Goal: Transaction & Acquisition: Purchase product/service

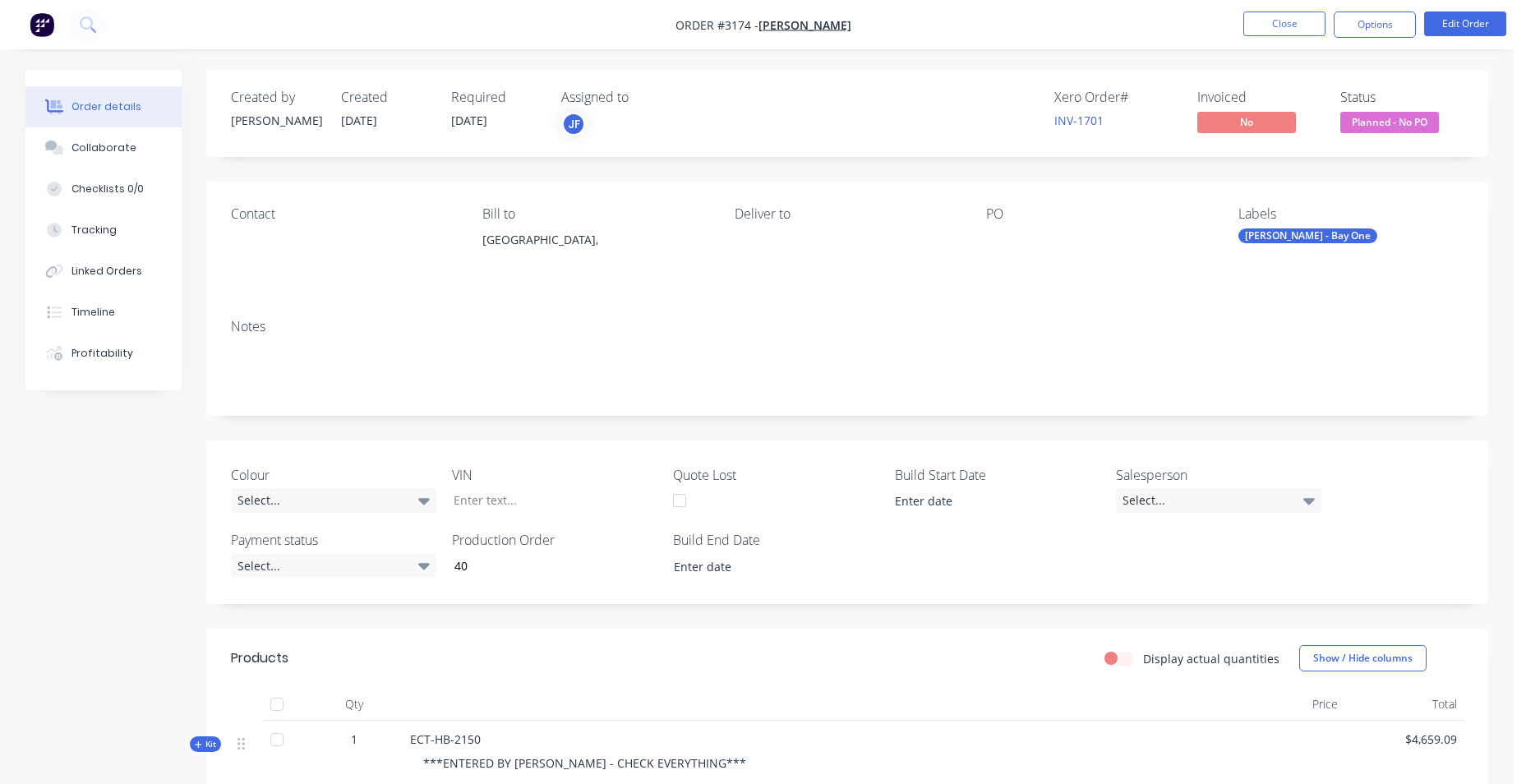
click at [36, 27] on img "button" at bounding box center [41, 24] width 25 height 25
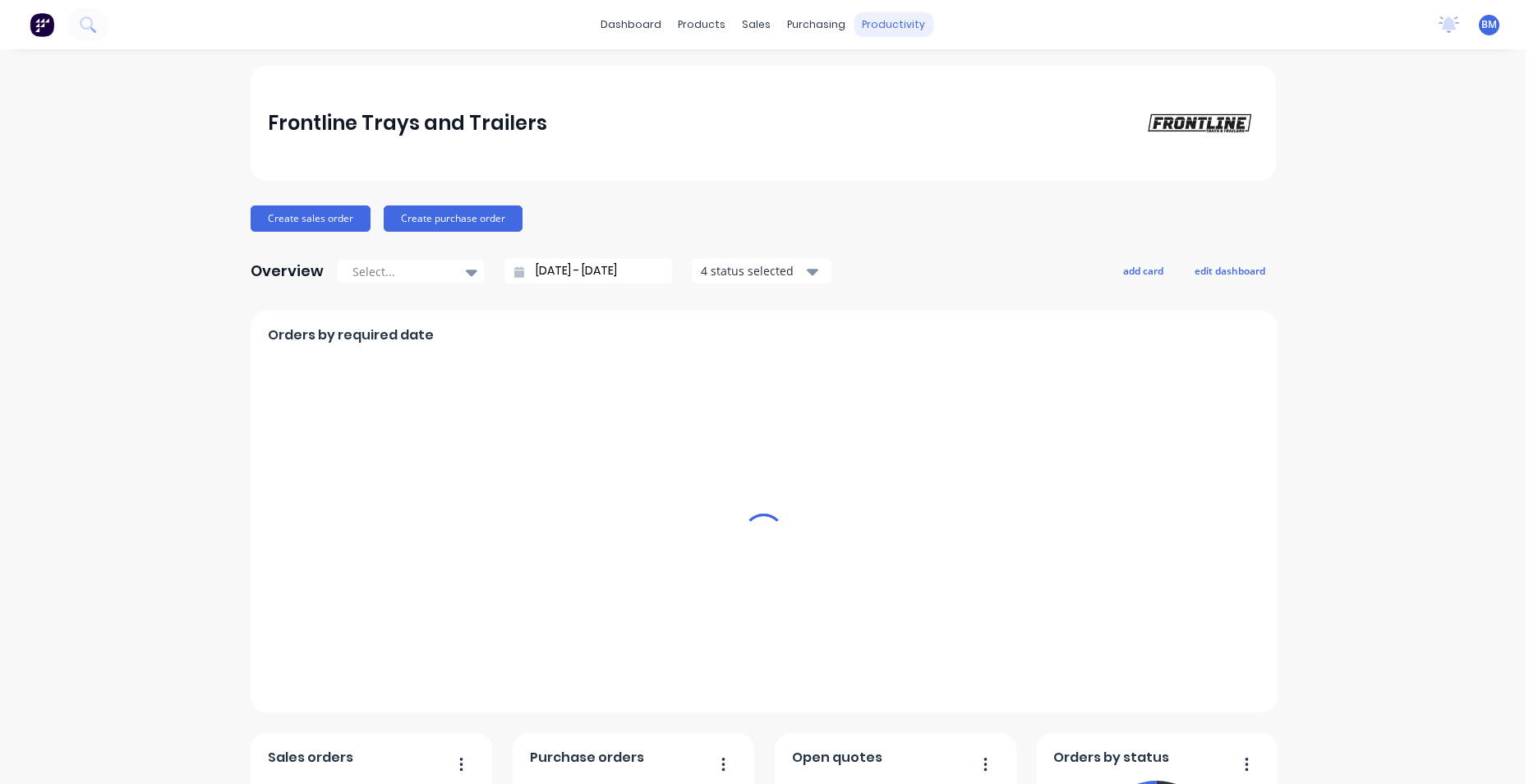
click at [860, 24] on div "productivity" at bounding box center [894, 24] width 79 height 25
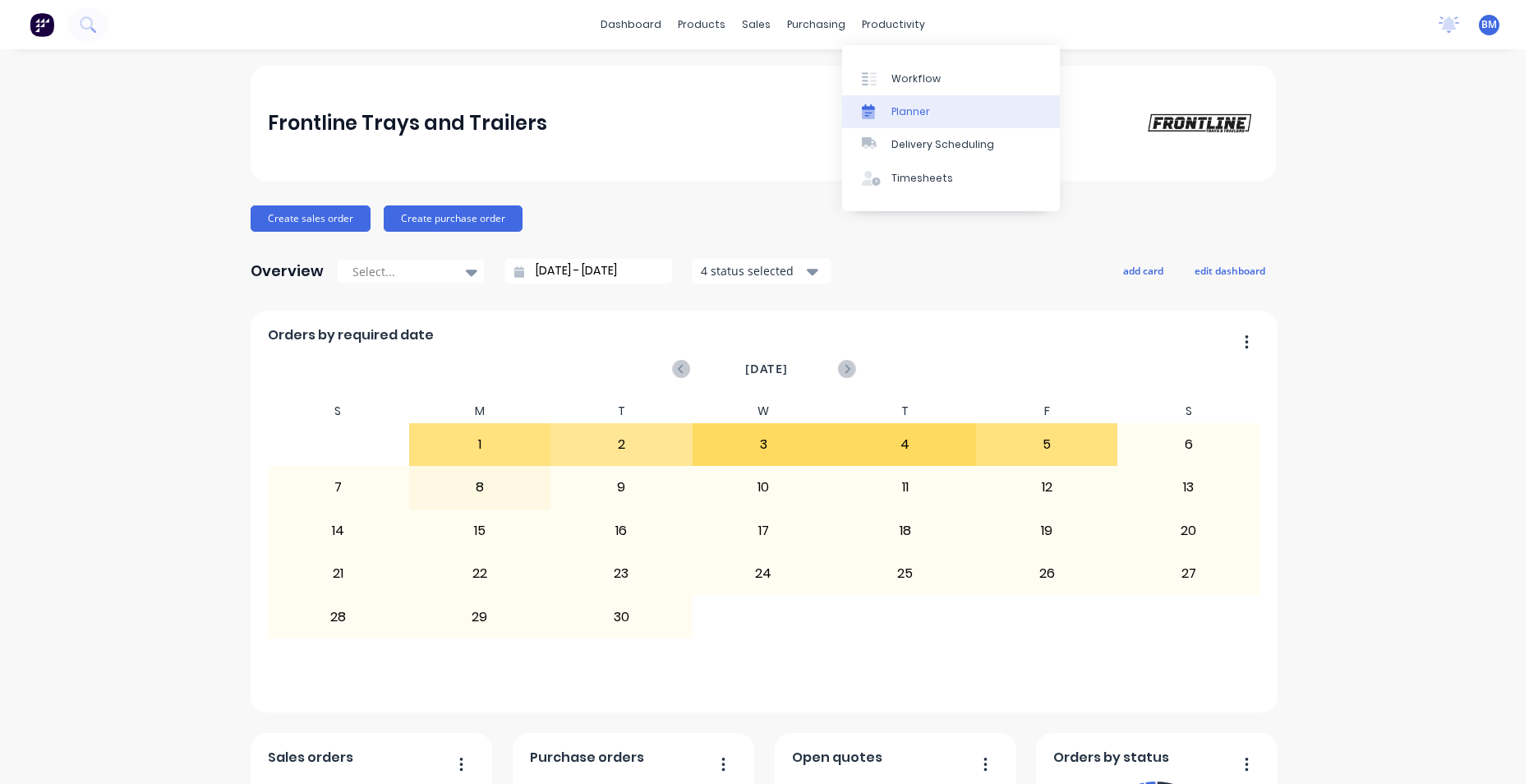
click at [915, 111] on div "Planner" at bounding box center [911, 111] width 39 height 15
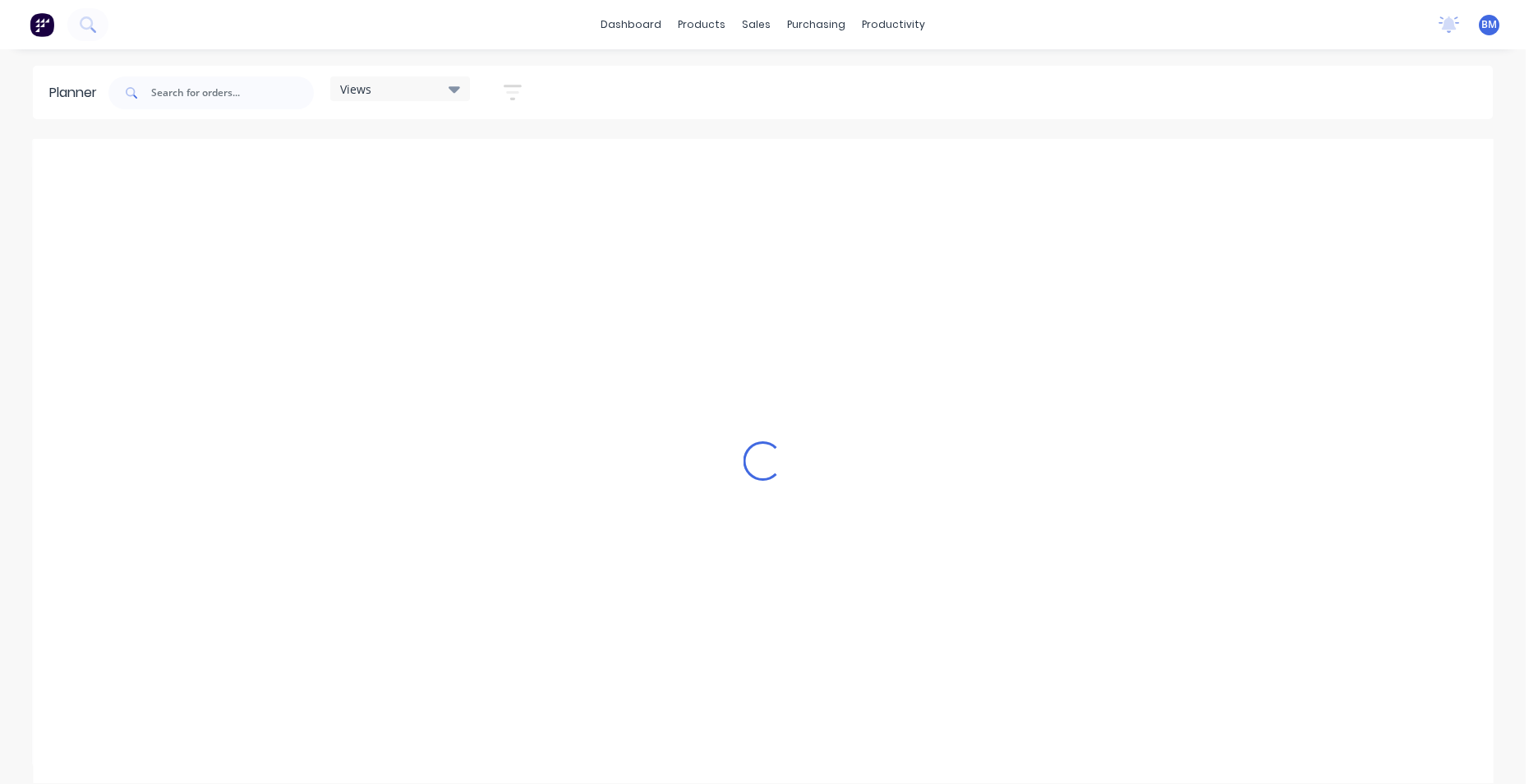
scroll to position [0, 1337]
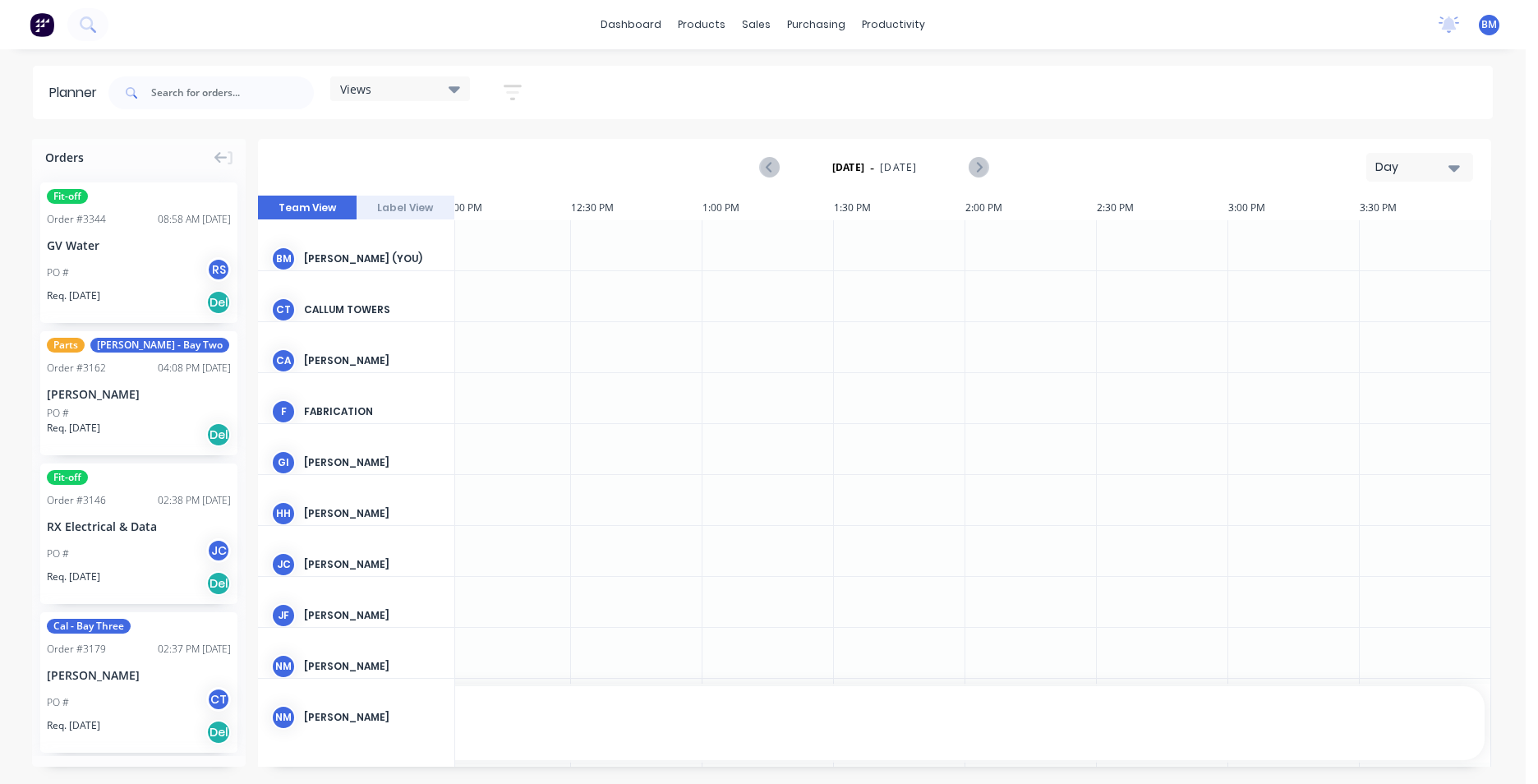
click at [1462, 164] on button "Day" at bounding box center [1421, 167] width 107 height 28
click at [1437, 276] on div "Month" at bounding box center [1390, 277] width 162 height 33
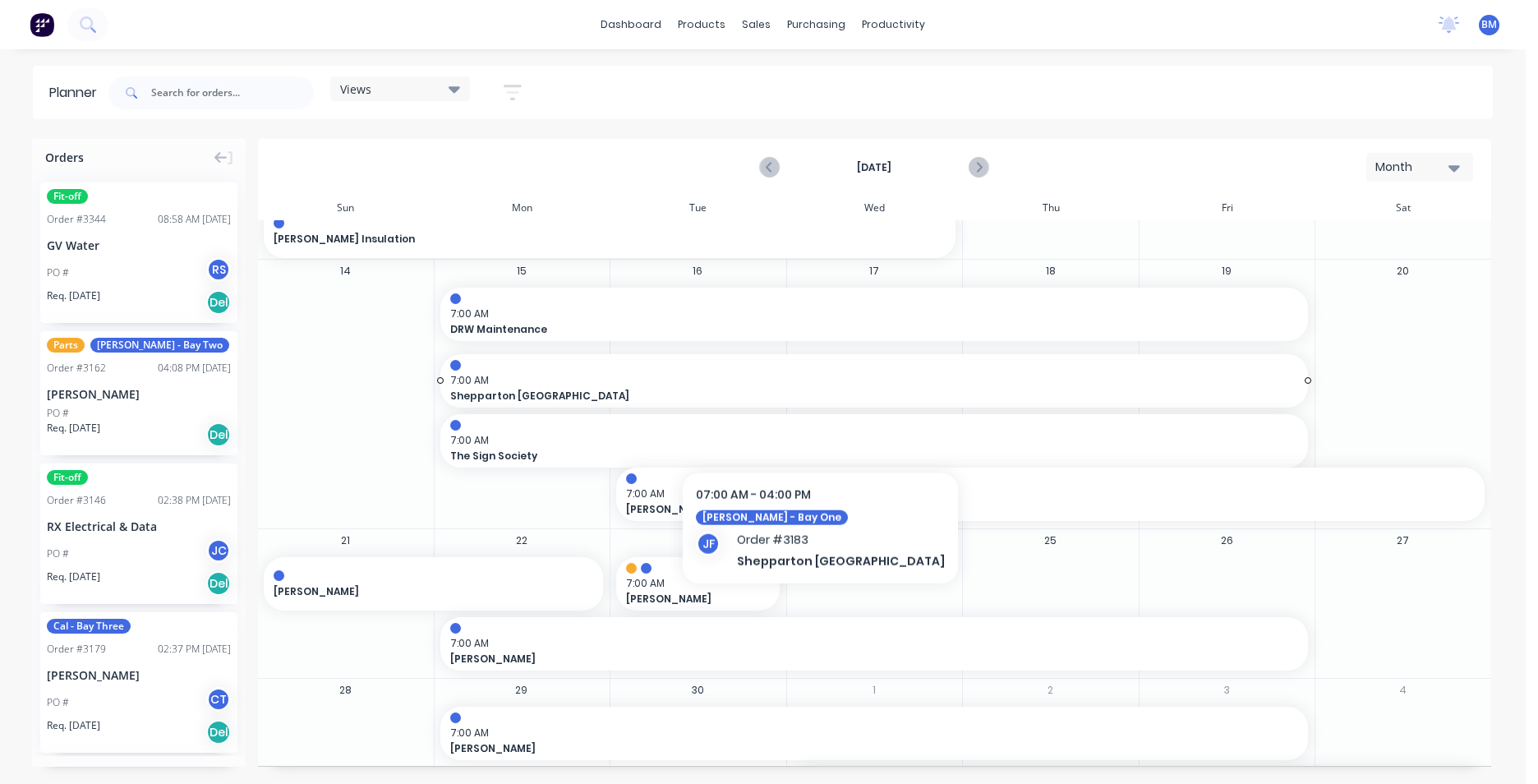
scroll to position [442, 0]
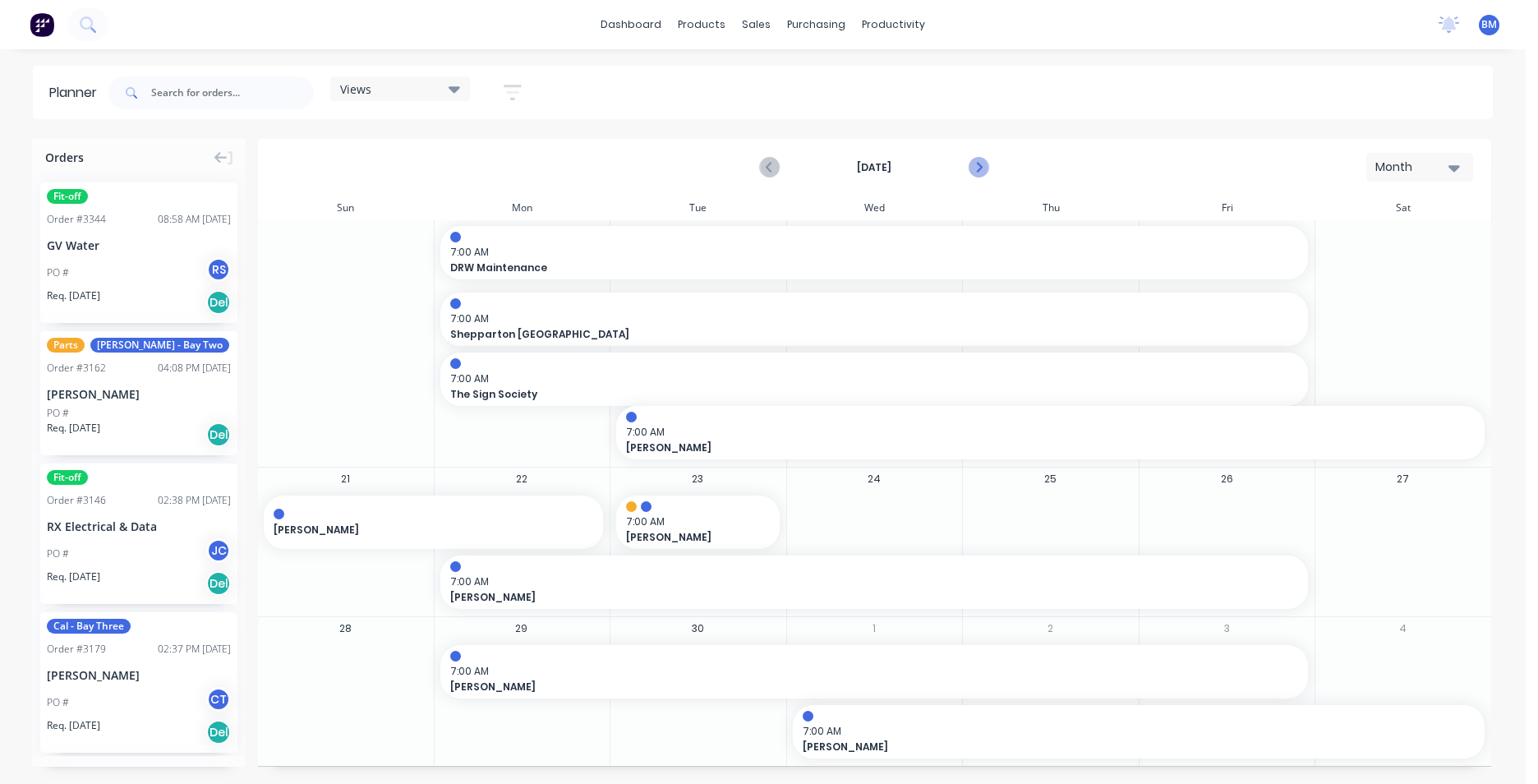
click at [984, 163] on icon "Next page" at bounding box center [978, 168] width 20 height 20
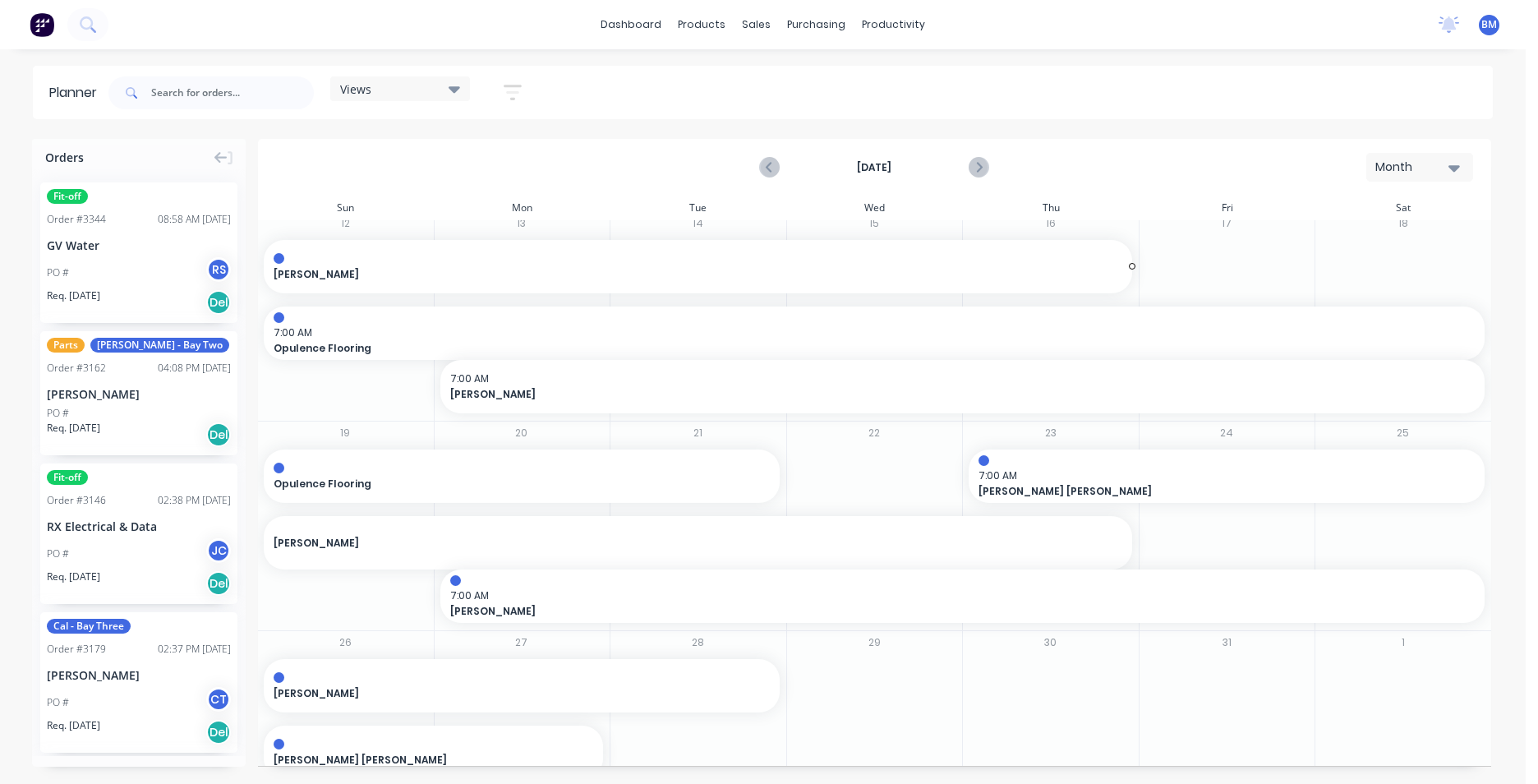
scroll to position [388, 0]
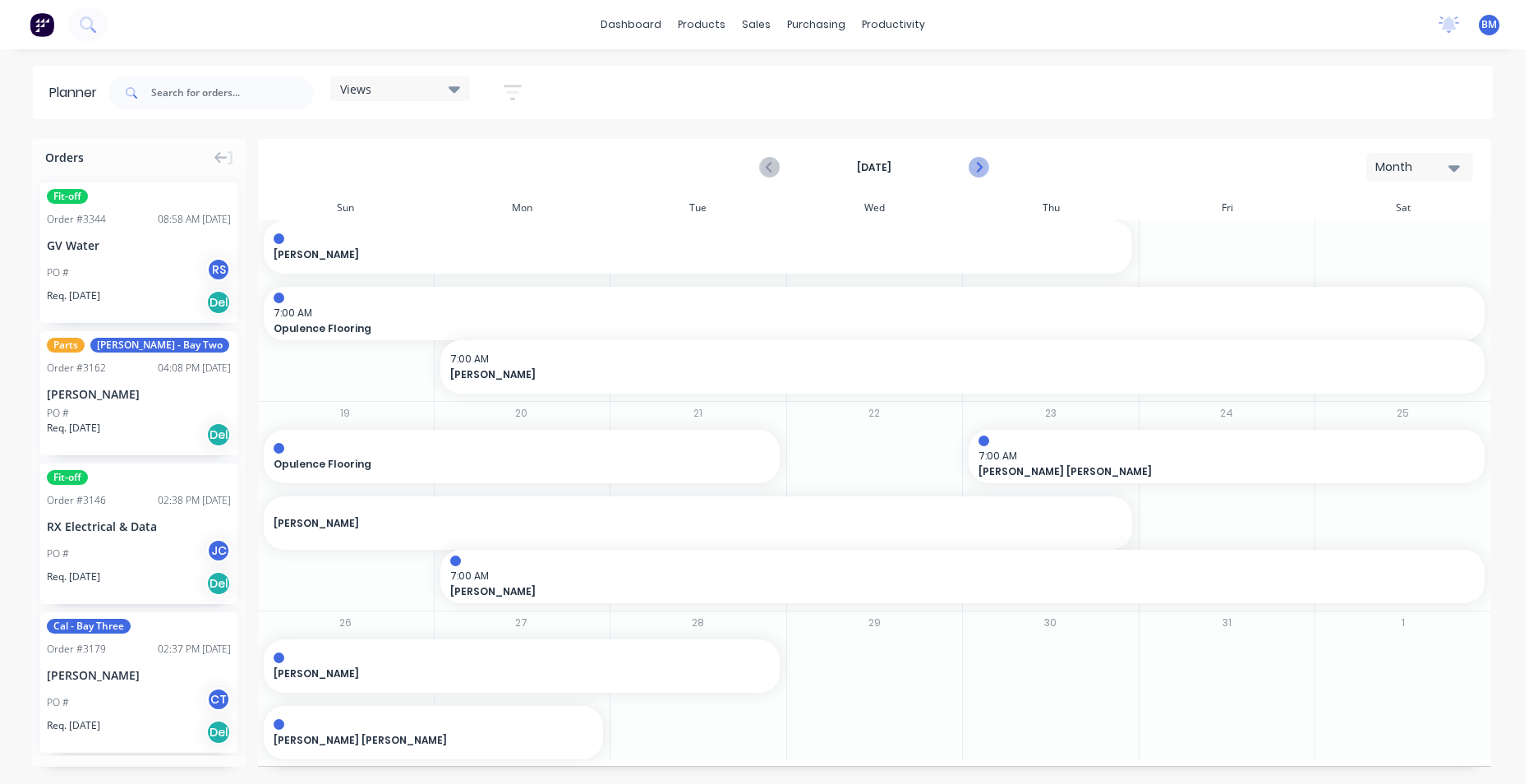
click at [977, 159] on icon "Next page" at bounding box center [978, 168] width 20 height 20
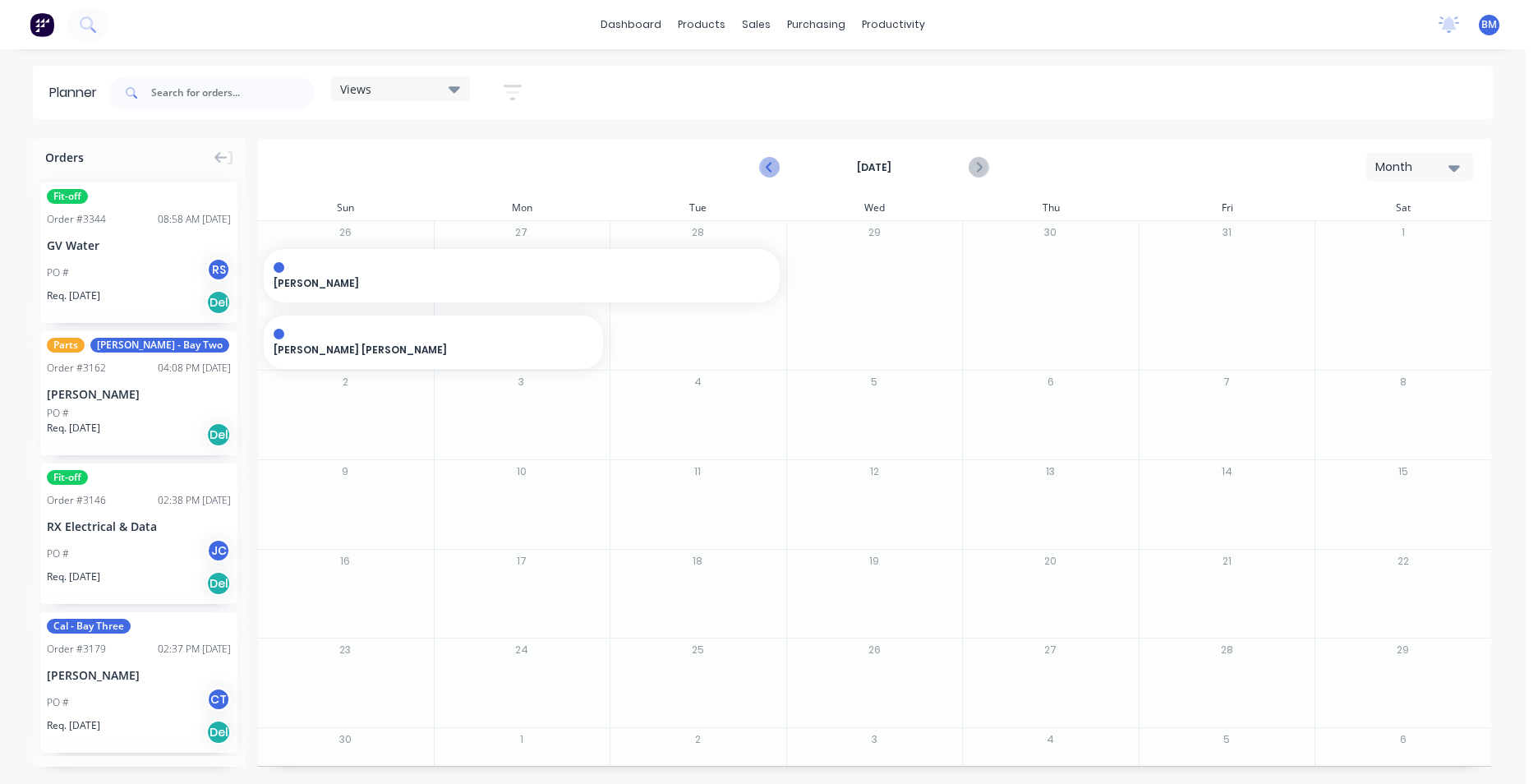
click at [761, 168] on icon "Previous page" at bounding box center [770, 168] width 20 height 20
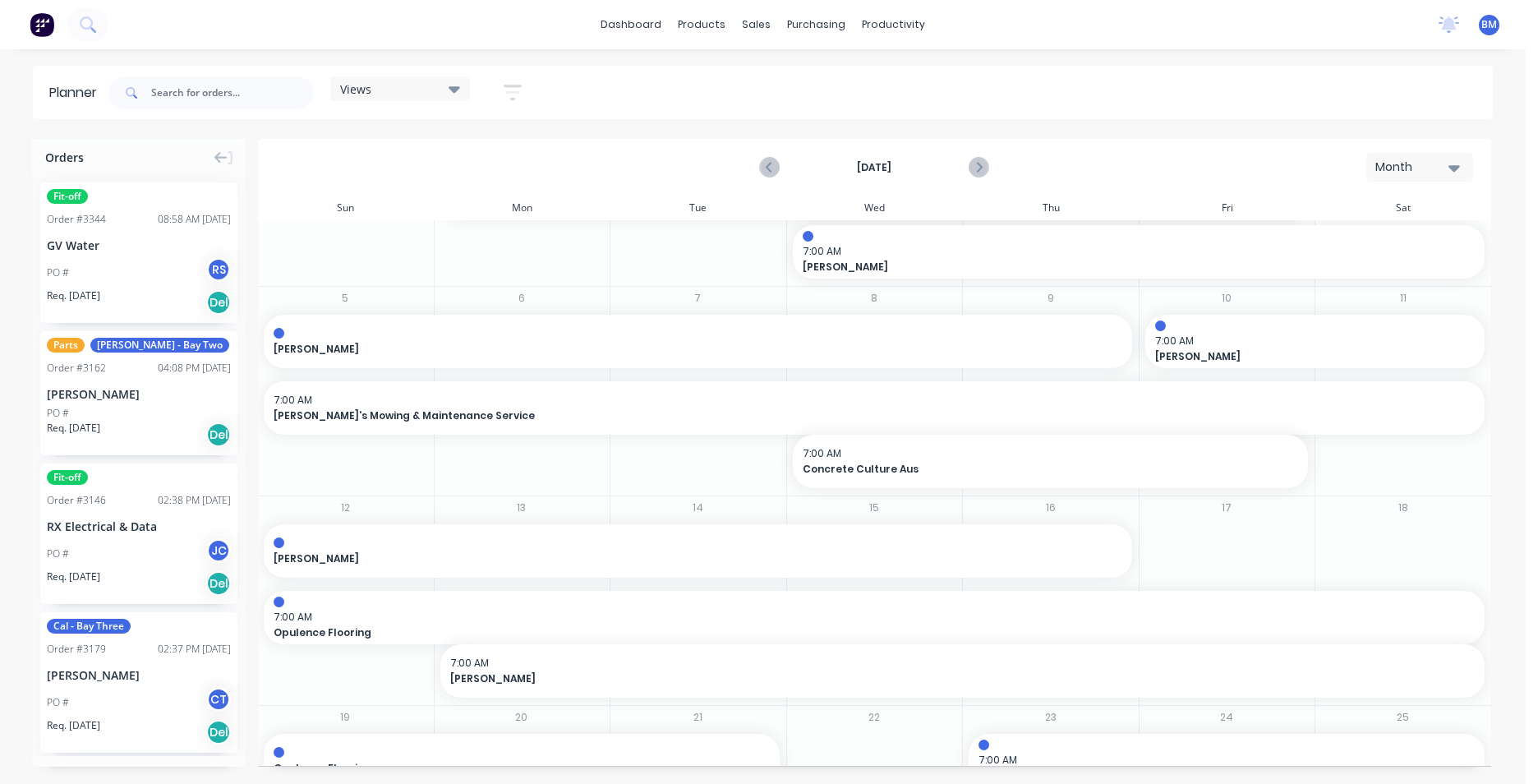
scroll to position [388, 0]
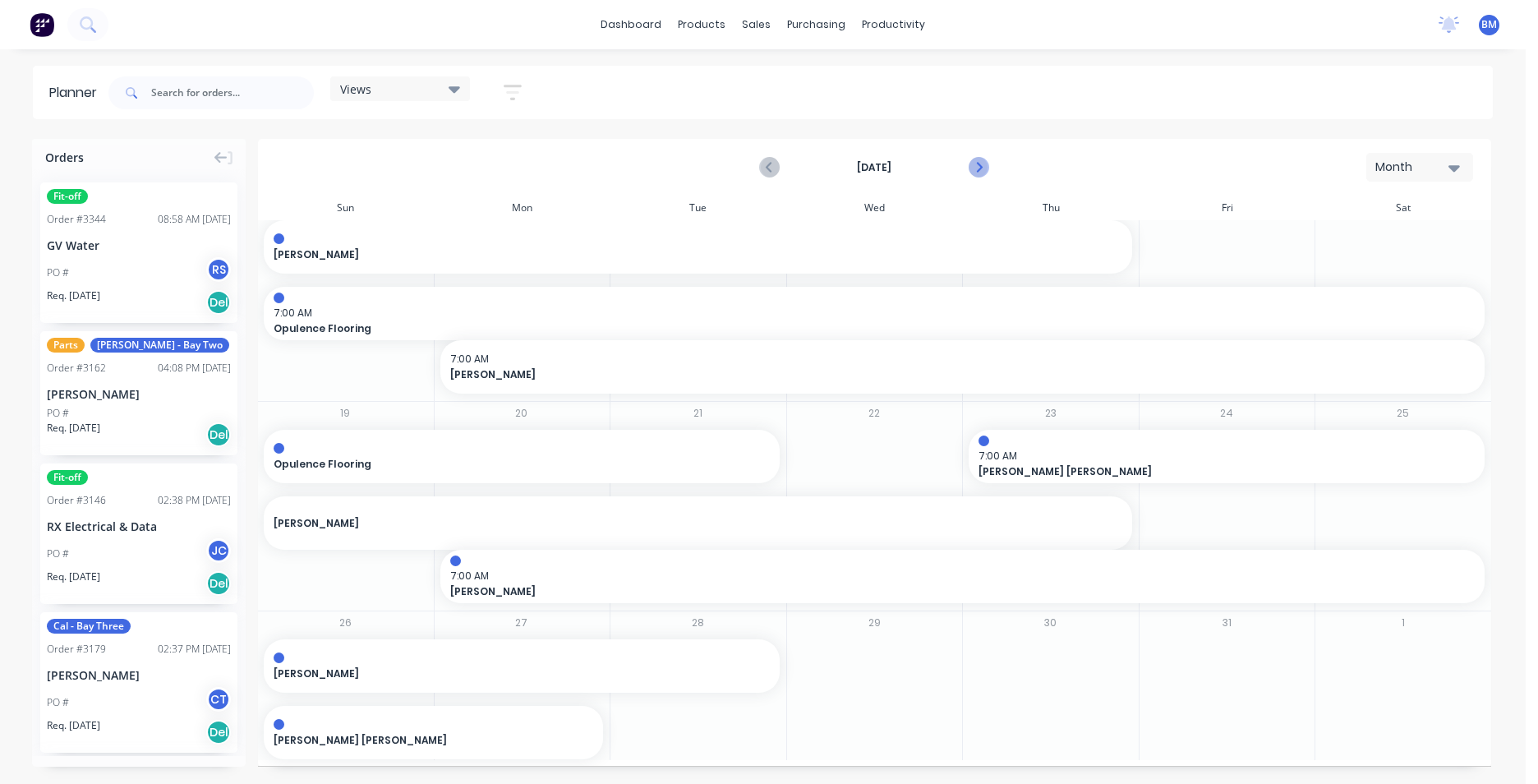
click at [978, 163] on icon "Next page" at bounding box center [978, 168] width 8 height 13
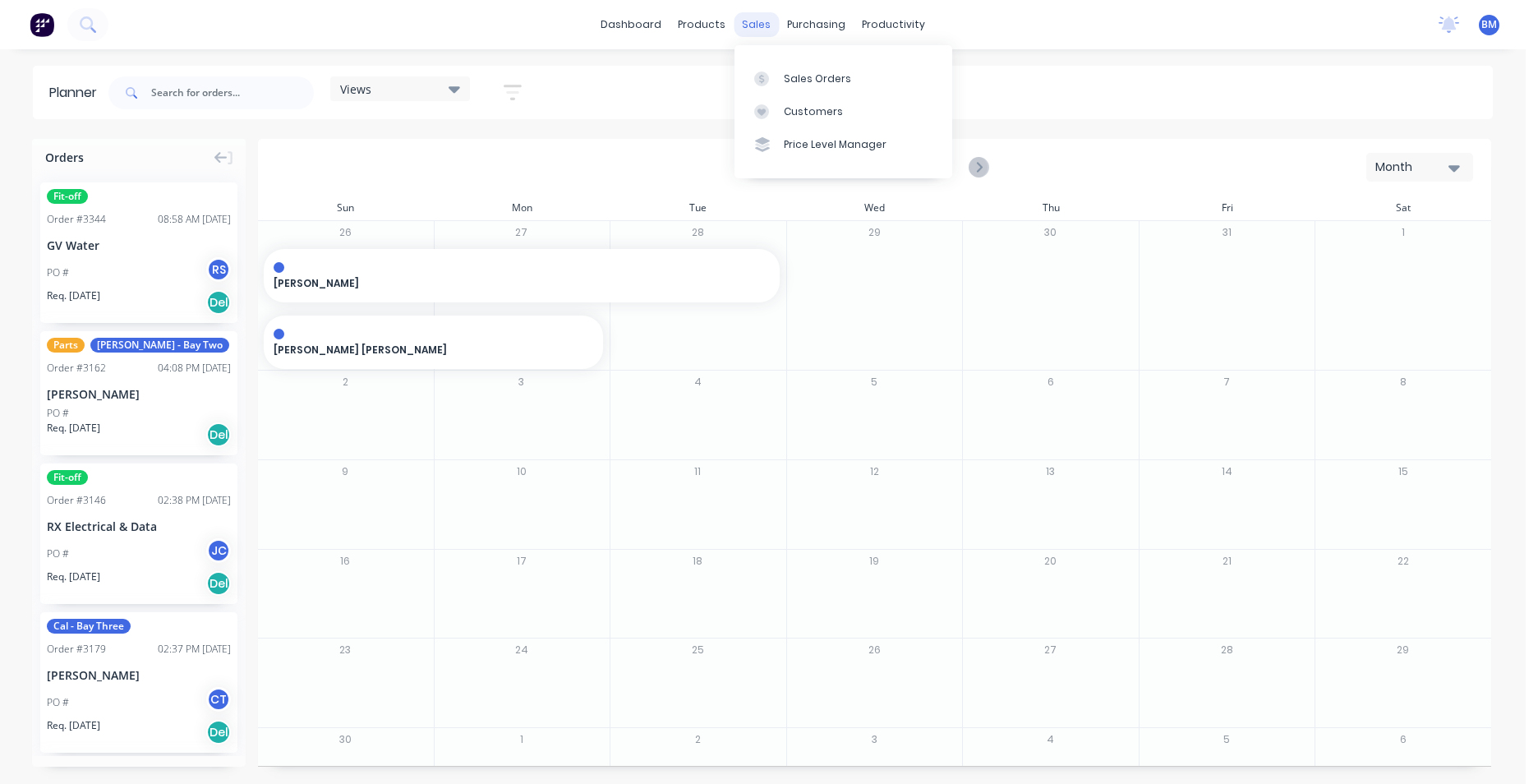
click at [759, 18] on div "sales" at bounding box center [756, 24] width 45 height 25
click at [754, 115] on link "Customers" at bounding box center [844, 111] width 218 height 33
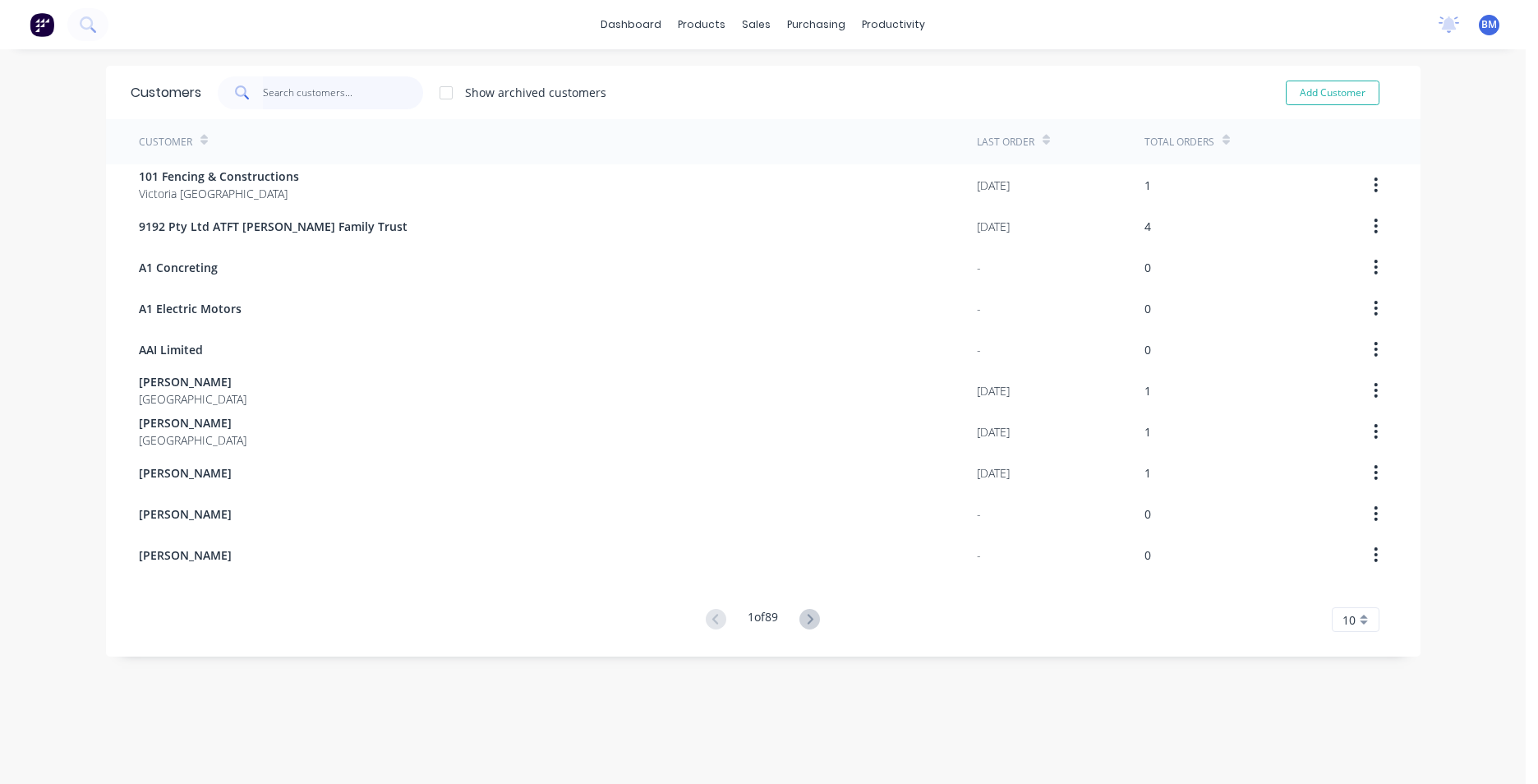
click at [383, 98] on input "text" at bounding box center [344, 93] width 161 height 33
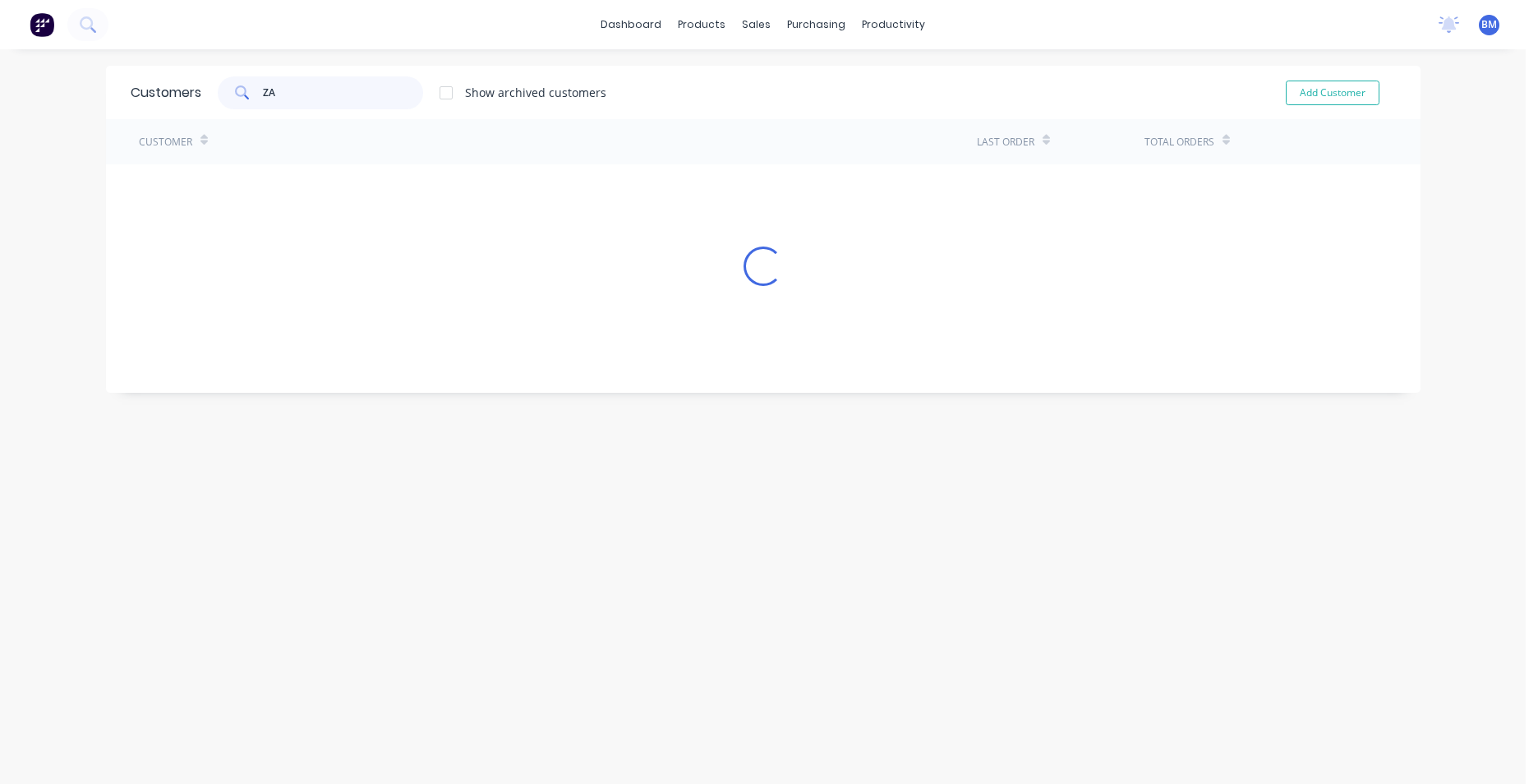
type input "ZAK"
drag, startPoint x: 280, startPoint y: 86, endPoint x: 244, endPoint y: 77, distance: 37.1
click at [242, 91] on div "ZAK" at bounding box center [320, 93] width 206 height 33
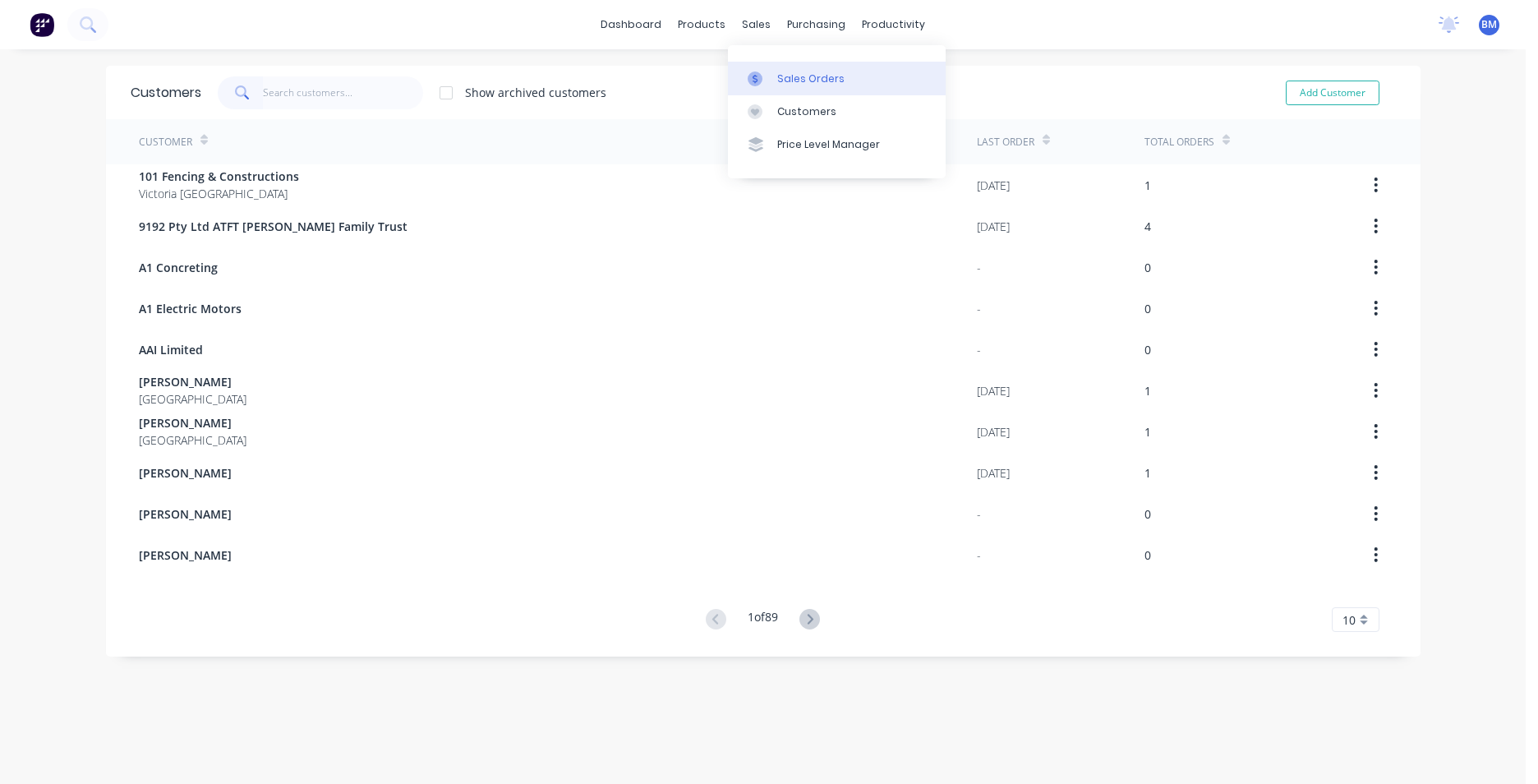
click at [771, 86] on link "Sales Orders" at bounding box center [837, 78] width 218 height 33
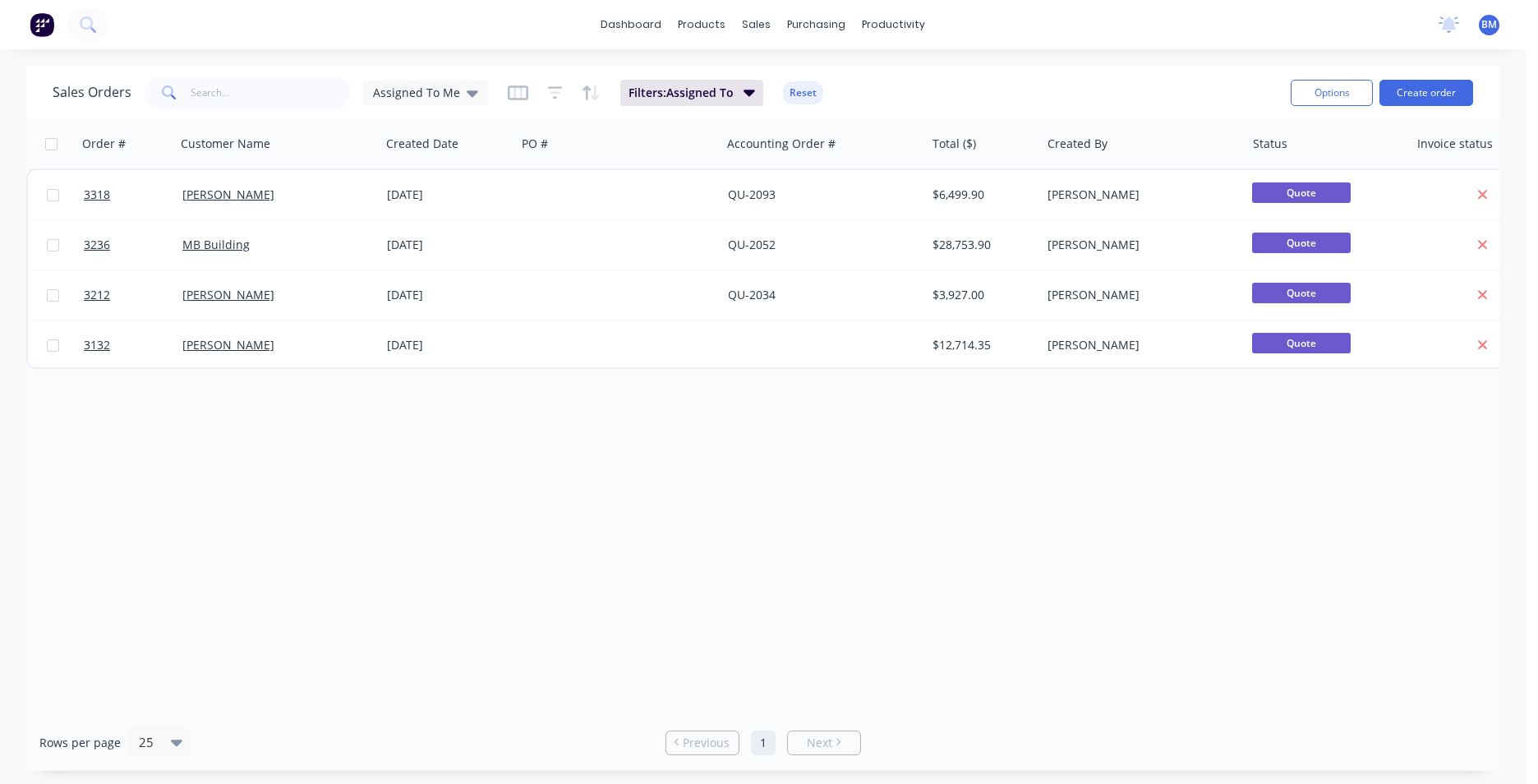
drag, startPoint x: 254, startPoint y: 112, endPoint x: 257, endPoint y: 103, distance: 9.5
click at [255, 111] on div "Sales Orders Assigned To Me Filters: Assigned To Reset Options Create order" at bounding box center [763, 92] width 1473 height 54
click at [257, 103] on input "text" at bounding box center [271, 93] width 161 height 33
type input "X"
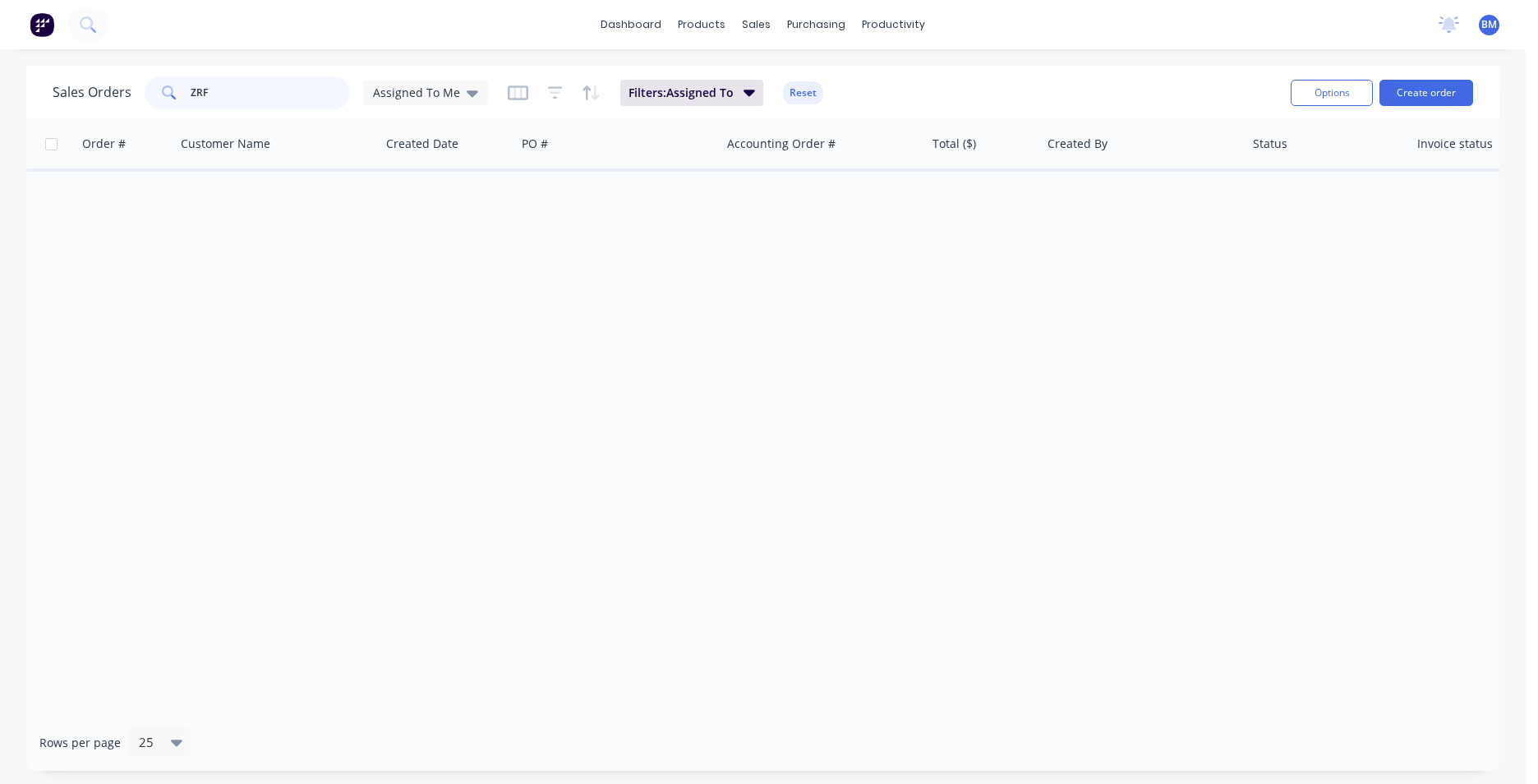
drag, startPoint x: 257, startPoint y: 103, endPoint x: 146, endPoint y: 93, distance: 111.4
click at [148, 96] on div "ZRF" at bounding box center [247, 93] width 206 height 33
type input "ZACK"
drag, startPoint x: 224, startPoint y: 96, endPoint x: 187, endPoint y: 102, distance: 37.5
click at [187, 102] on div "ZACK" at bounding box center [247, 93] width 206 height 33
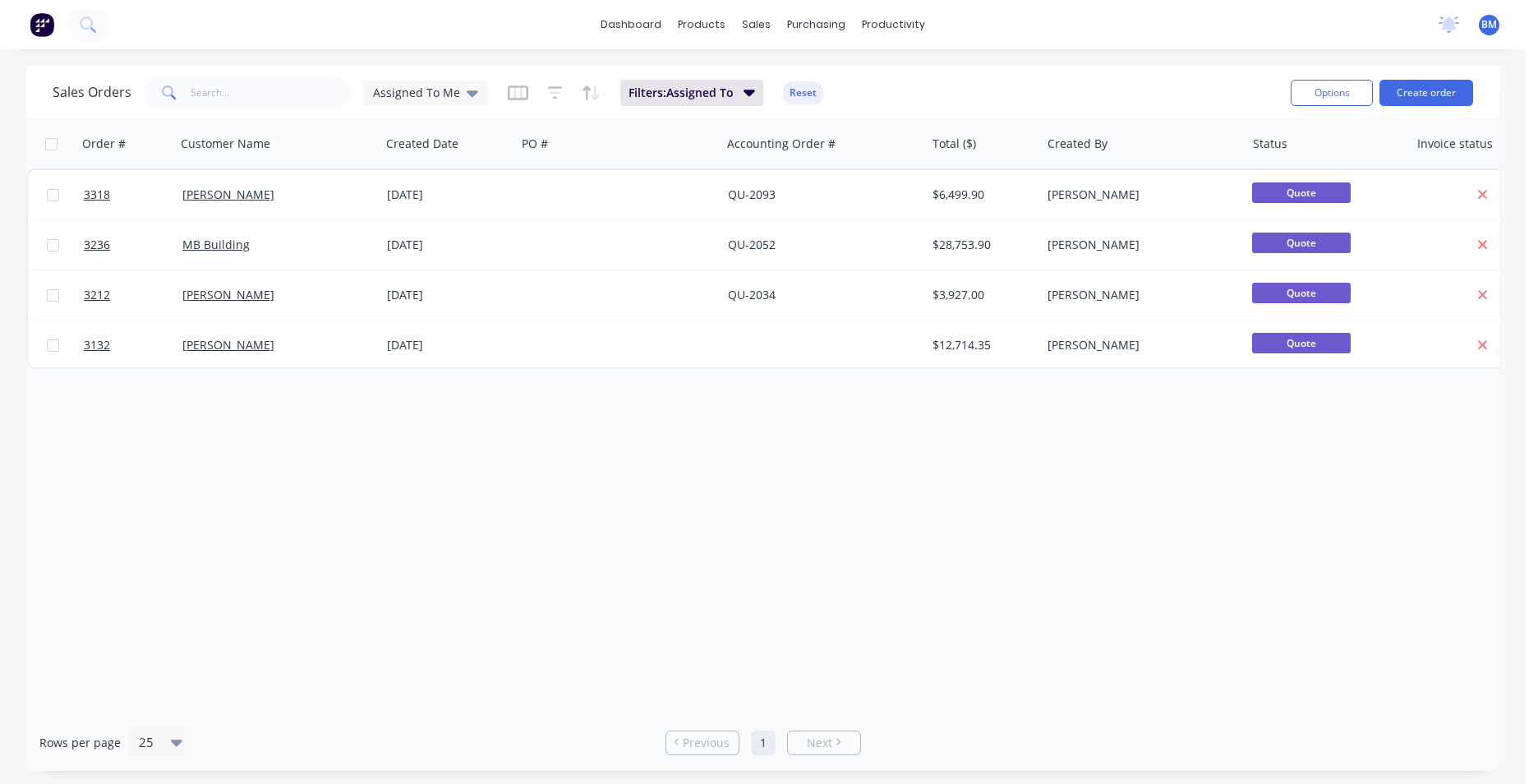
click at [421, 23] on div "dashboard products sales purchasing productivity dashboard products Product Cat…" at bounding box center [763, 24] width 1526 height 49
click at [762, 108] on icon at bounding box center [762, 111] width 15 height 15
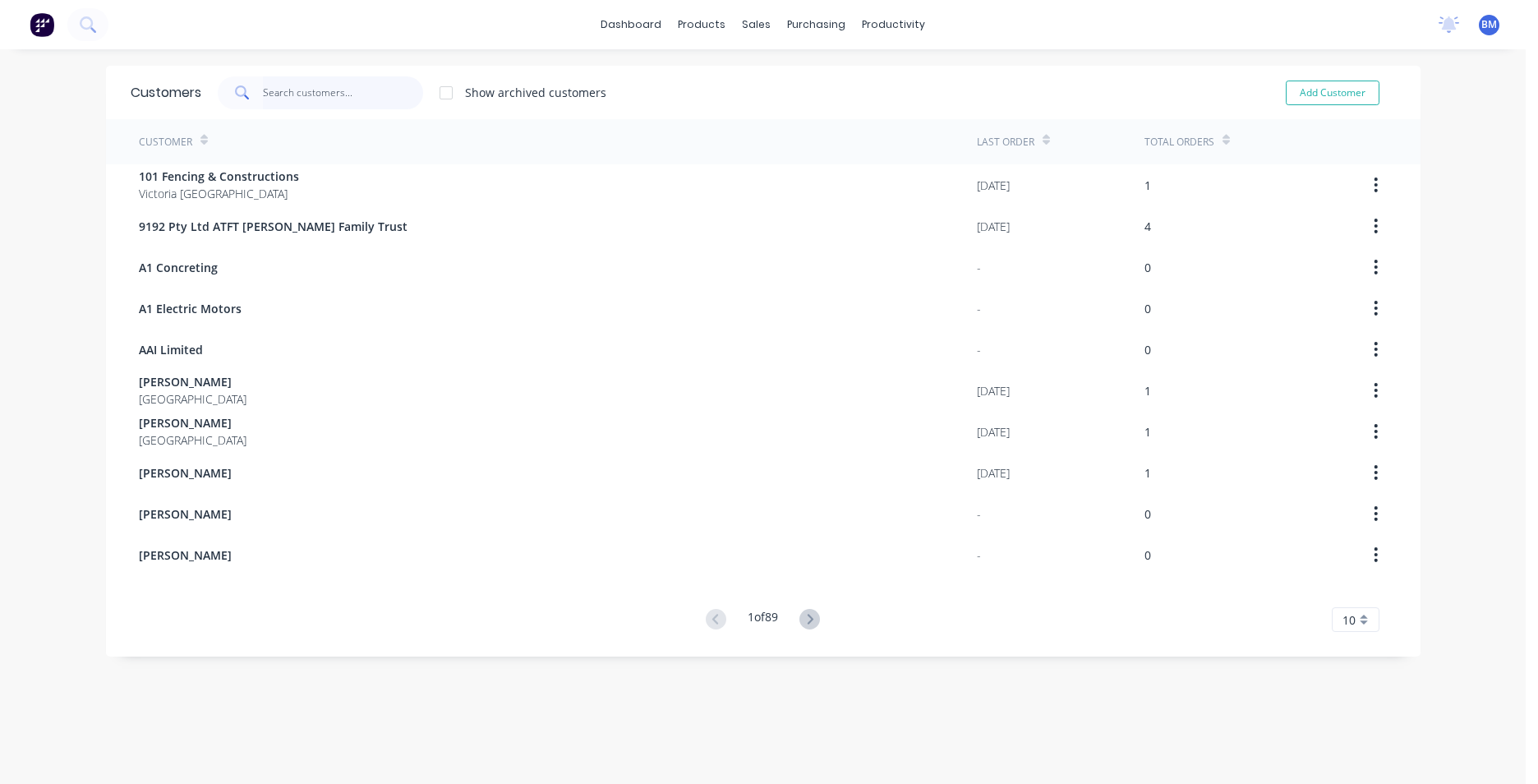
click at [296, 93] on input "text" at bounding box center [344, 93] width 161 height 33
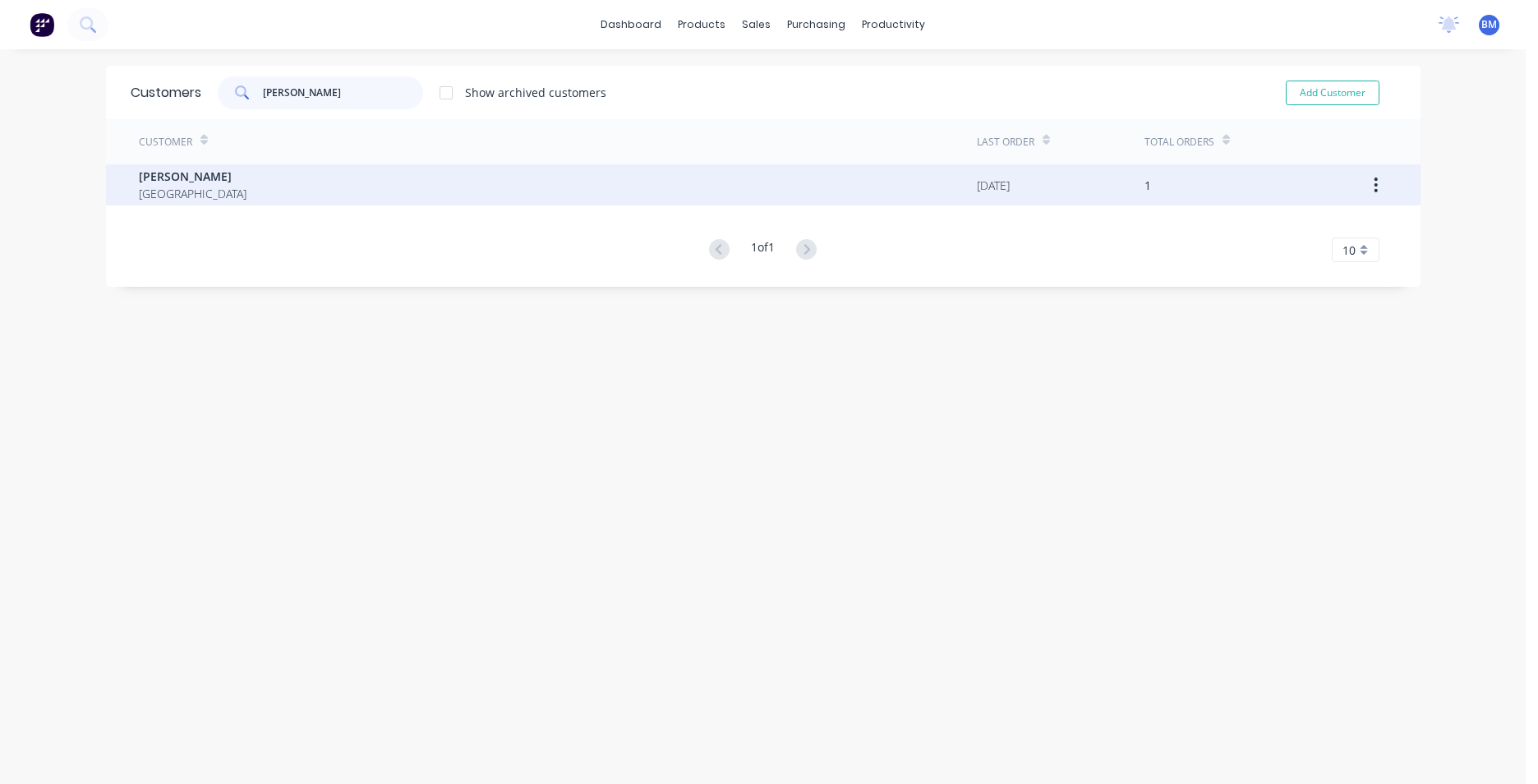
type input "NICK HALL"
click at [282, 187] on div "[PERSON_NAME] [GEOGRAPHIC_DATA]" at bounding box center [558, 185] width 839 height 41
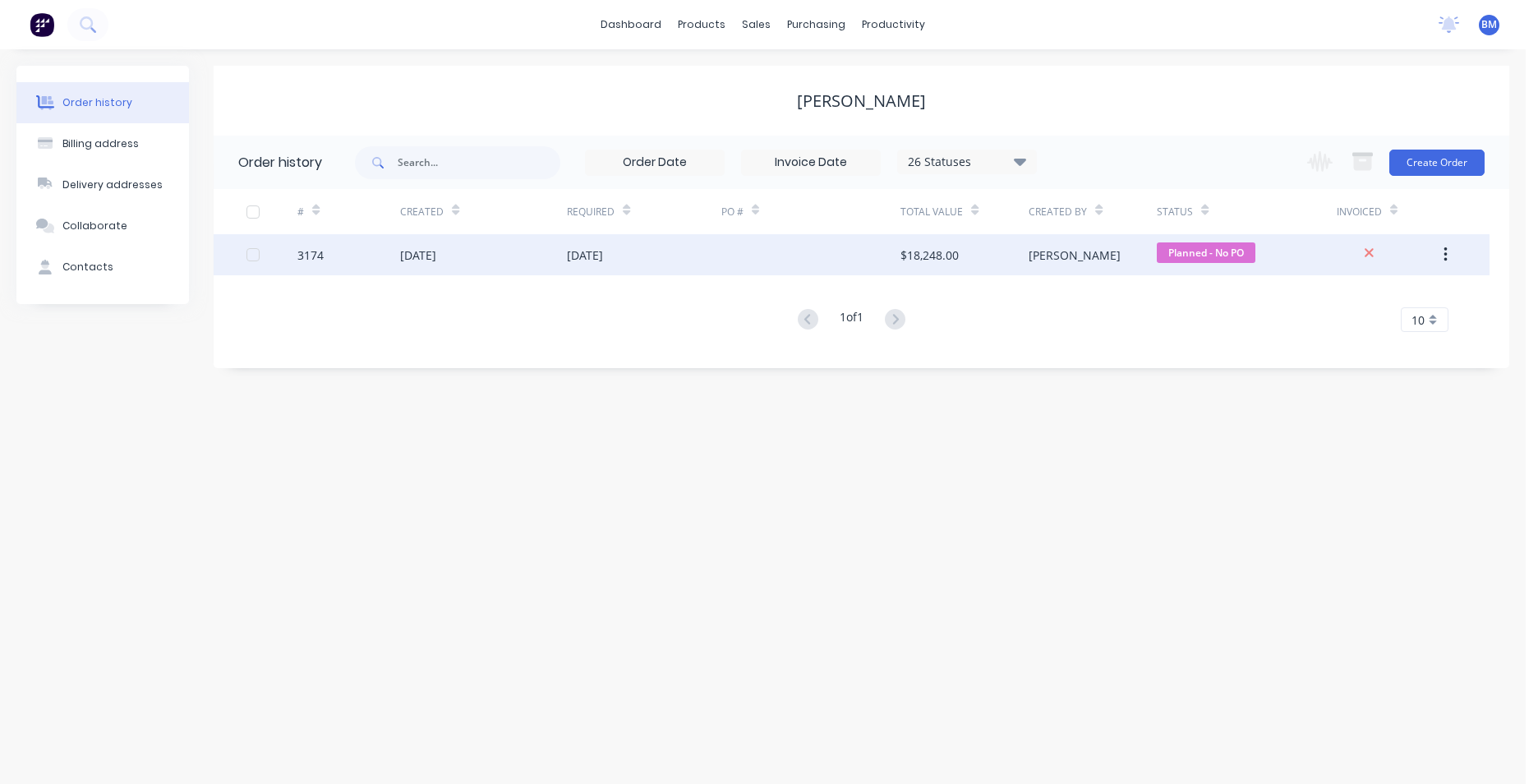
click at [704, 270] on div "[DATE]" at bounding box center [644, 255] width 154 height 41
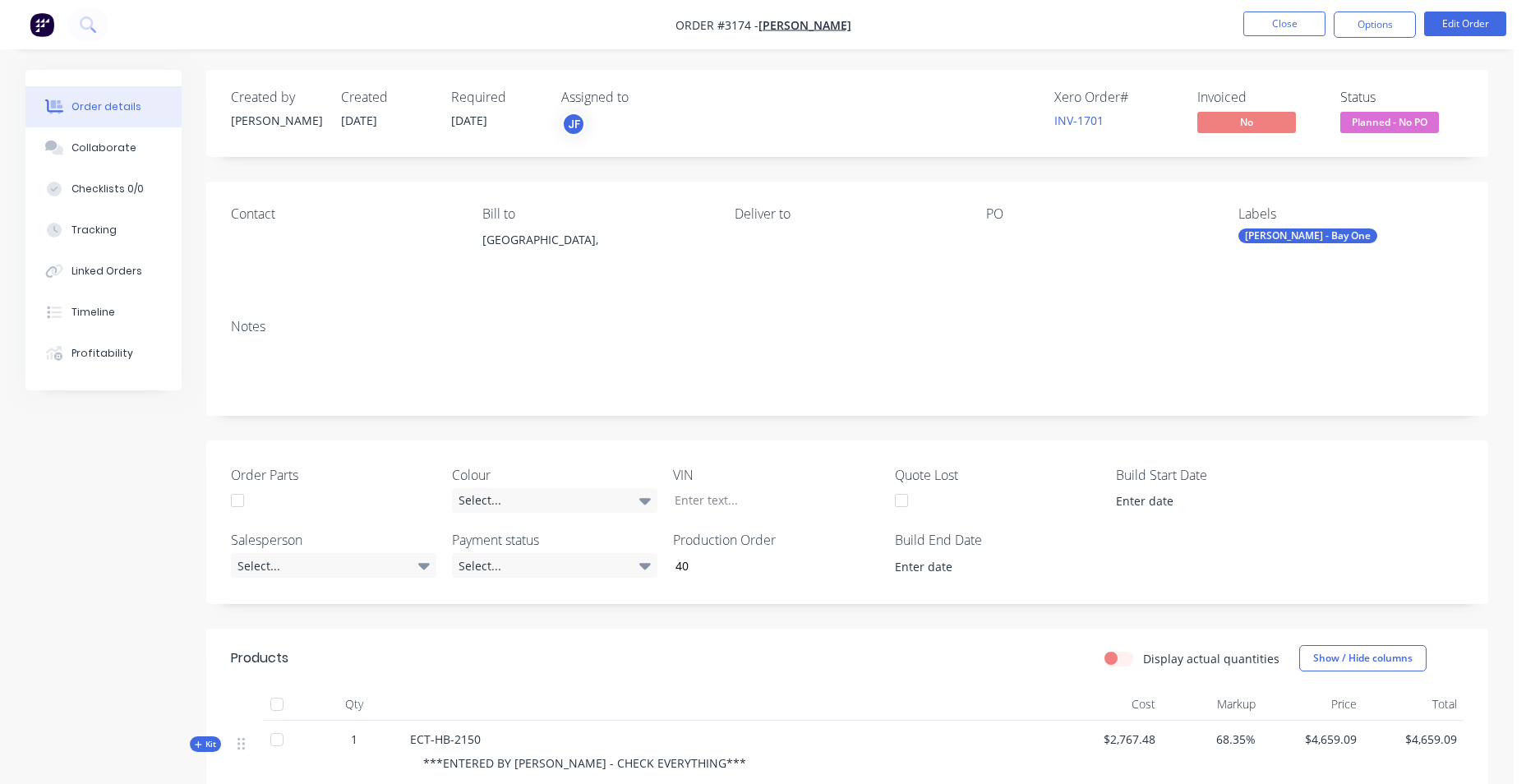
click at [984, 117] on div "Xero Order # INV-1701 Invoiced No Status Planned - No PO" at bounding box center [1094, 113] width 738 height 47
click at [77, 34] on button at bounding box center [88, 25] width 41 height 33
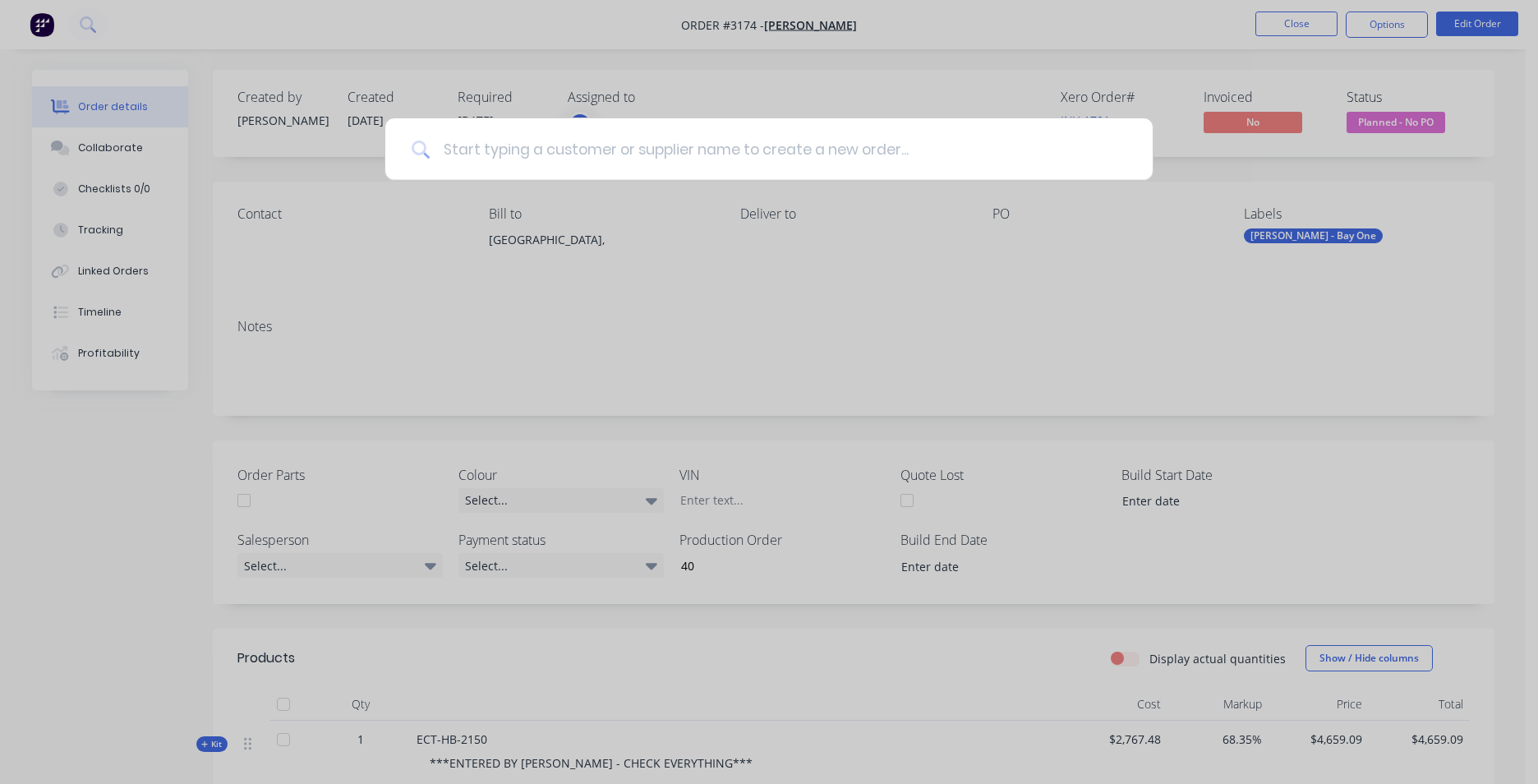
click at [558, 129] on input at bounding box center [778, 149] width 697 height 61
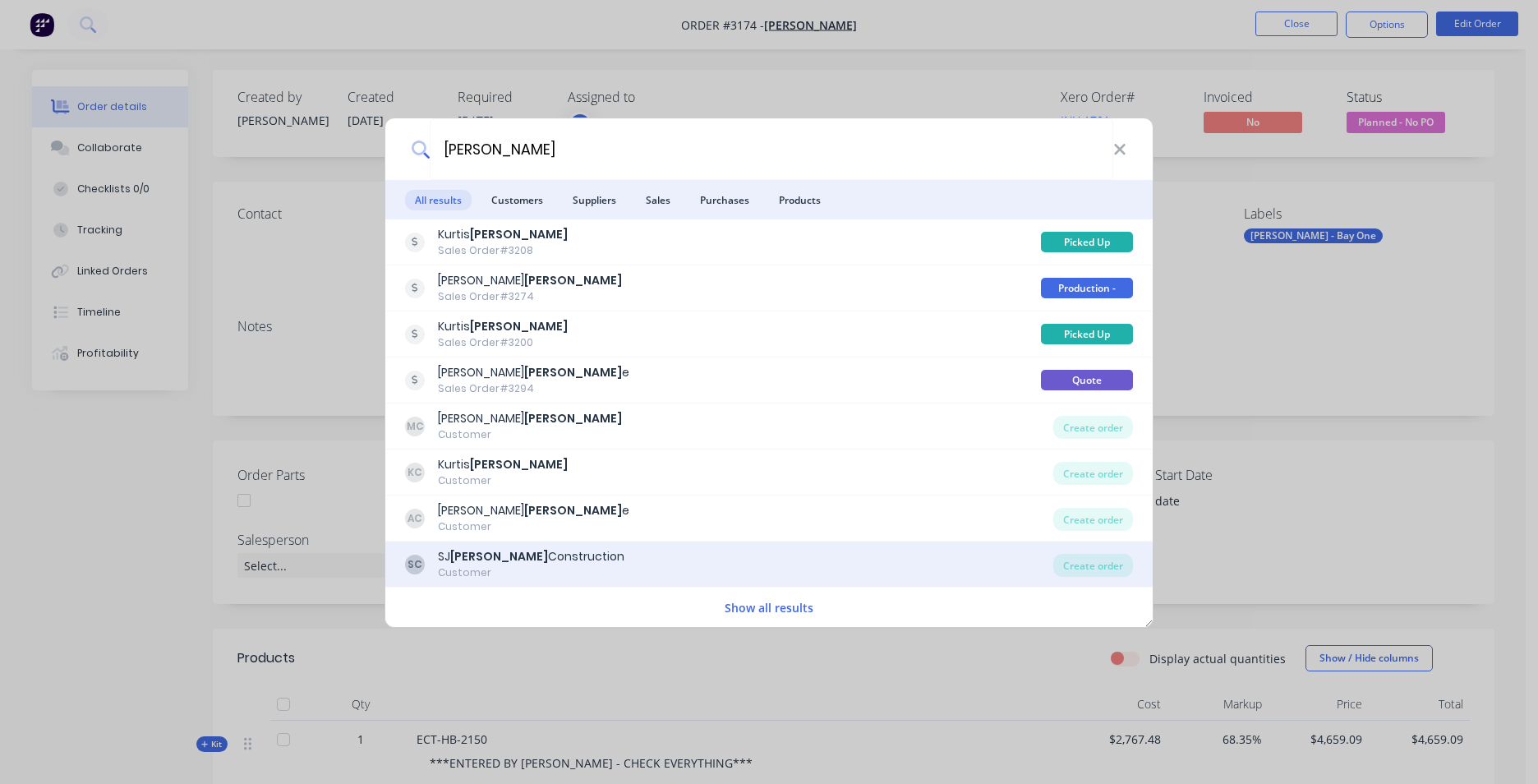
type input "[PERSON_NAME]"
click at [567, 564] on div "SC SJ Clark Construction Customer" at bounding box center [729, 564] width 649 height 32
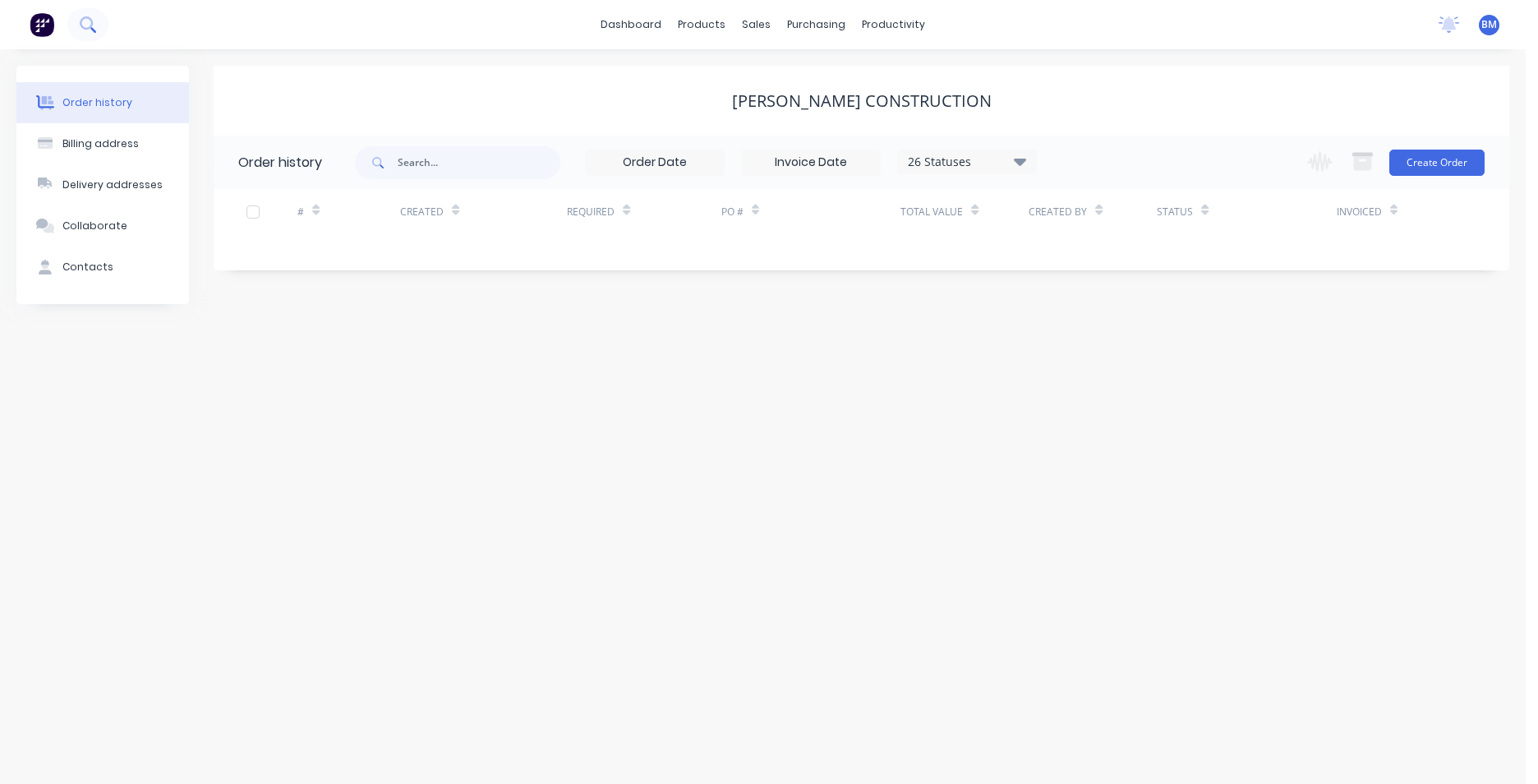
click at [85, 30] on icon at bounding box center [87, 24] width 16 height 16
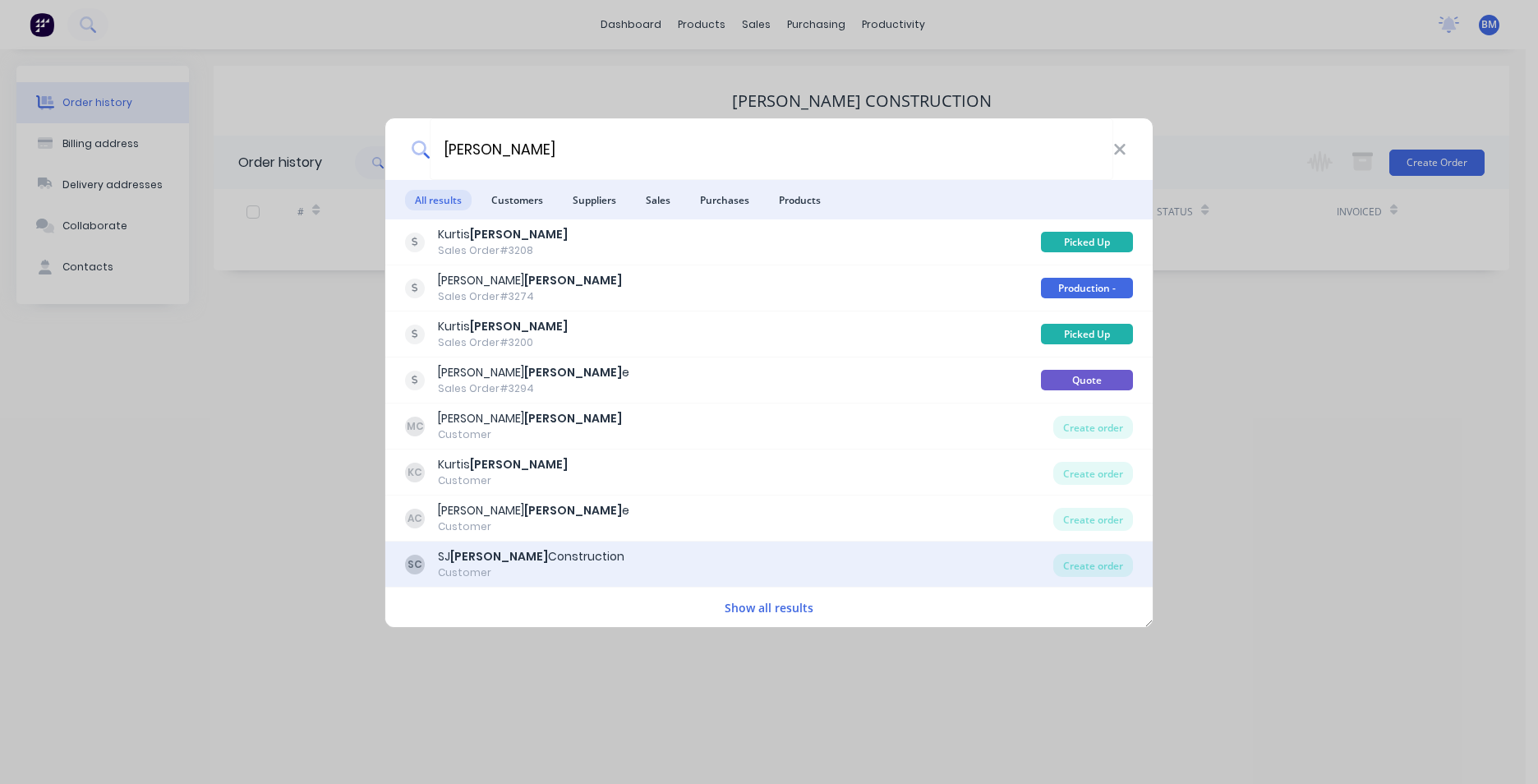
type input "[PERSON_NAME]"
click at [537, 577] on div "Customer" at bounding box center [531, 572] width 187 height 15
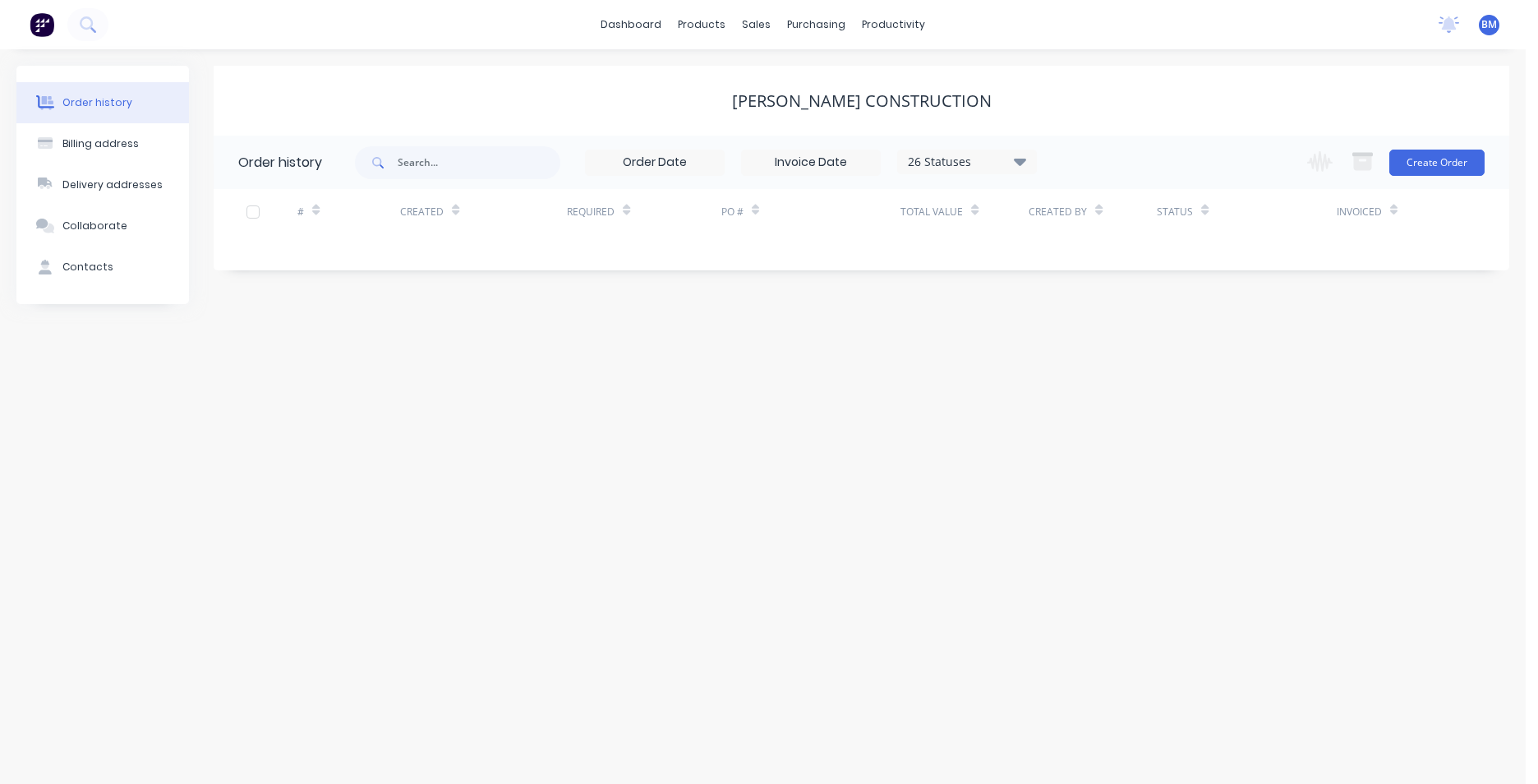
click at [36, 12] on img at bounding box center [41, 24] width 25 height 25
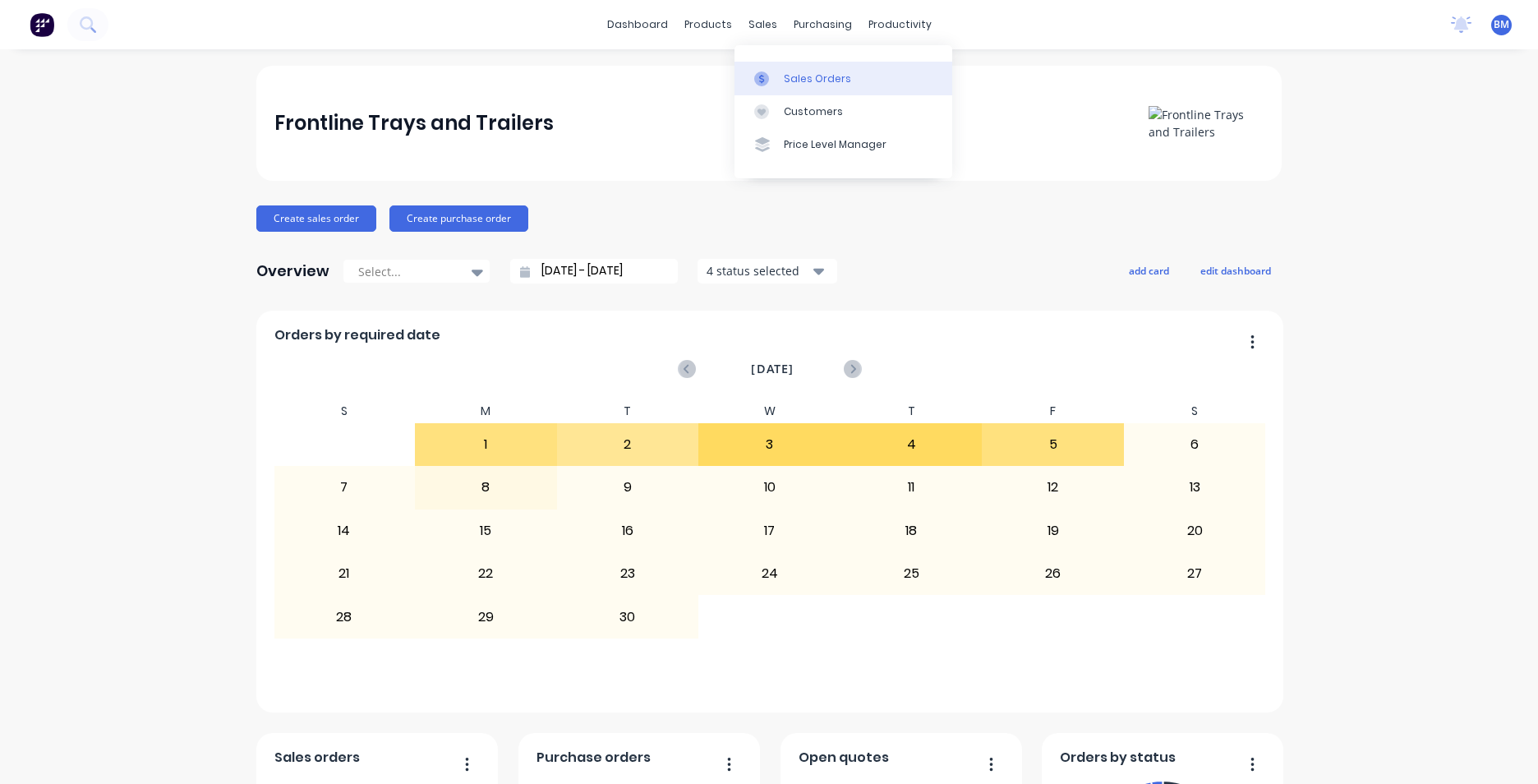
click at [775, 66] on link "Sales Orders" at bounding box center [844, 78] width 218 height 33
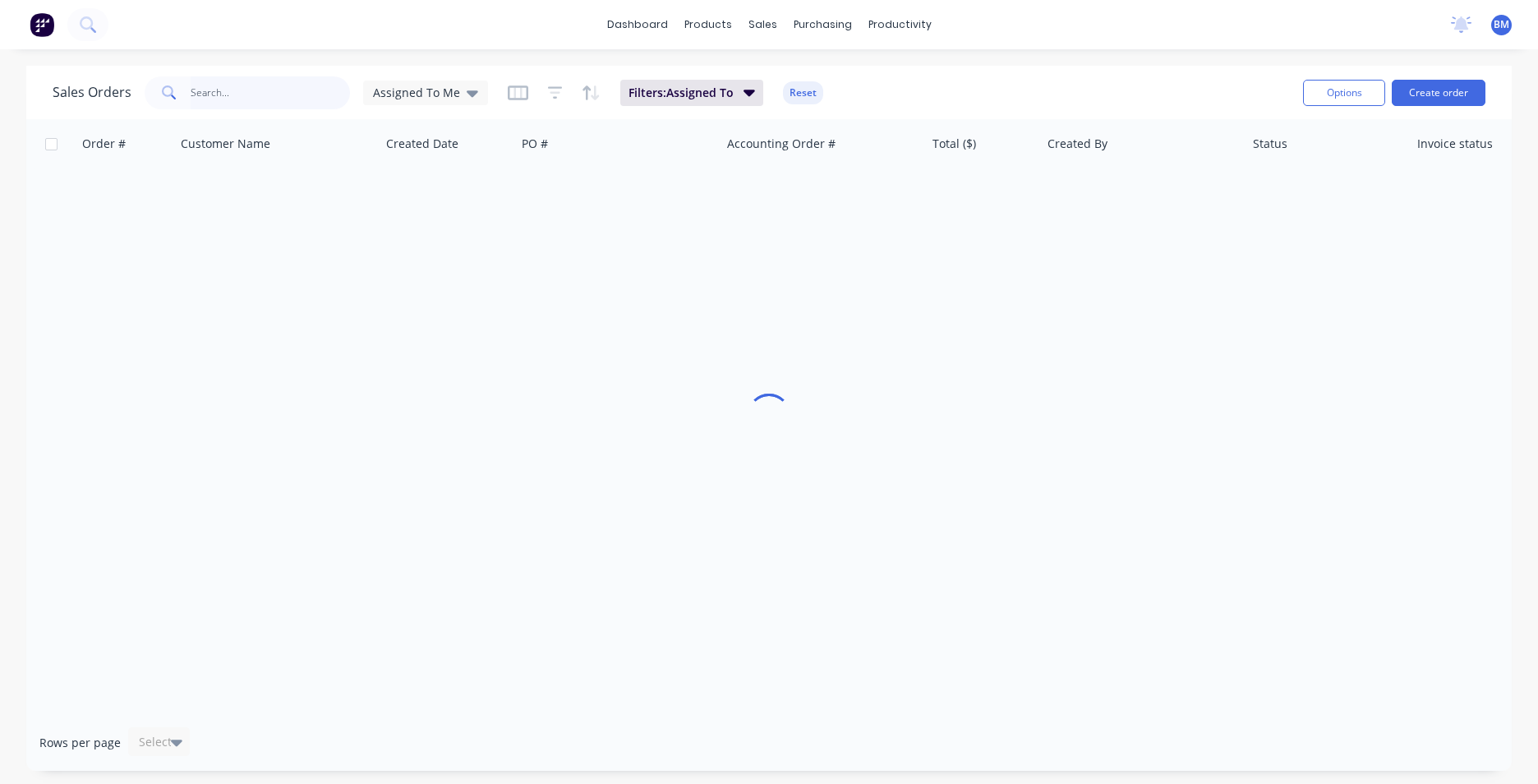
click at [239, 105] on input "text" at bounding box center [271, 93] width 161 height 33
click at [458, 99] on div "Assigned To Me" at bounding box center [426, 92] width 105 height 15
click at [441, 246] on div "None edit" at bounding box center [478, 232] width 220 height 33
click at [374, 229] on button "None" at bounding box center [461, 233] width 187 height 19
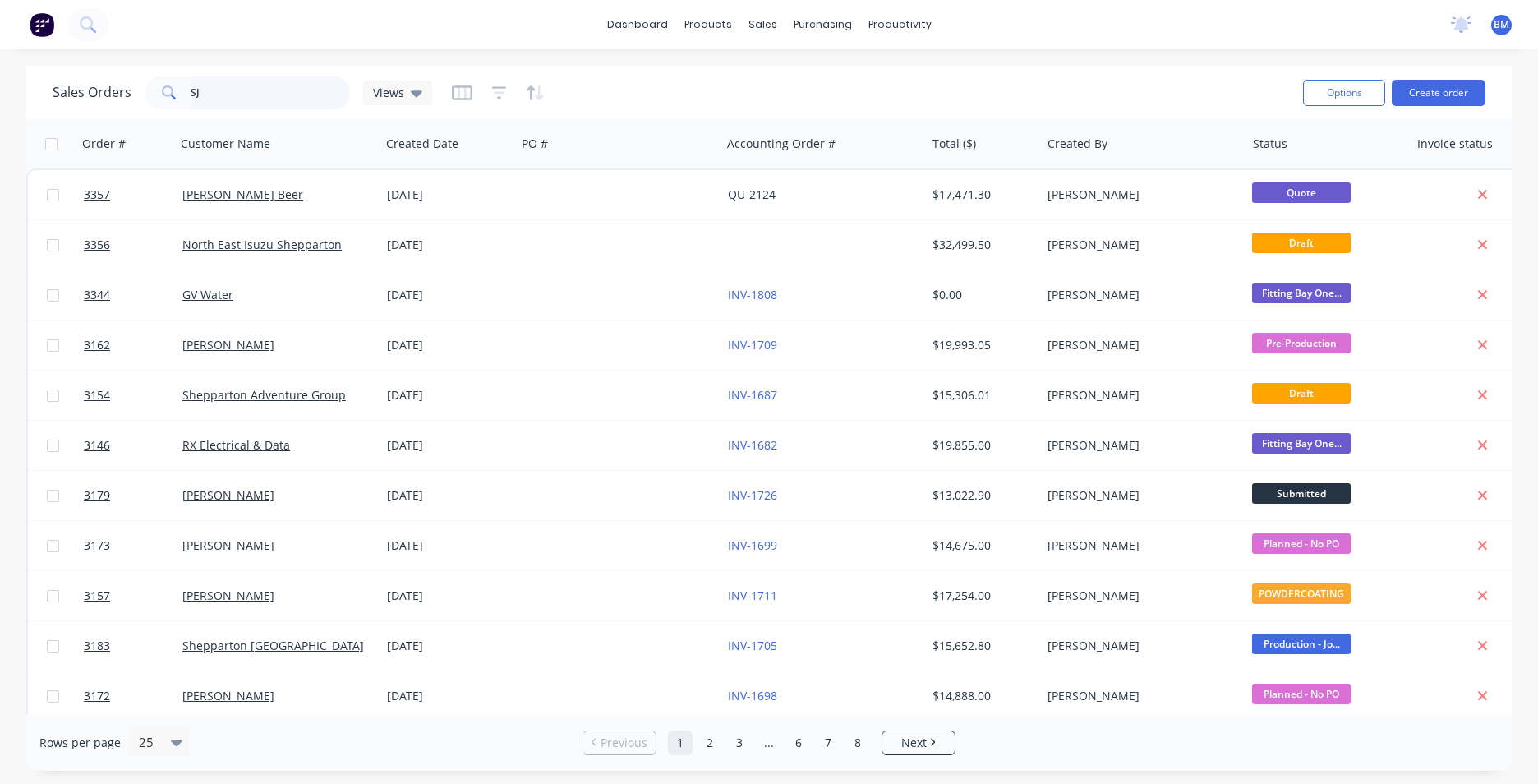
click at [264, 104] on input "SJ" at bounding box center [271, 93] width 161 height 33
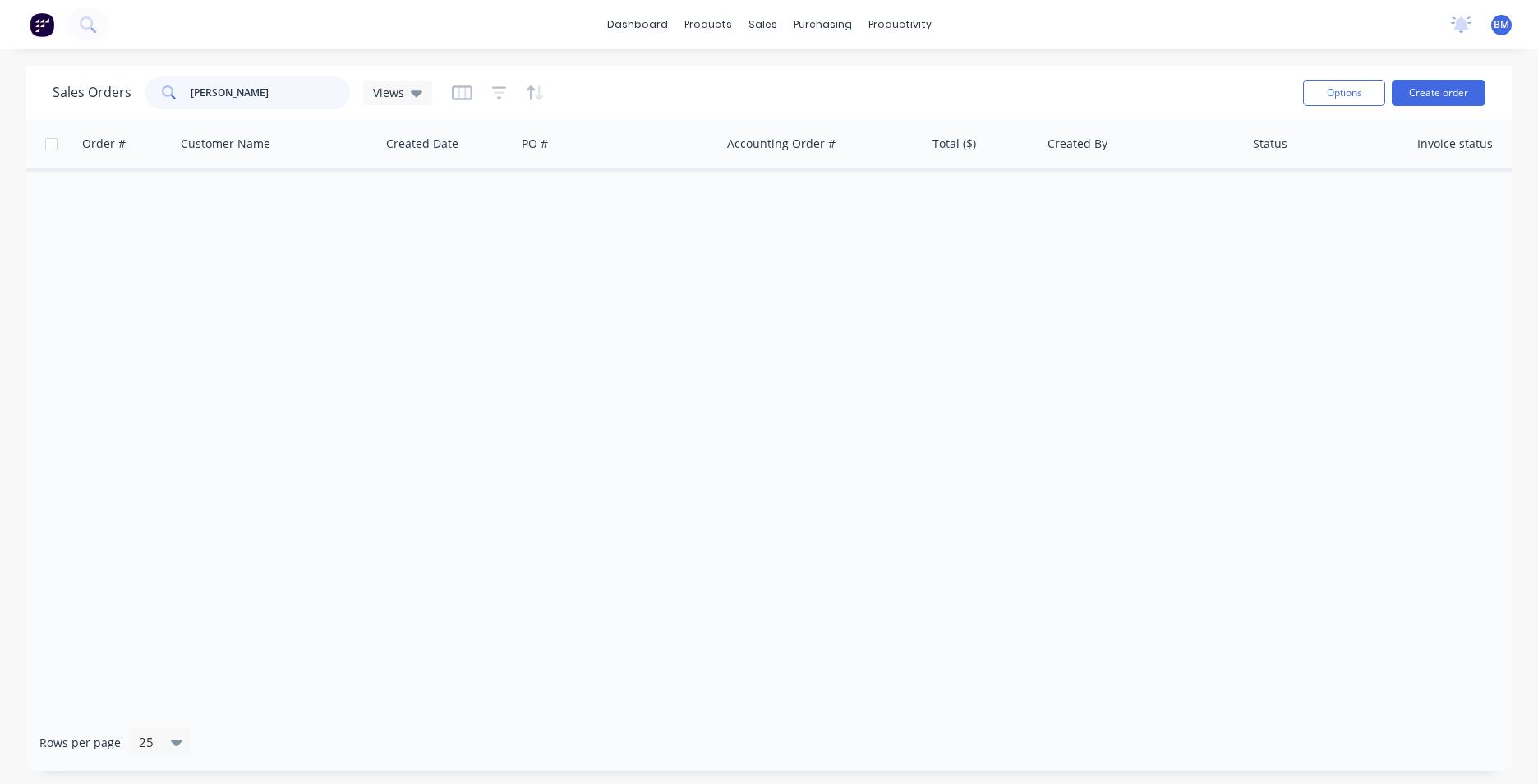
drag, startPoint x: 142, startPoint y: 111, endPoint x: 109, endPoint y: 111, distance: 33.0
click at [111, 111] on div "Sales Orders [PERSON_NAME] Views" at bounding box center [671, 92] width 1237 height 41
type input "[PERSON_NAME]"
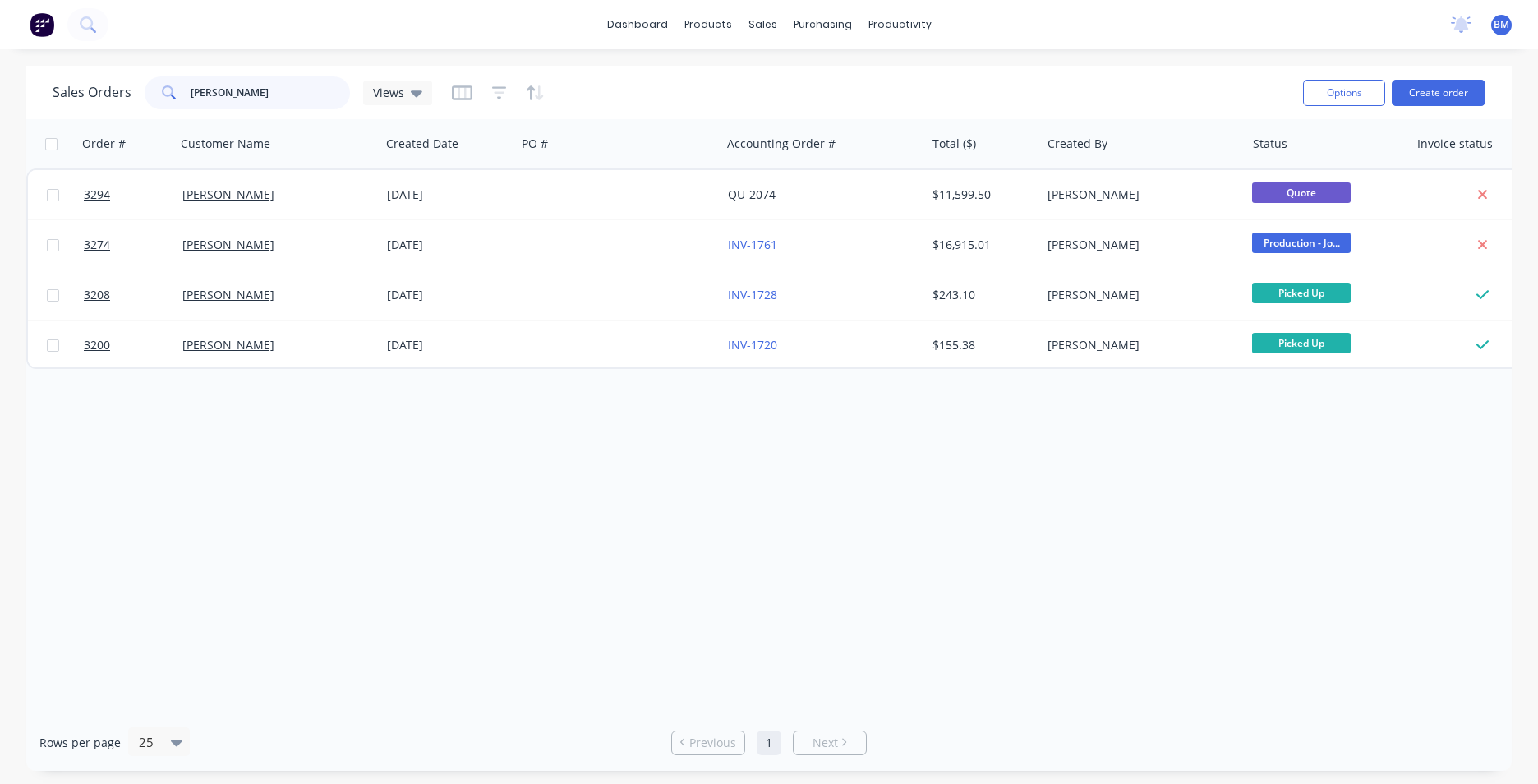
drag, startPoint x: 236, startPoint y: 101, endPoint x: 174, endPoint y: 106, distance: 62.2
click at [174, 106] on div "[PERSON_NAME]" at bounding box center [247, 93] width 206 height 33
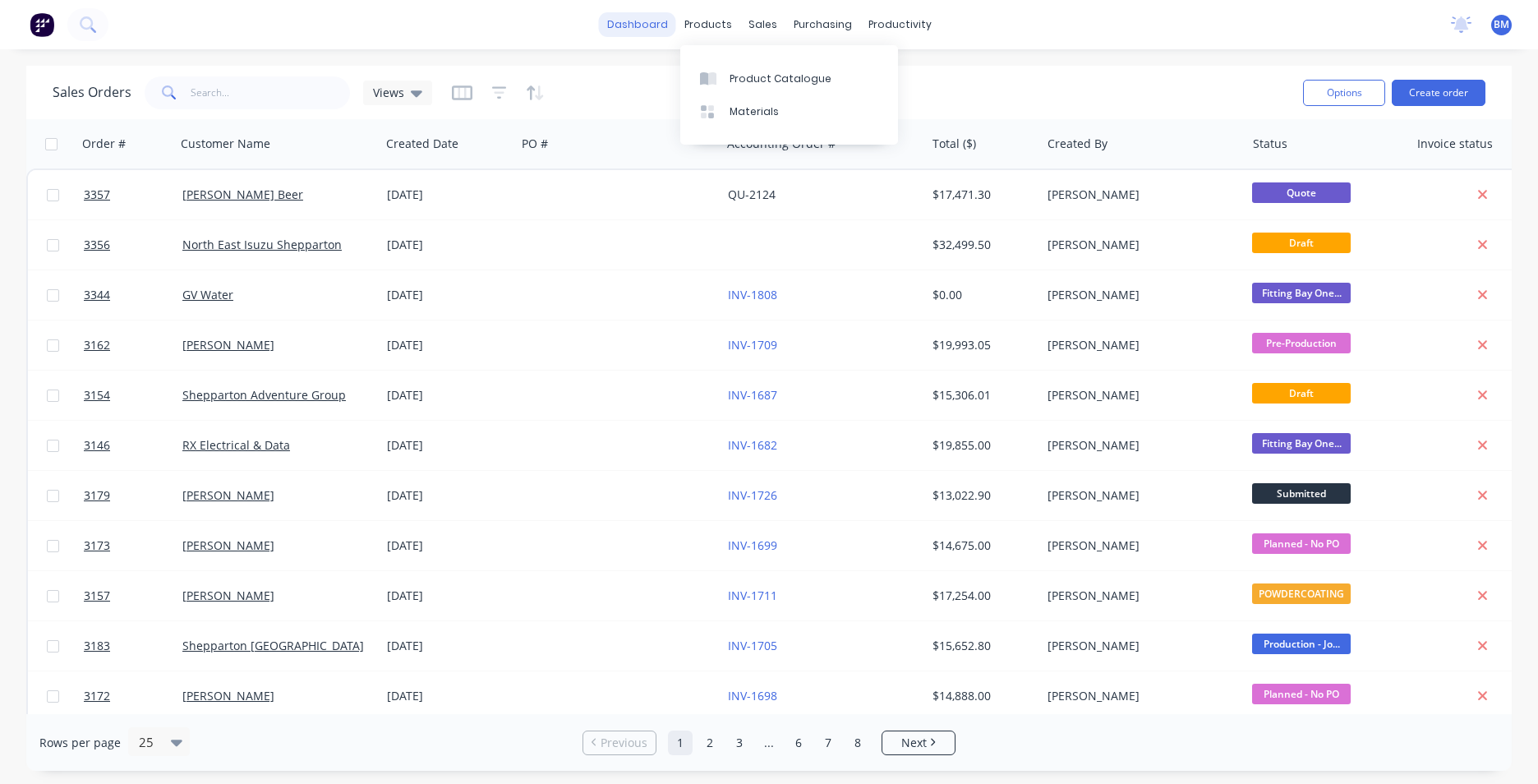
click at [672, 22] on link "dashboard" at bounding box center [637, 24] width 77 height 25
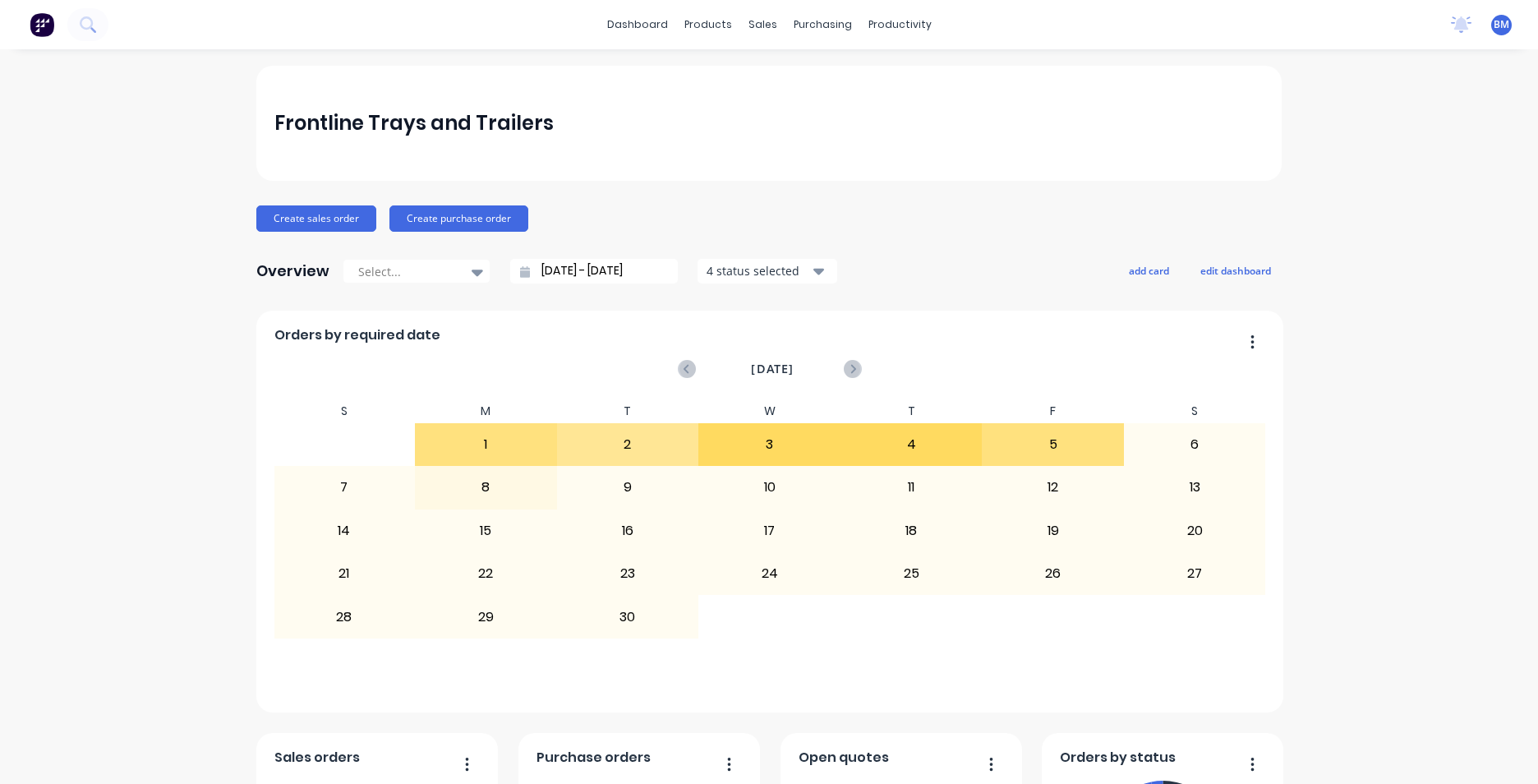
click at [35, 34] on img at bounding box center [41, 24] width 25 height 25
click at [790, 98] on link "Customers" at bounding box center [844, 111] width 218 height 33
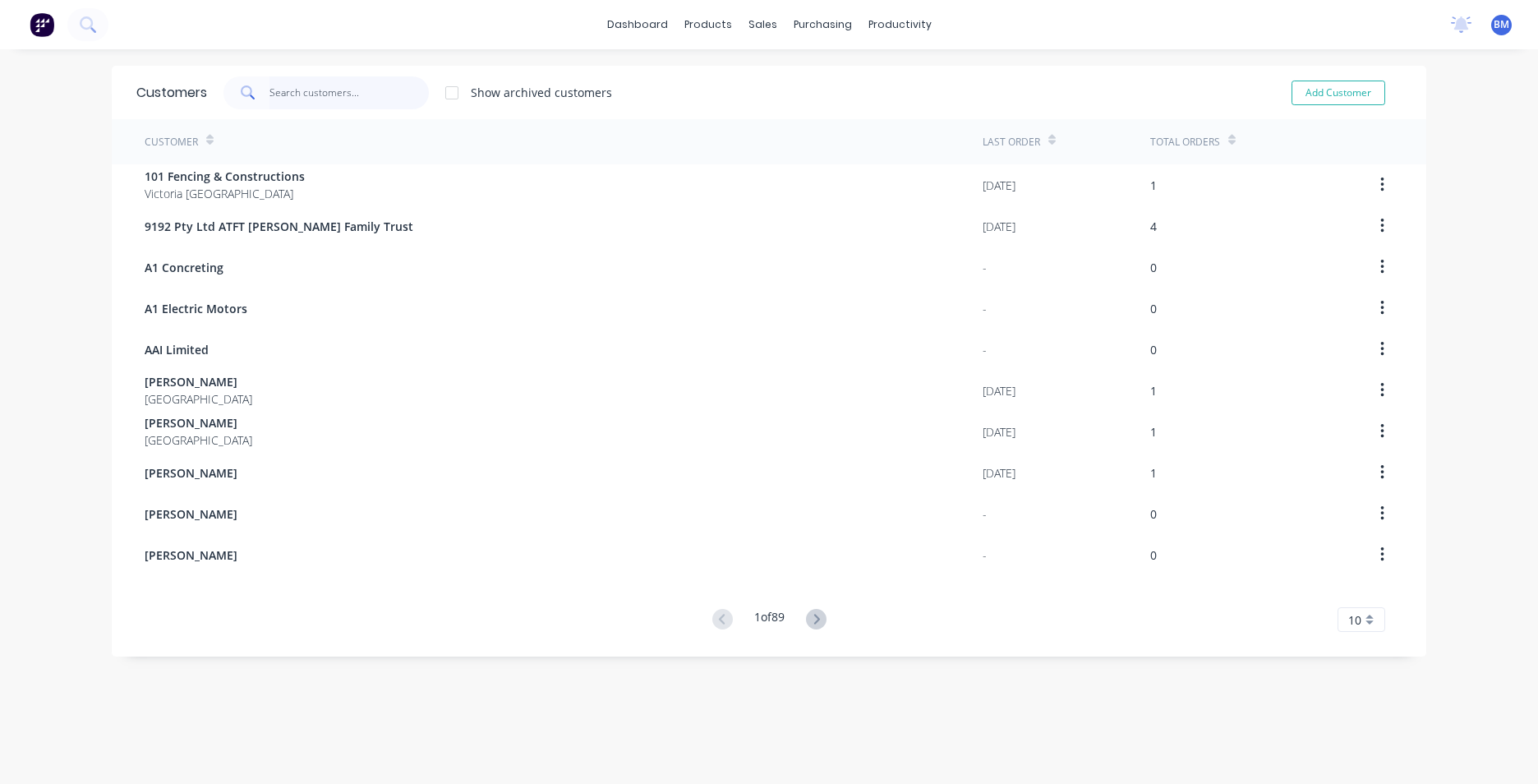
click at [288, 93] on input "text" at bounding box center [350, 93] width 161 height 33
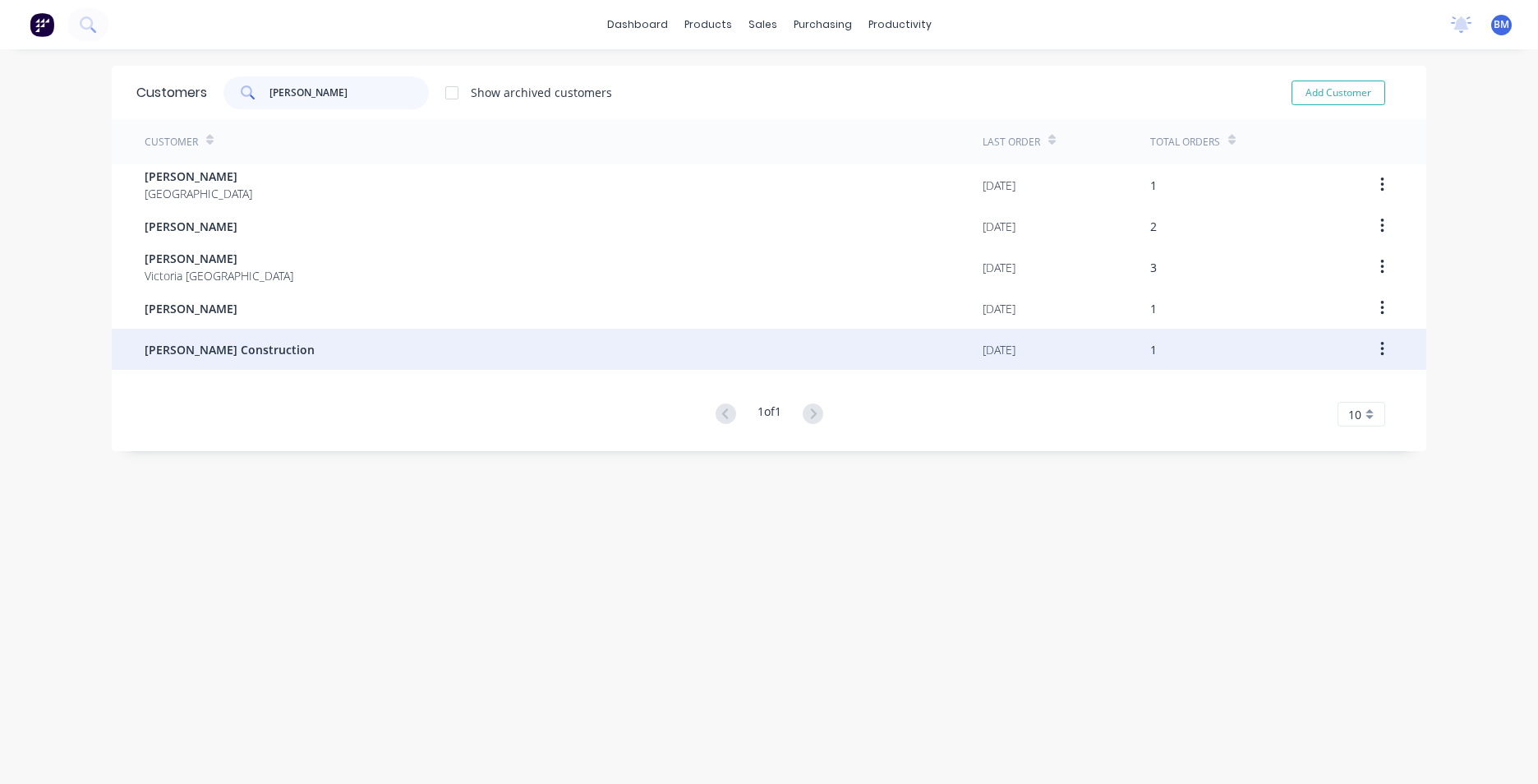
type input "[PERSON_NAME]"
click at [194, 351] on span "[PERSON_NAME] Construction" at bounding box center [229, 350] width 170 height 17
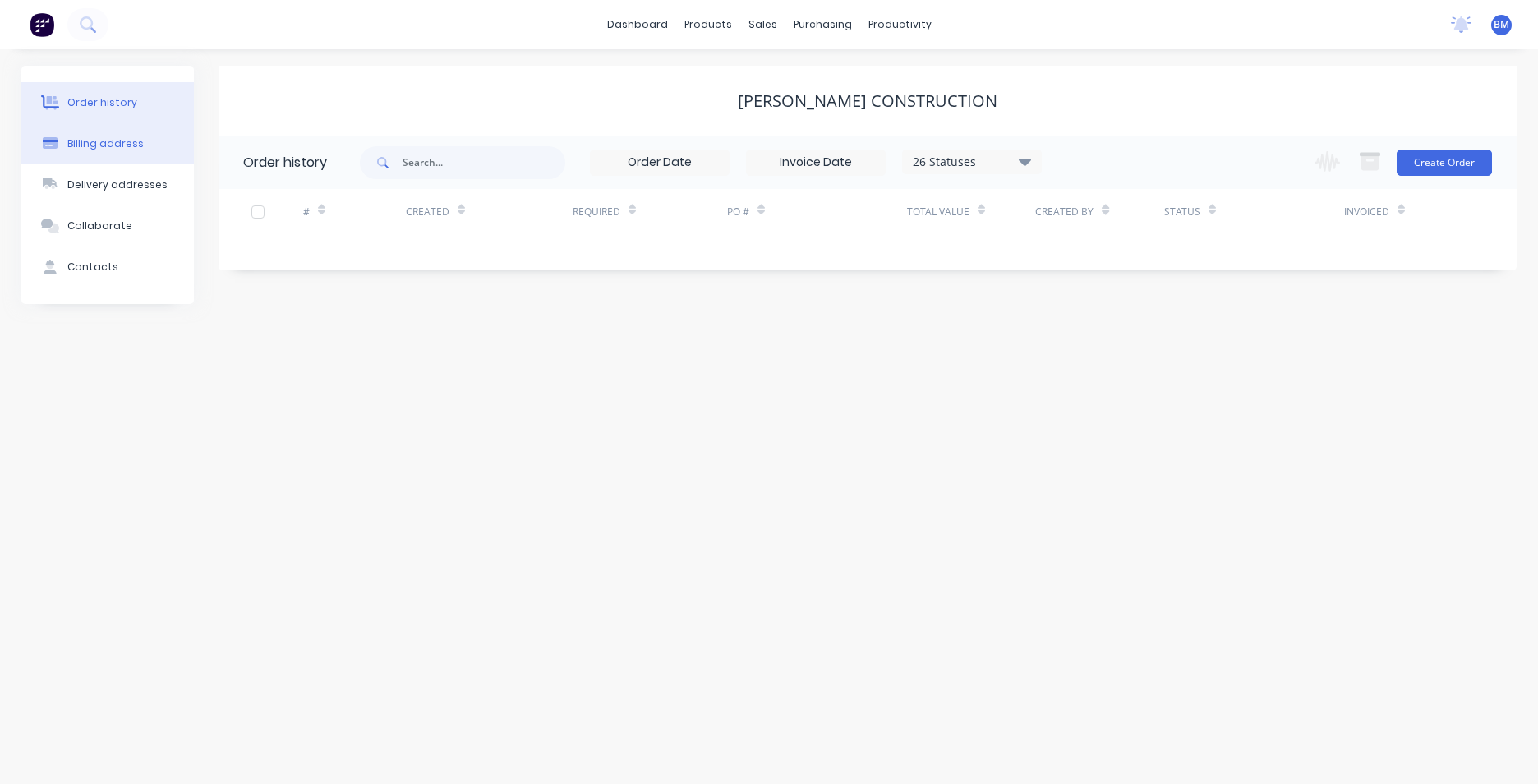
click at [144, 136] on button "Billing address" at bounding box center [108, 144] width 173 height 41
select select "AU"
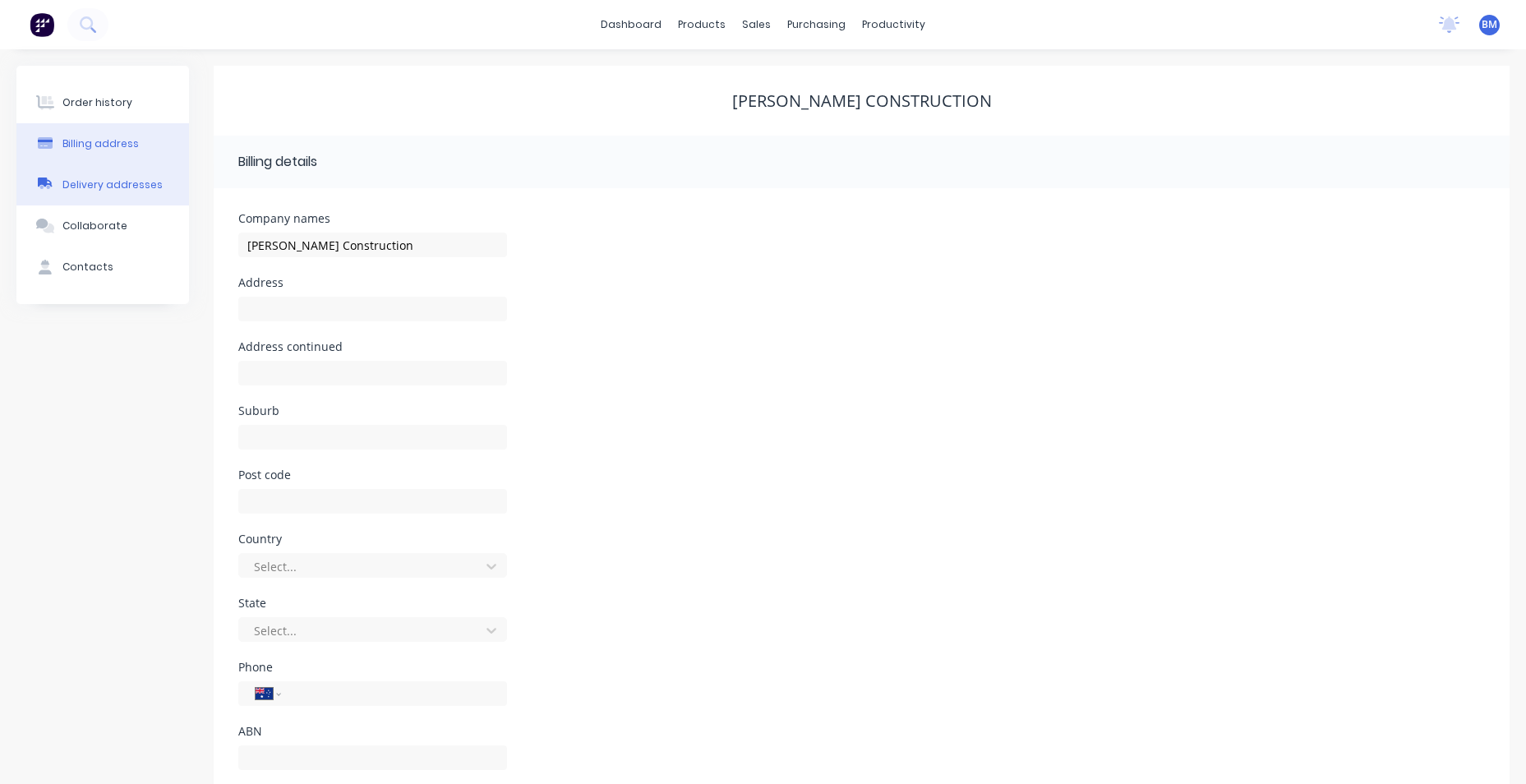
click at [144, 191] on div "Delivery addresses" at bounding box center [112, 185] width 100 height 15
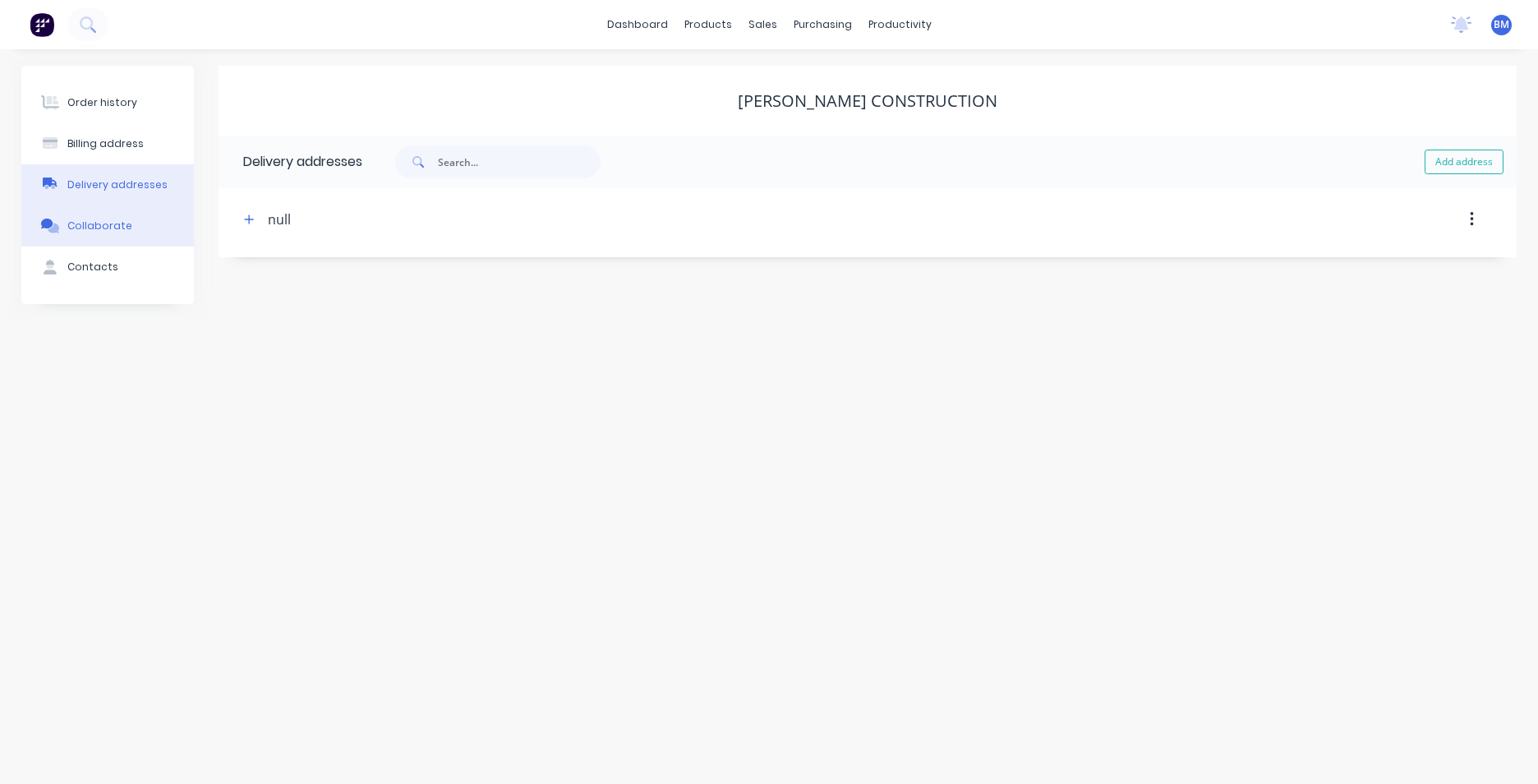
click at [118, 228] on div "Collaborate" at bounding box center [99, 225] width 65 height 15
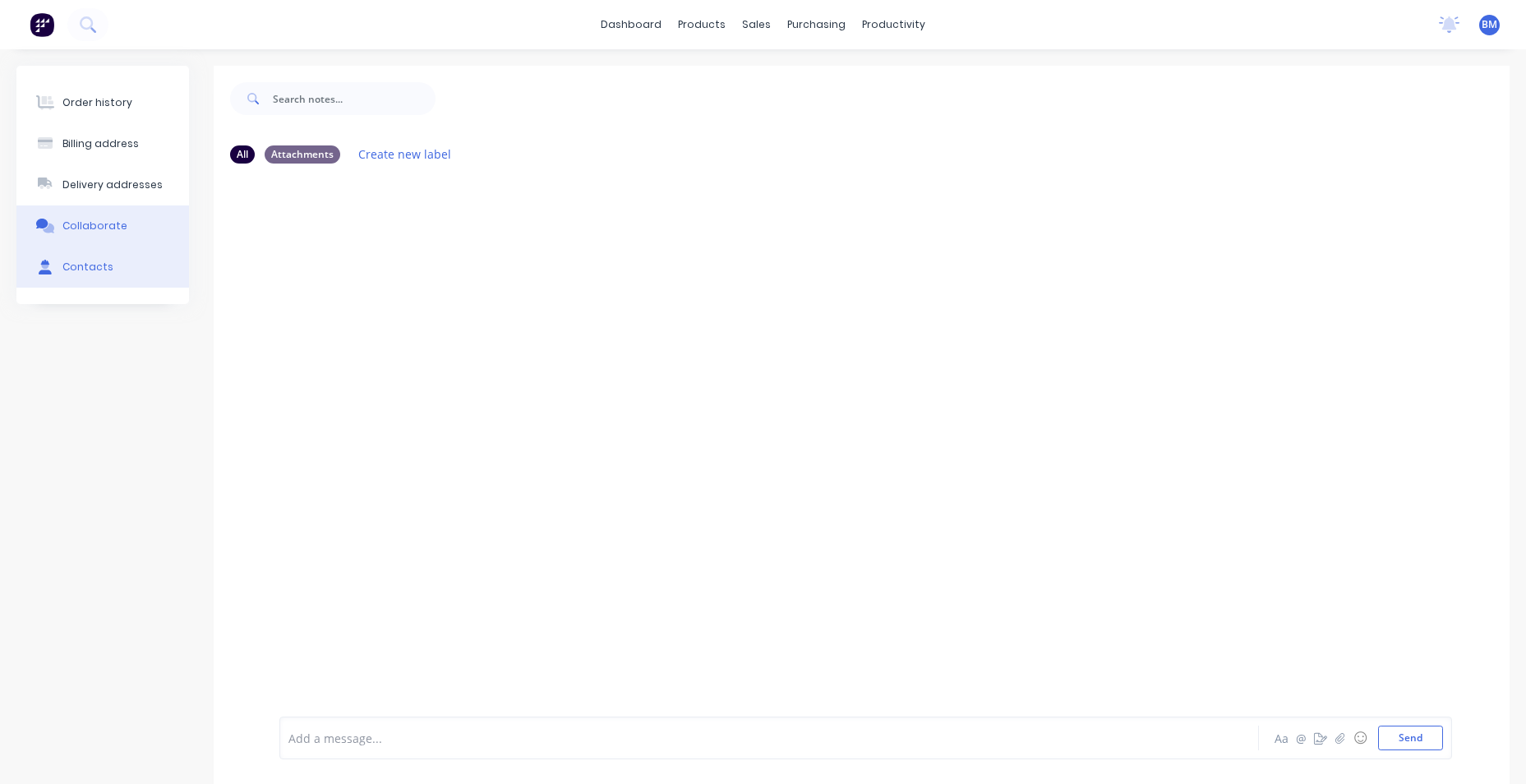
click at [137, 262] on button "Contacts" at bounding box center [103, 267] width 173 height 41
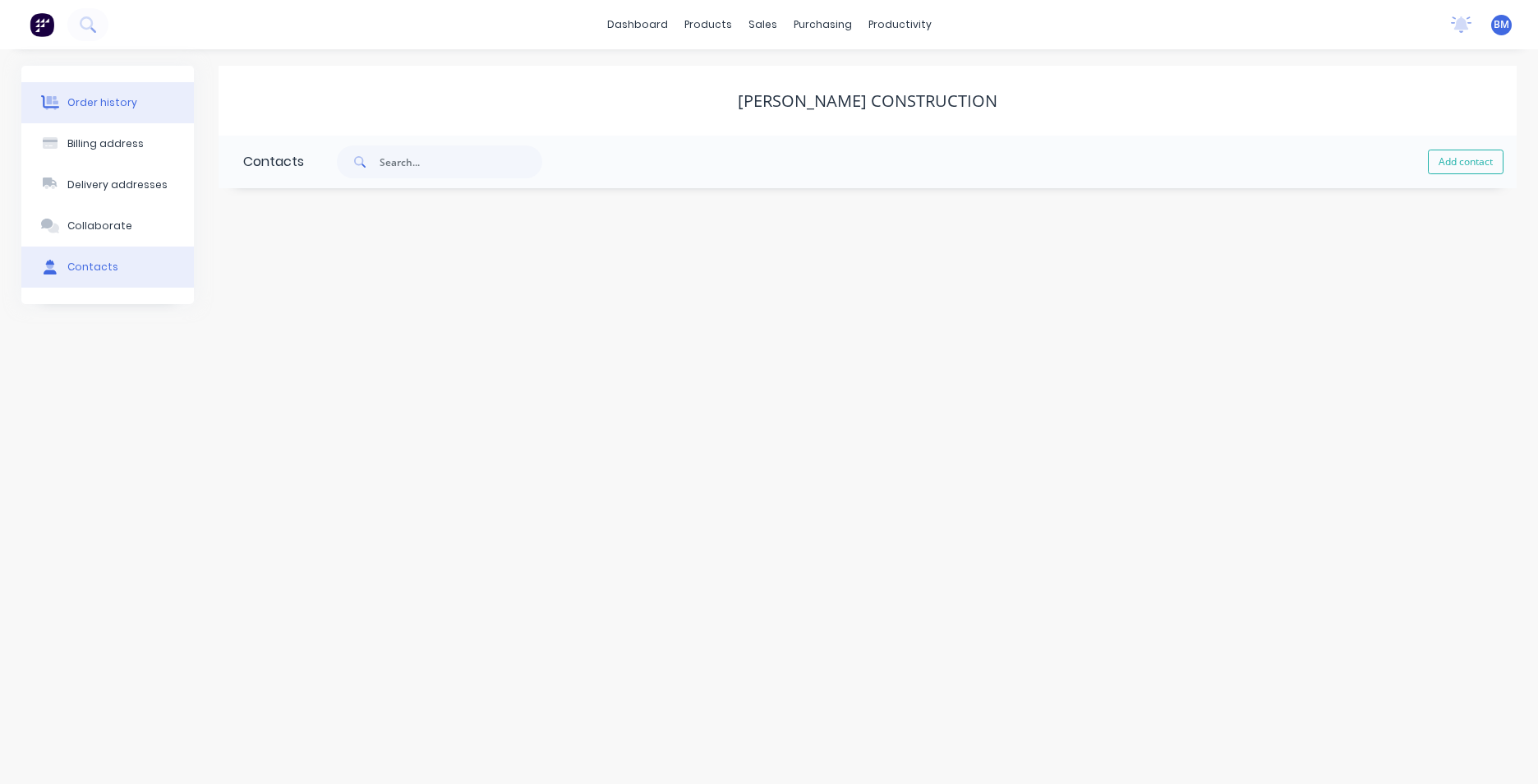
click at [121, 101] on div "Order history" at bounding box center [102, 102] width 70 height 15
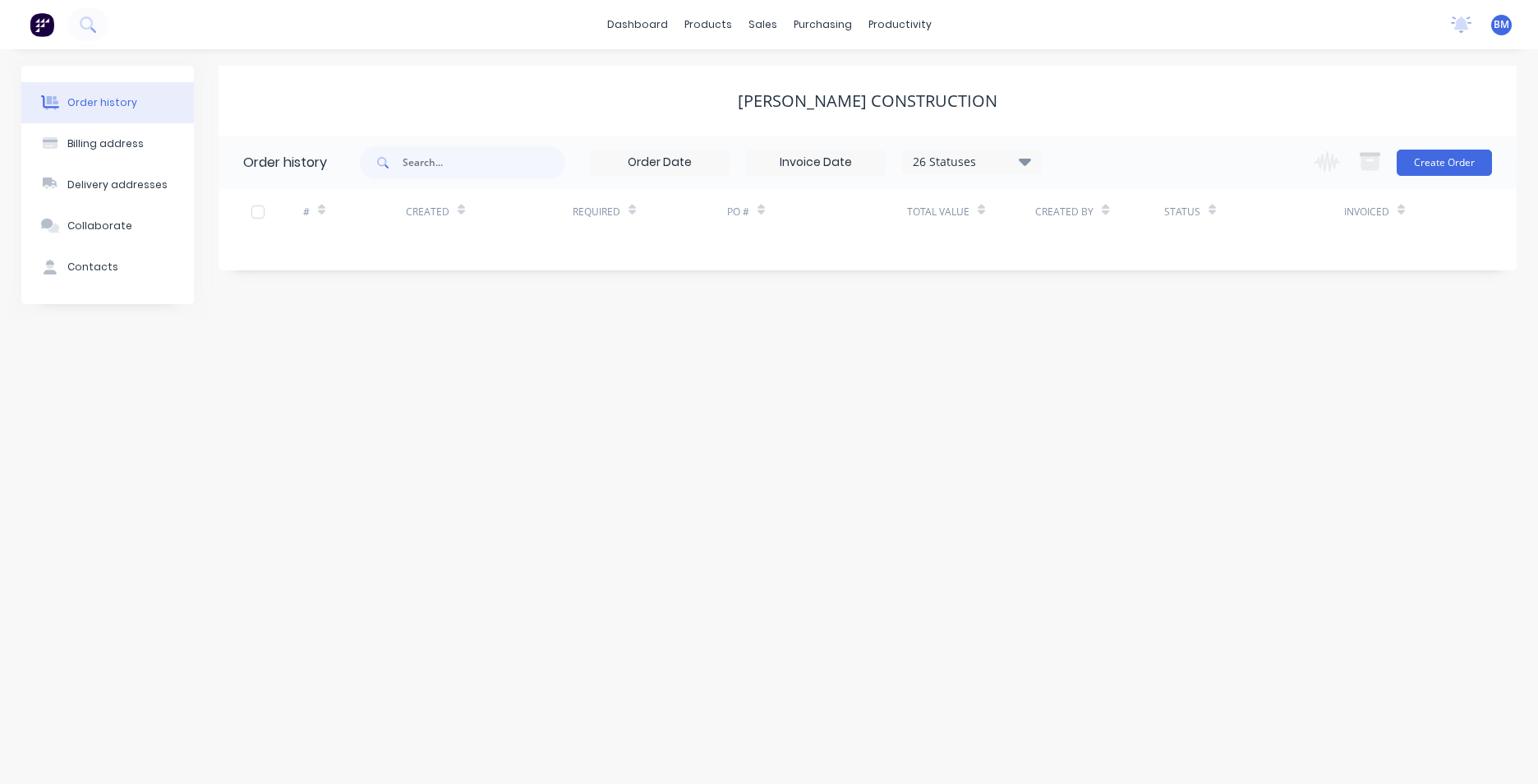
click at [993, 162] on div "26 Statuses" at bounding box center [972, 161] width 138 height 18
click at [467, 168] on input "text" at bounding box center [484, 162] width 162 height 33
click at [937, 161] on div "26 Statuses" at bounding box center [972, 161] width 138 height 18
click at [1052, 347] on div "All" at bounding box center [1006, 360] width 206 height 33
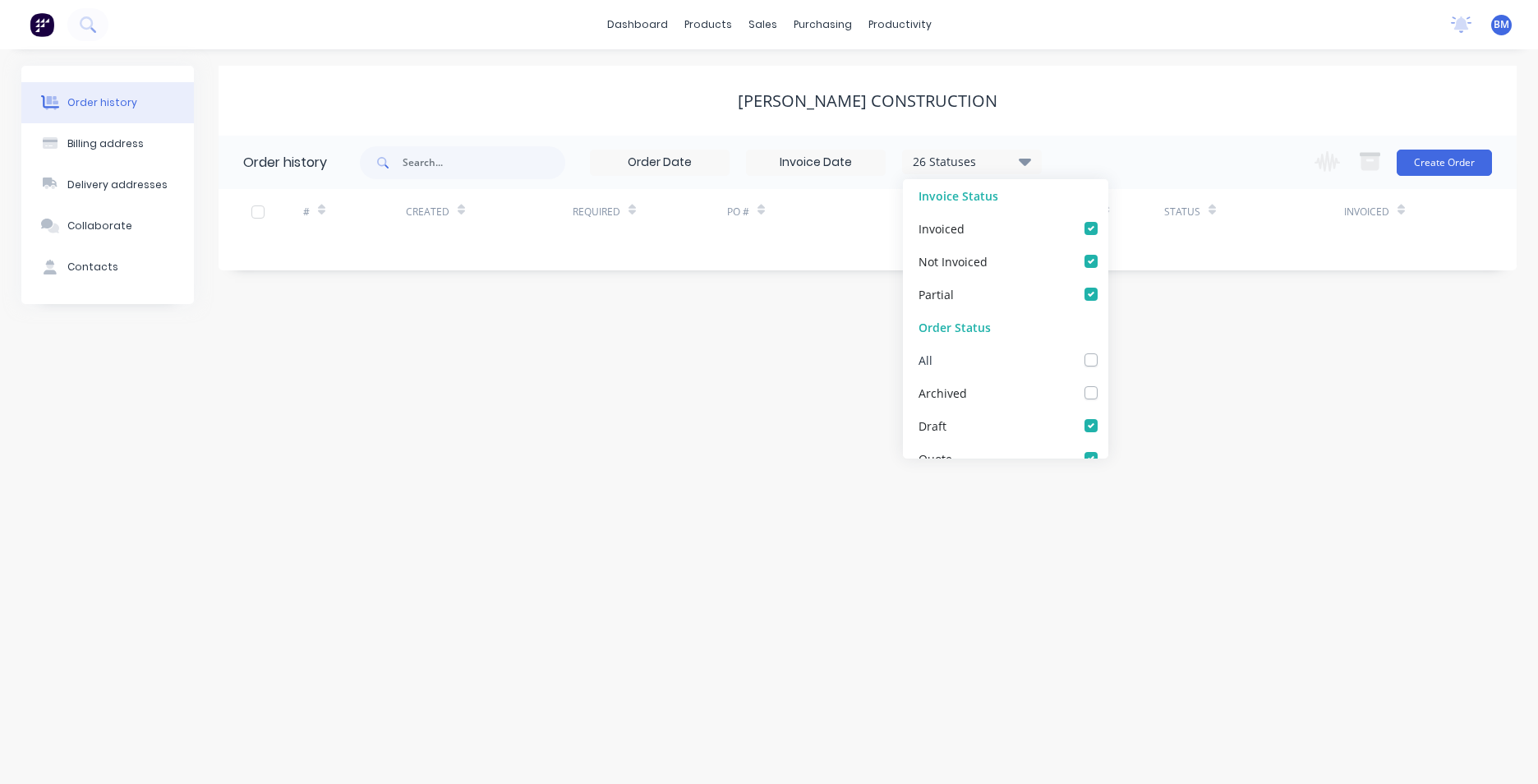
click at [1108, 351] on label at bounding box center [1108, 351] width 0 height 0
click at [1108, 357] on input "checkbox" at bounding box center [1114, 358] width 13 height 16
checkbox input "true"
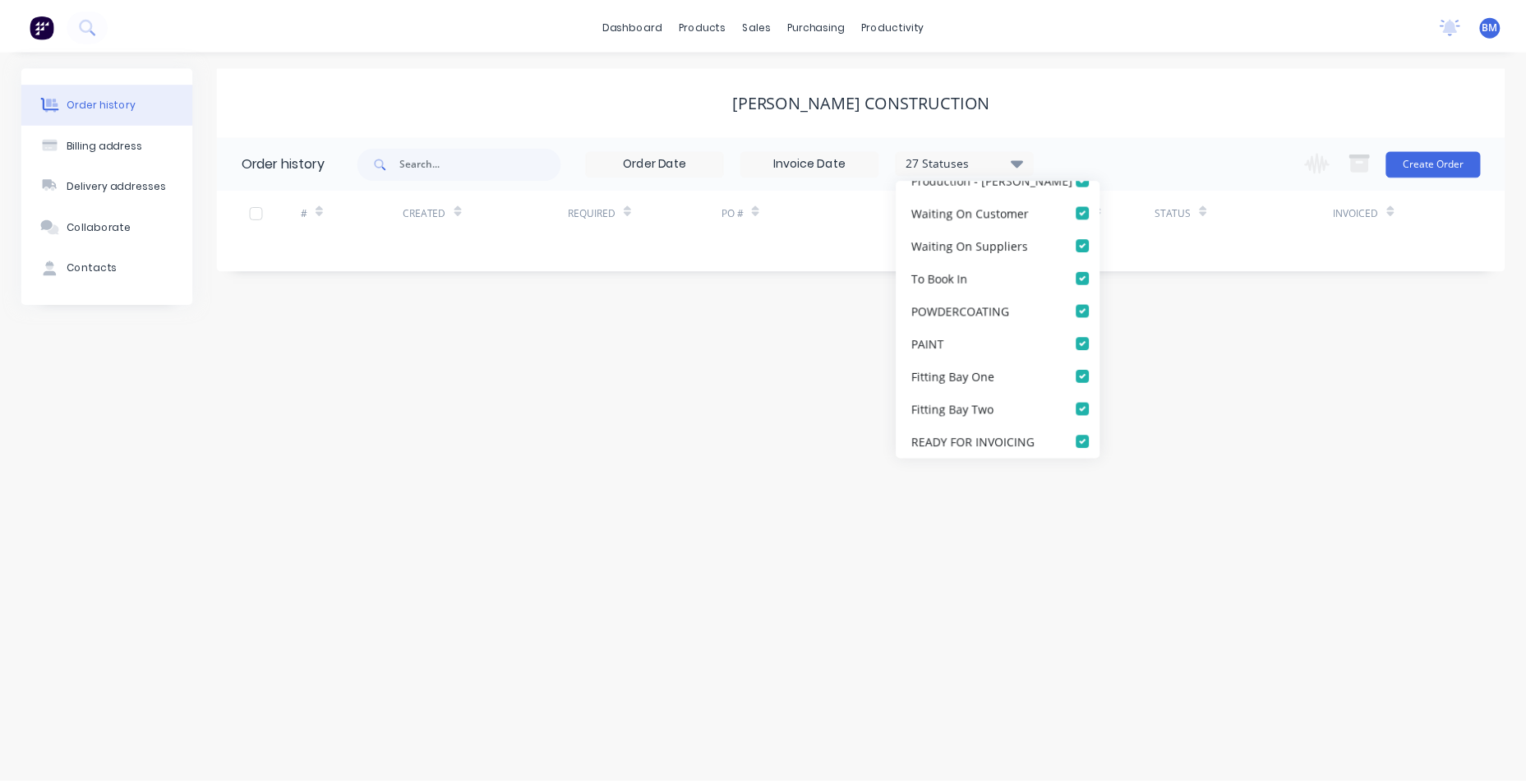
scroll to position [706, 0]
click at [784, 491] on div "Order history Billing address Delivery addresses Collaborate Contacts [PERSON_N…" at bounding box center [769, 416] width 1538 height 735
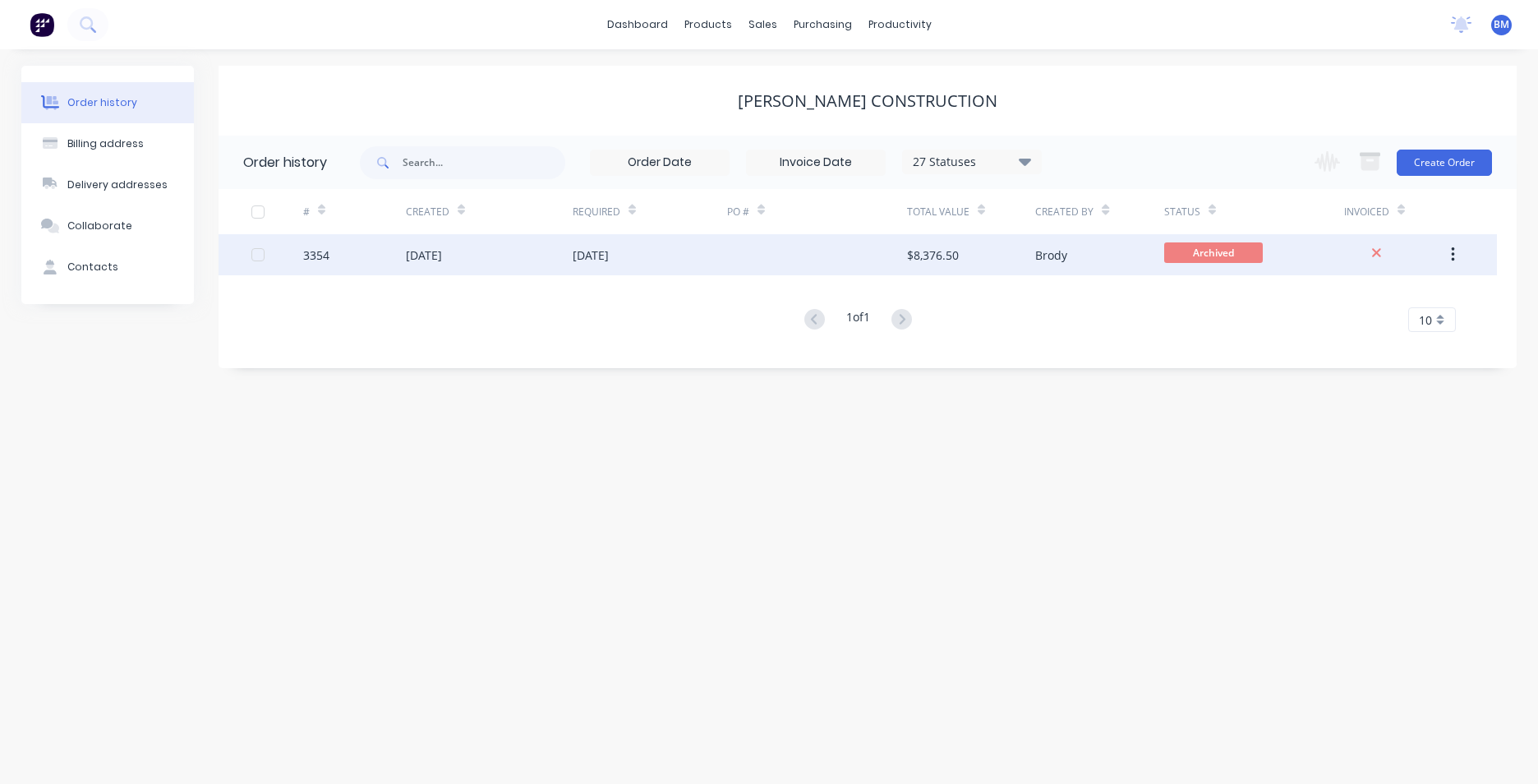
click at [581, 262] on div "[DATE]" at bounding box center [591, 255] width 36 height 17
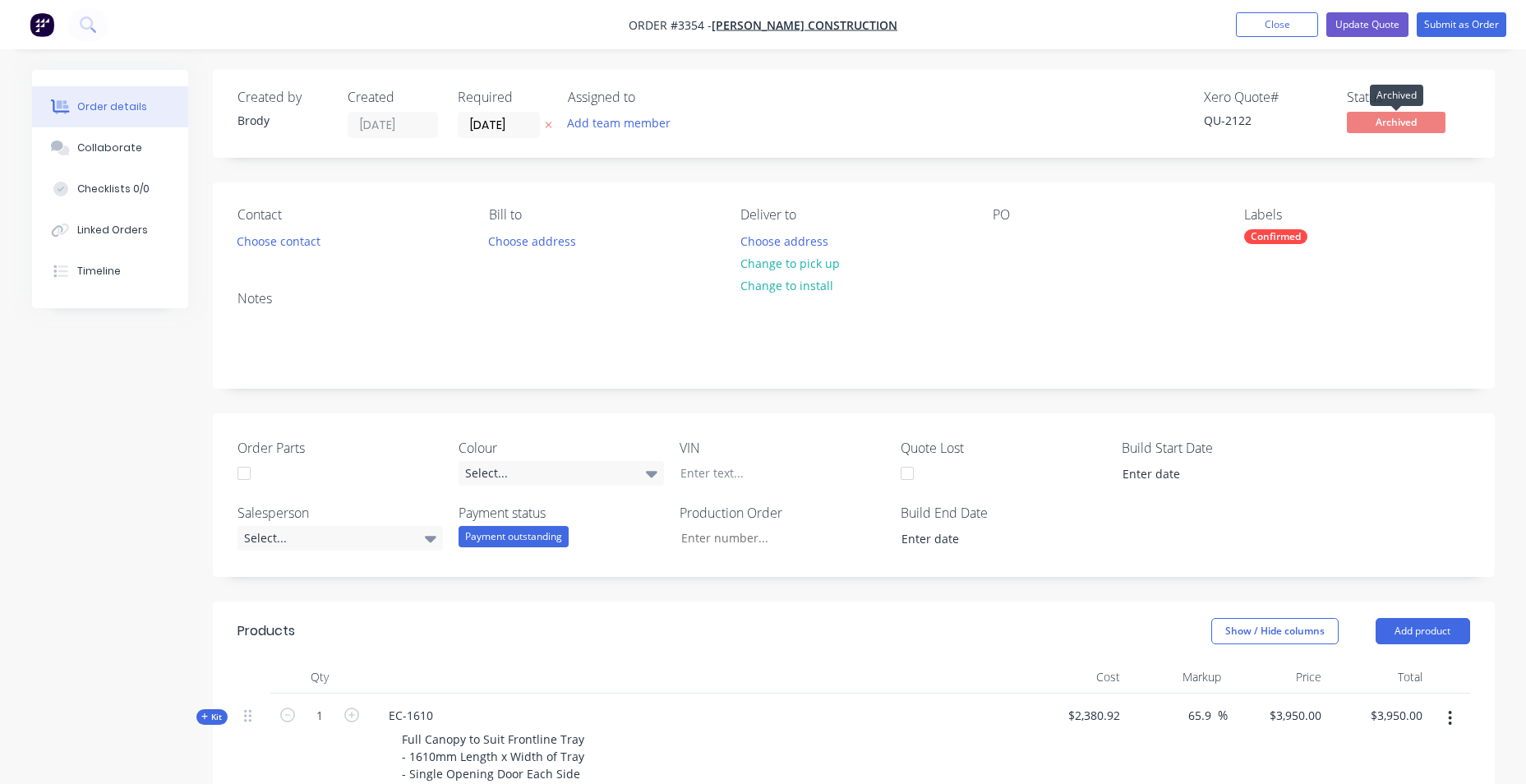
drag, startPoint x: 1368, startPoint y: 123, endPoint x: 1335, endPoint y: 108, distance: 36.2
click at [1327, 121] on div "QU-2122" at bounding box center [1265, 120] width 123 height 17
click at [1468, 26] on button "Submit as Order" at bounding box center [1462, 24] width 90 height 25
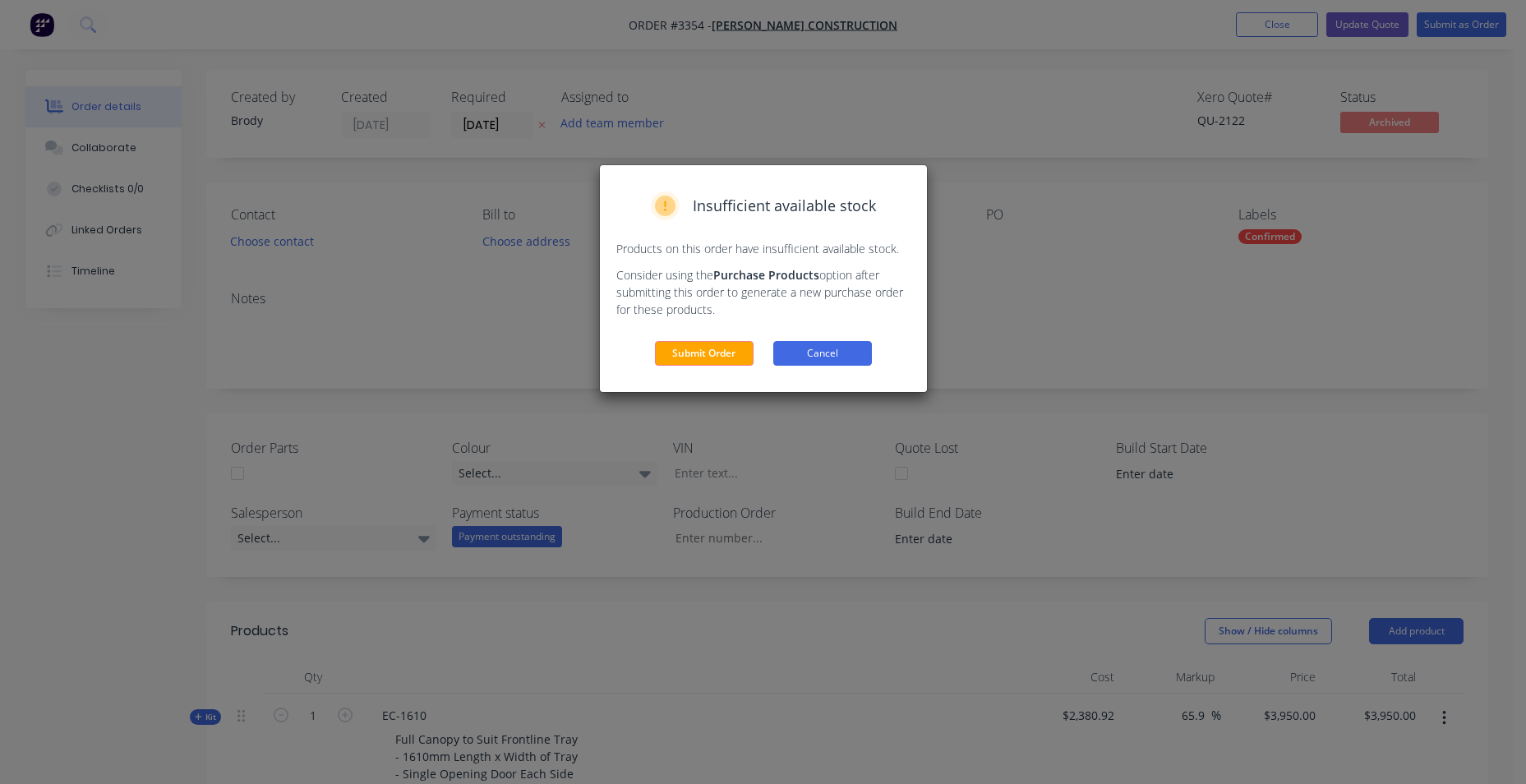
click at [820, 351] on button "Cancel" at bounding box center [822, 353] width 98 height 25
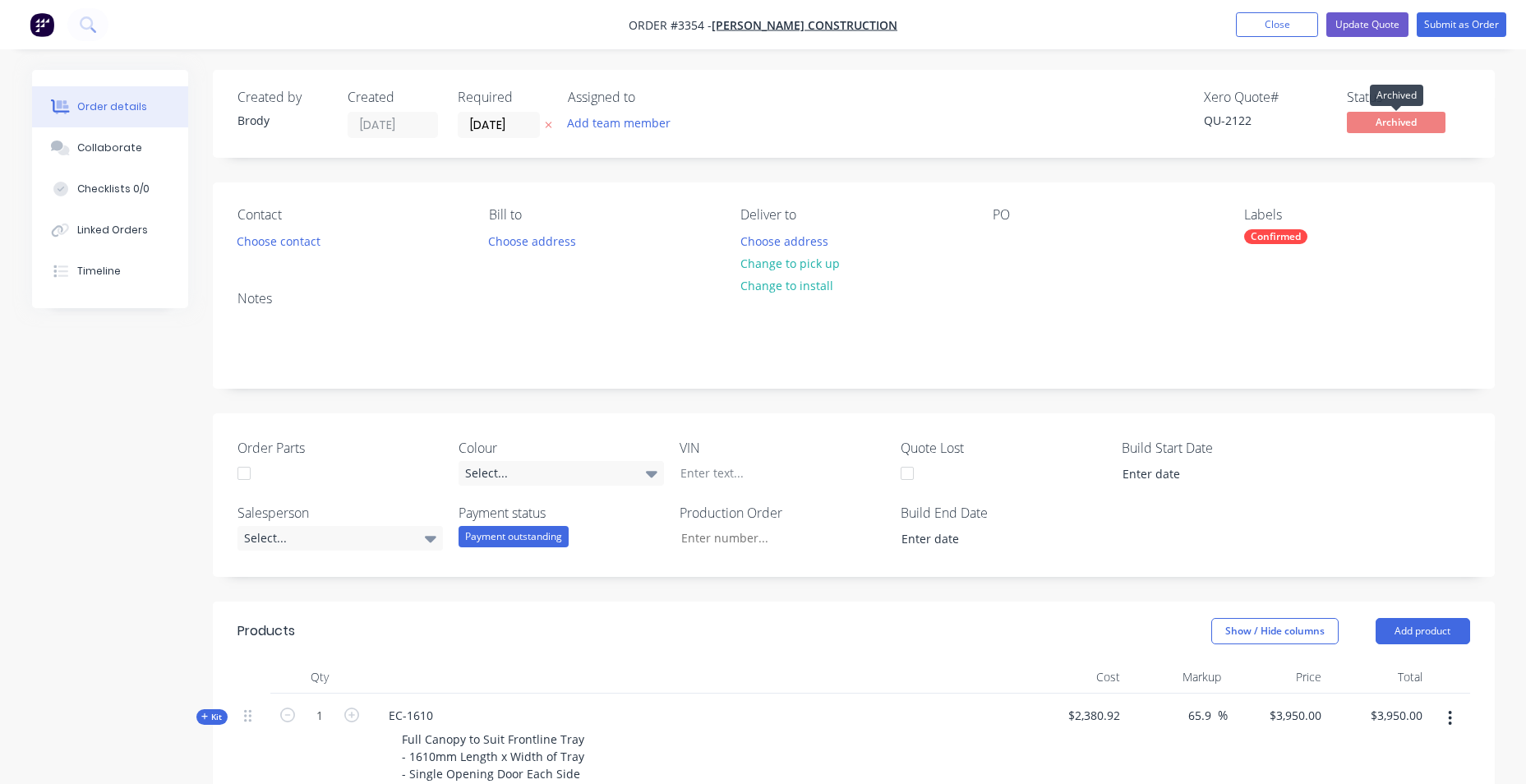
drag, startPoint x: 1369, startPoint y: 128, endPoint x: 1373, endPoint y: 113, distance: 15.5
click at [1373, 113] on span "Archived" at bounding box center [1396, 122] width 98 height 21
click at [1384, 22] on button "Update Quote" at bounding box center [1367, 24] width 82 height 25
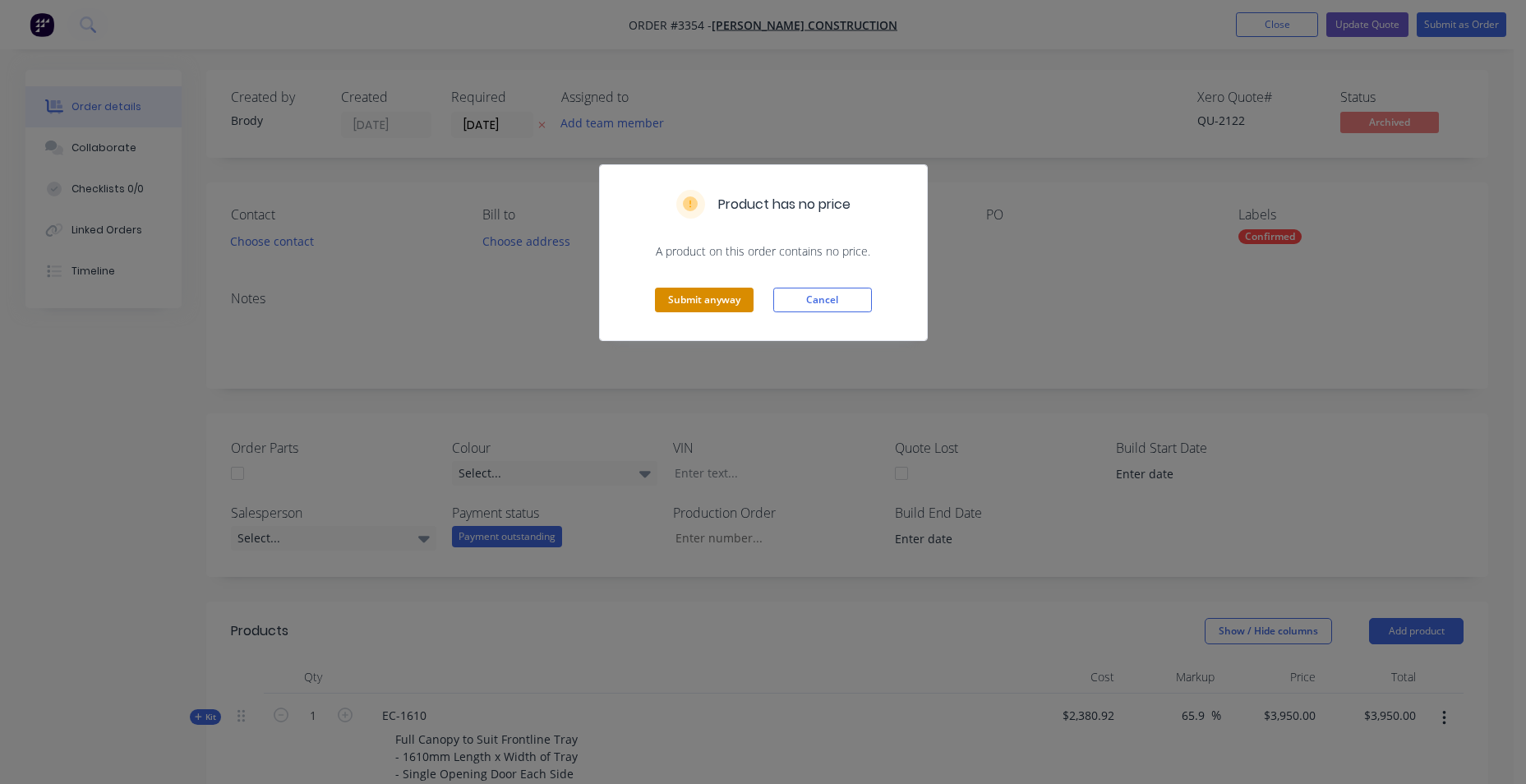
click at [708, 299] on button "Submit anyway" at bounding box center [704, 300] width 98 height 25
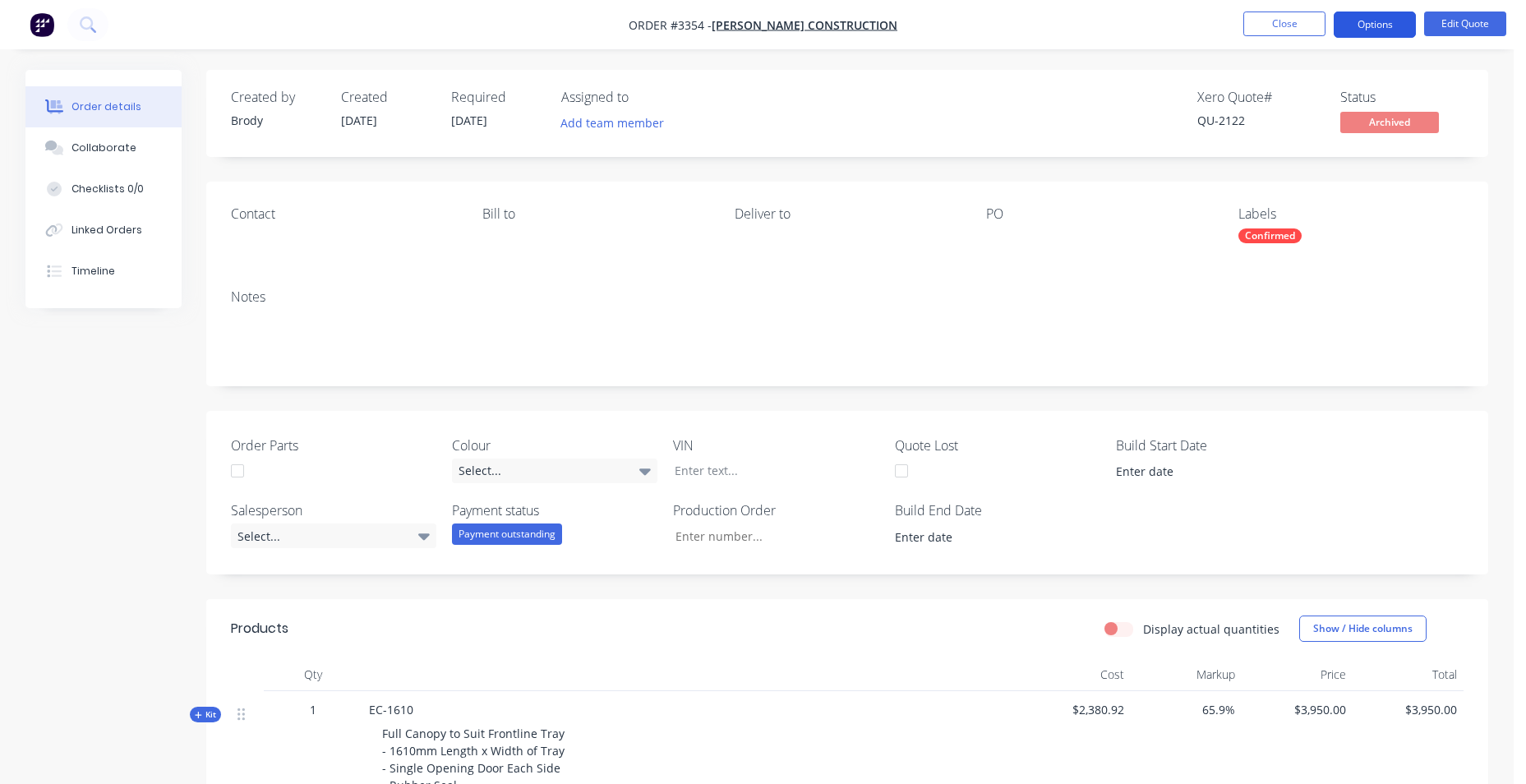
click at [1380, 26] on button "Options" at bounding box center [1374, 24] width 82 height 26
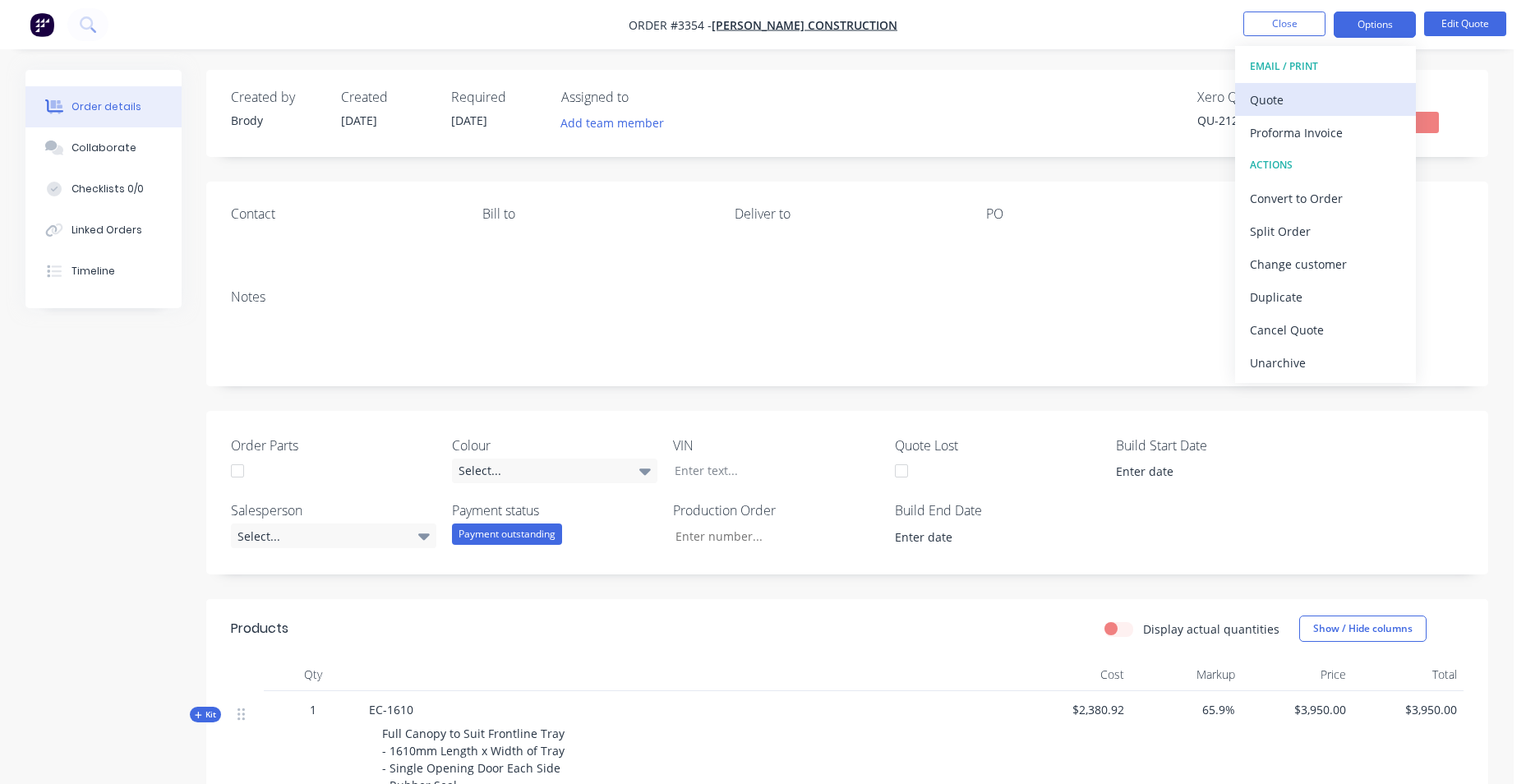
click at [1355, 109] on div "Quote" at bounding box center [1325, 100] width 151 height 24
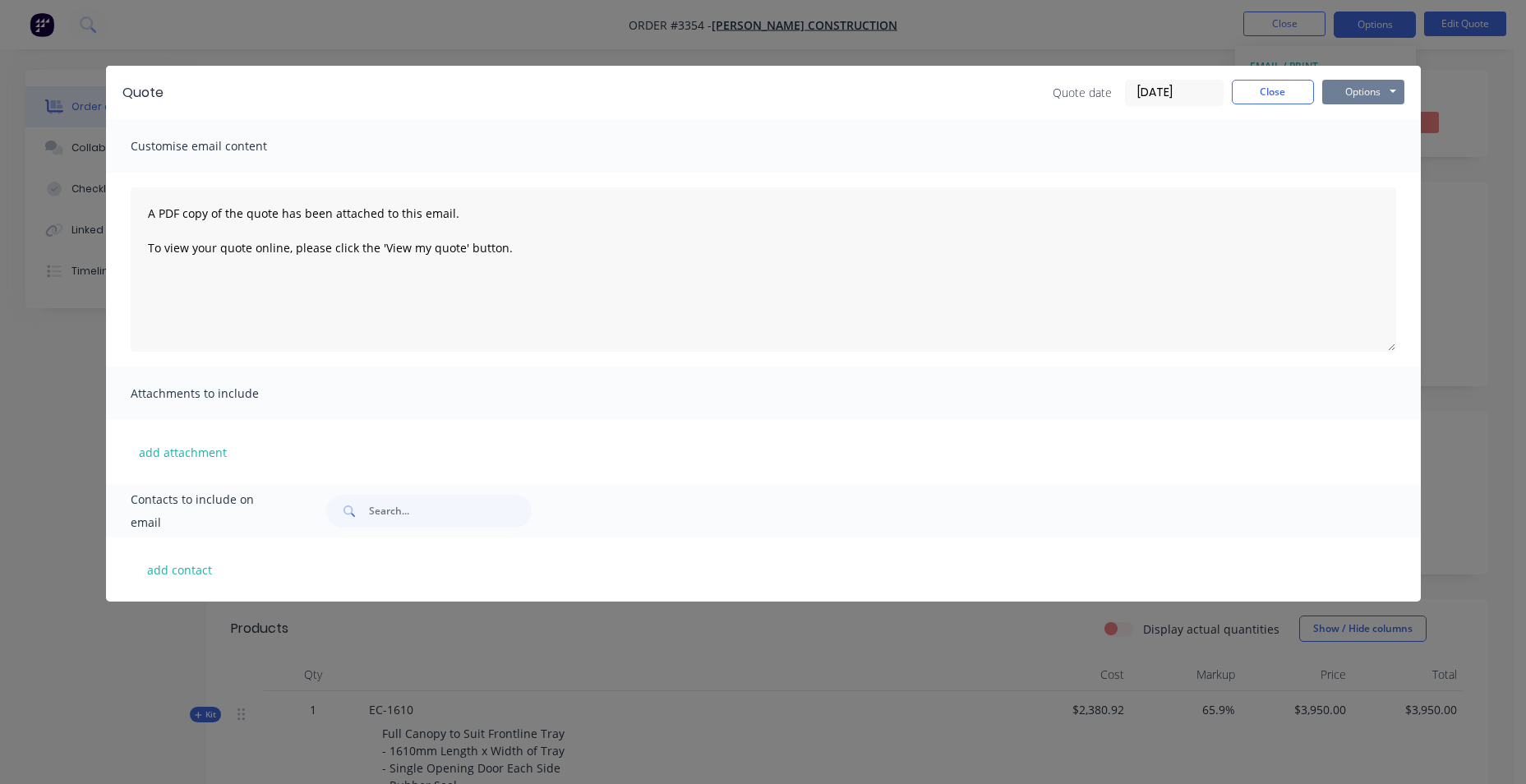
click at [1353, 93] on button "Options" at bounding box center [1363, 92] width 82 height 25
click at [1367, 170] on button "Email" at bounding box center [1375, 174] width 105 height 27
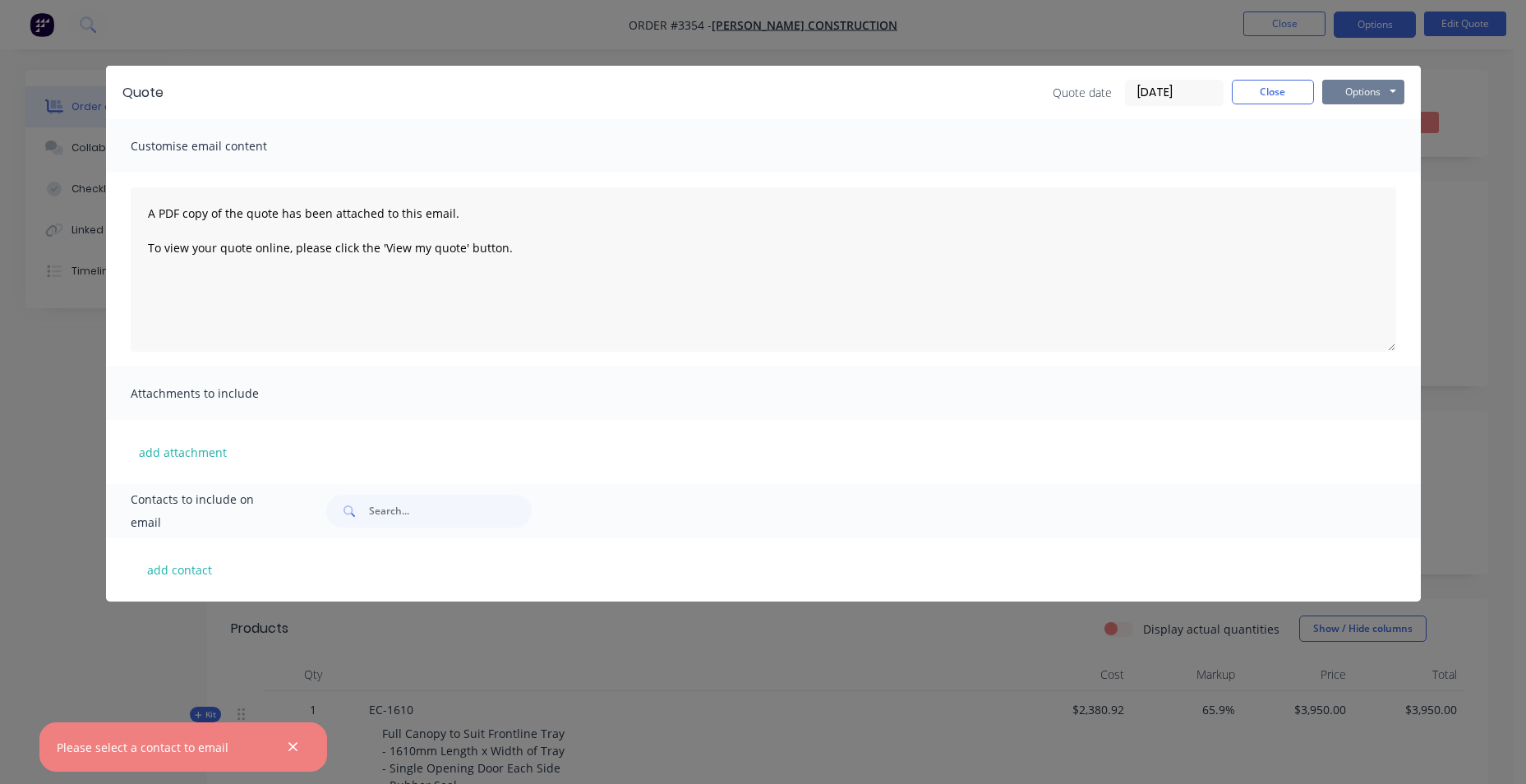
click at [1380, 93] on button "Options" at bounding box center [1363, 92] width 82 height 25
click at [1368, 155] on button "Print" at bounding box center [1375, 148] width 105 height 27
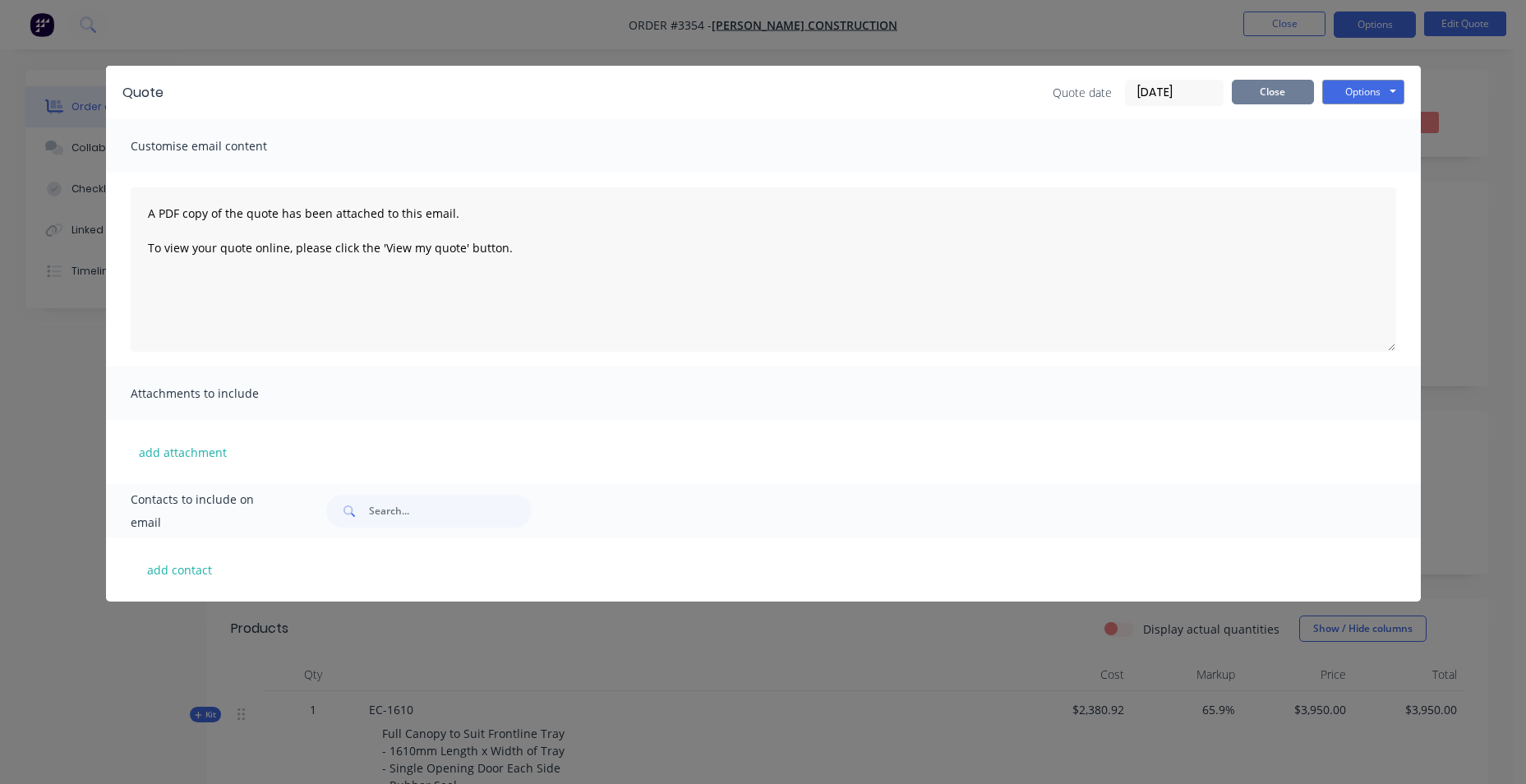
click at [1268, 93] on button "Close" at bounding box center [1272, 92] width 82 height 25
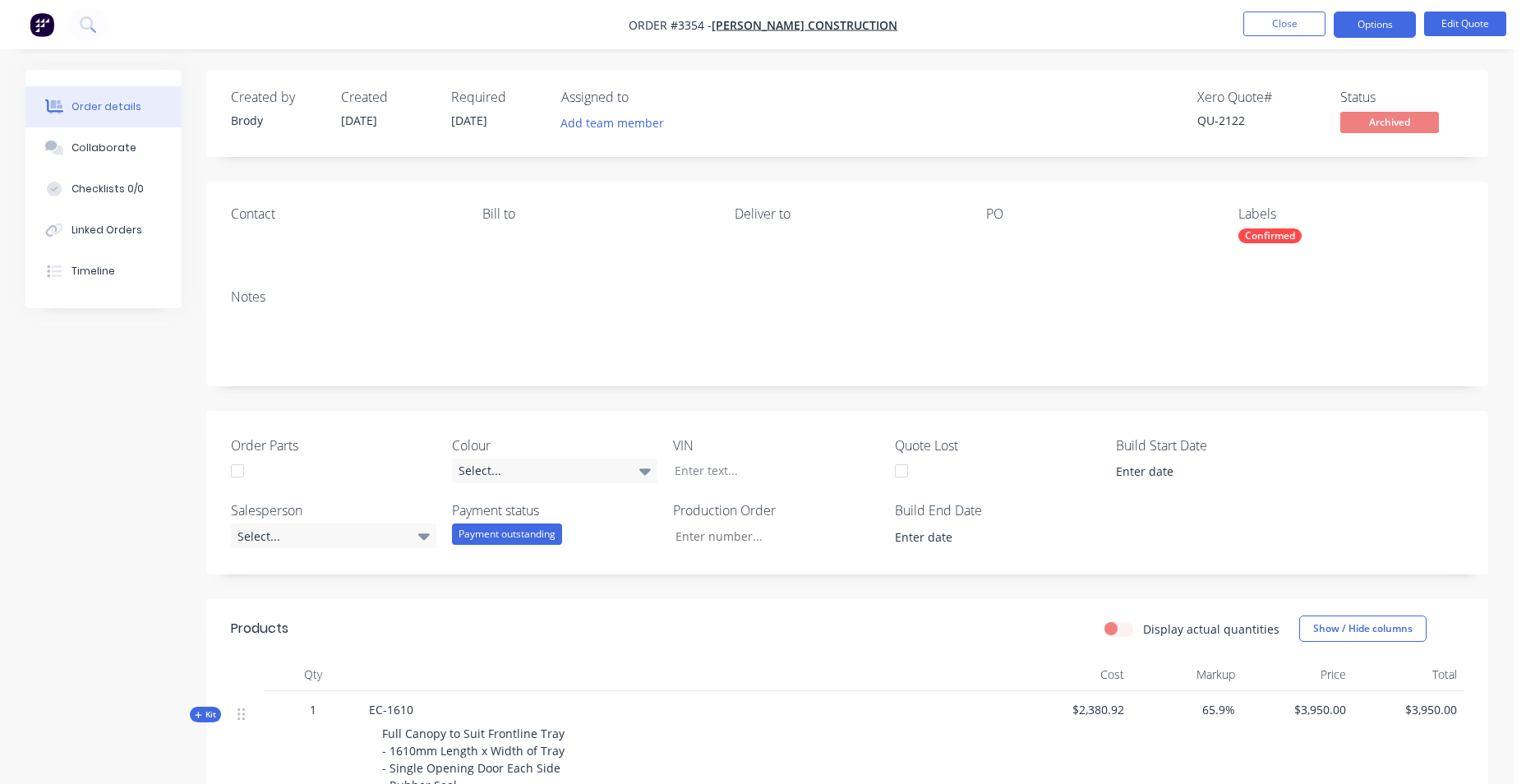
click at [41, 18] on img "button" at bounding box center [41, 24] width 25 height 25
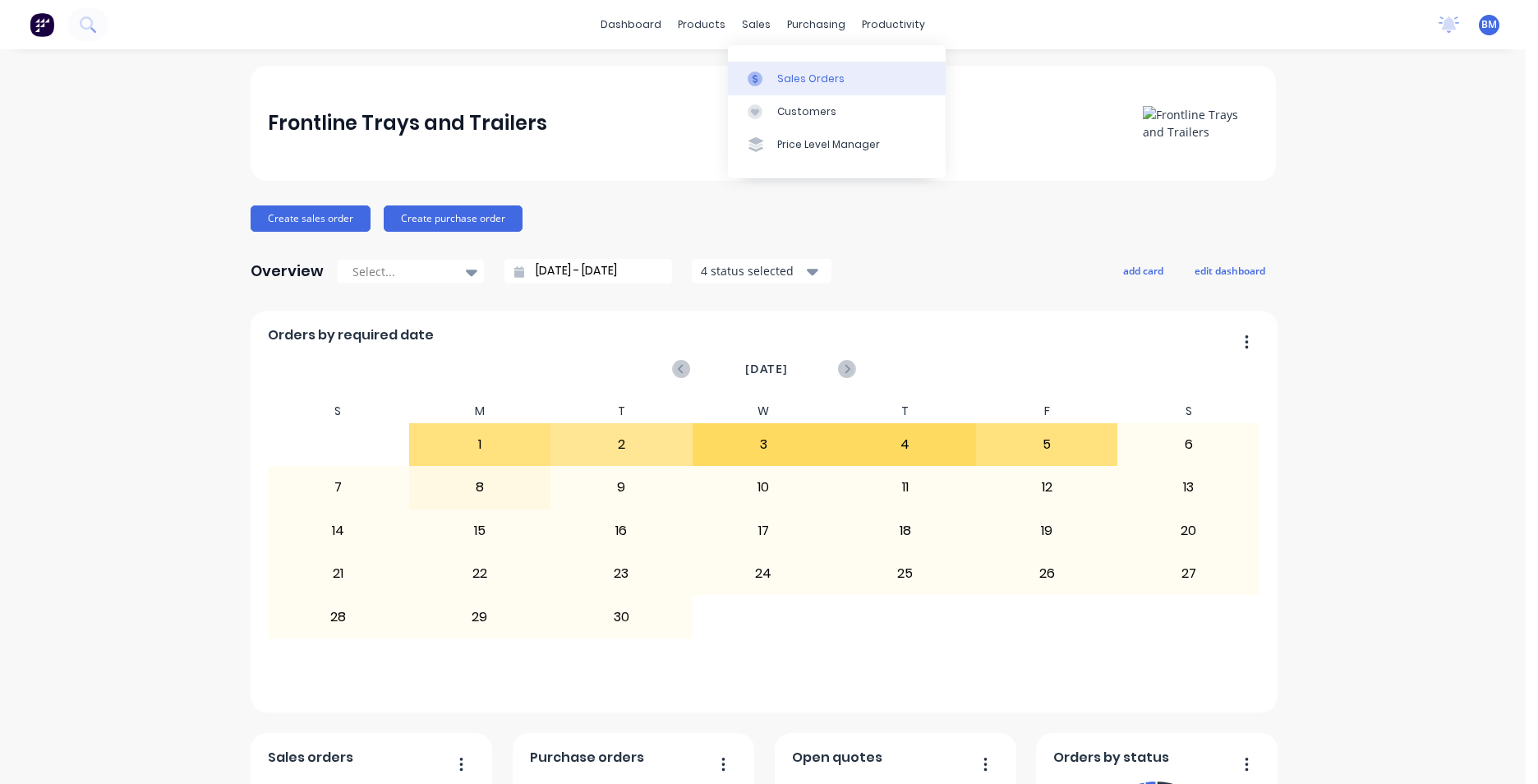
click at [778, 85] on div "Sales Orders" at bounding box center [811, 79] width 67 height 15
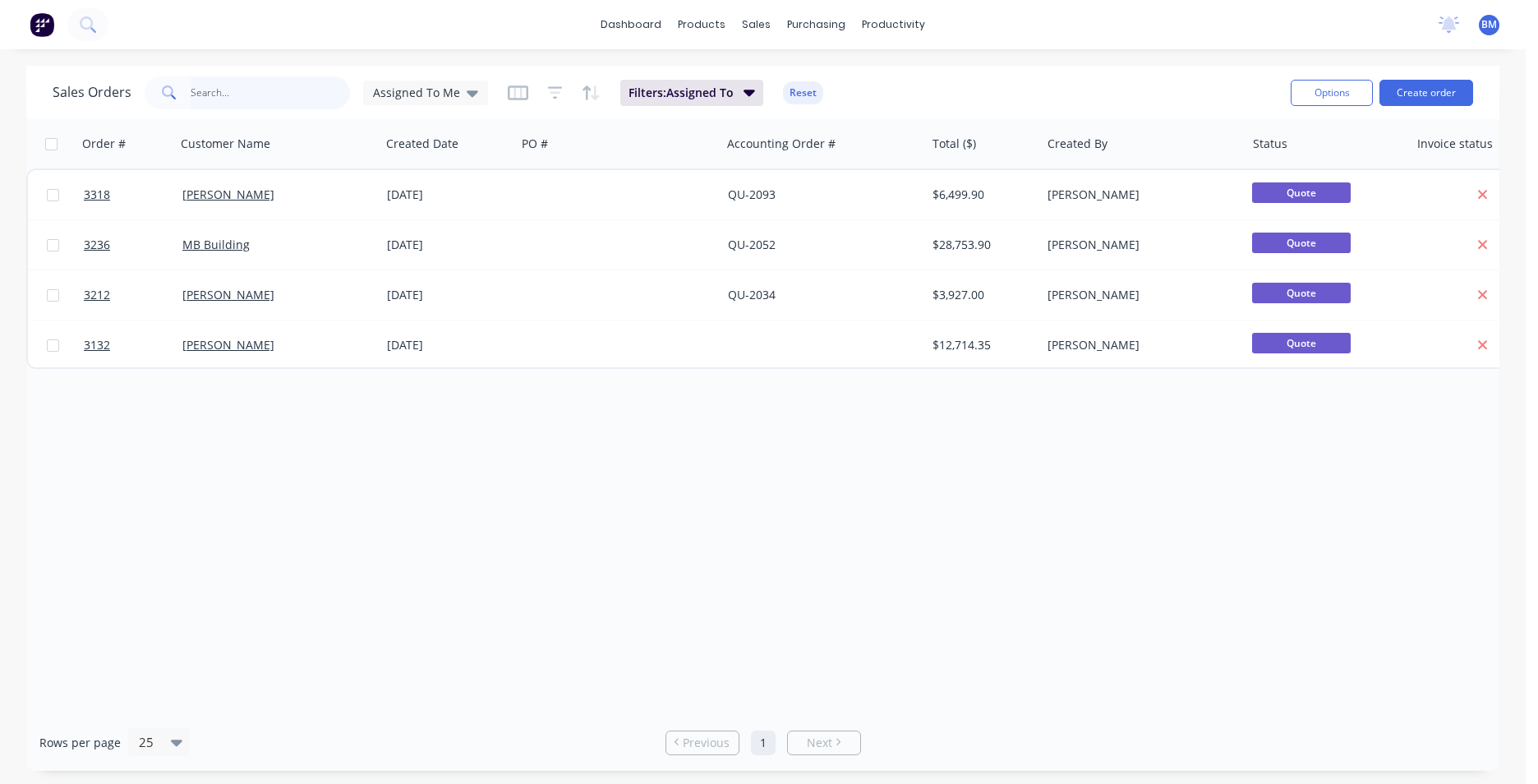
click at [301, 86] on input "text" at bounding box center [271, 93] width 161 height 33
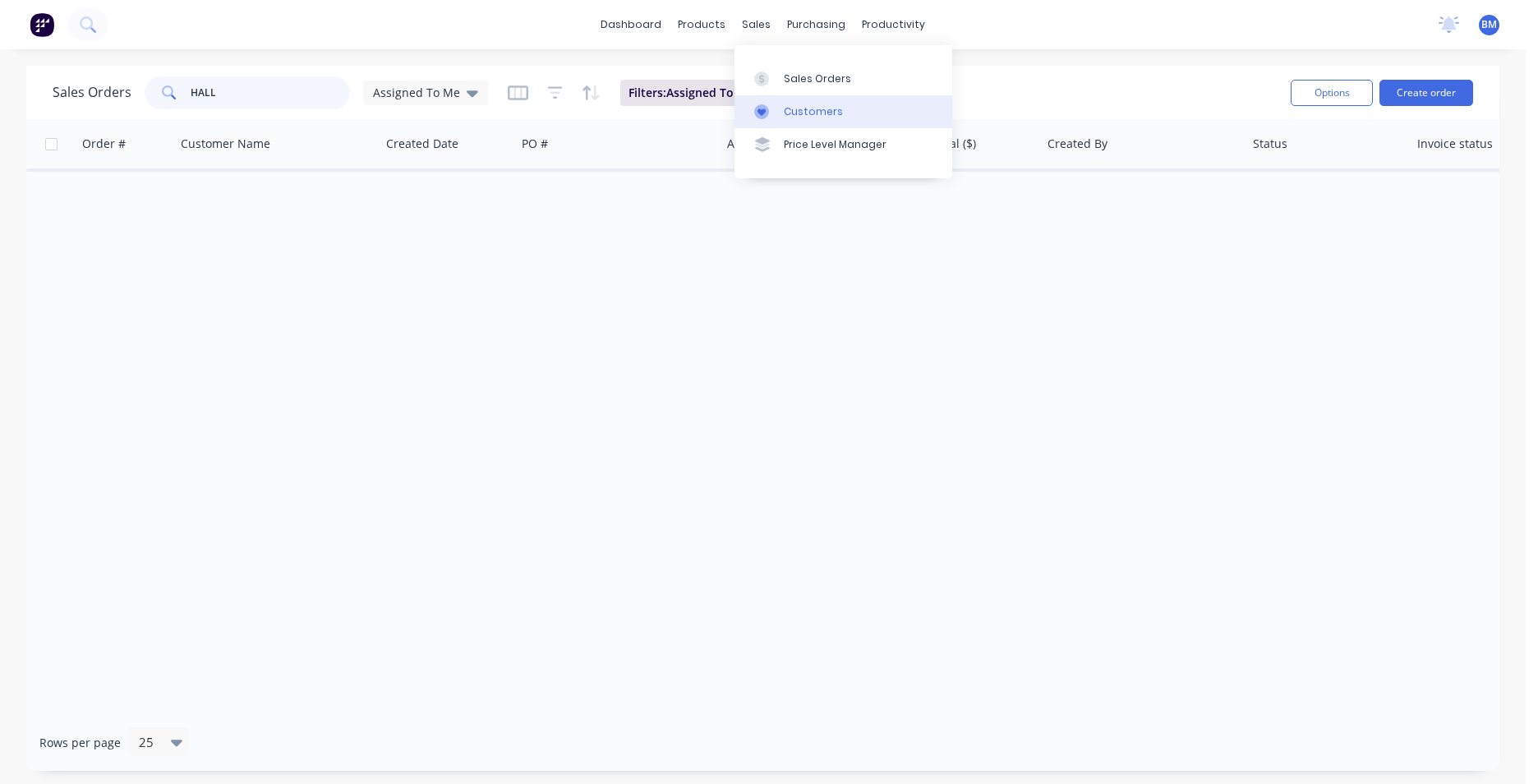
type input "HALL"
click at [781, 102] on link "Customers" at bounding box center [844, 111] width 218 height 33
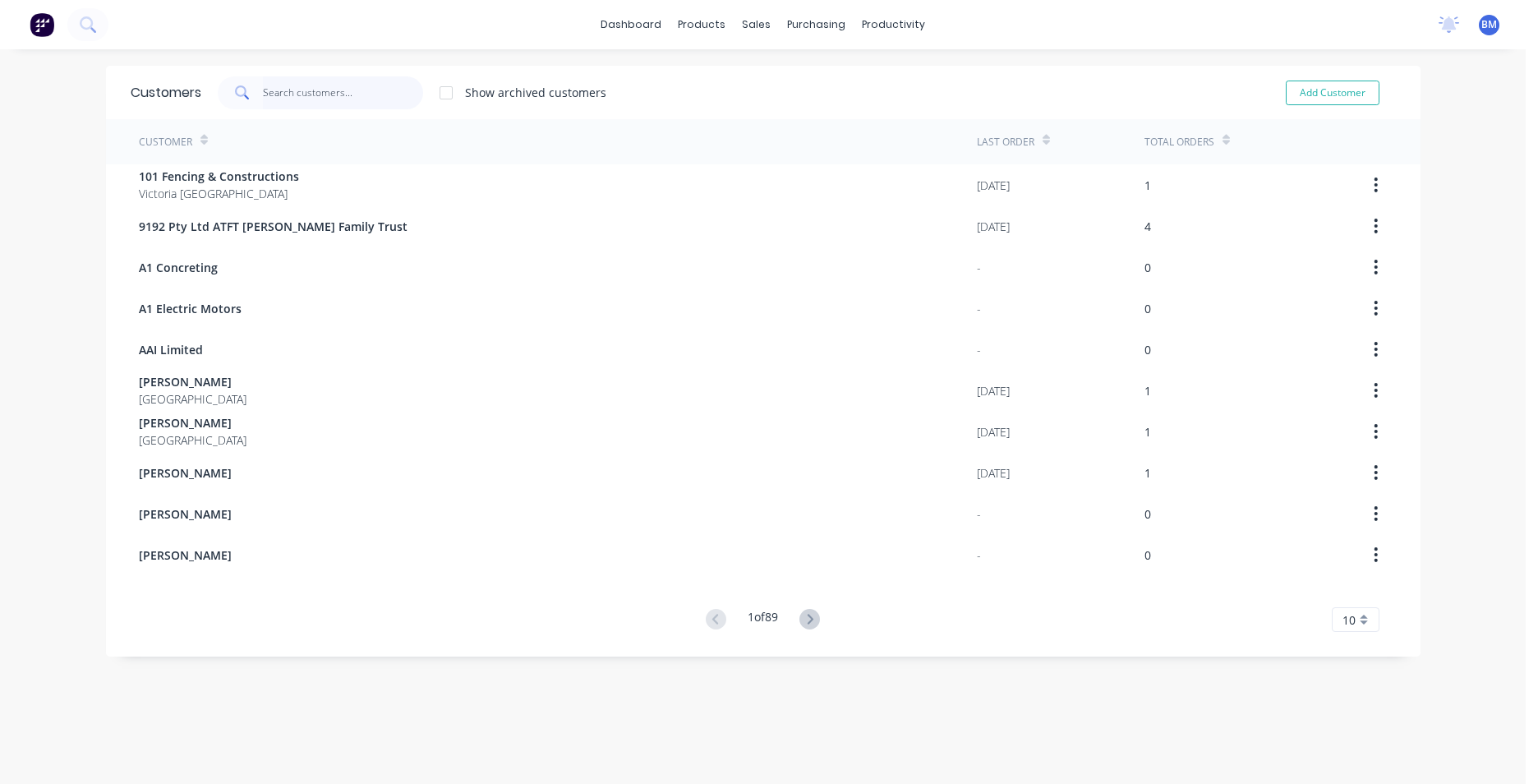
click at [364, 100] on input "text" at bounding box center [344, 93] width 161 height 33
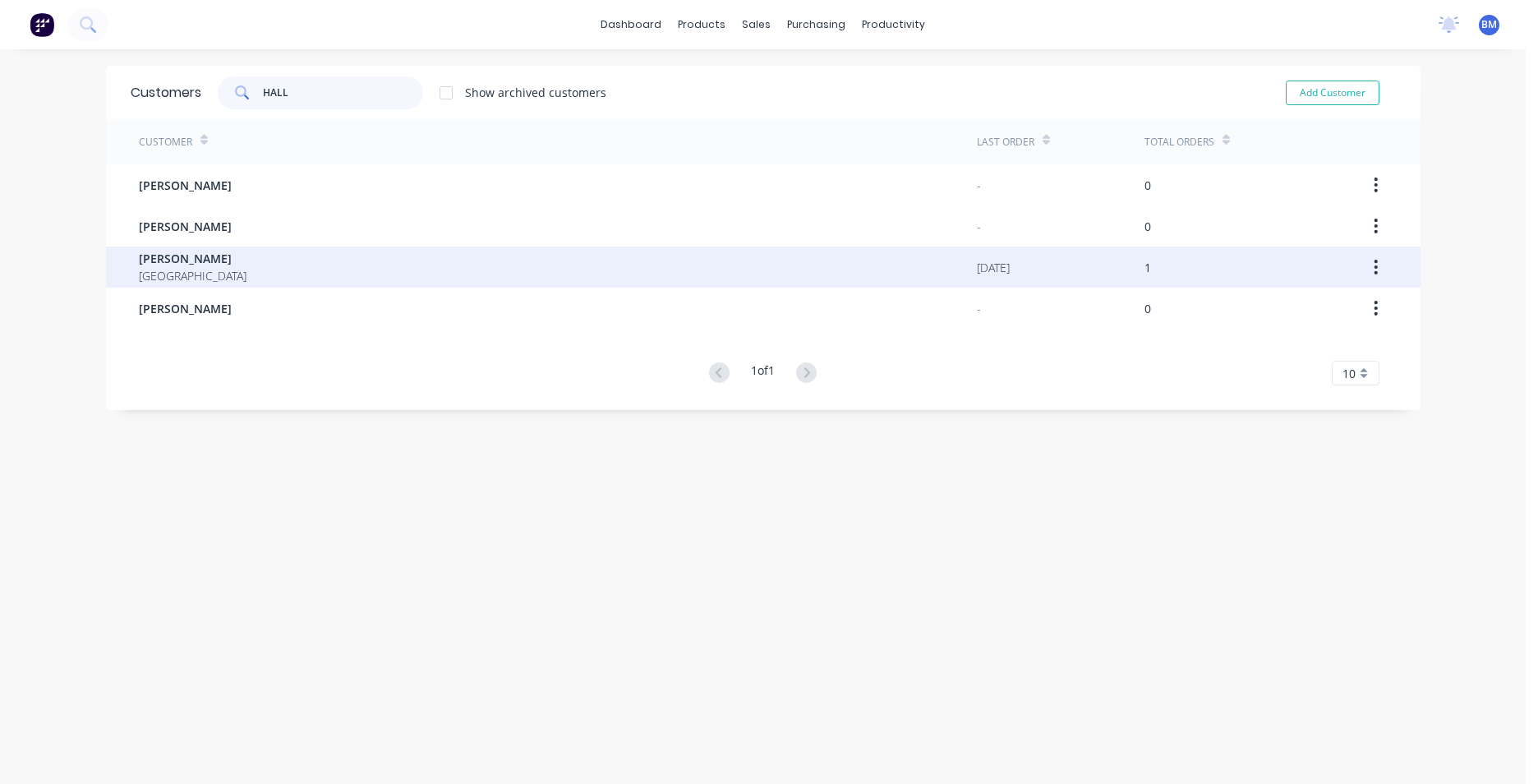
type input "HALL"
click at [318, 262] on div "[PERSON_NAME] [GEOGRAPHIC_DATA]" at bounding box center [558, 267] width 839 height 41
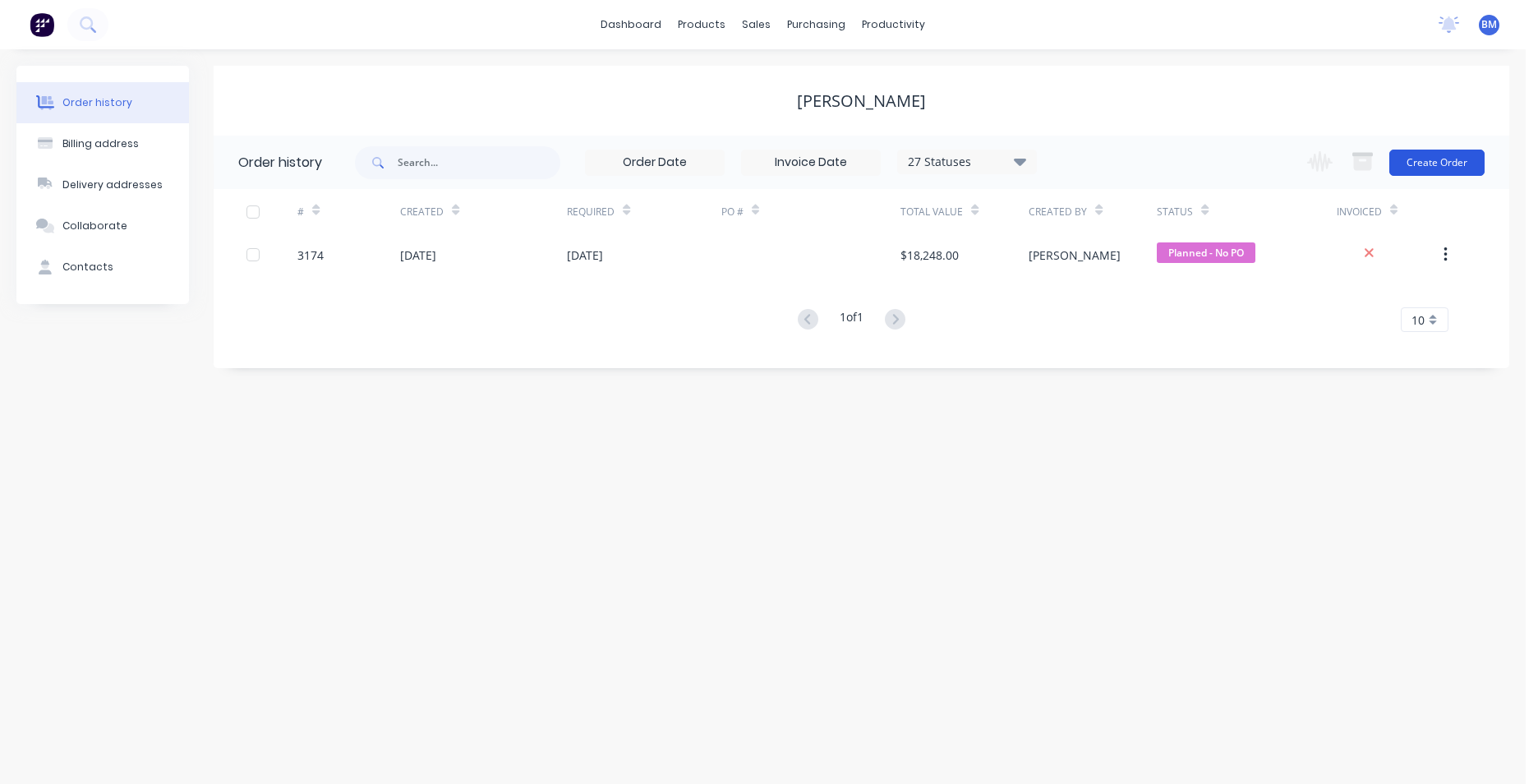
click at [1407, 169] on button "Create Order" at bounding box center [1437, 162] width 95 height 26
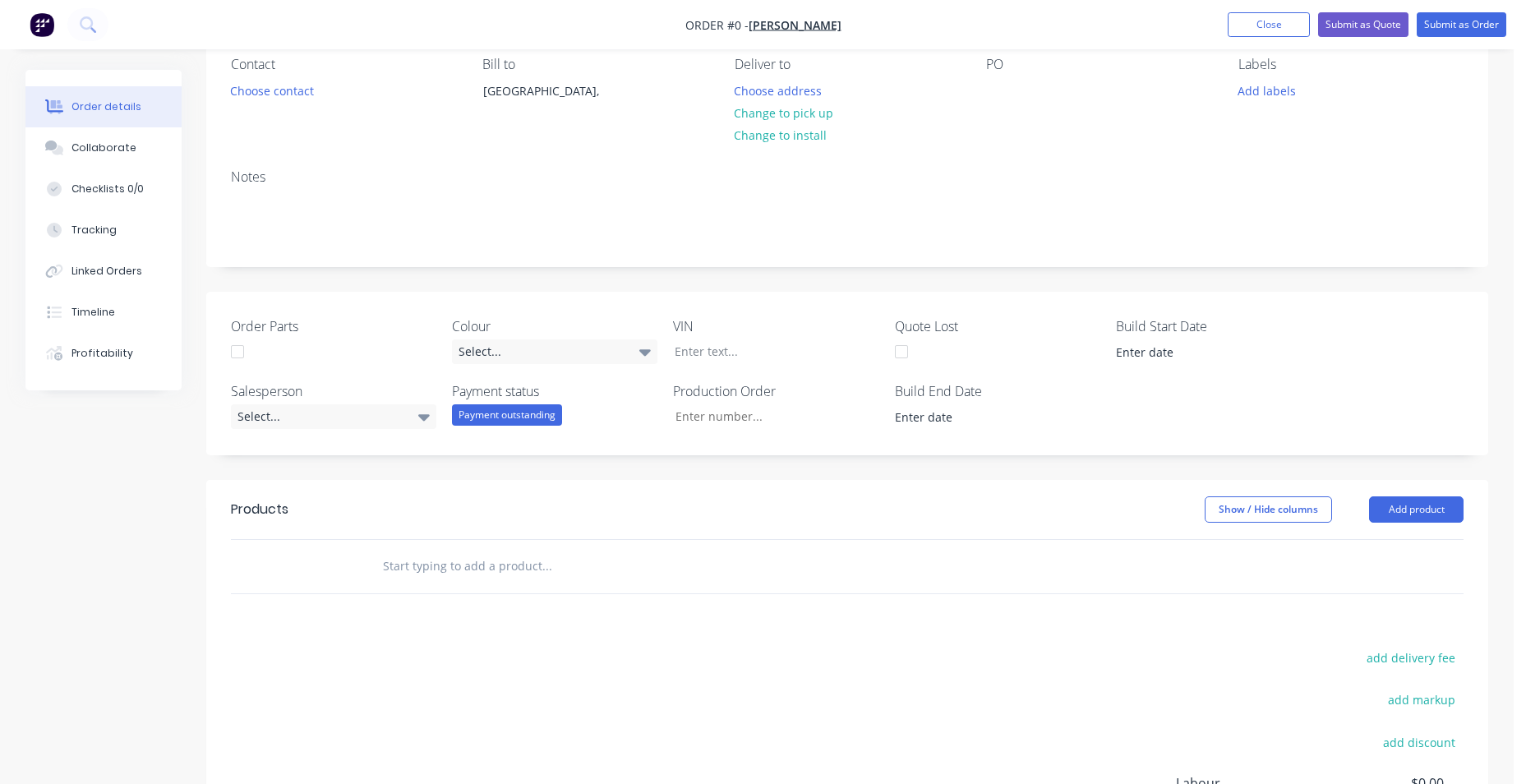
scroll to position [164, 0]
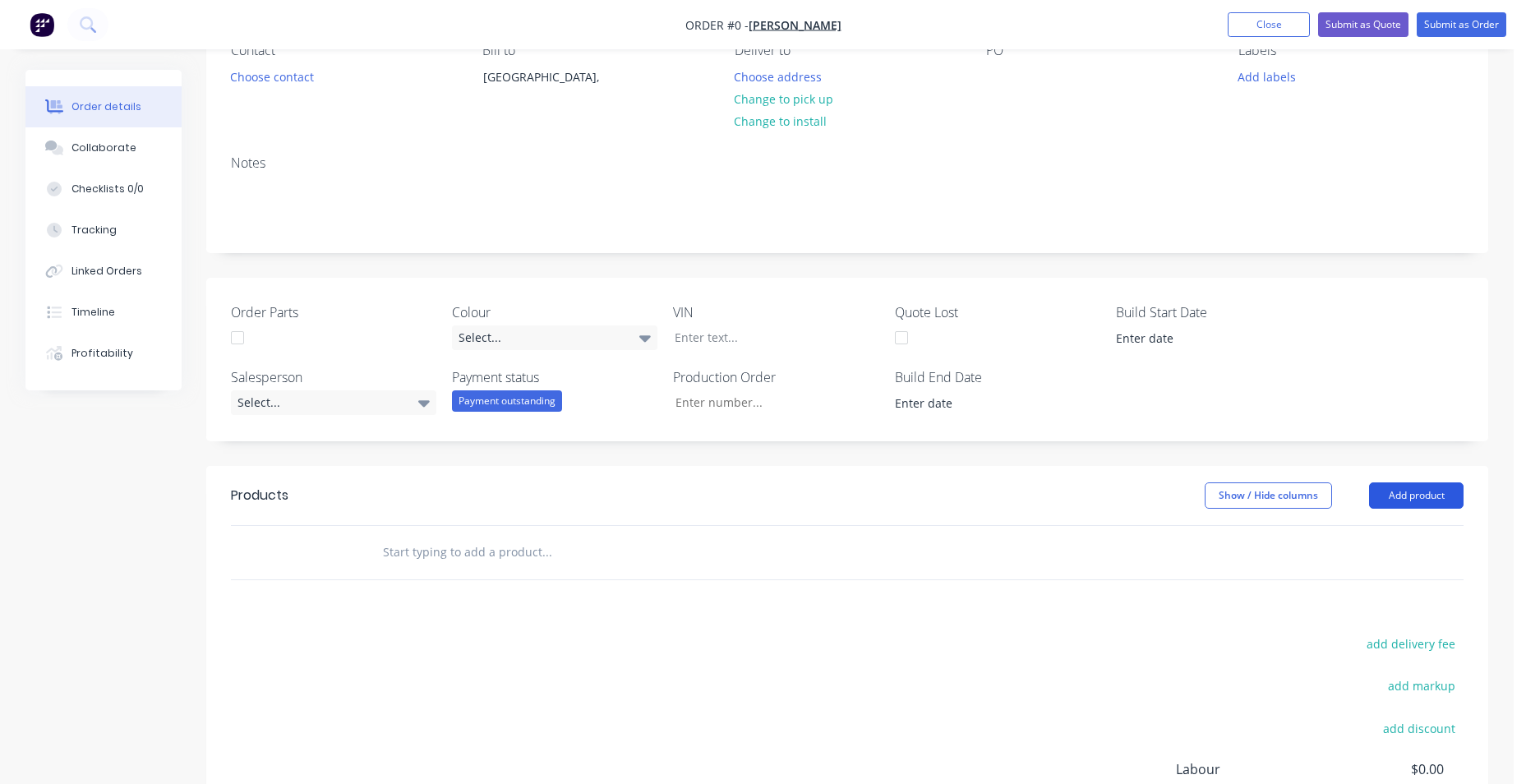
click at [1402, 494] on button "Add product" at bounding box center [1415, 496] width 94 height 26
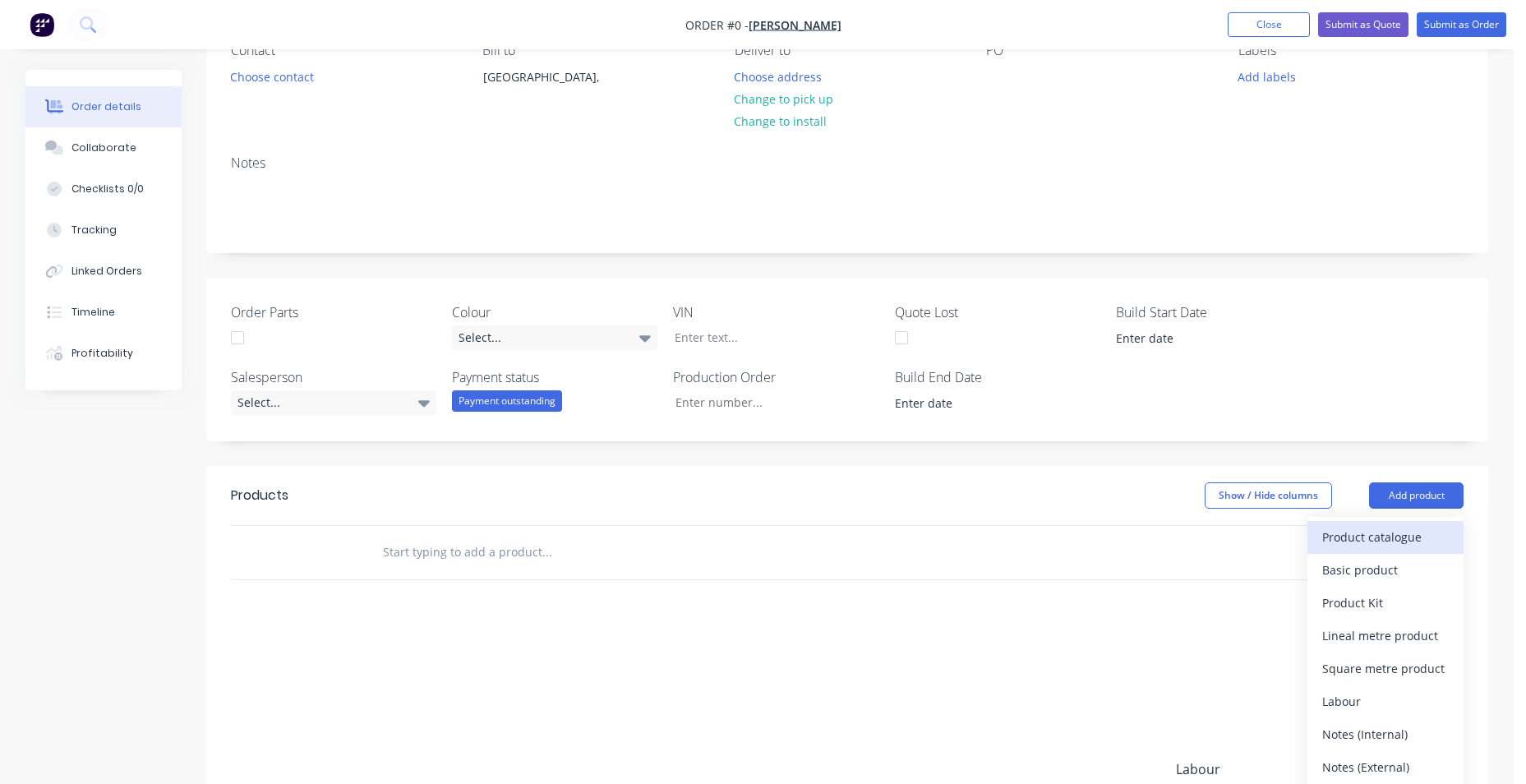
click at [1424, 536] on div "Product catalogue" at bounding box center [1385, 537] width 127 height 24
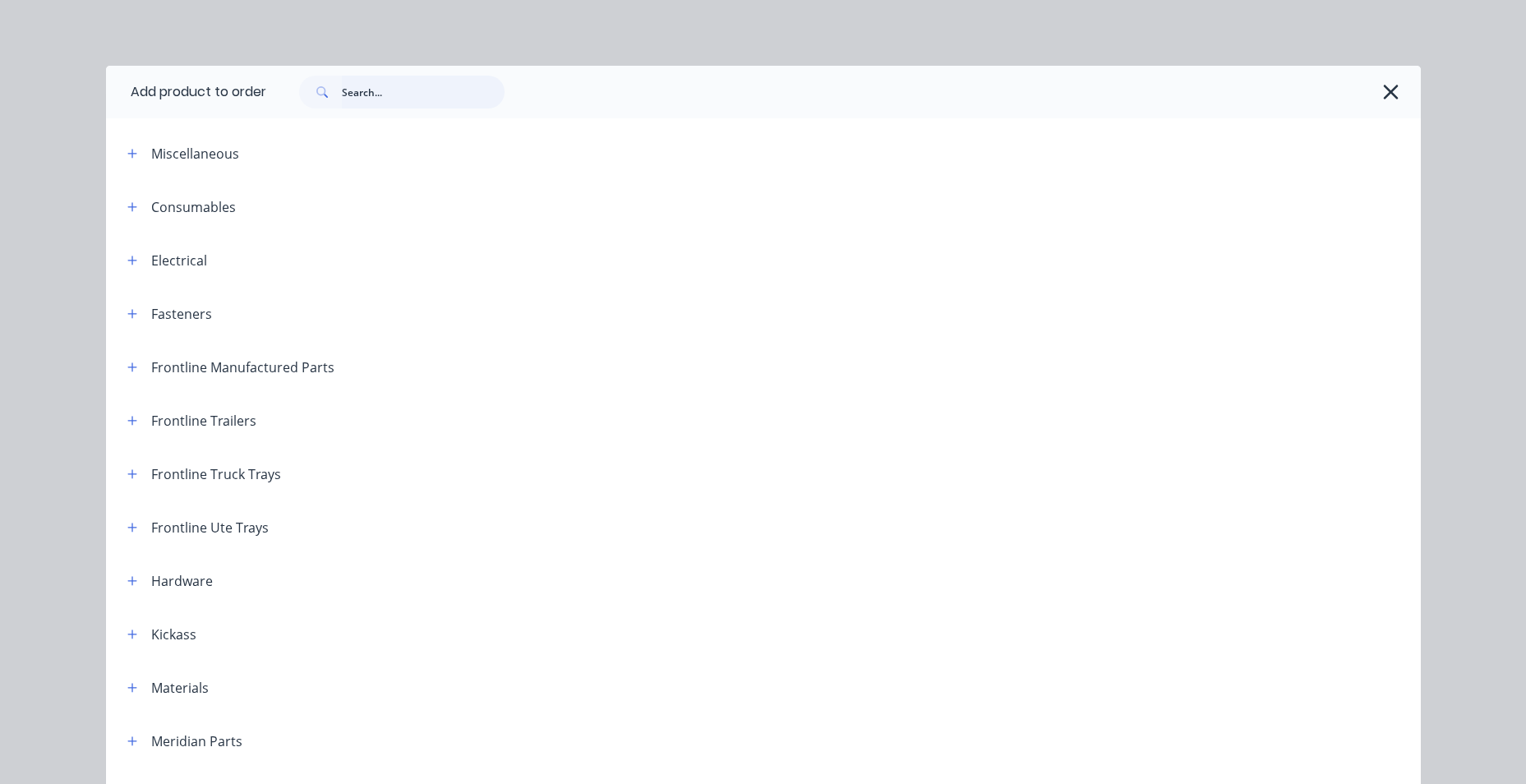
click at [415, 103] on input "text" at bounding box center [423, 92] width 162 height 33
type input "355"
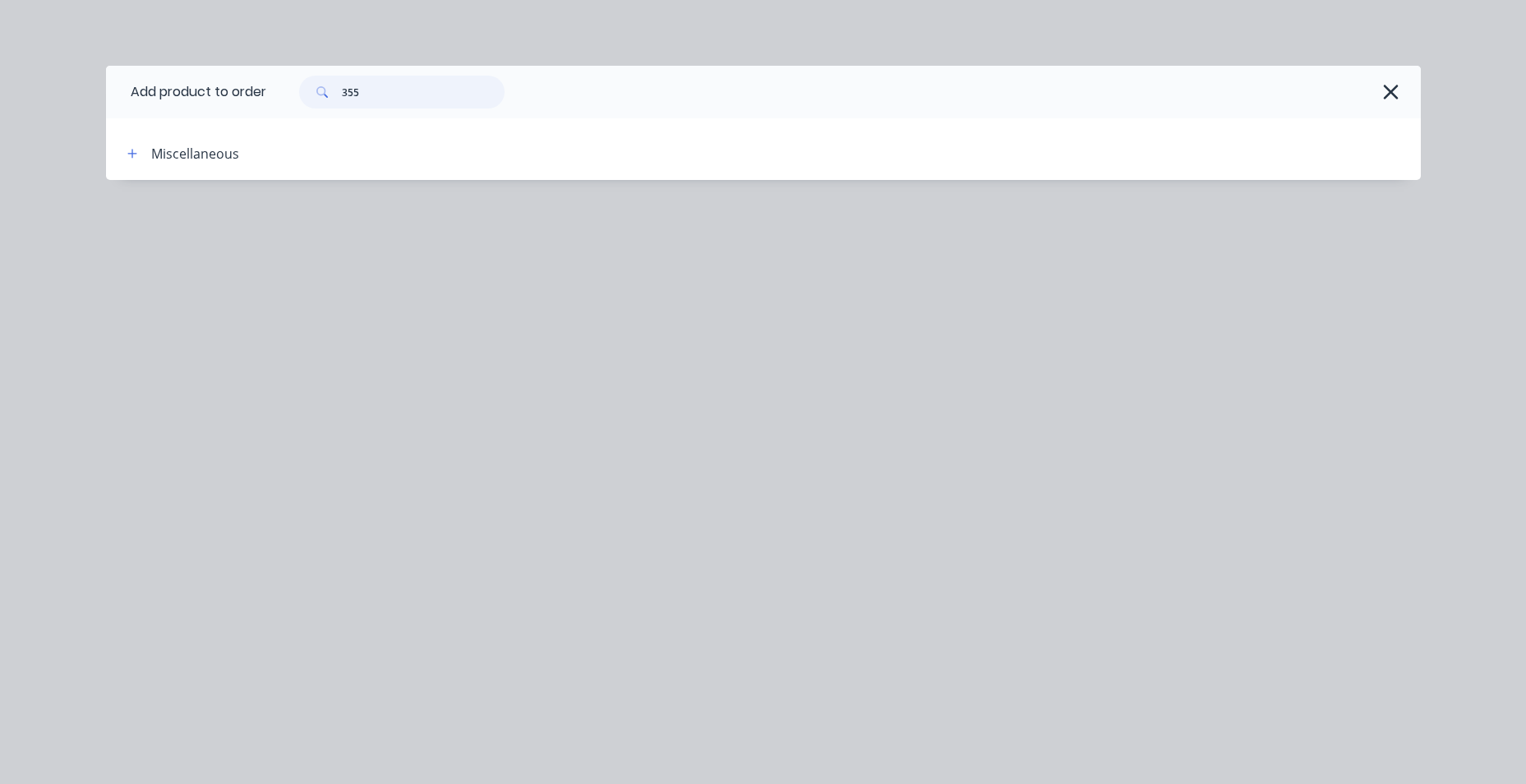
drag, startPoint x: 415, startPoint y: 102, endPoint x: 325, endPoint y: 104, distance: 90.0
click at [325, 104] on div "355" at bounding box center [402, 92] width 206 height 33
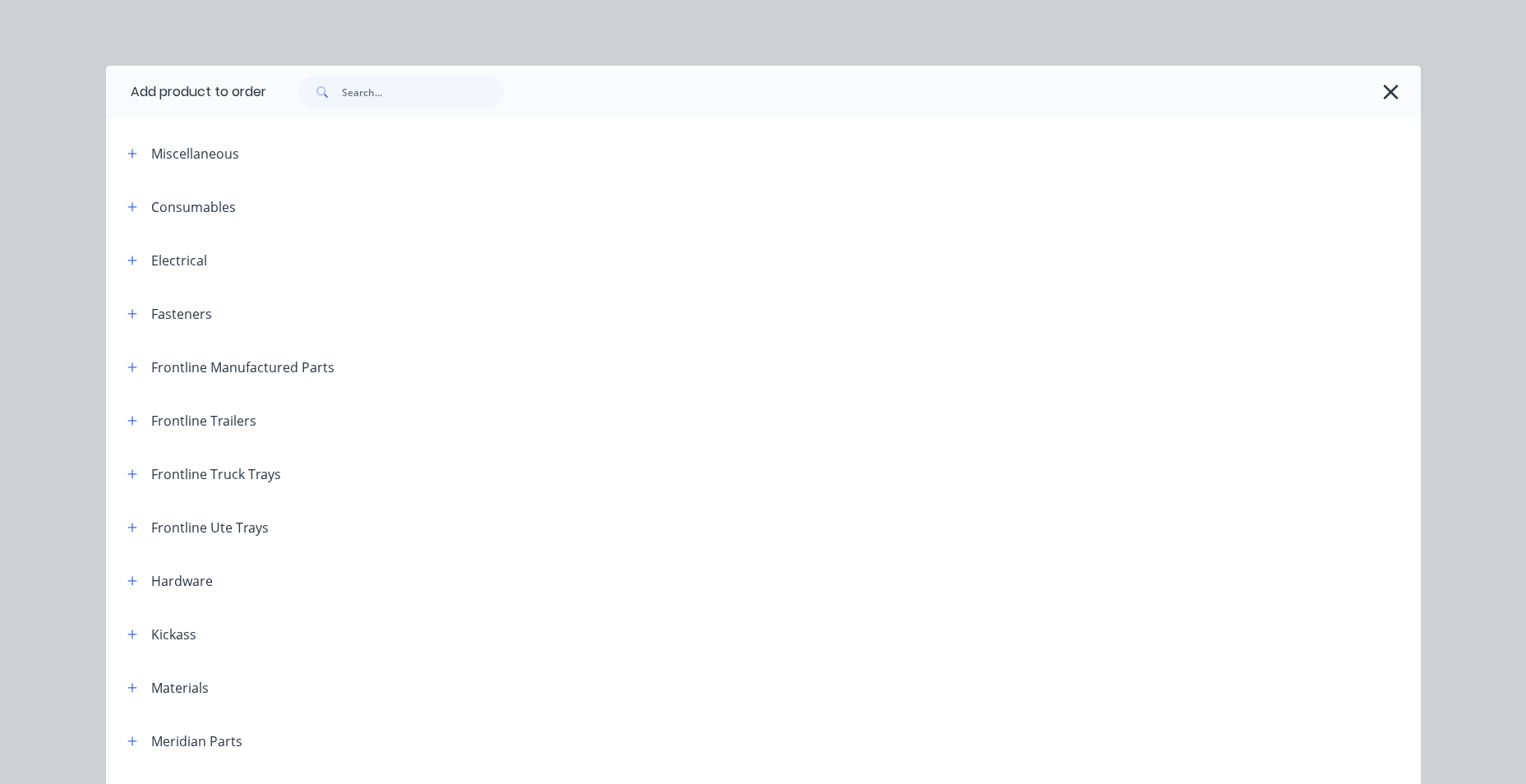
click at [336, 92] on span at bounding box center [320, 92] width 42 height 33
click at [402, 91] on input "text" at bounding box center [423, 92] width 162 height 33
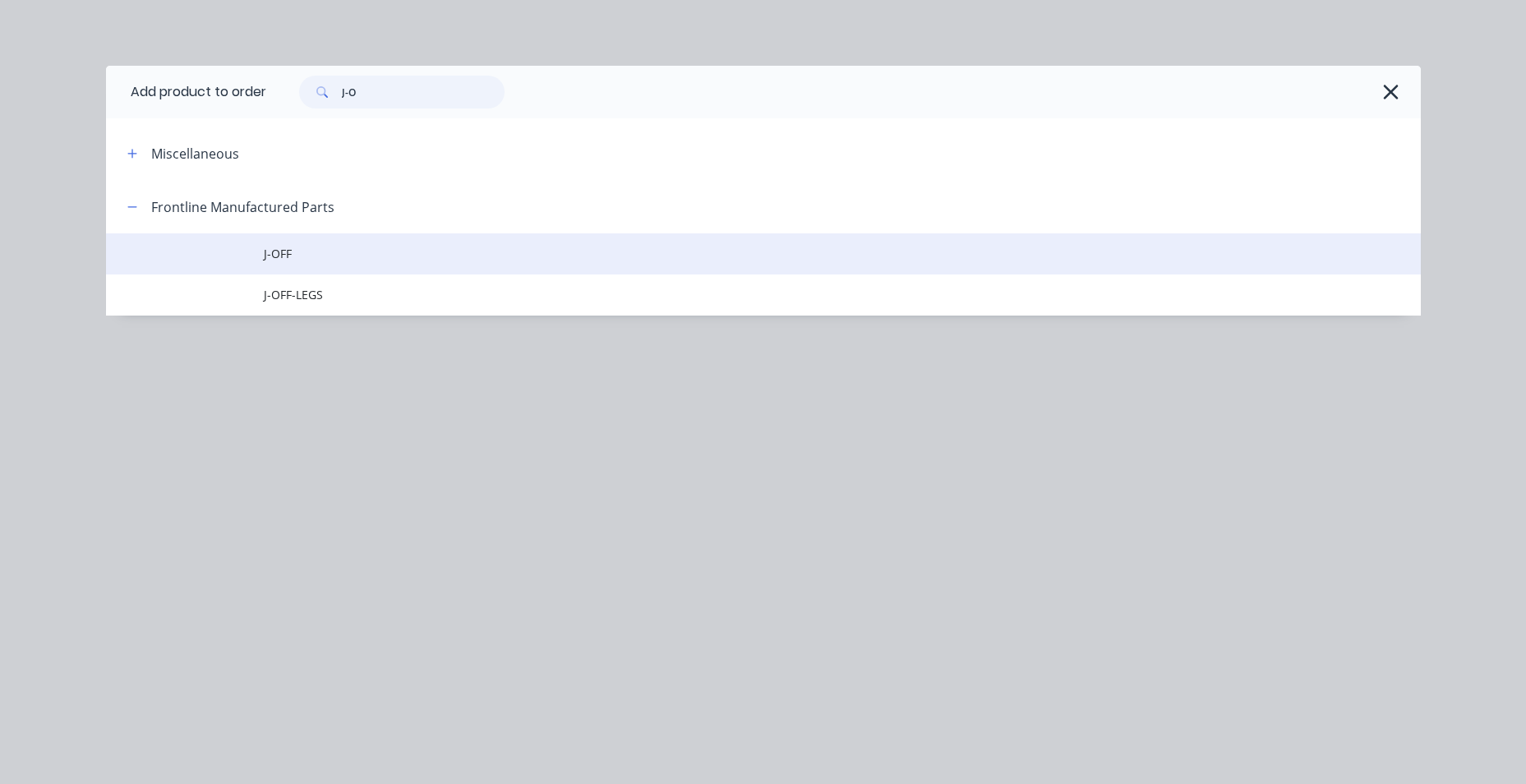
type input "J-O"
click at [358, 265] on td "J-OFF" at bounding box center [842, 254] width 1157 height 41
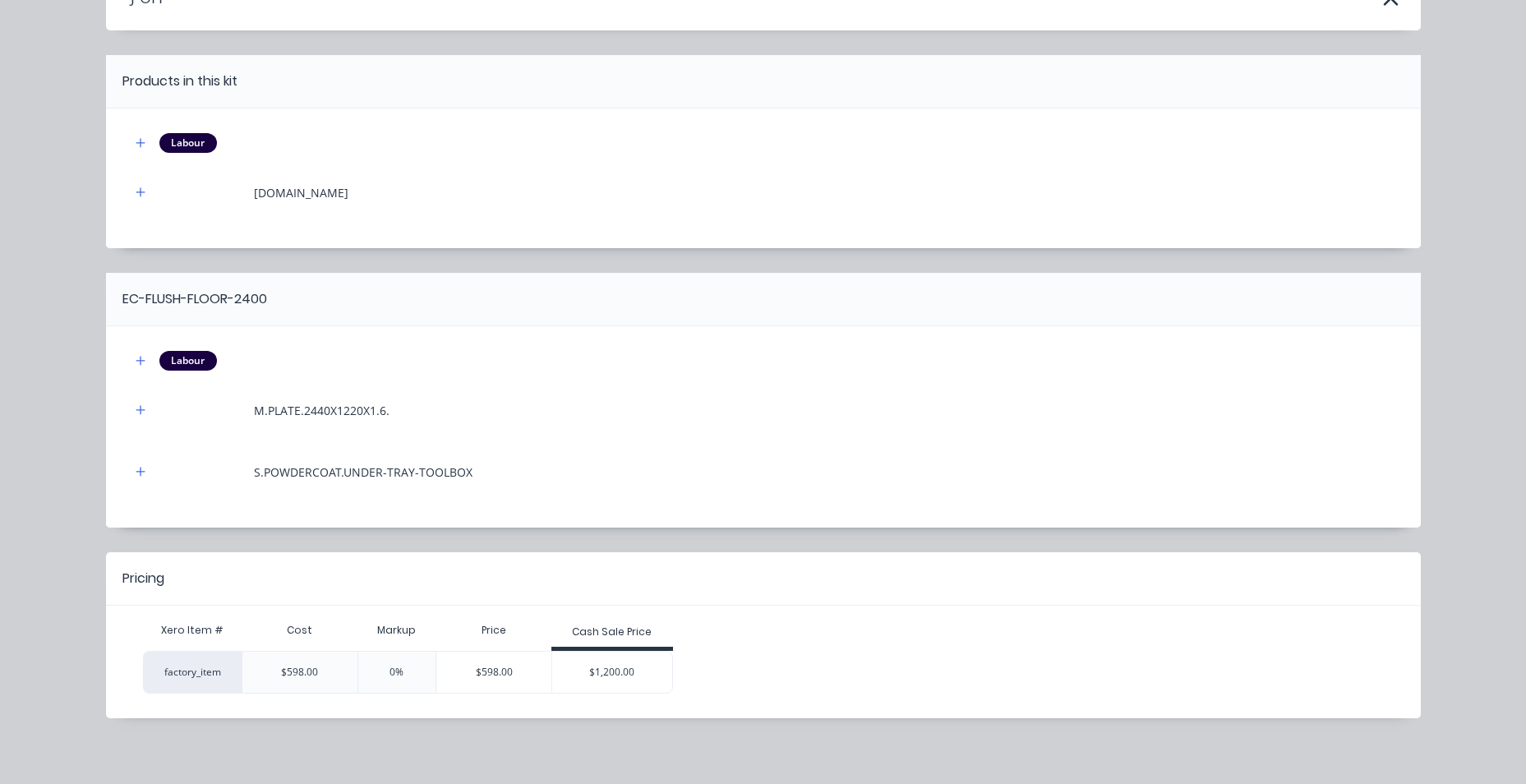
scroll to position [106, 0]
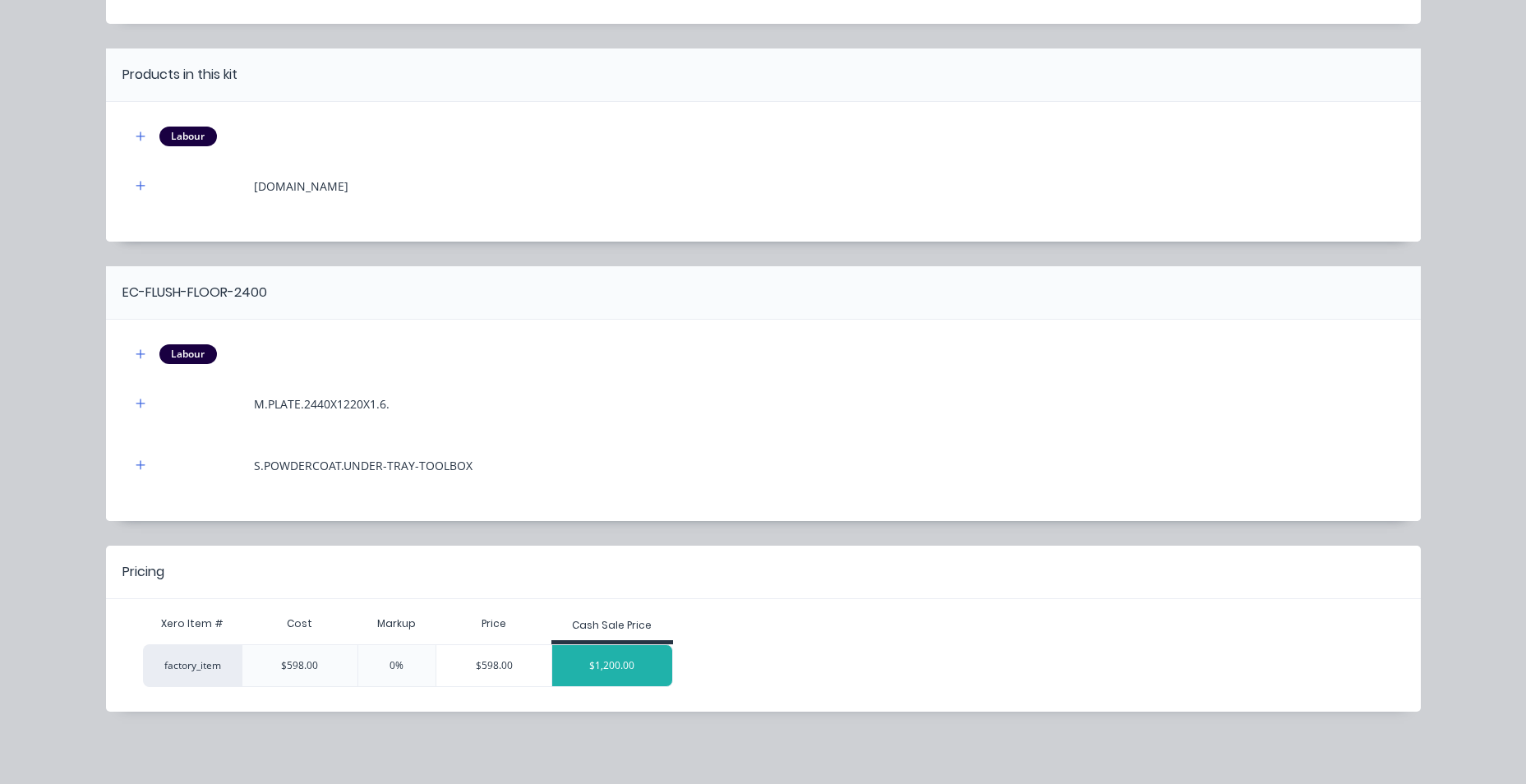
click at [597, 654] on div "$1,200.00" at bounding box center [611, 666] width 120 height 41
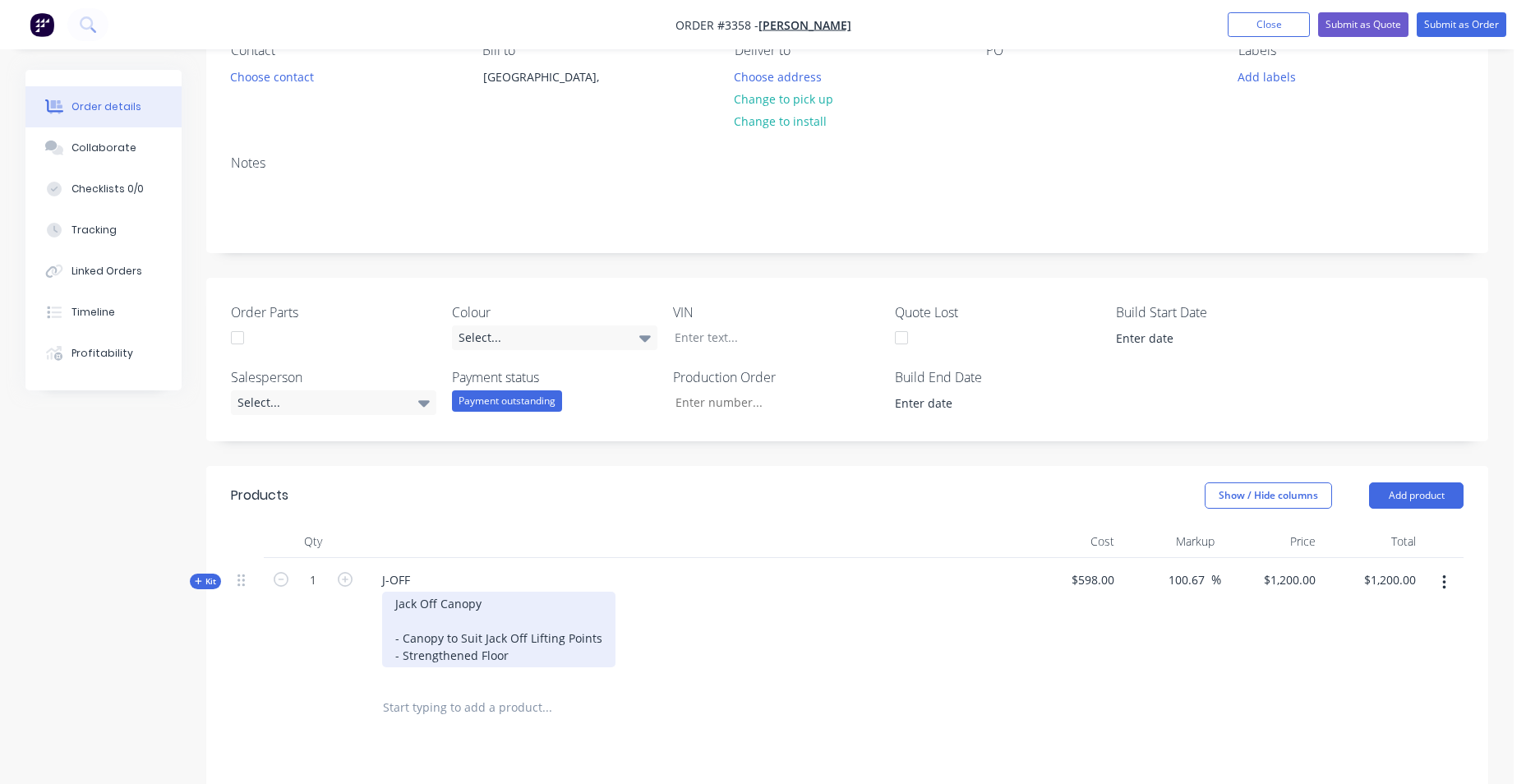
click at [544, 654] on div "Jack Off Canopy - Canopy to Suit Jack Off Lifting Points - Strengthened Floor" at bounding box center [499, 629] width 233 height 76
click at [241, 580] on icon at bounding box center [241, 579] width 8 height 15
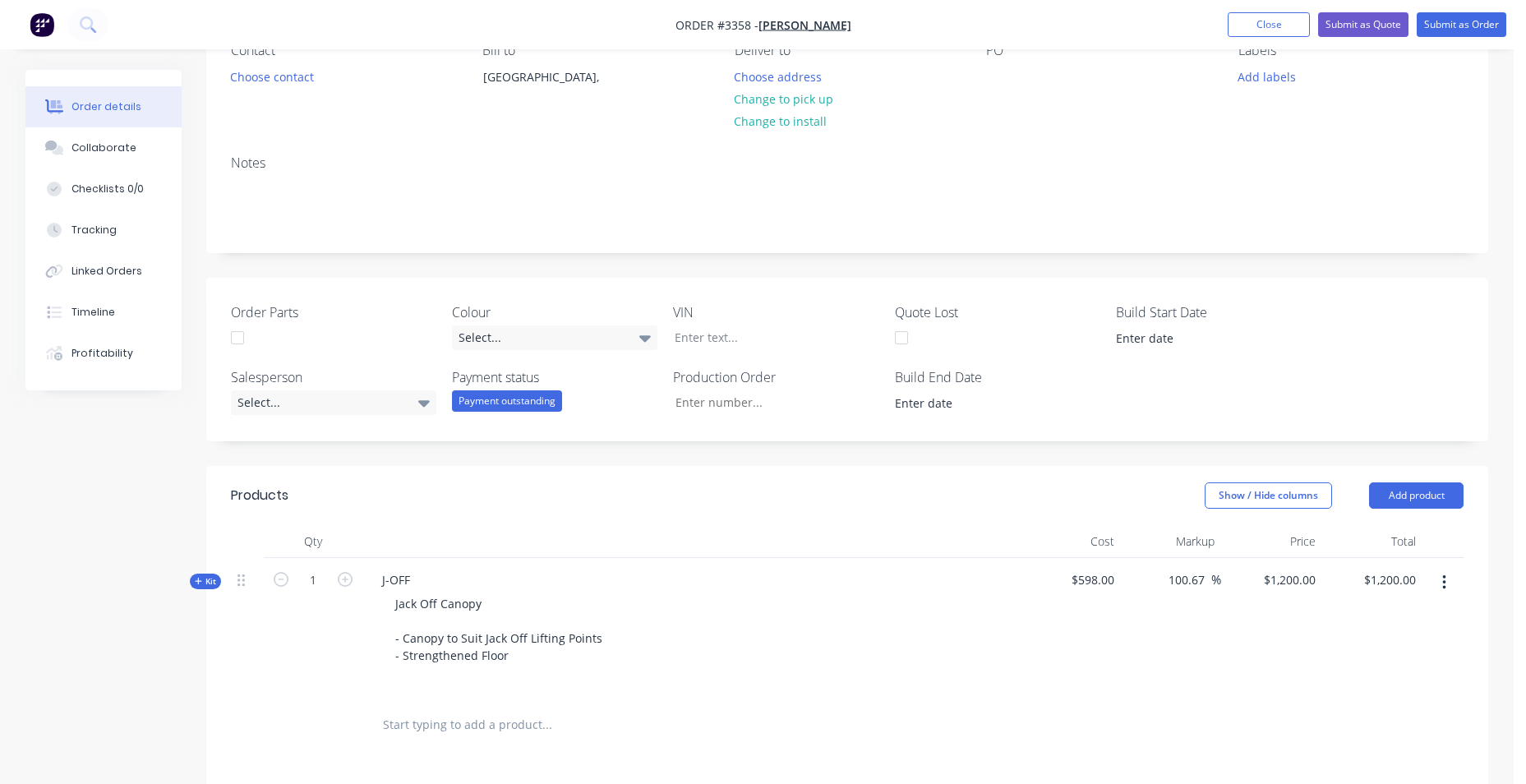
click at [206, 582] on span "Kit" at bounding box center [206, 581] width 22 height 12
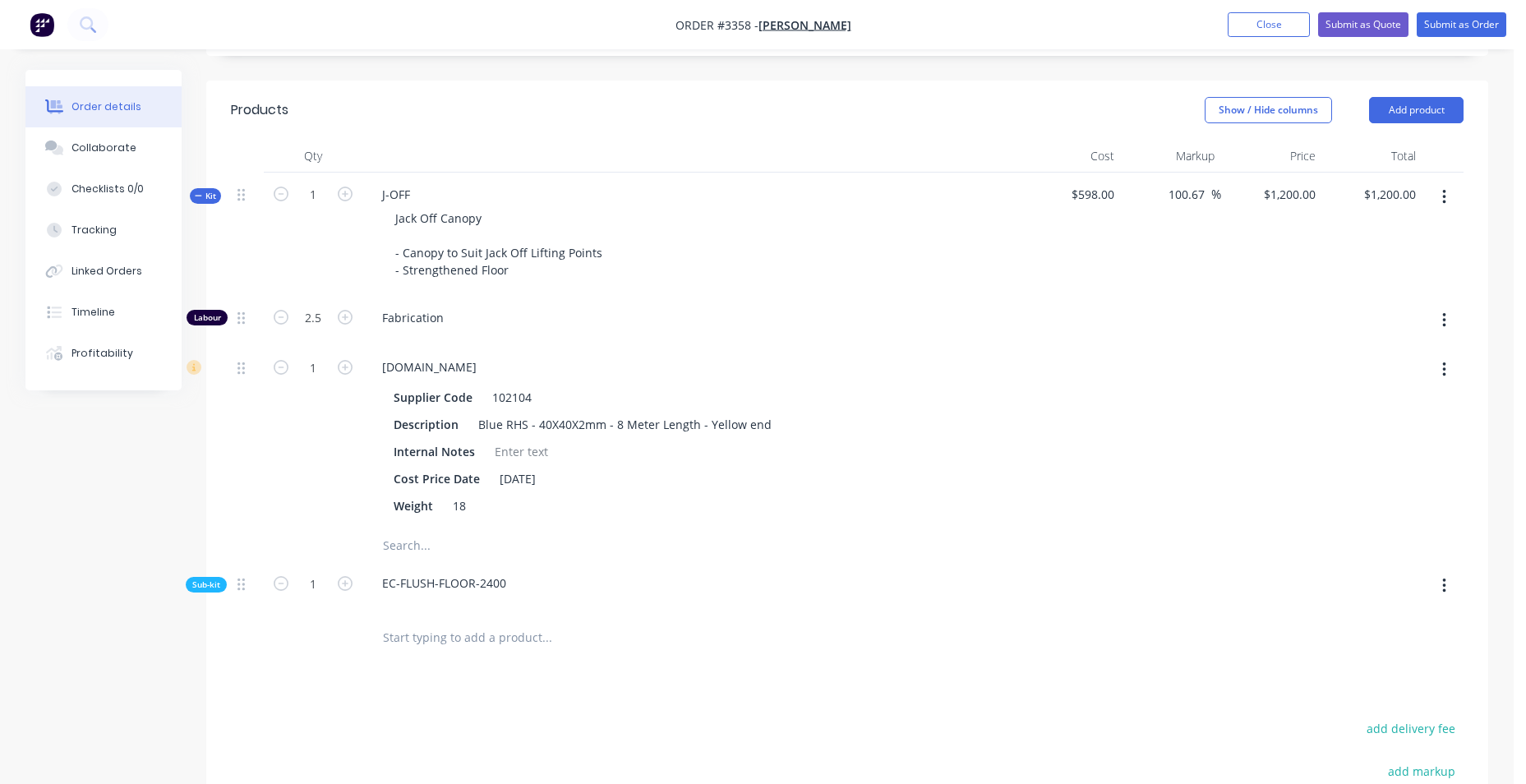
scroll to position [575, 0]
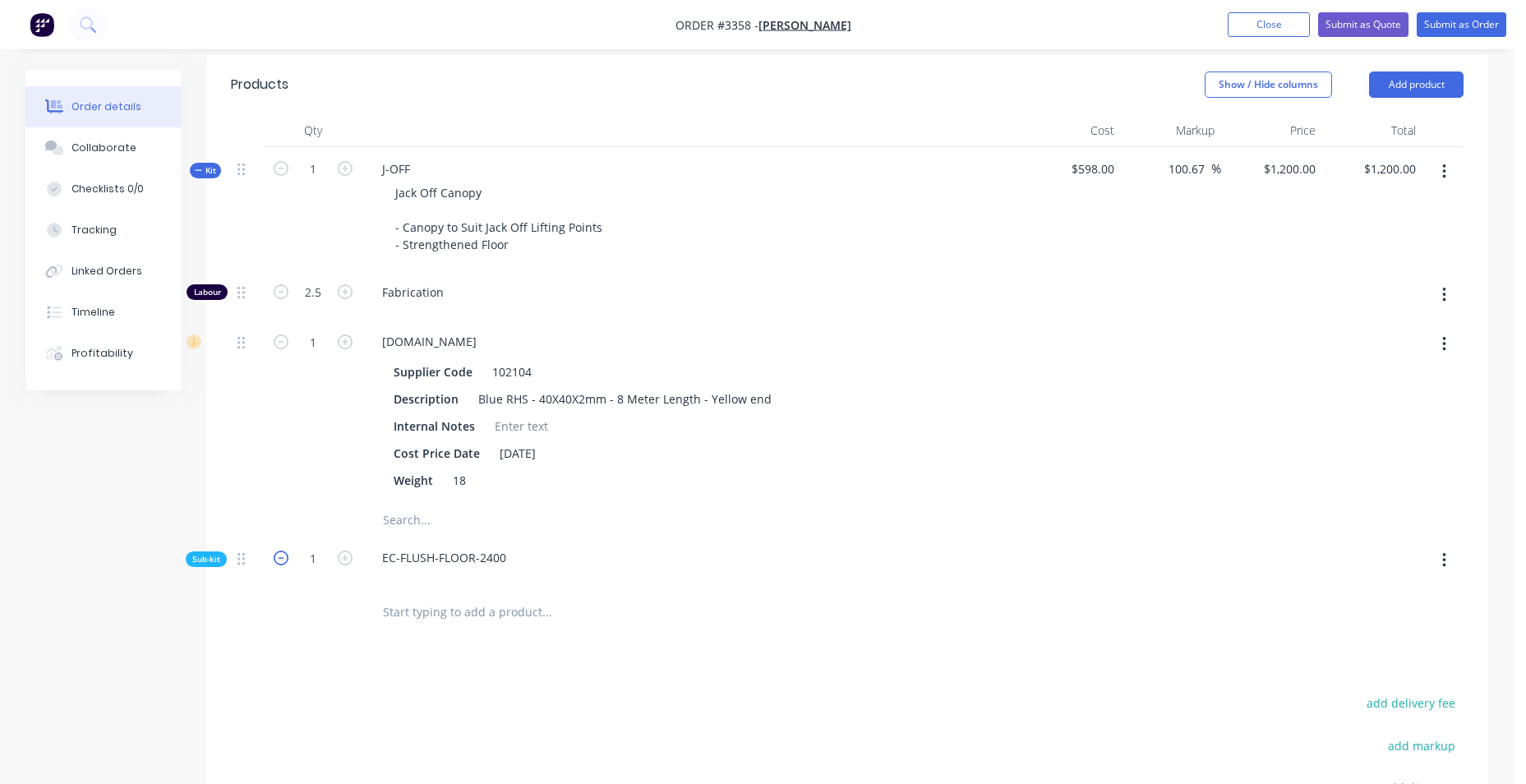
click at [282, 562] on icon "button" at bounding box center [281, 558] width 15 height 15
type input "$357.1906"
type input "$357.19"
type input "0"
click at [902, 579] on div "EC-FLUSH-FLOOR-2400" at bounding box center [691, 560] width 657 height 50
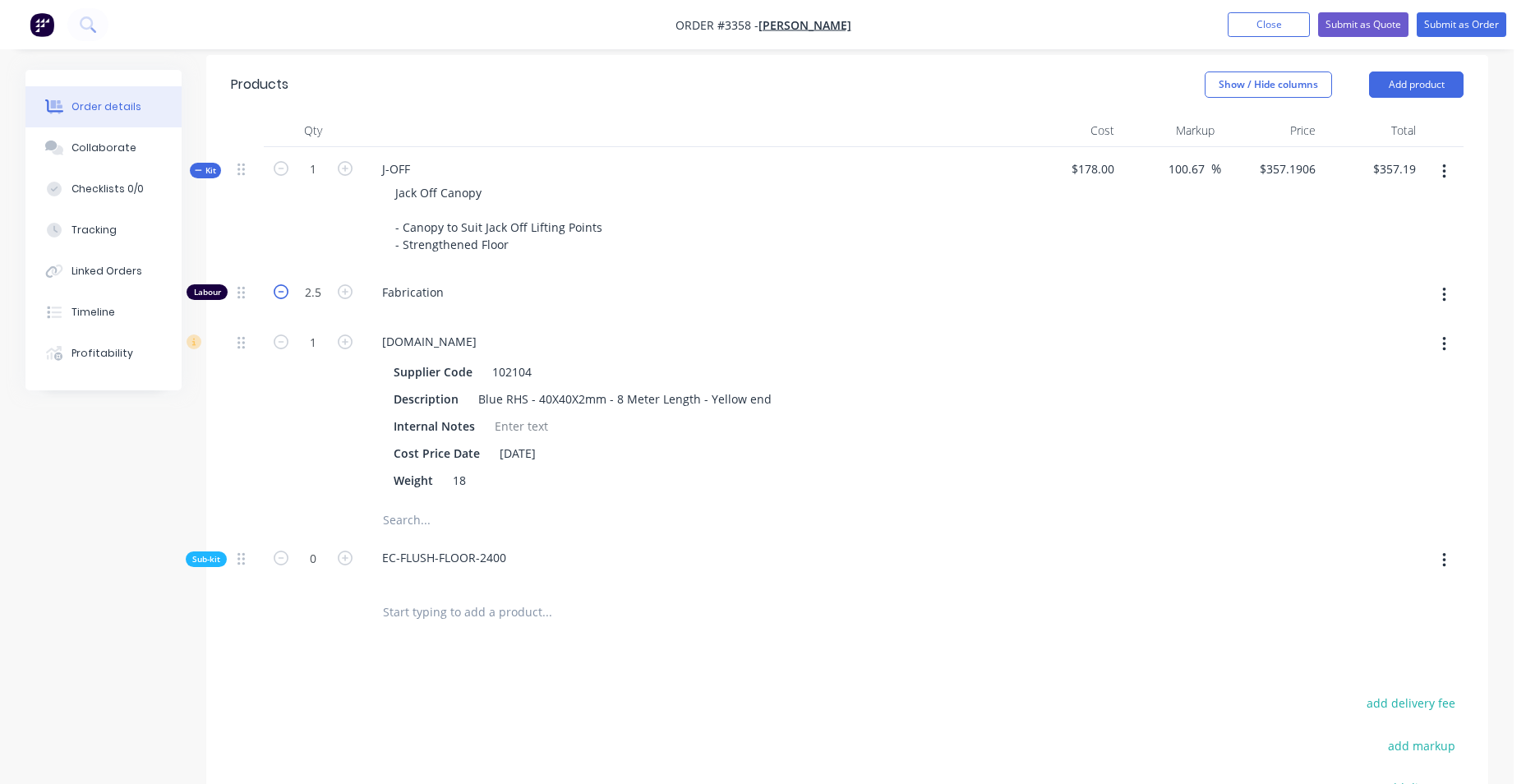
click at [278, 292] on icon "button" at bounding box center [281, 291] width 15 height 15
type input "$246.8227"
type input "$246.82"
type input "1.5"
click at [1007, 214] on div "Jack Off Canopy - Canopy to Suit Jack Off Lifting Points - Strengthened Floor" at bounding box center [691, 218] width 644 height 76
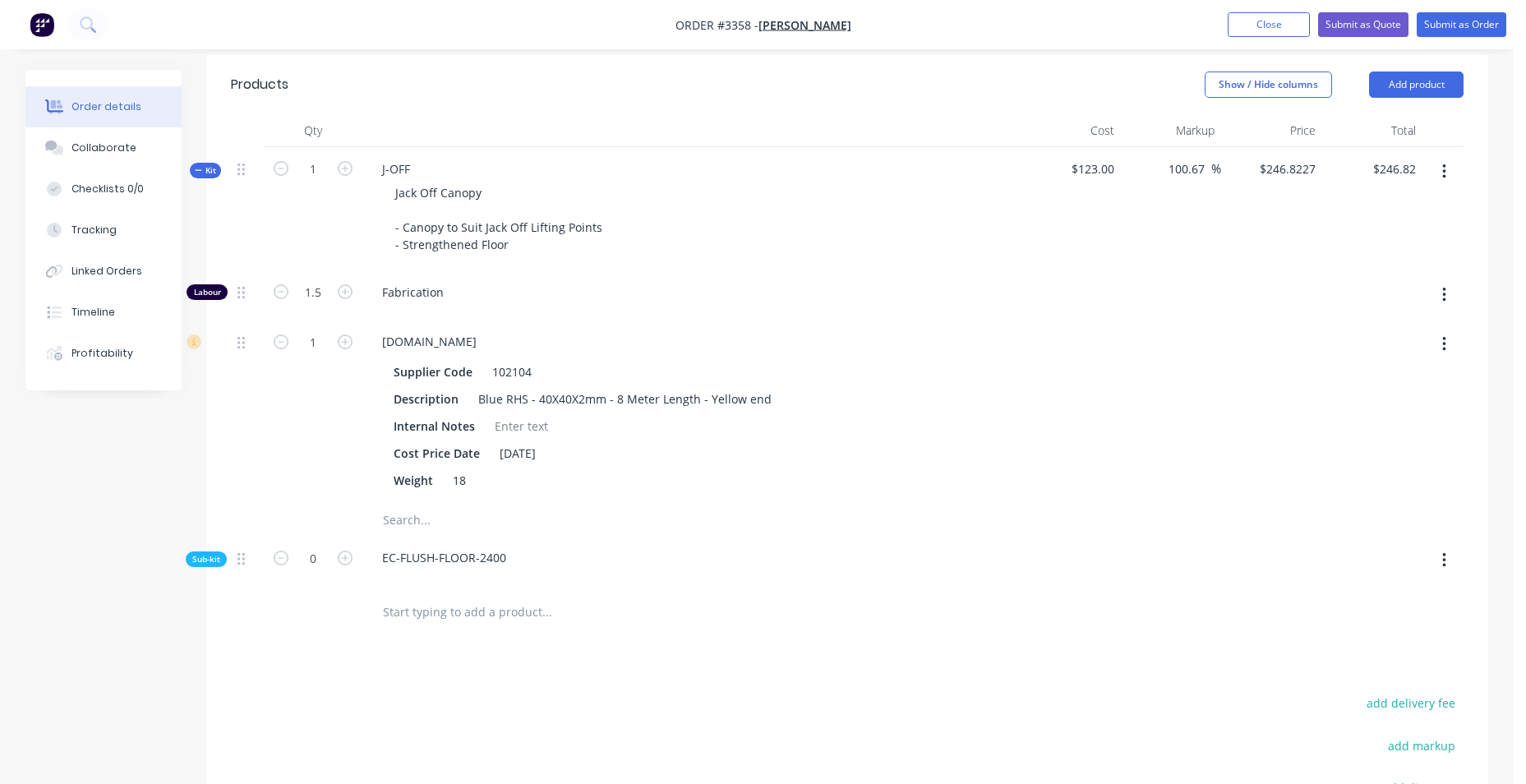
click at [197, 173] on icon at bounding box center [199, 170] width 8 height 9
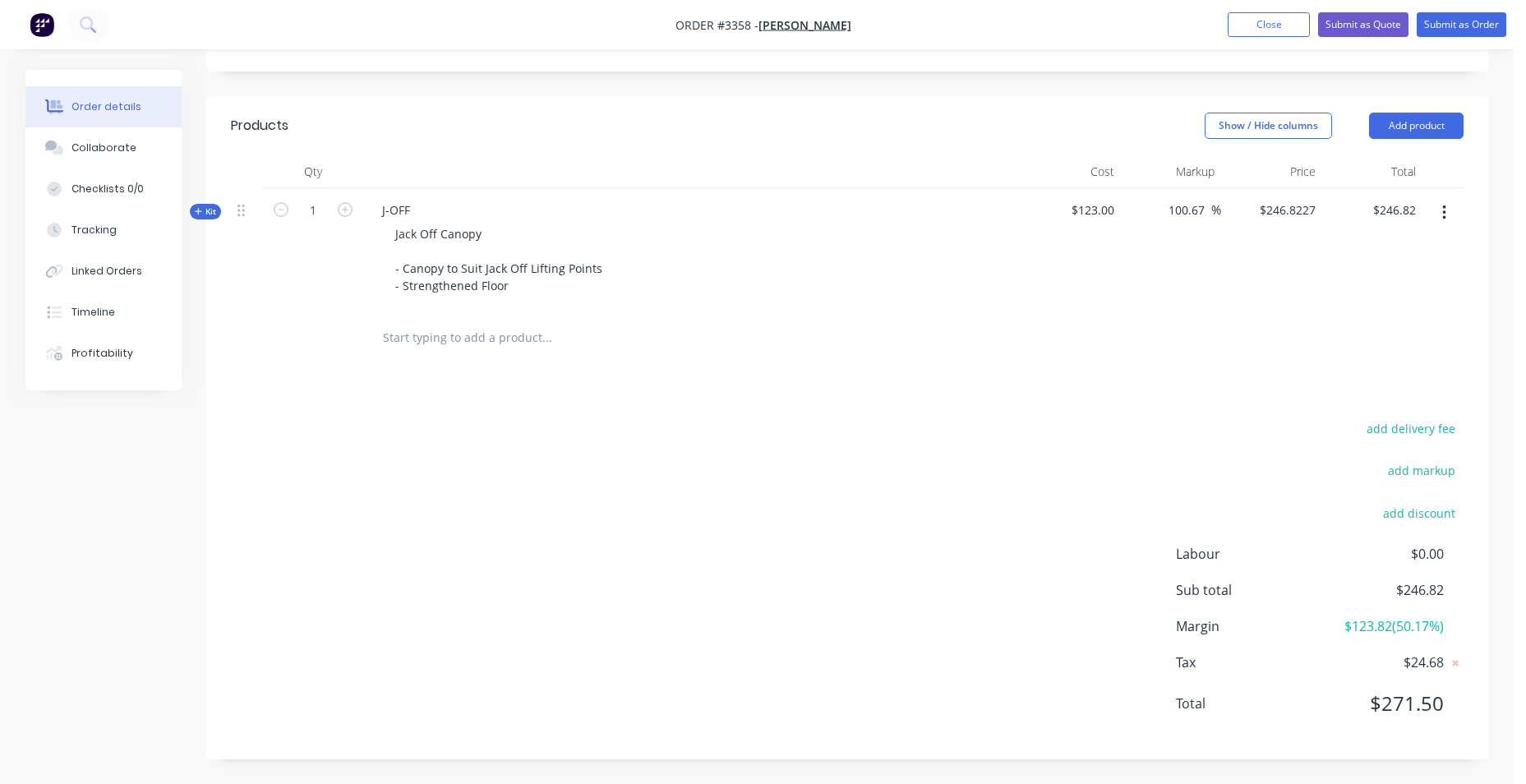
click at [739, 389] on div "Products Show / Hide columns Add product Qty Cost Markup Price Total Kit 1 J-OF…" at bounding box center [847, 427] width 1282 height 663
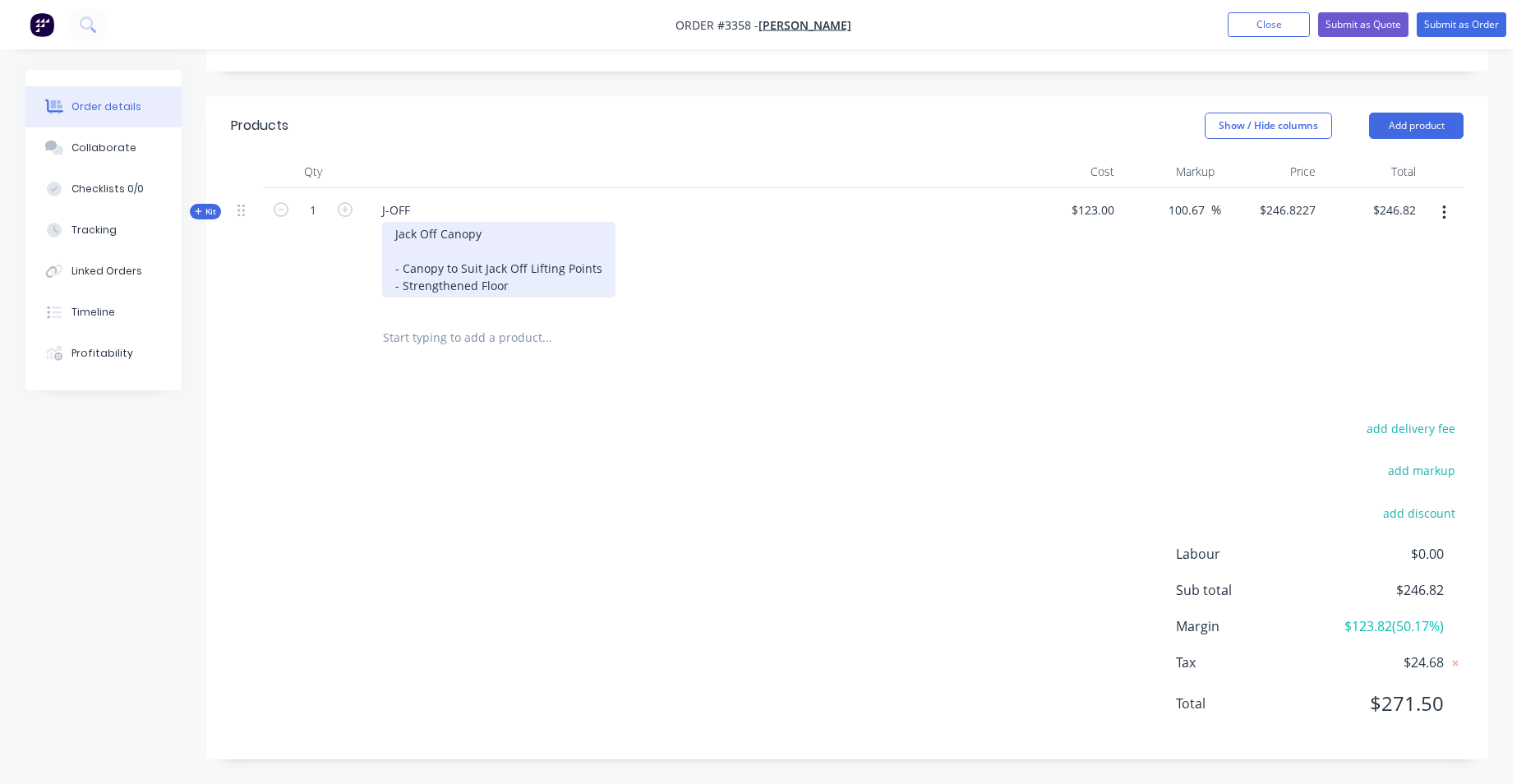
click at [516, 296] on div "Jack Off Canopy - Canopy to Suit Jack Off Lifting Points - Strengthened Floor" at bounding box center [499, 260] width 233 height 76
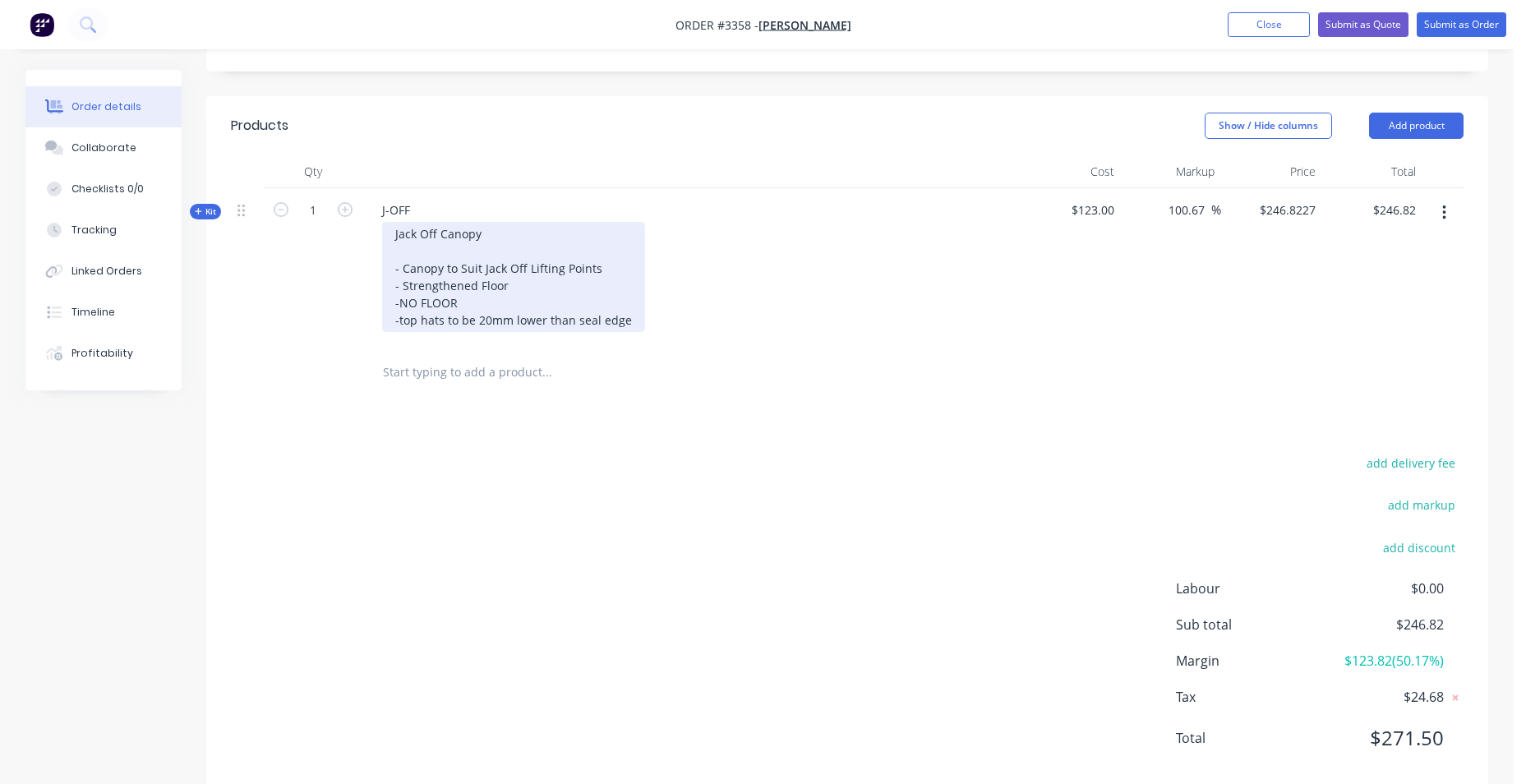
click at [628, 319] on div "Jack Off Canopy - Canopy to Suit Jack Off Lifting Points - Strengthened Floor -…" at bounding box center [514, 277] width 263 height 111
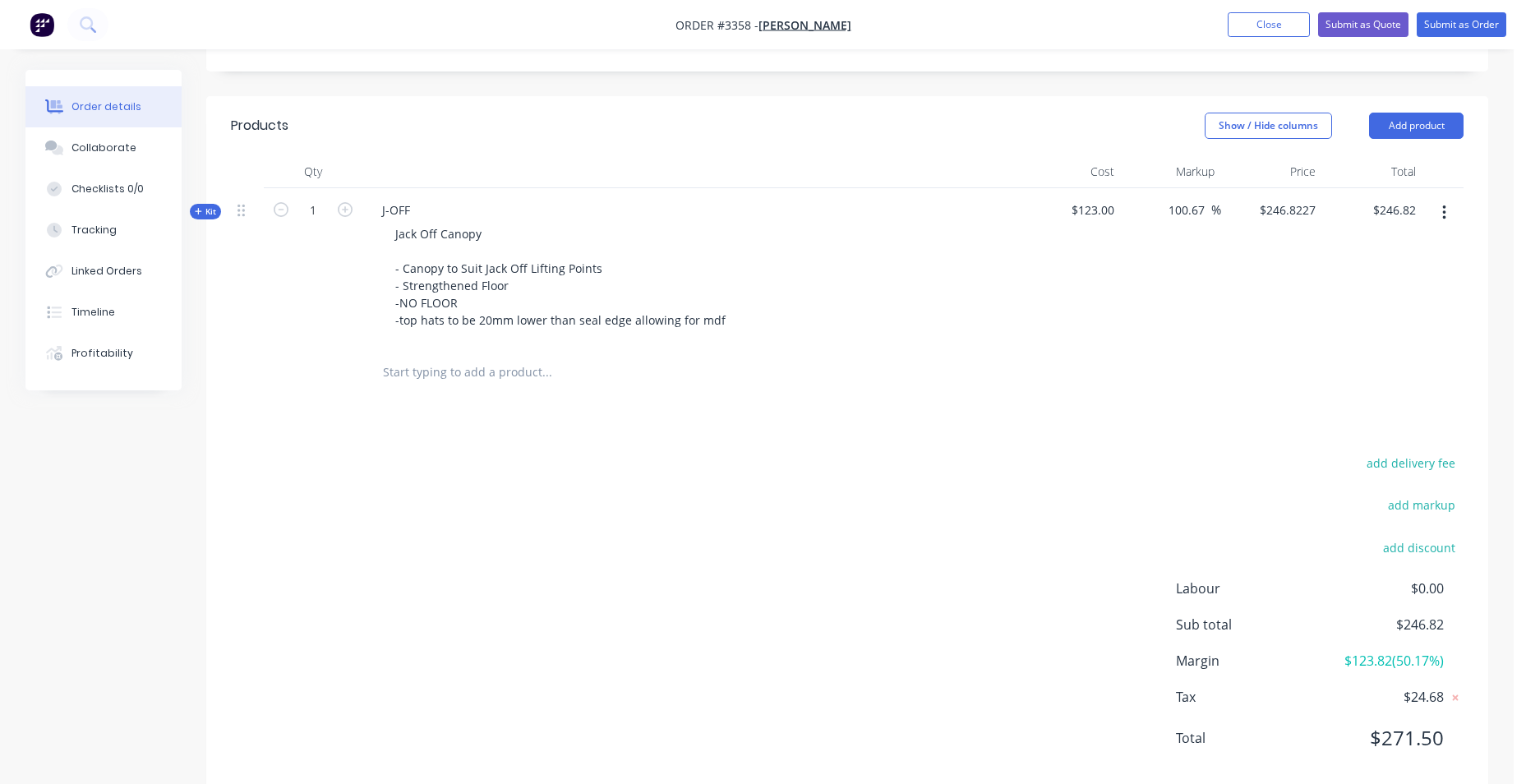
drag, startPoint x: 700, startPoint y: 317, endPoint x: 739, endPoint y: 263, distance: 66.6
click at [746, 259] on div "Jack Off Canopy - Canopy to Suit Jack Off Lifting Points - Strengthened Floor -…" at bounding box center [691, 277] width 644 height 111
click at [1393, 123] on button "Add product" at bounding box center [1415, 125] width 94 height 26
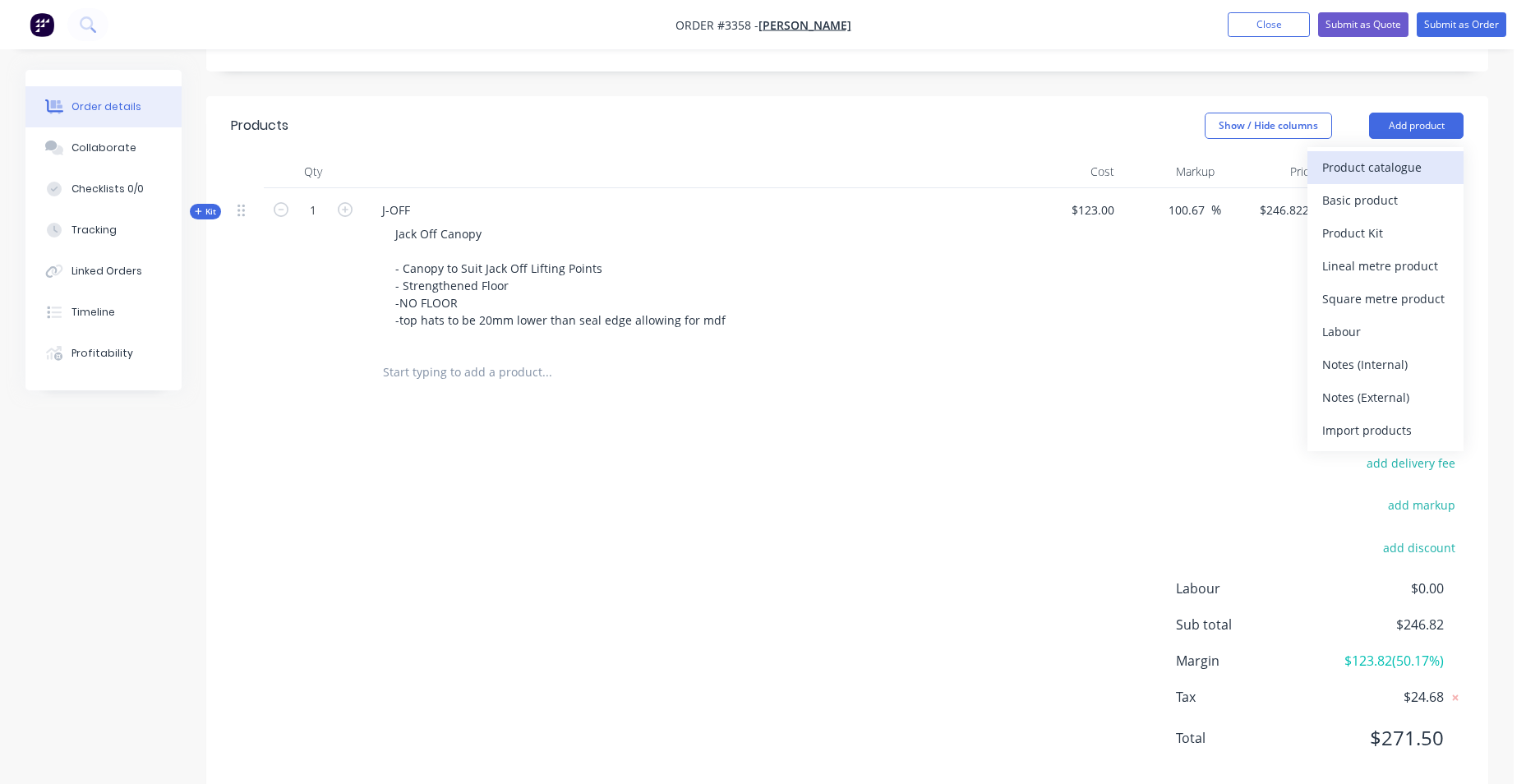
click at [1368, 158] on div "Product catalogue" at bounding box center [1385, 168] width 127 height 24
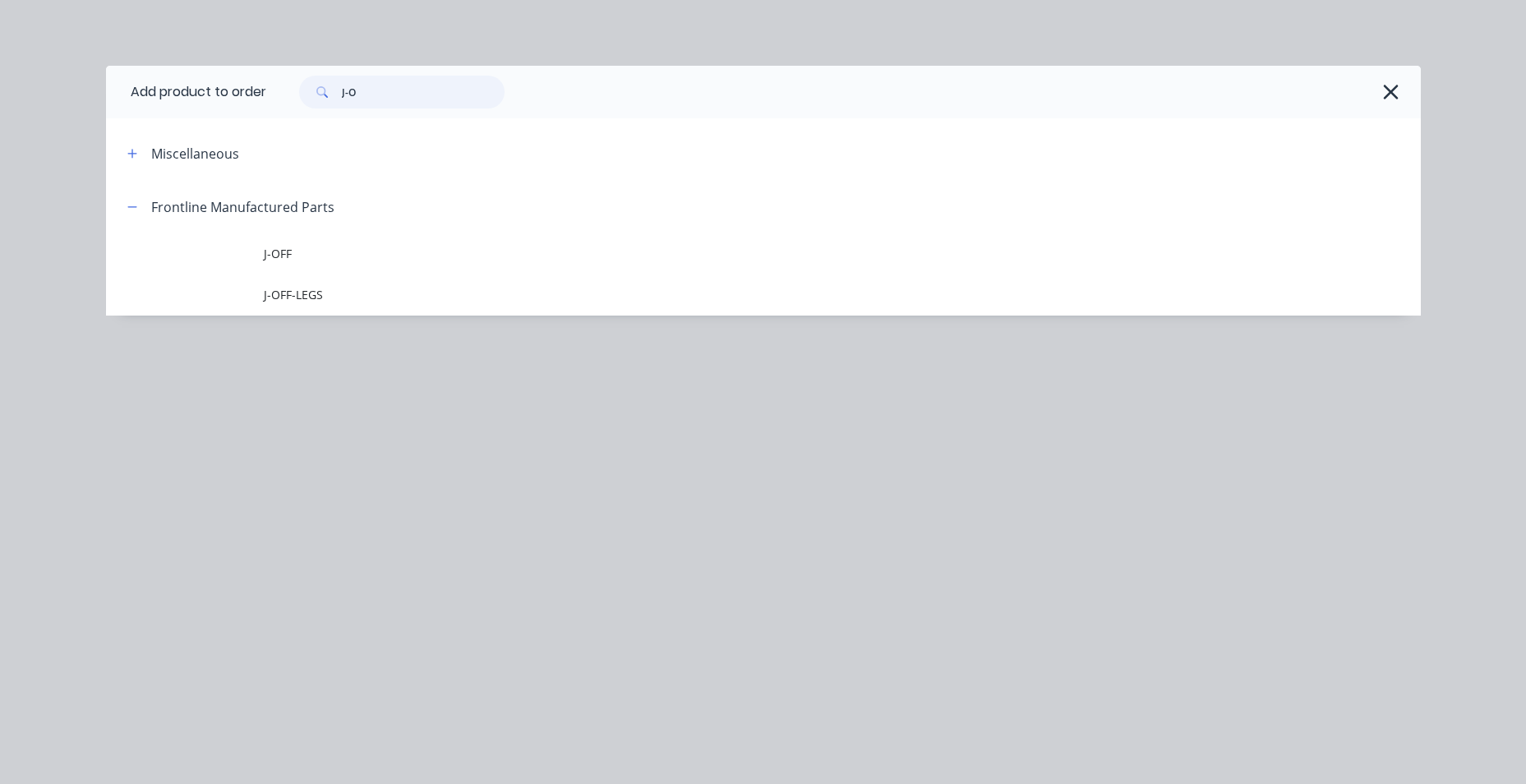
drag, startPoint x: 390, startPoint y: 81, endPoint x: 245, endPoint y: 93, distance: 145.5
click at [248, 92] on header "Add product to order J-O" at bounding box center [763, 92] width 1315 height 53
type input "gland"
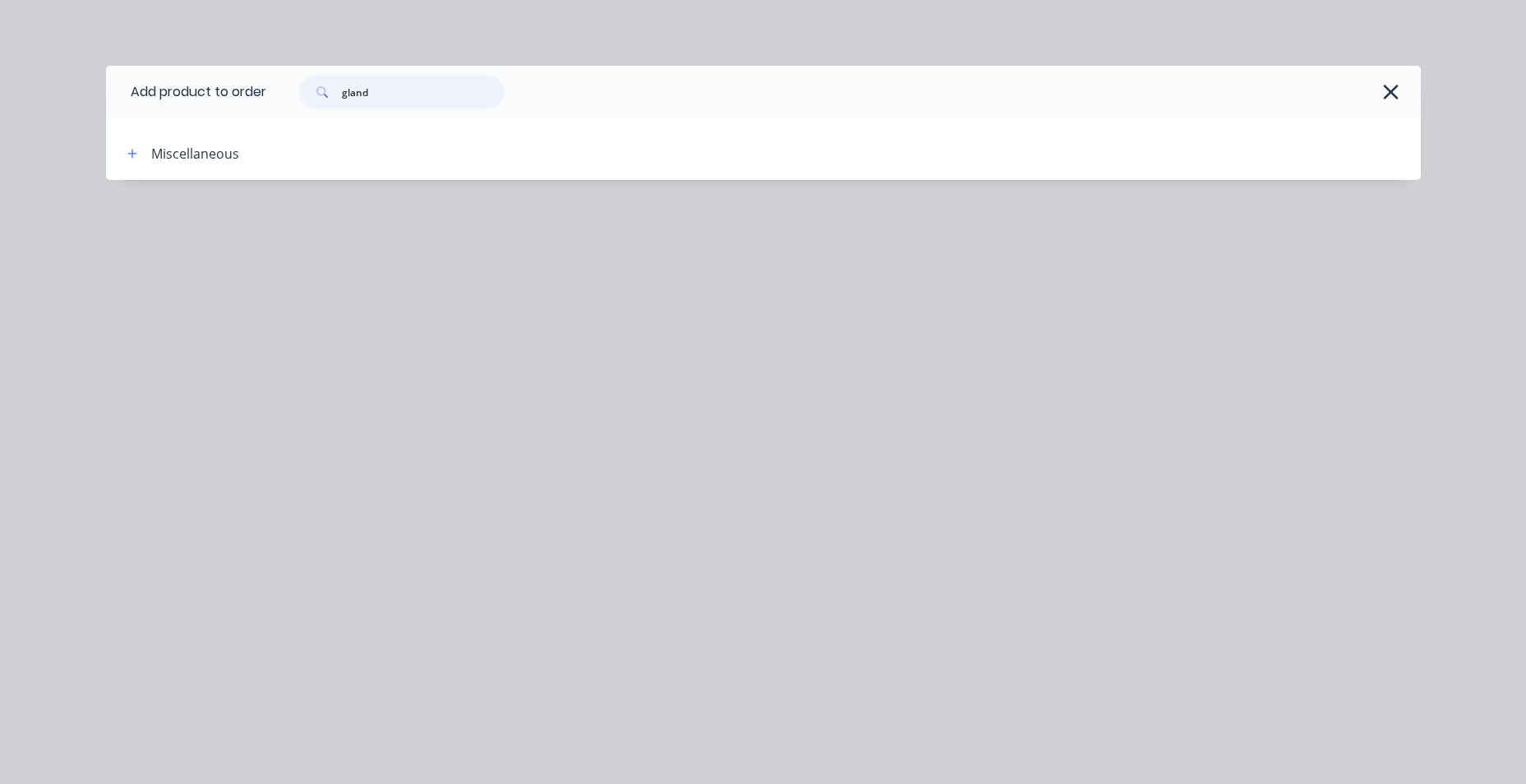
drag, startPoint x: 350, startPoint y: 95, endPoint x: 165, endPoint y: 117, distance: 186.3
click at [167, 117] on header "Add product to order gland" at bounding box center [763, 92] width 1315 height 53
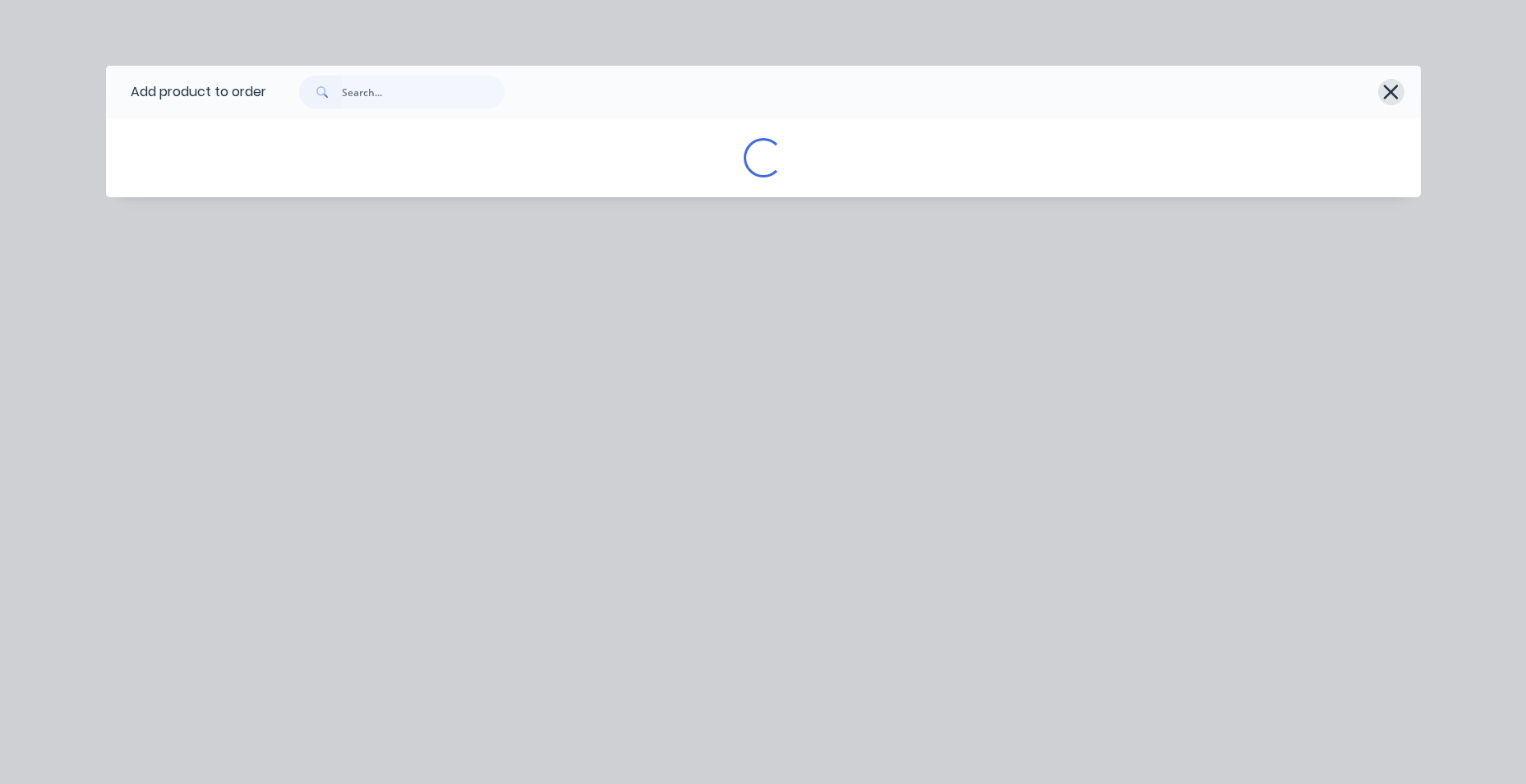
click at [1396, 98] on icon "button" at bounding box center [1391, 92] width 15 height 15
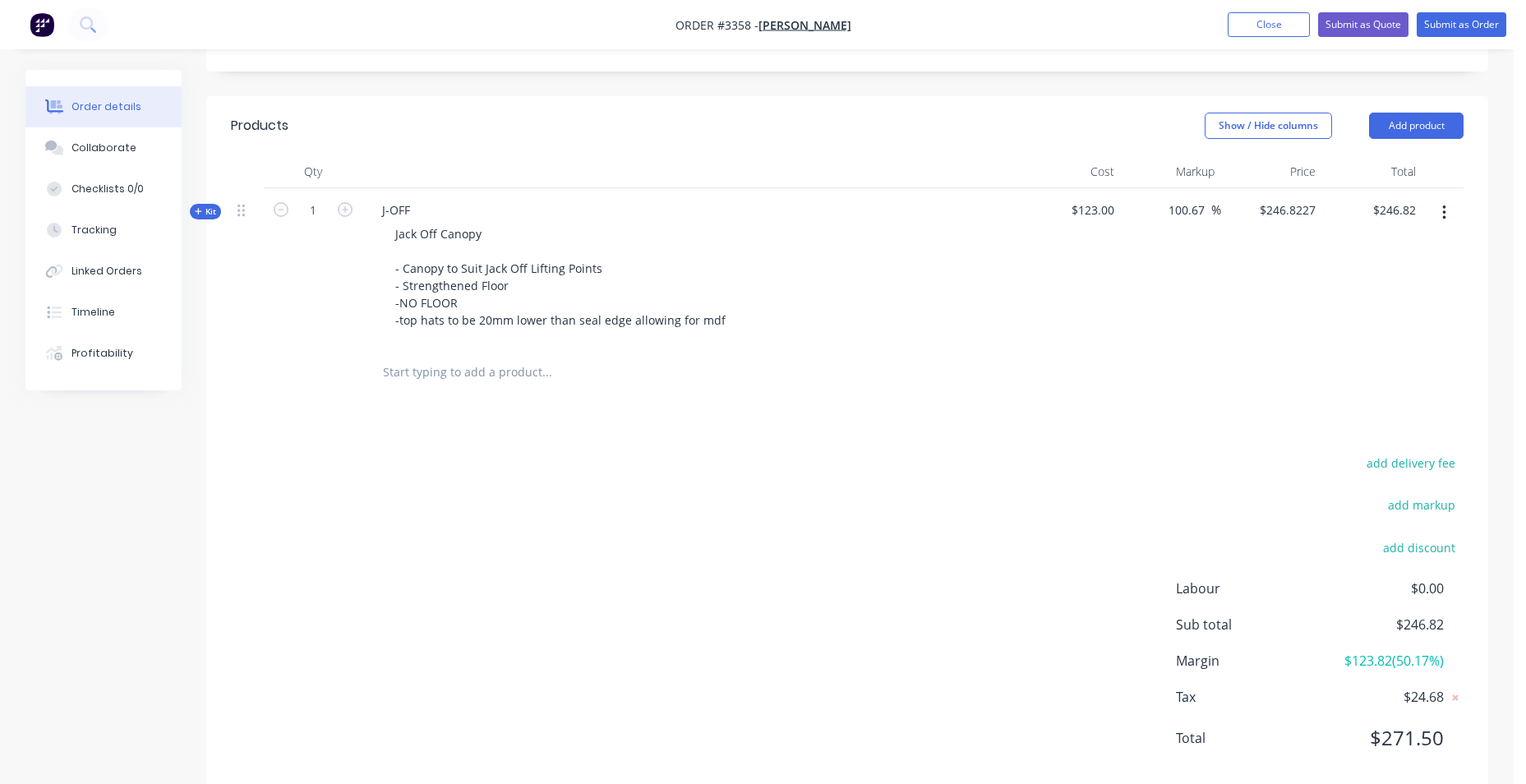
click at [454, 370] on input "text" at bounding box center [547, 372] width 329 height 33
click at [1389, 122] on button "Add product" at bounding box center [1415, 125] width 94 height 26
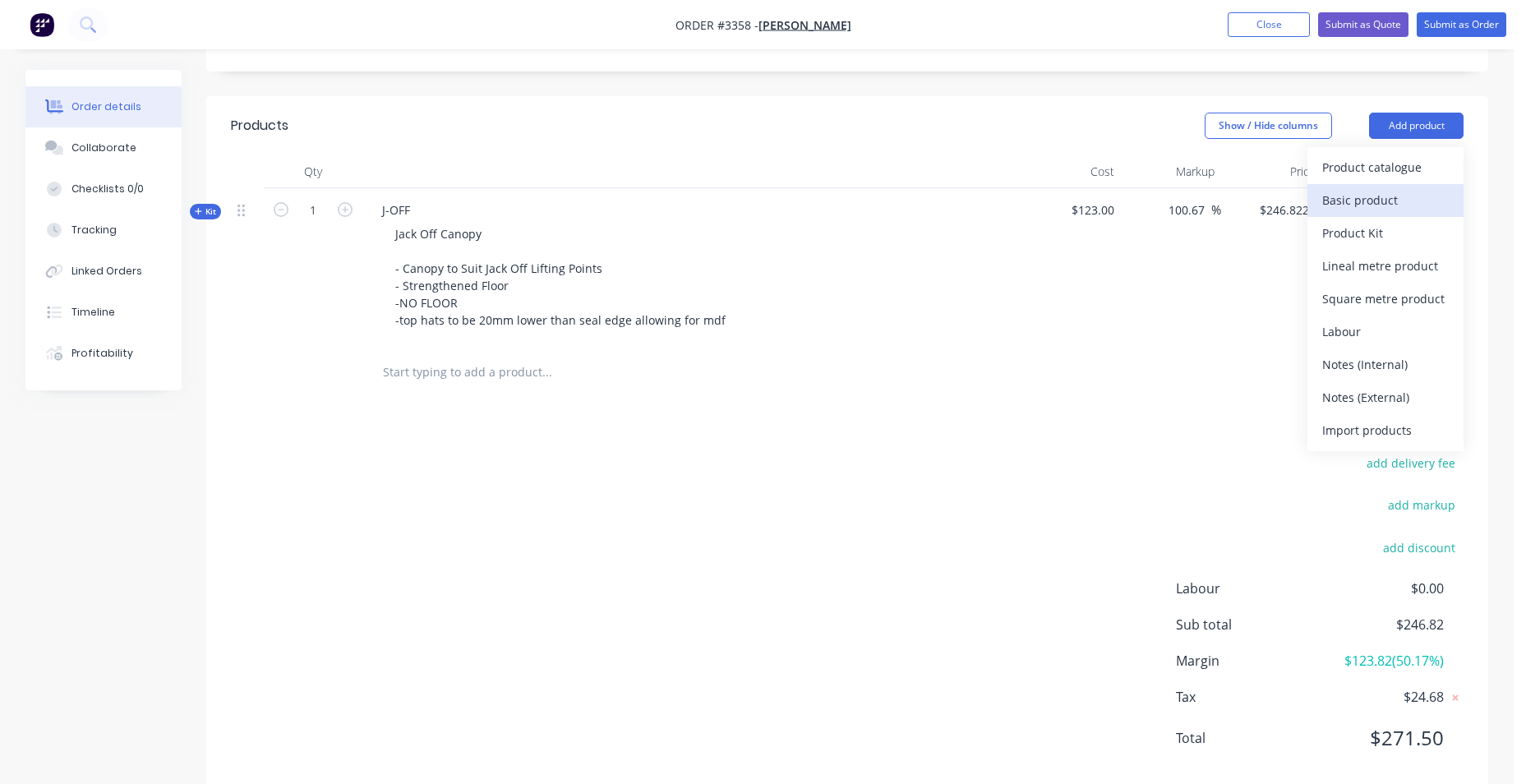
click at [1411, 196] on div "Basic product" at bounding box center [1385, 200] width 127 height 24
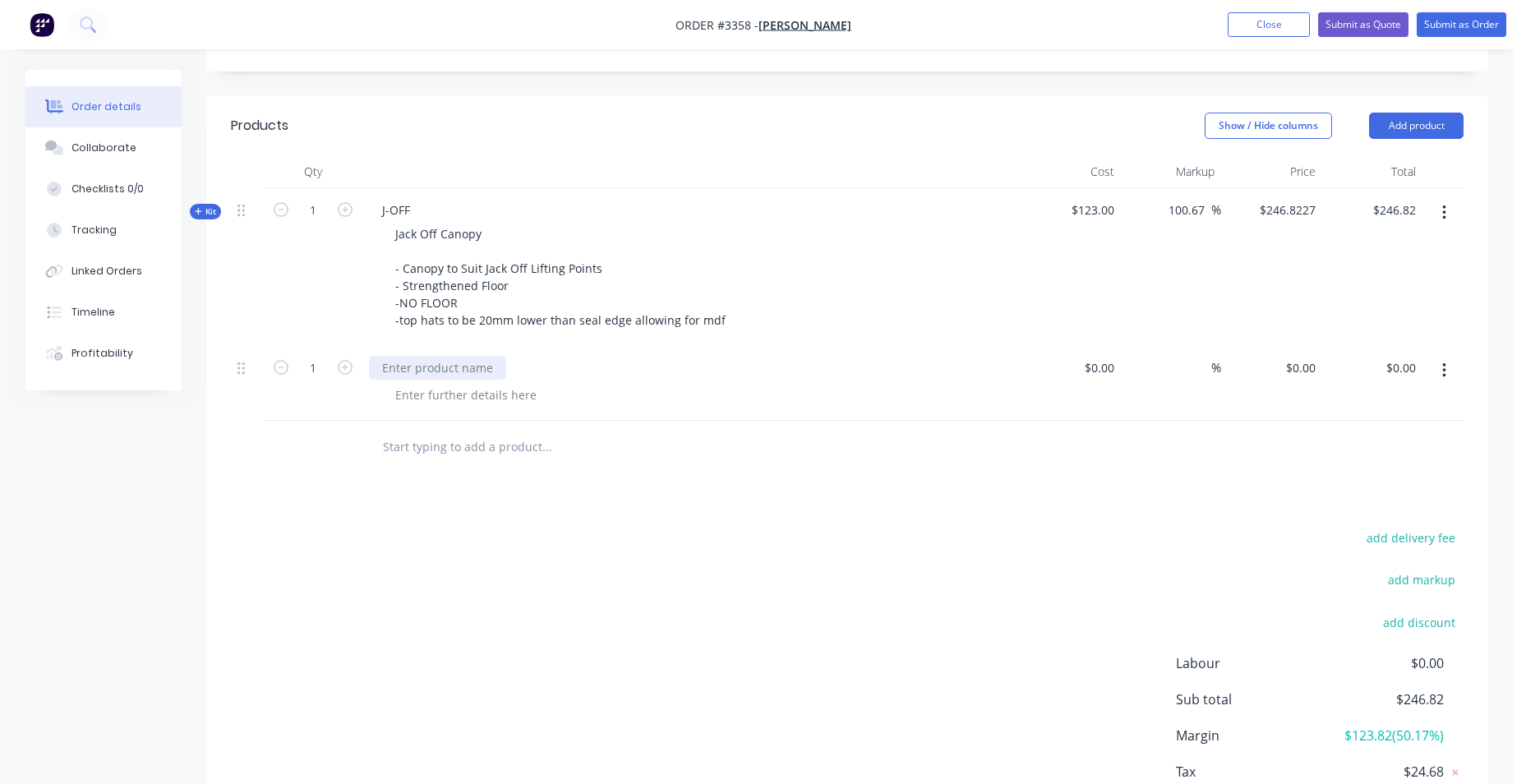
click at [448, 365] on div at bounding box center [437, 368] width 137 height 24
click at [426, 402] on div at bounding box center [466, 395] width 168 height 24
paste div
click at [707, 389] on div "industrial cable glands in canopy front wall passenger side" at bounding box center [559, 395] width 352 height 24
click at [845, 346] on div "canopy gland industrial cable glands in canopy front wall passenger side." at bounding box center [691, 383] width 657 height 75
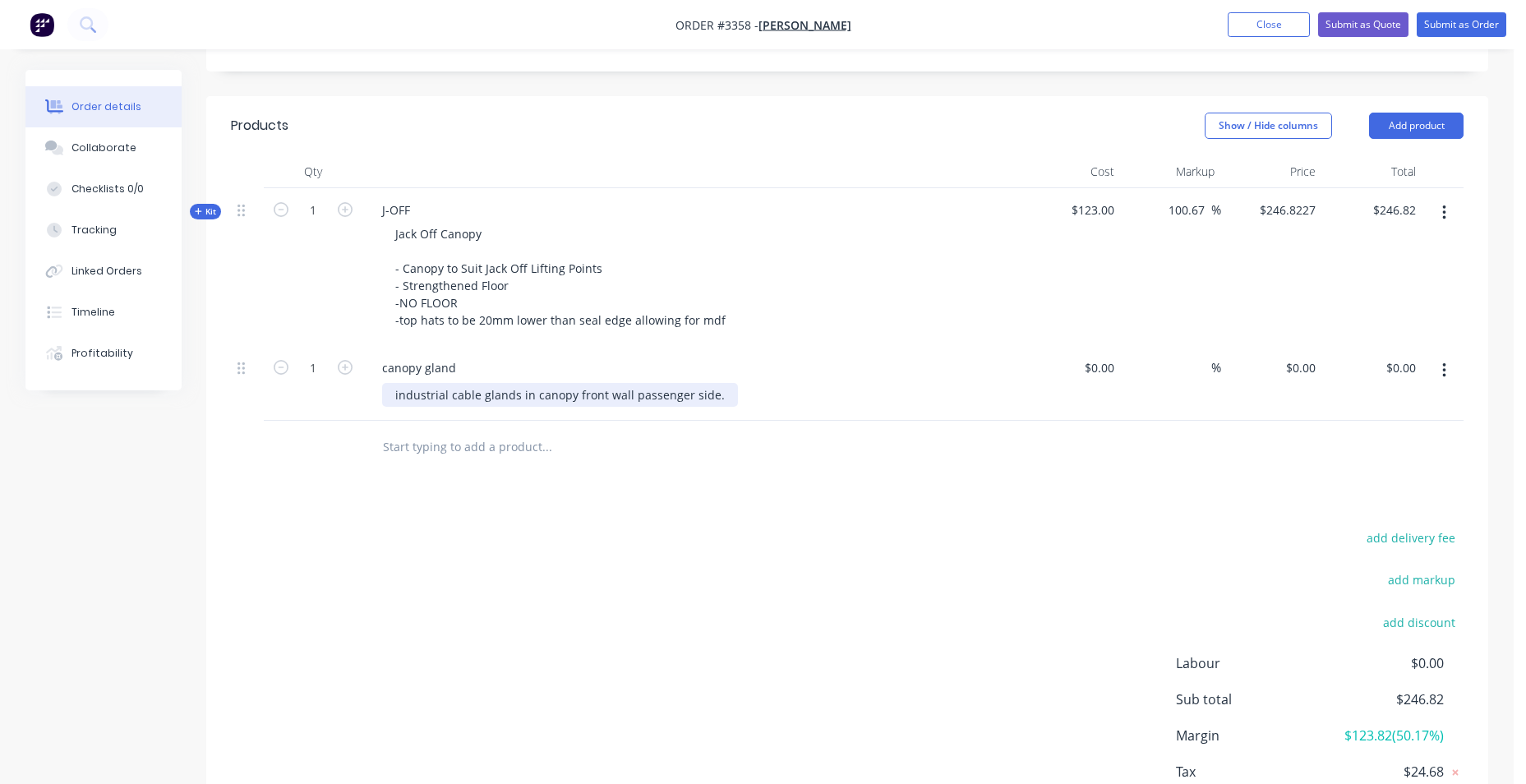
click at [710, 394] on div "industrial cable glands in canopy front wall passenger side." at bounding box center [560, 395] width 356 height 24
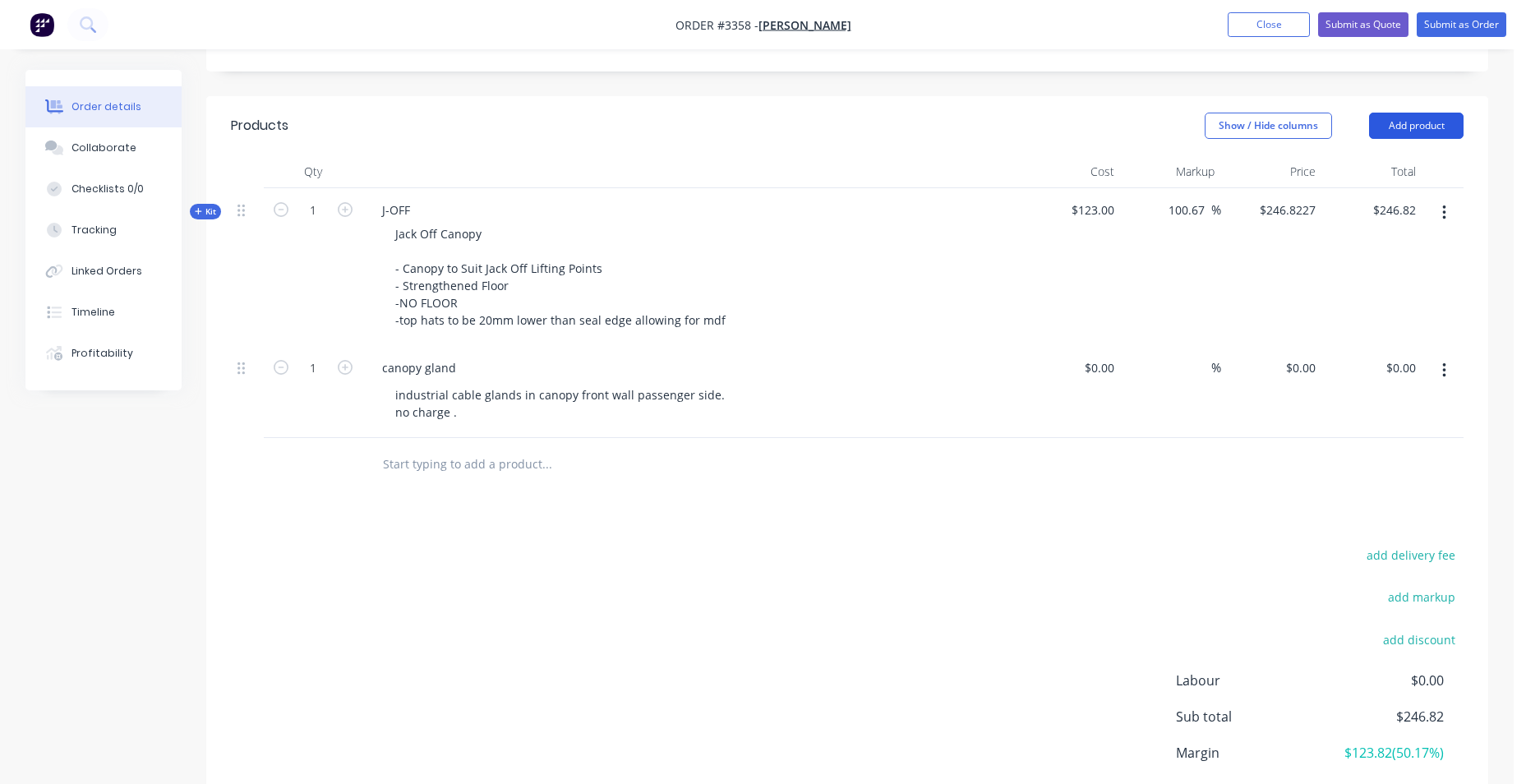
click at [1413, 119] on button "Add product" at bounding box center [1415, 125] width 94 height 26
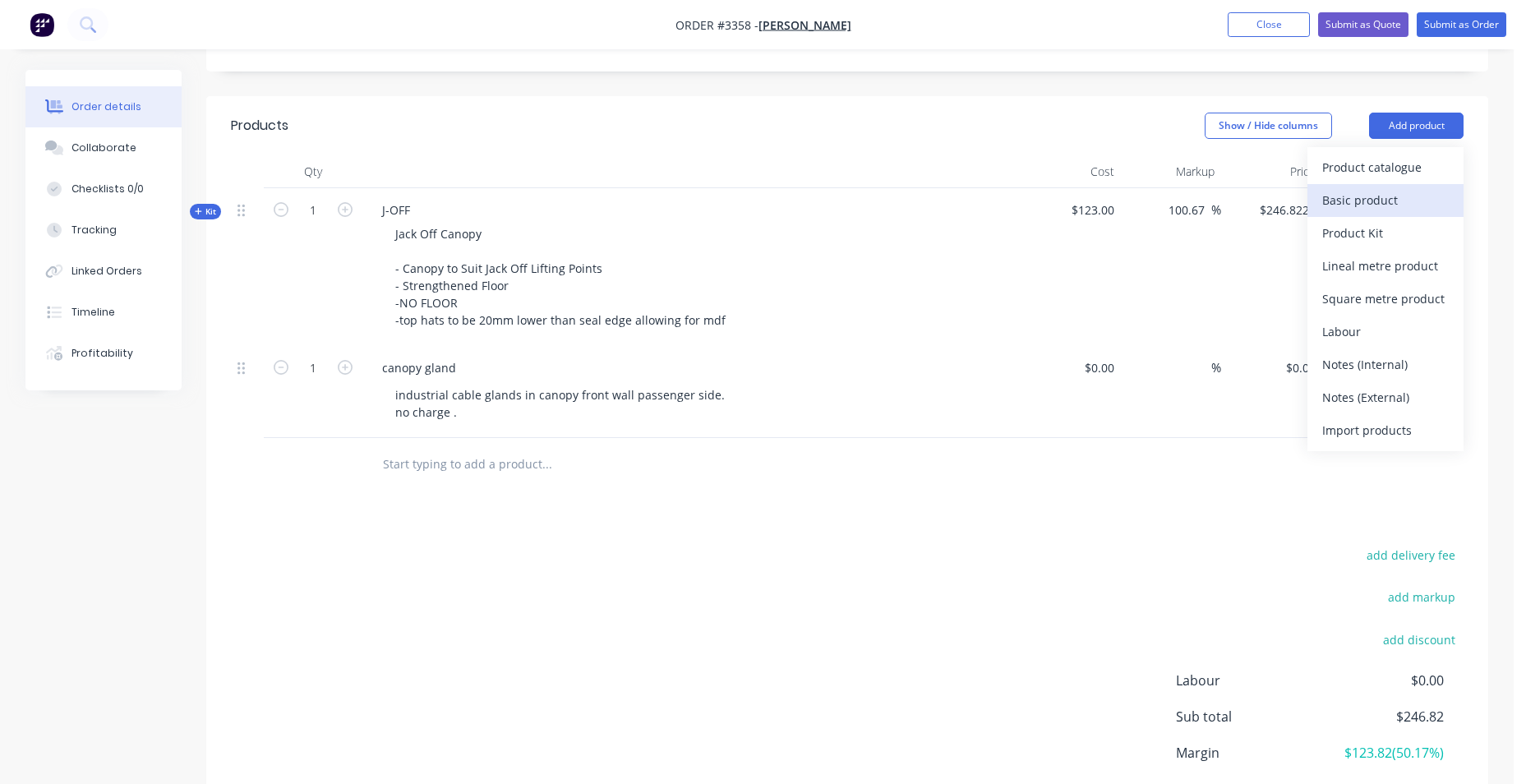
click at [1402, 184] on button "Basic product" at bounding box center [1385, 200] width 156 height 33
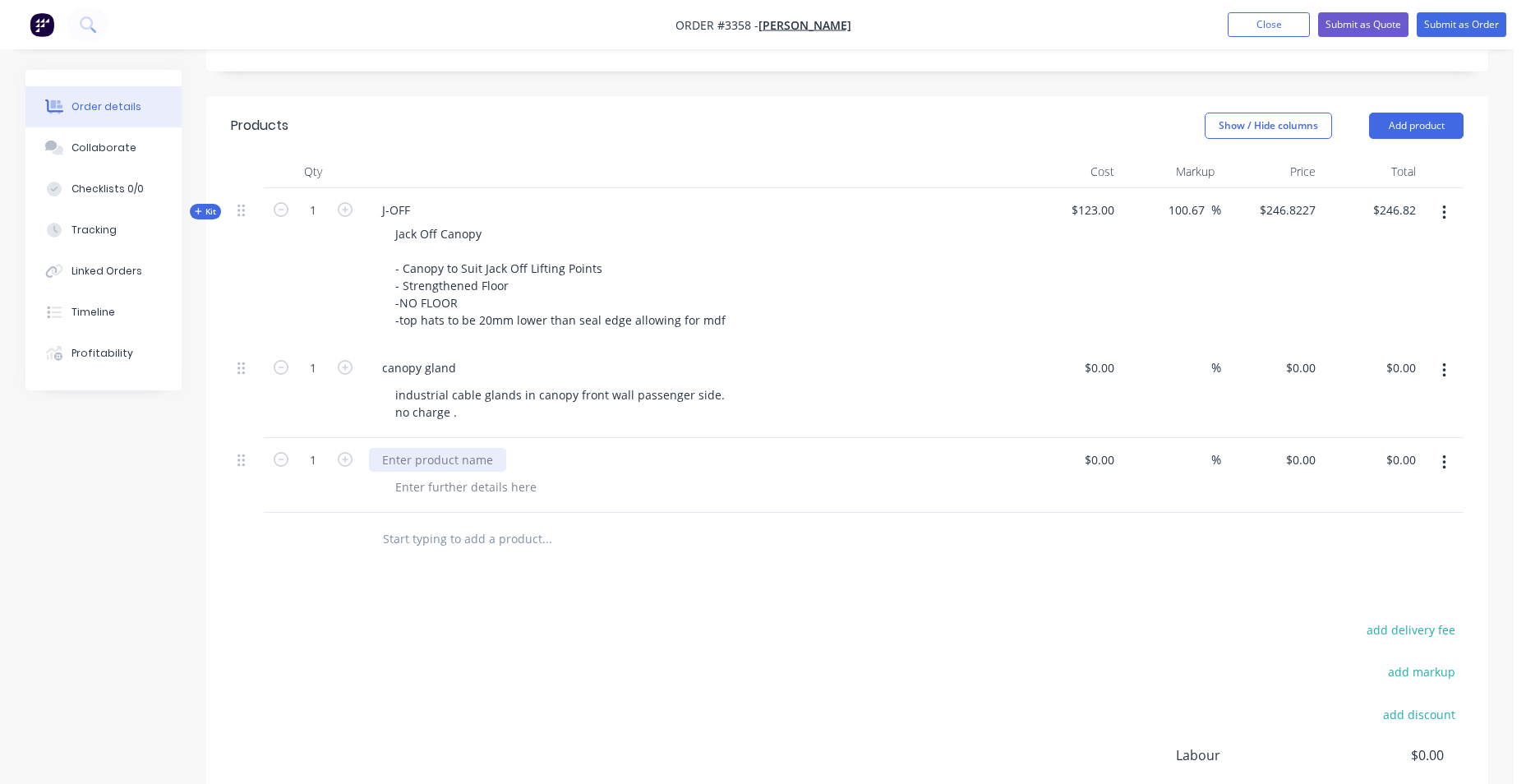
click at [398, 458] on div at bounding box center [437, 460] width 137 height 24
click at [412, 483] on div at bounding box center [466, 487] width 168 height 24
paste div
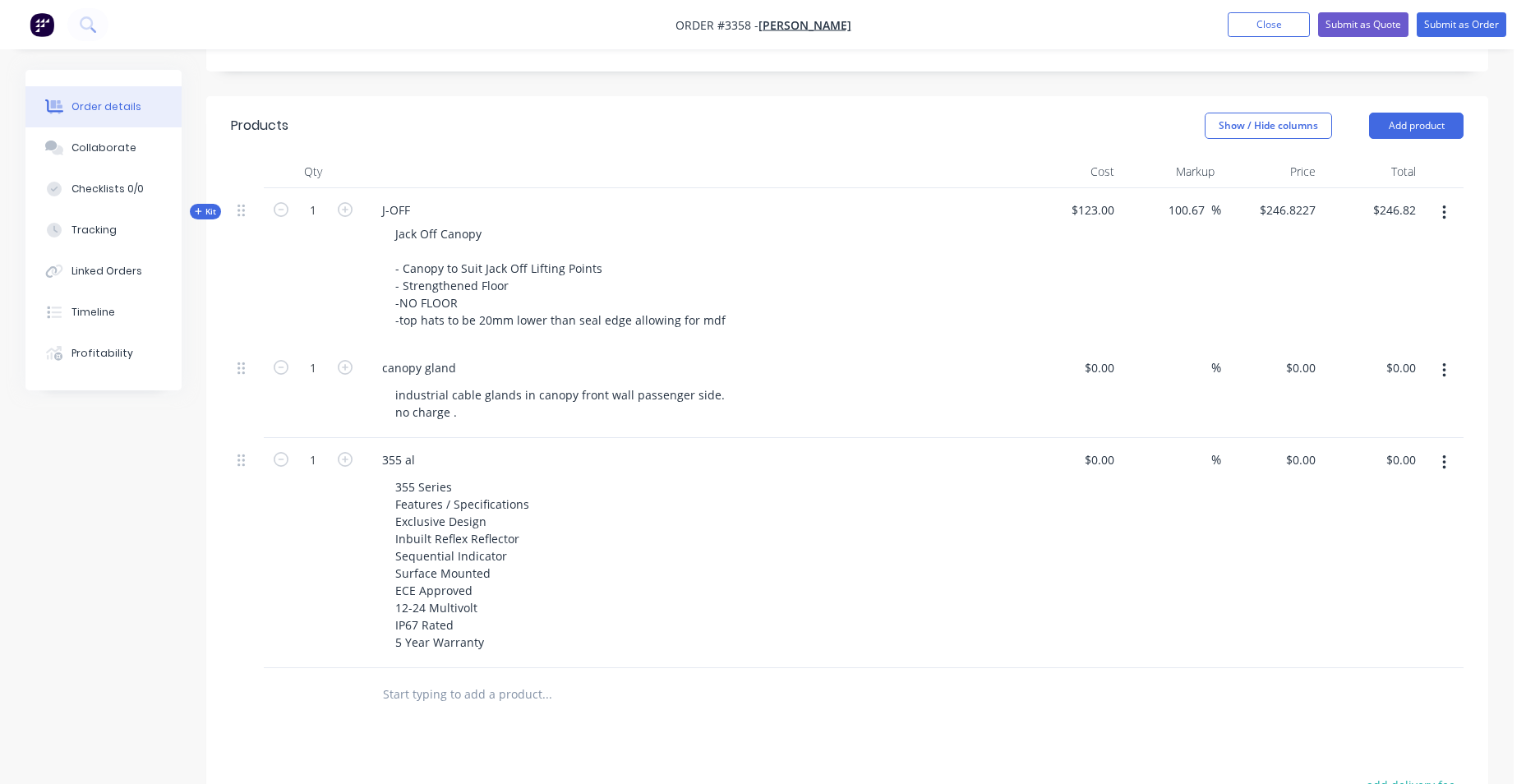
click at [622, 529] on div "355 Series Features / Specifications Exclusive Design Inbuilt Reflex Reflector …" at bounding box center [698, 564] width 631 height 179
click at [1111, 465] on input at bounding box center [1102, 460] width 38 height 24
click at [422, 454] on div "355 al" at bounding box center [398, 460] width 60 height 24
click at [1102, 460] on input "0" at bounding box center [1102, 460] width 38 height 24
type input "$234.00"
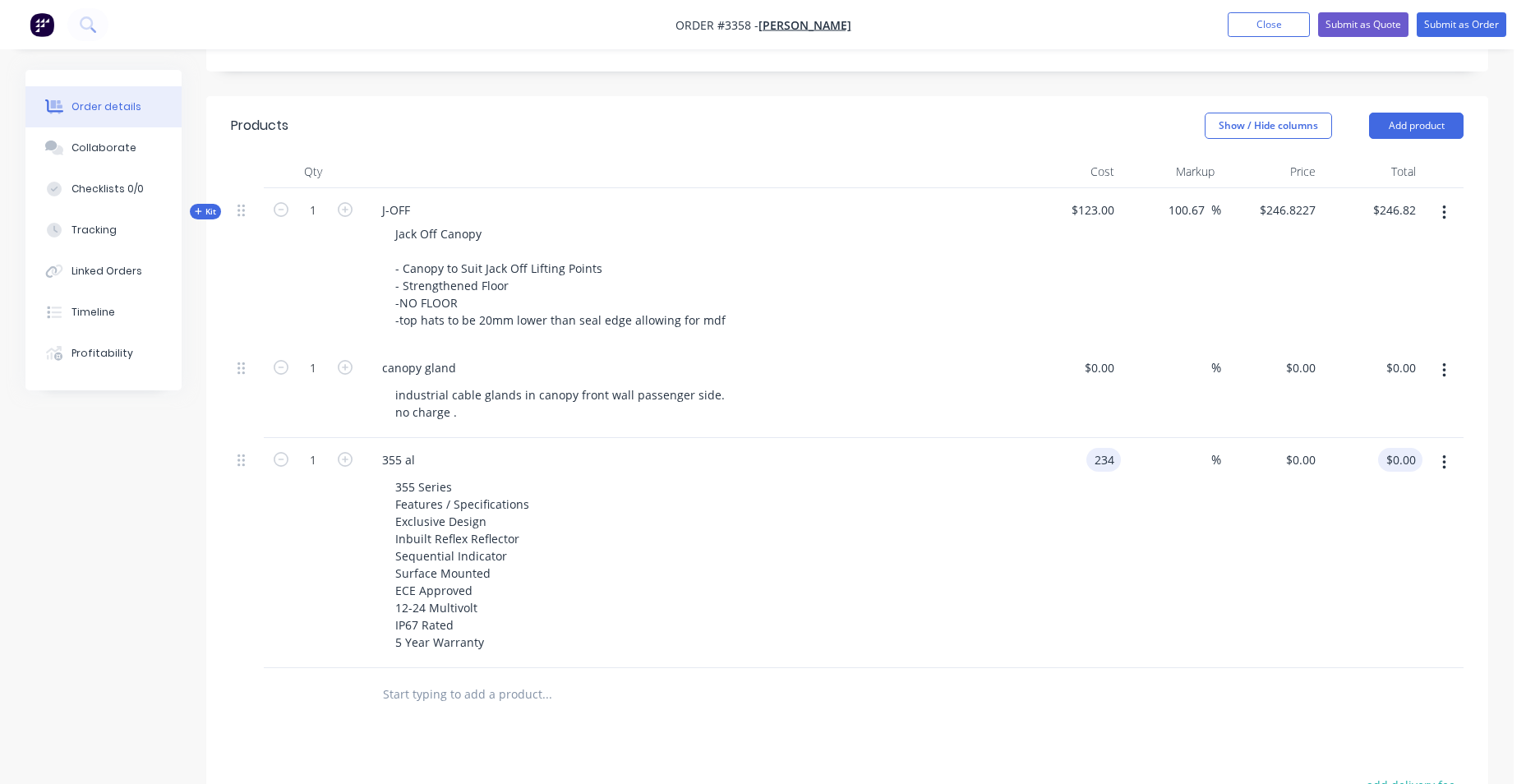
type input "$234.00"
click at [1403, 454] on input "234.00" at bounding box center [1400, 460] width 44 height 24
click at [1403, 456] on input "234.00" at bounding box center [1400, 460] width 44 height 24
type input "293.00"
type input "25.21"
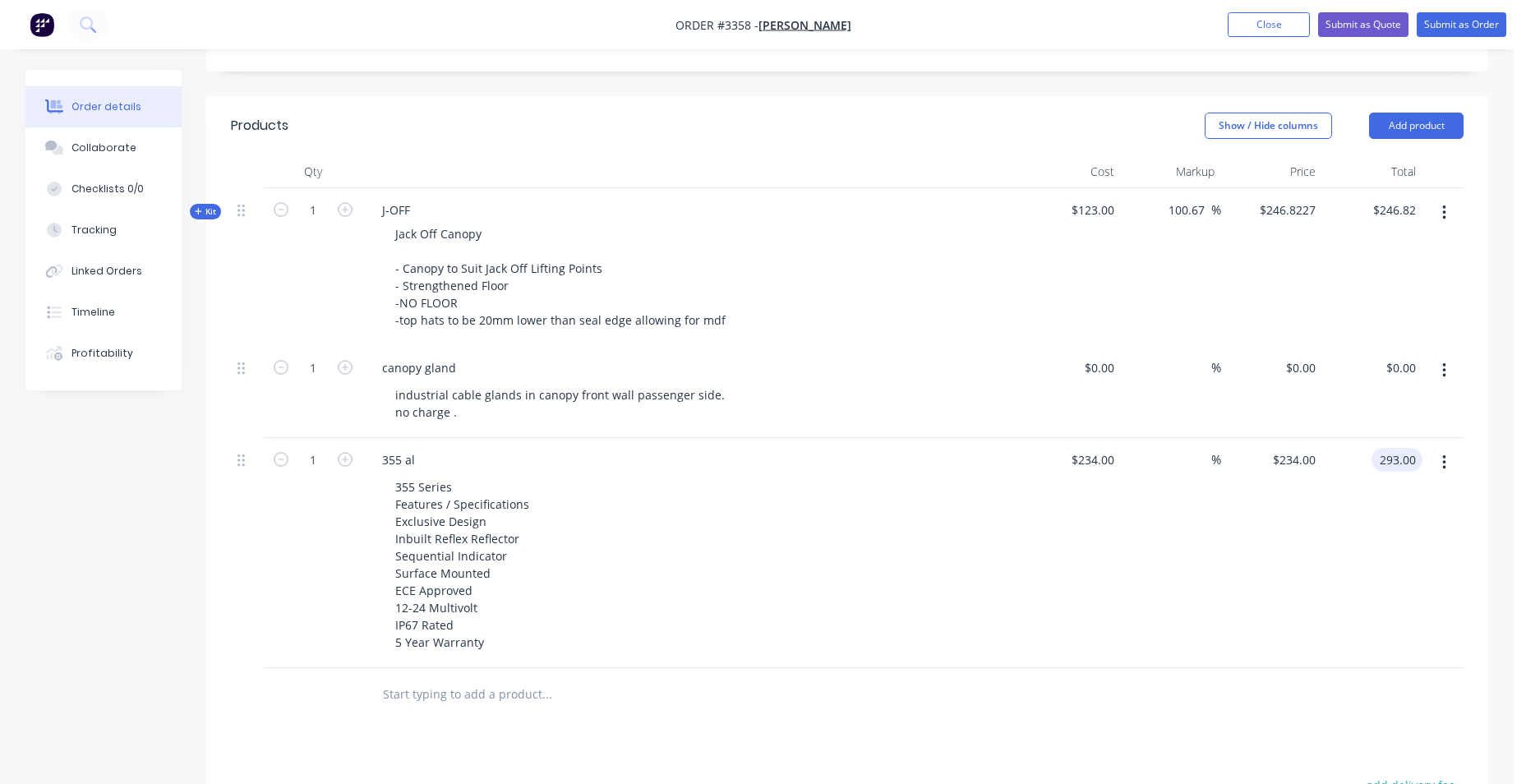
type input "$293.00"
click at [1337, 570] on div "$293.00 $293.00" at bounding box center [1372, 553] width 101 height 230
click at [566, 695] on input "text" at bounding box center [547, 694] width 329 height 33
click at [1410, 124] on button "Add product" at bounding box center [1415, 125] width 94 height 26
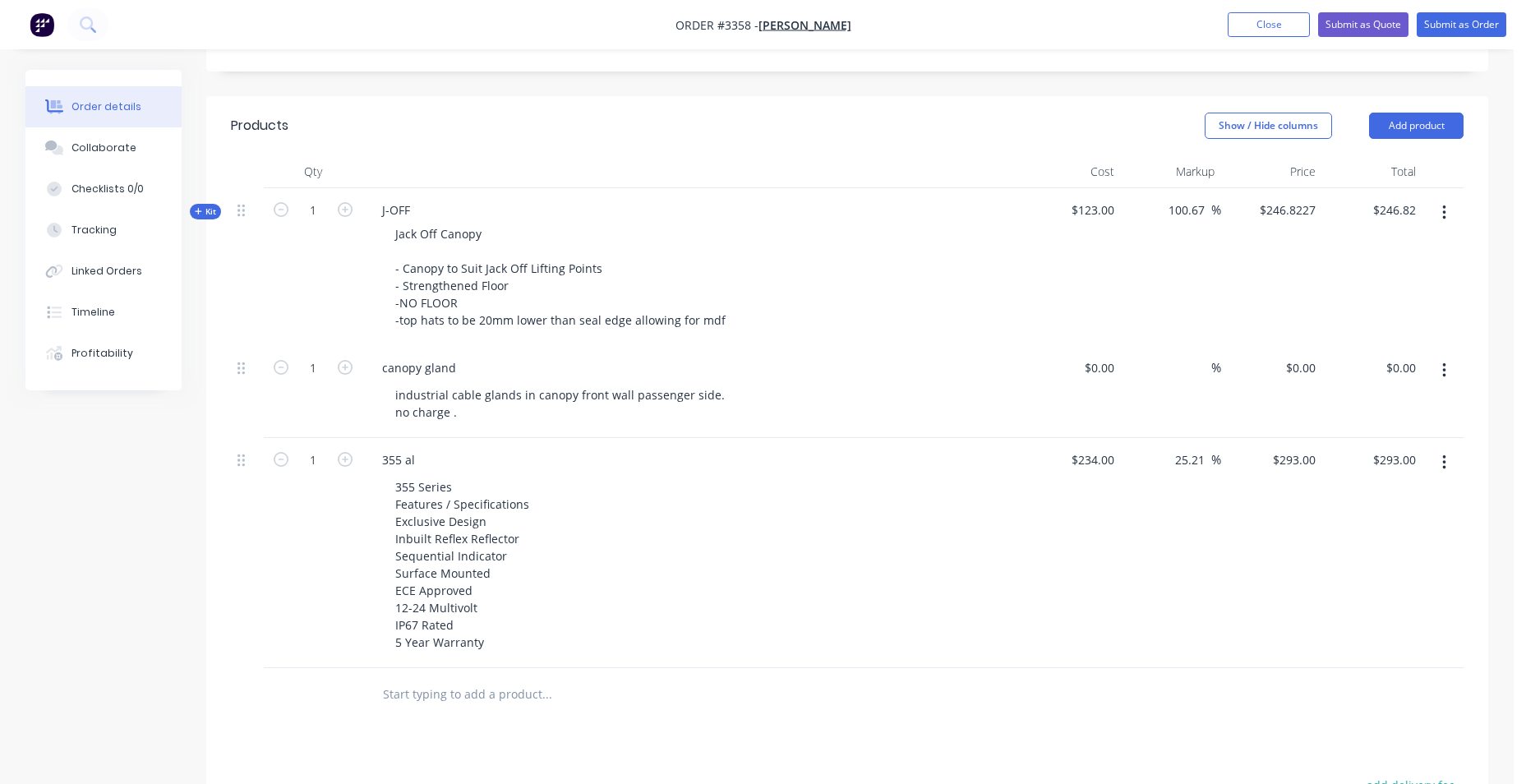
click at [484, 694] on input "text" at bounding box center [547, 694] width 329 height 33
type input "lights"
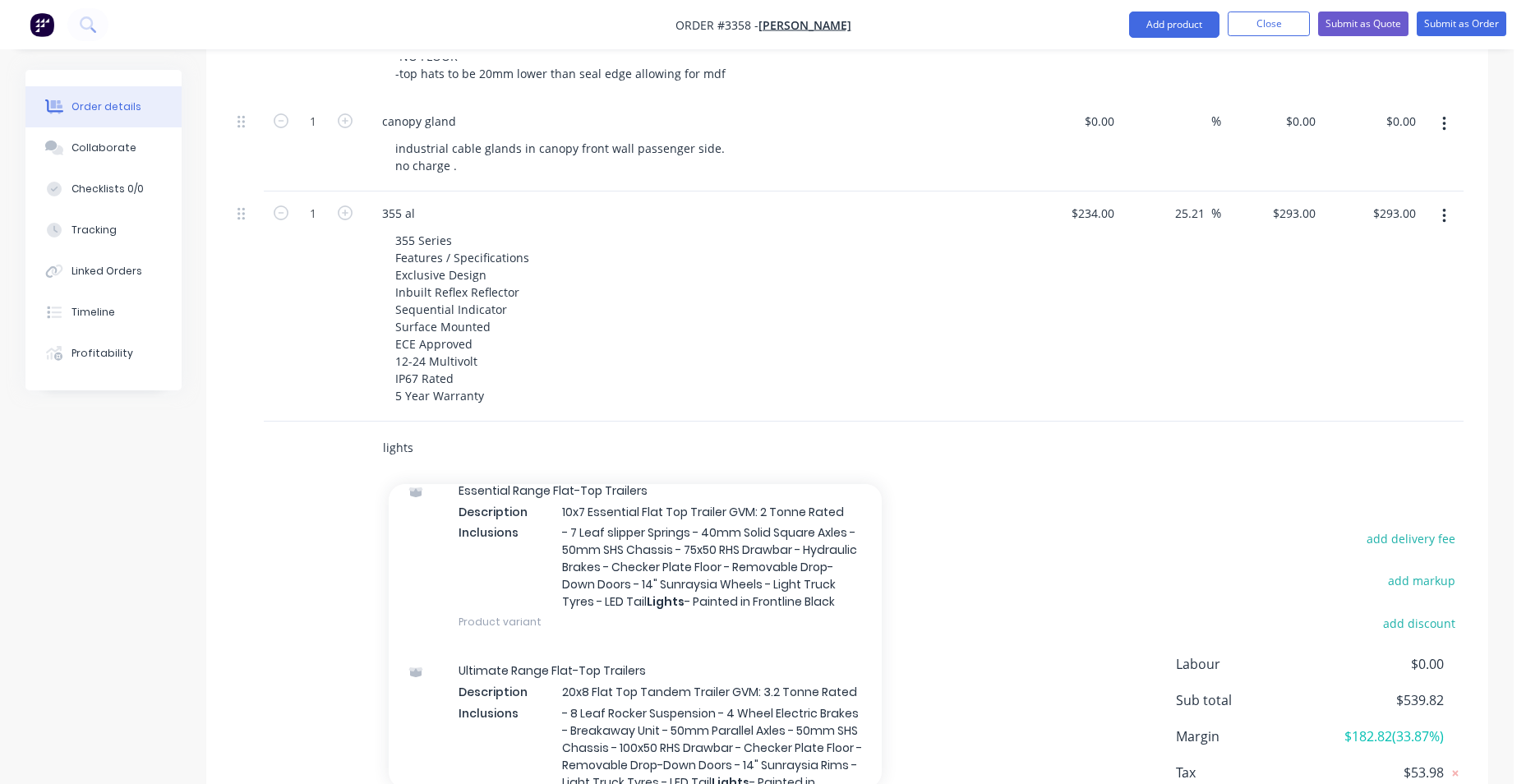
scroll to position [0, 0]
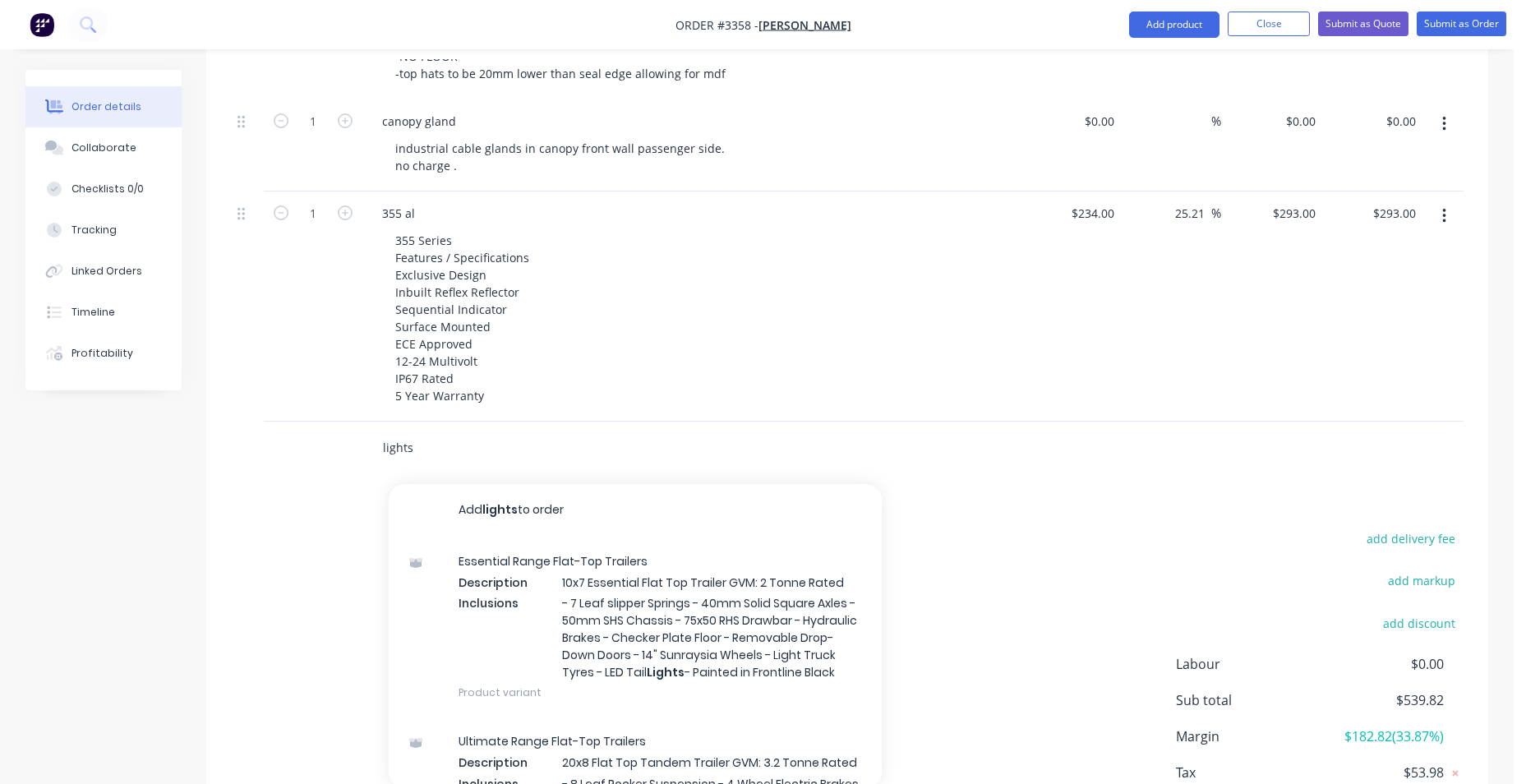
drag, startPoint x: 421, startPoint y: 453, endPoint x: 217, endPoint y: 440, distance: 204.4
click at [217, 440] on div "Qty Cost Markup Price Total Kit 1 J-OFF Jack Off Canopy - Canopy to Suit Jack O…" at bounding box center [847, 192] width 1282 height 566
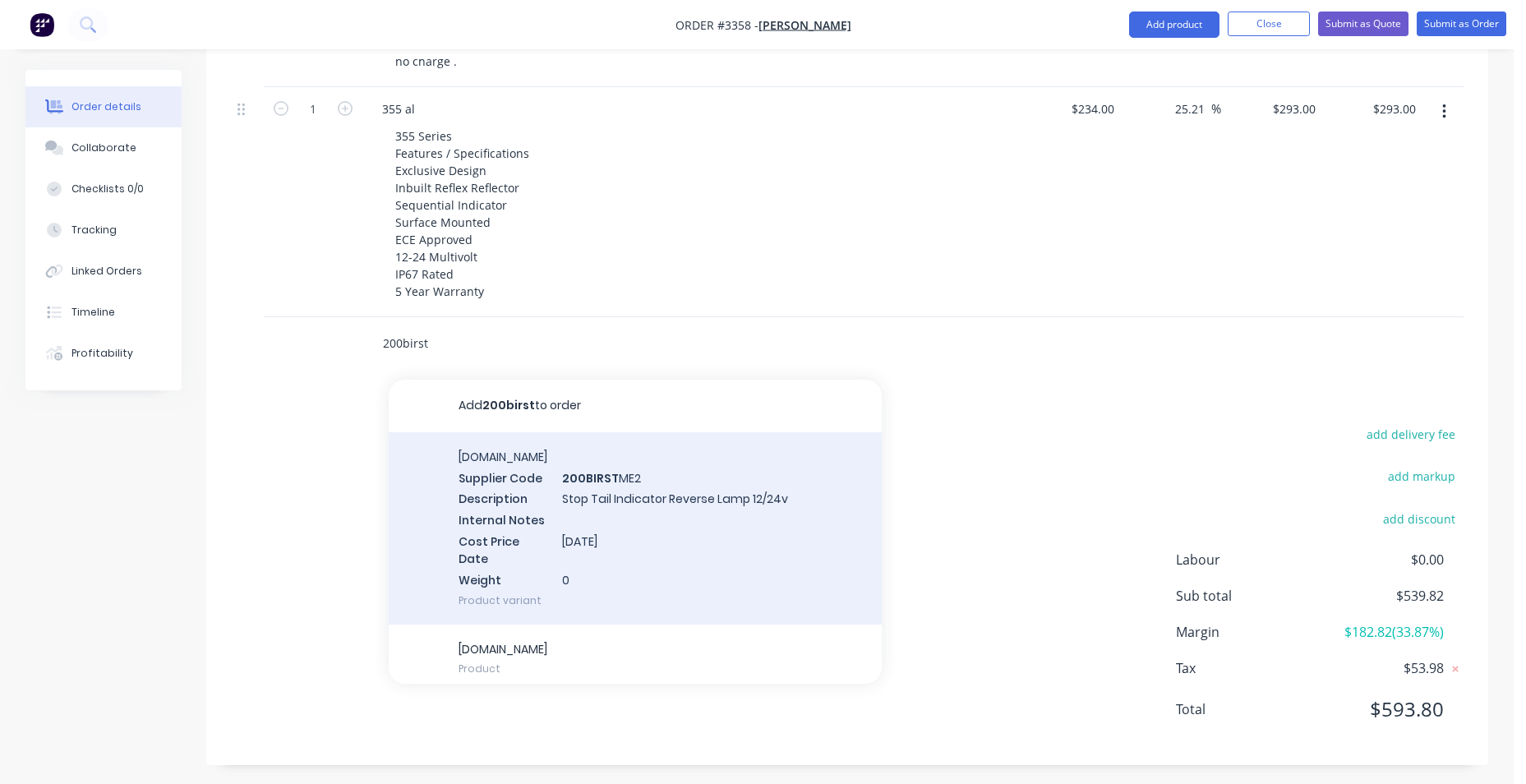
scroll to position [891, 0]
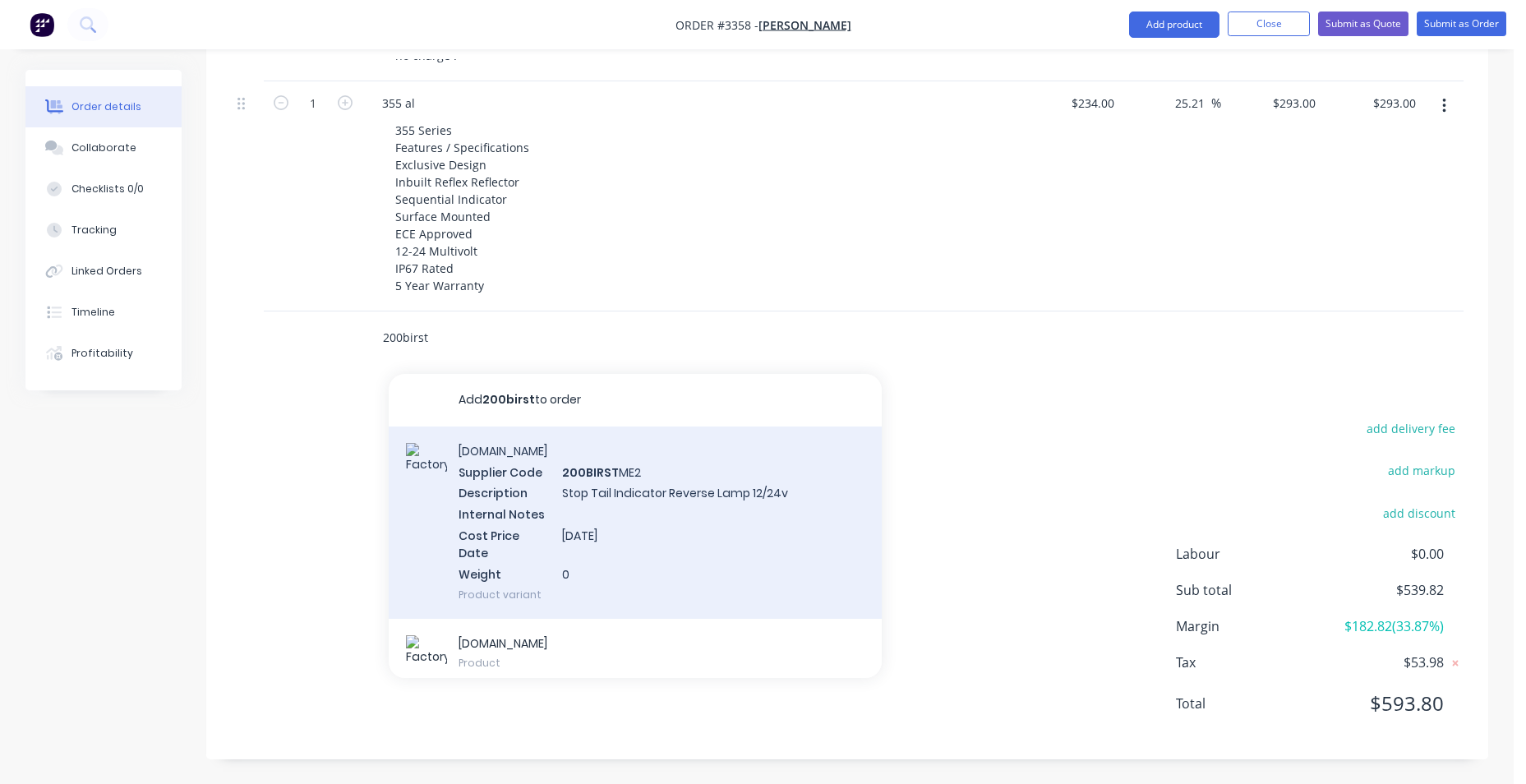
type input "200birst"
click at [734, 509] on div "[DOMAIN_NAME] Supplier Code 200BIRST ME2 Description Stop Tail Indicator Revers…" at bounding box center [635, 522] width 493 height 193
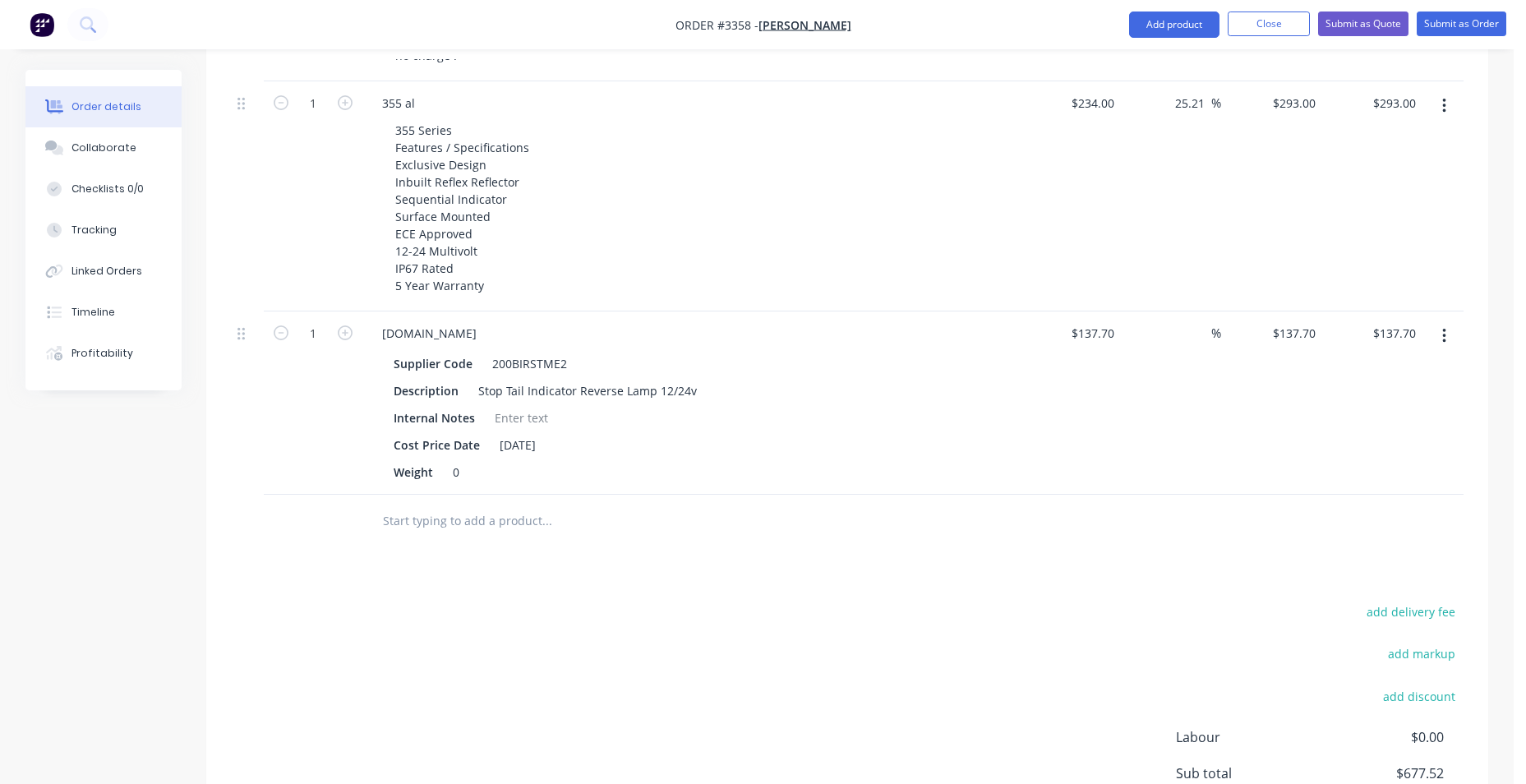
click at [491, 531] on input "text" at bounding box center [547, 521] width 329 height 33
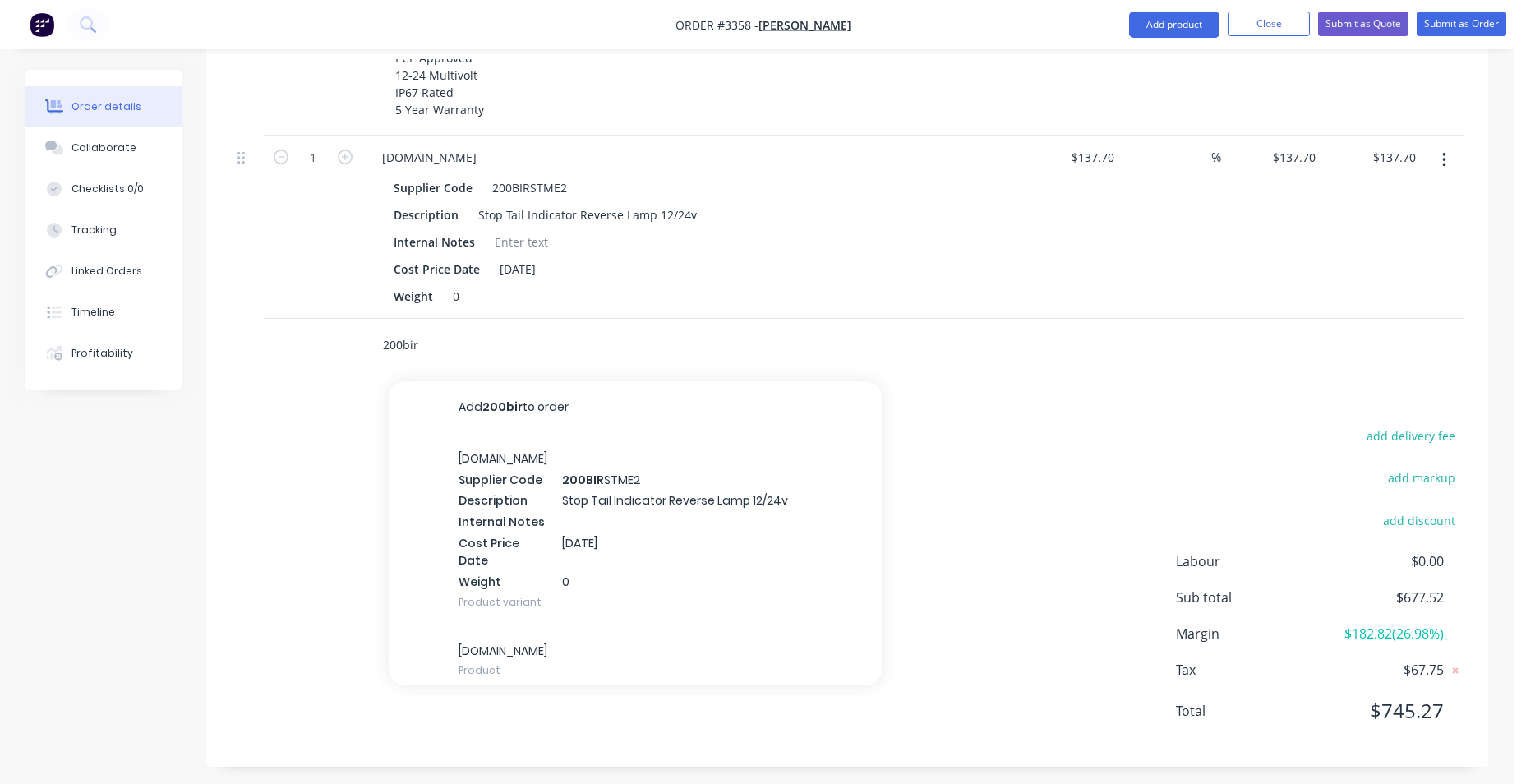
scroll to position [1074, 0]
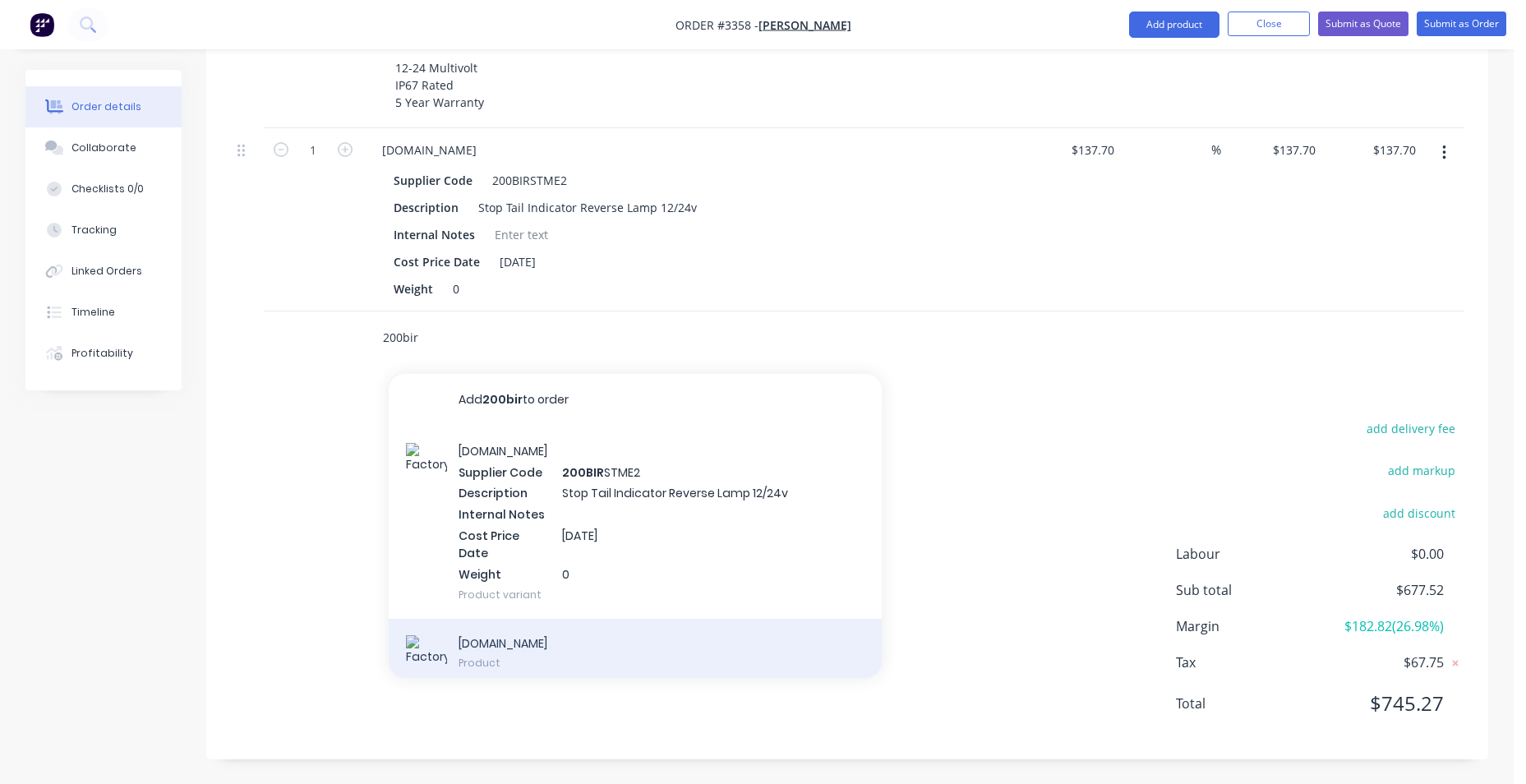
type input "200bir"
click at [478, 646] on div "[DOMAIN_NAME] Product" at bounding box center [635, 656] width 493 height 74
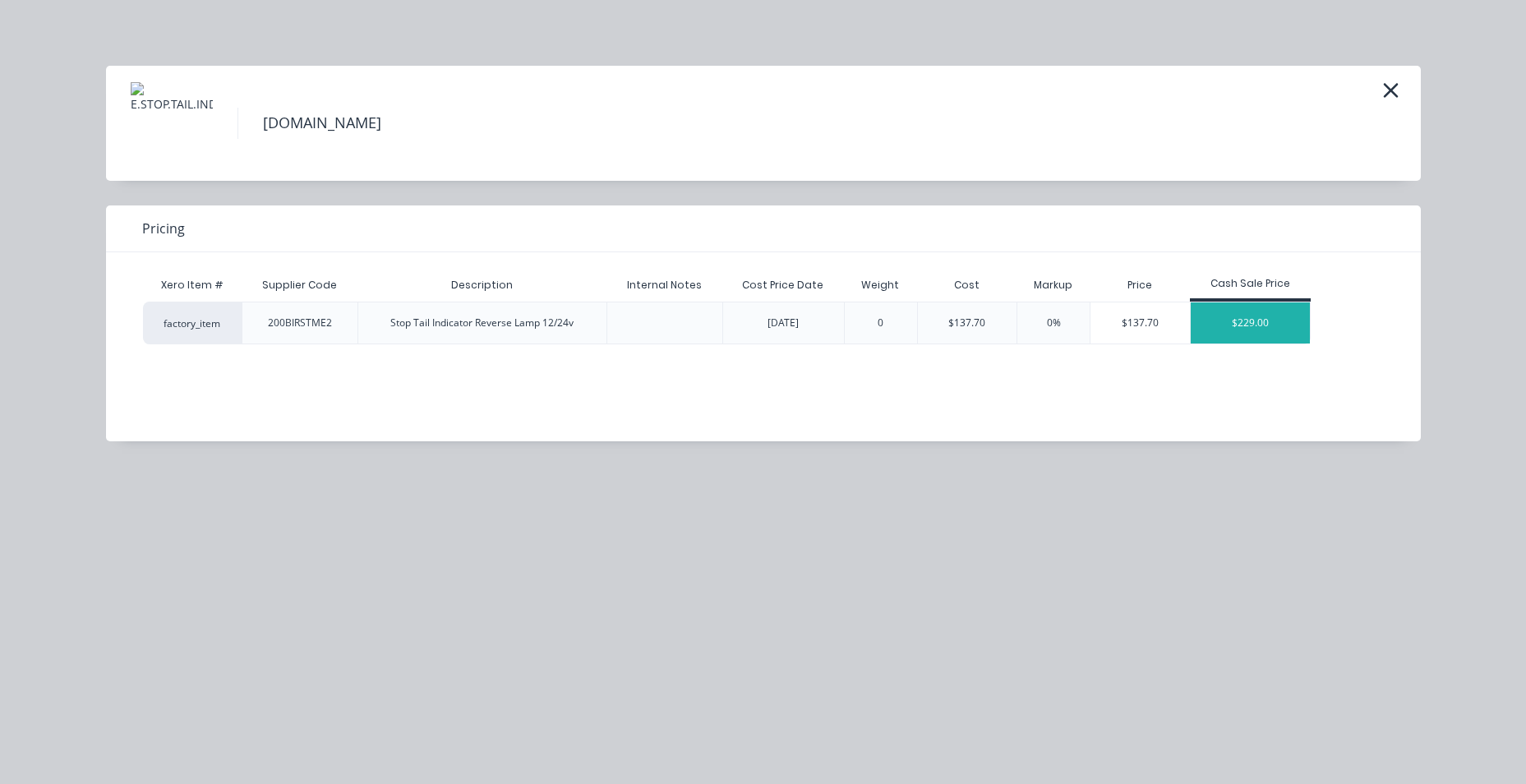
click at [1253, 325] on div "$229.00" at bounding box center [1251, 323] width 120 height 41
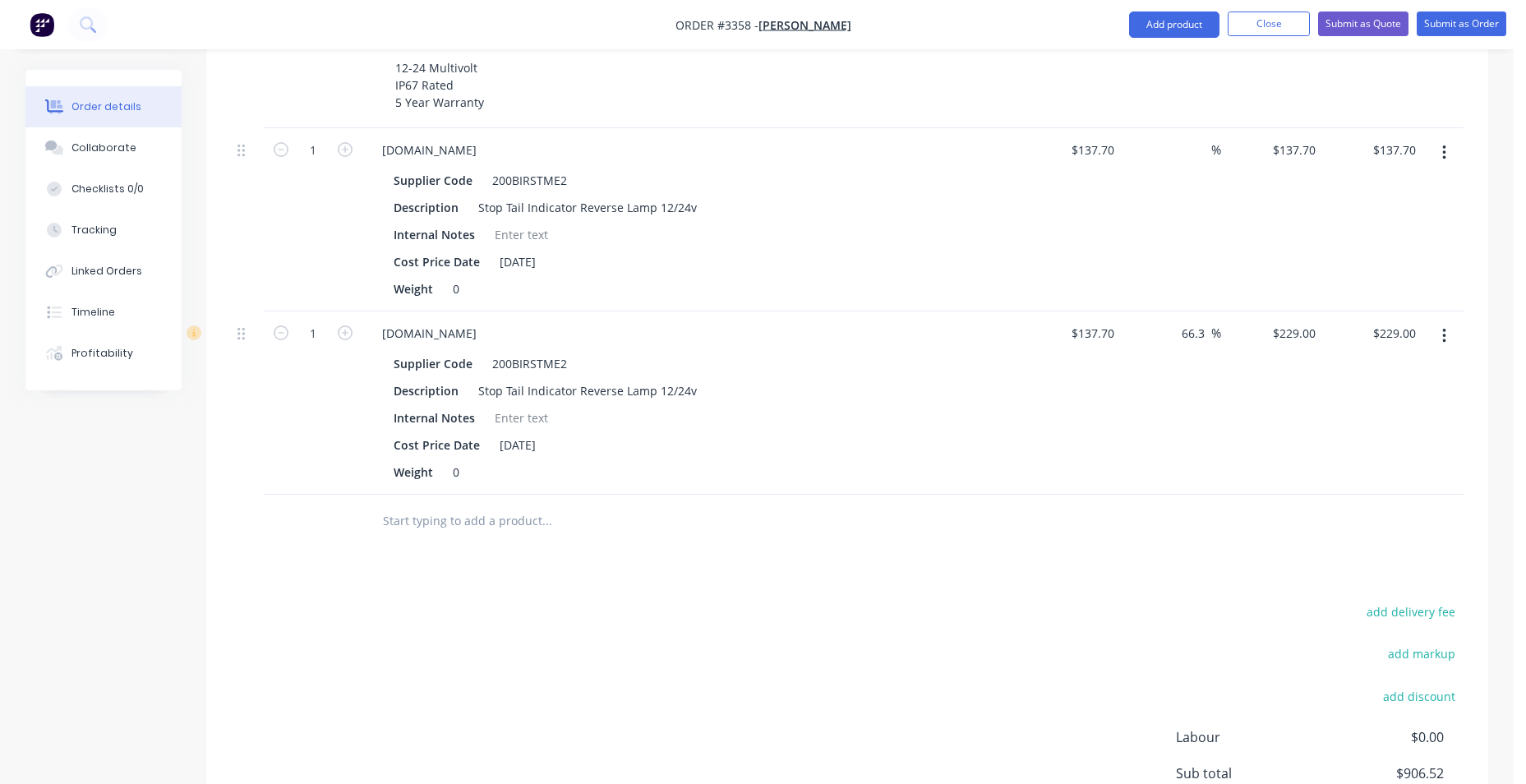
click at [1443, 153] on icon "button" at bounding box center [1444, 152] width 3 height 15
click at [1379, 314] on div "Edit Duplicate Exclude from tax Delete" at bounding box center [1385, 245] width 156 height 140
click at [1371, 300] on div "Delete" at bounding box center [1385, 294] width 127 height 24
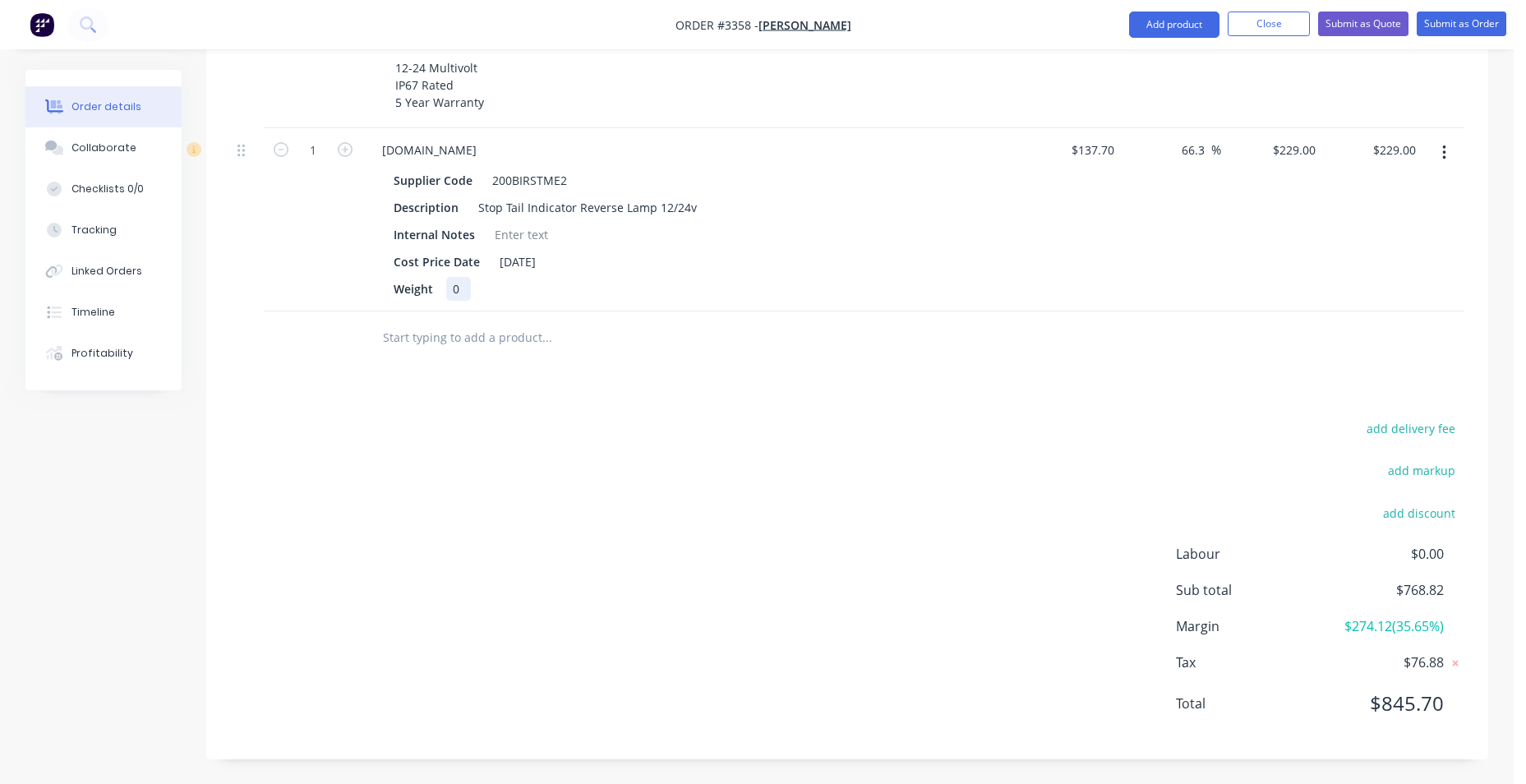
drag, startPoint x: 526, startPoint y: 307, endPoint x: 559, endPoint y: 313, distance: 33.5
click at [527, 307] on div "[DOMAIN_NAME] Supplier Code 200BIRSTME2 Description Stop Tail Indicator Reverse…" at bounding box center [691, 219] width 657 height 183
click at [1377, 149] on div "229.00 $229.00" at bounding box center [1394, 150] width 58 height 24
click at [1377, 149] on div "229.00 229.00" at bounding box center [1396, 150] width 51 height 24
click at [1397, 196] on div "$229.00 229.00" at bounding box center [1372, 219] width 101 height 183
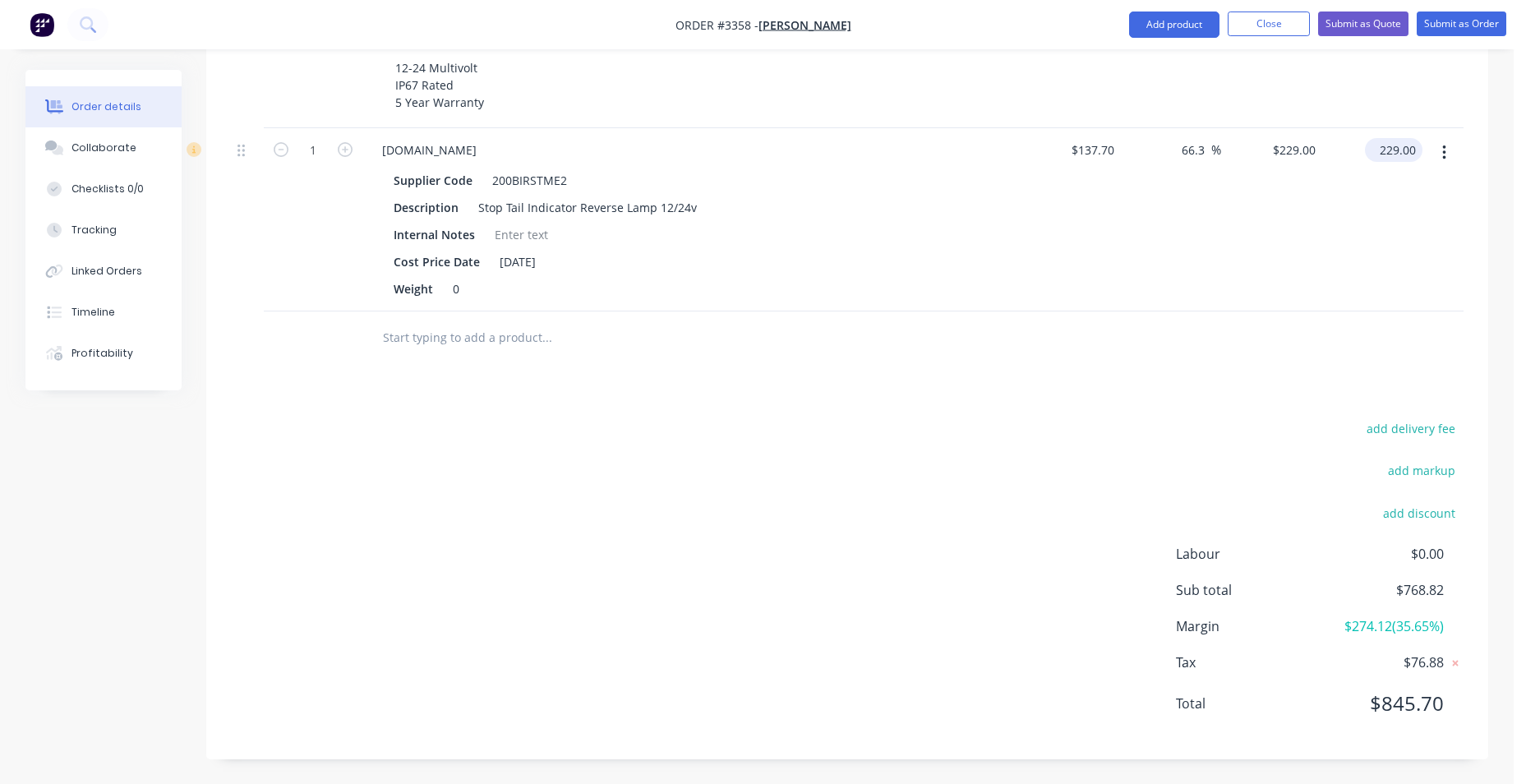
click at [1384, 153] on input "229.00" at bounding box center [1396, 150] width 51 height 24
click at [1384, 153] on input "229.00" at bounding box center [1400, 150] width 44 height 24
click at [1407, 149] on input "229.00" at bounding box center [1400, 150] width 44 height 24
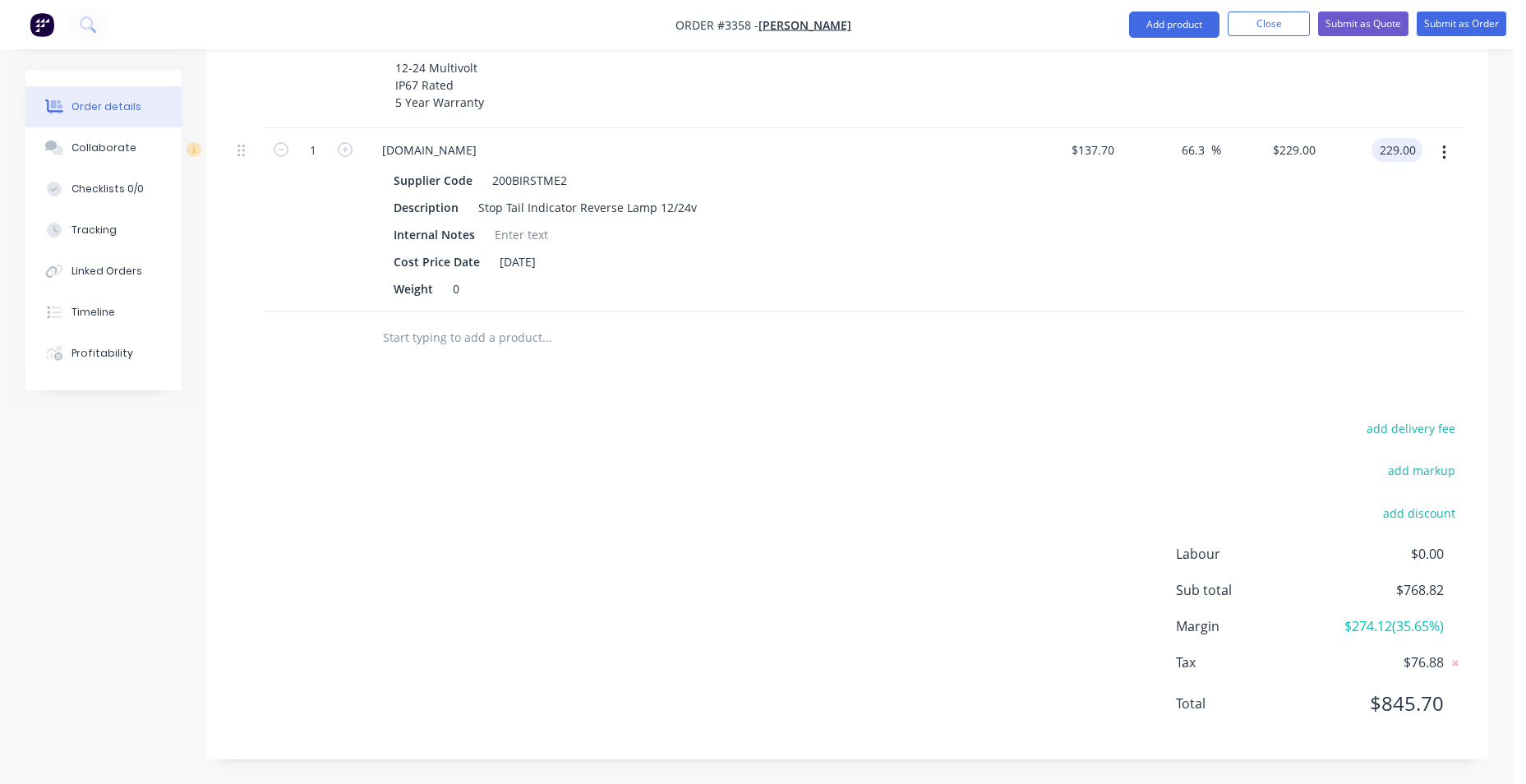
click at [1407, 149] on input "229.00" at bounding box center [1400, 150] width 44 height 24
drag, startPoint x: 1407, startPoint y: 149, endPoint x: 1398, endPoint y: 150, distance: 9.1
click at [1406, 149] on input "229.00" at bounding box center [1400, 150] width 44 height 24
click at [1397, 150] on input "229.00" at bounding box center [1400, 150] width 44 height 24
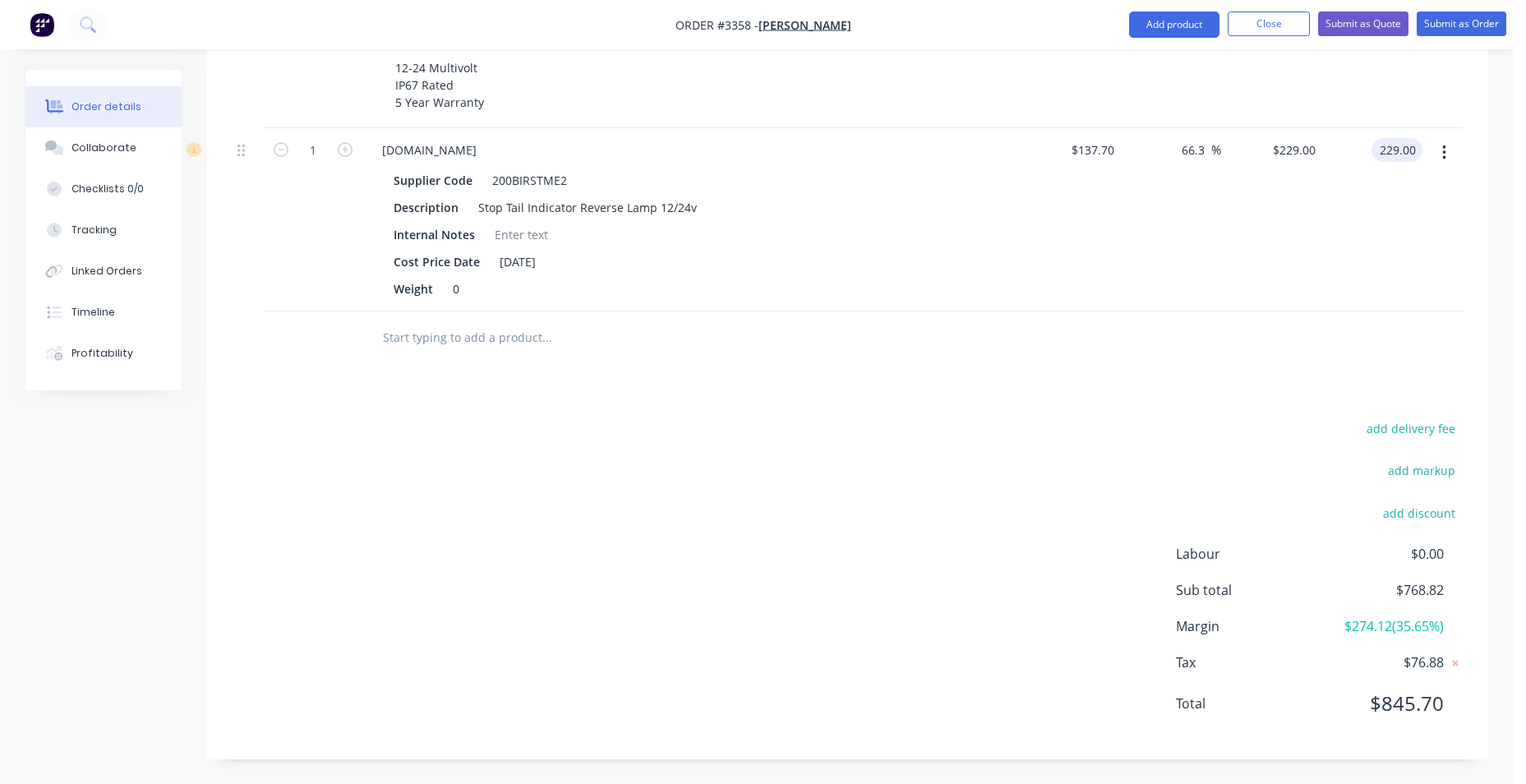
click at [1397, 150] on input "229.00" at bounding box center [1400, 150] width 44 height 24
type input "-229.00"
type input "-266.3"
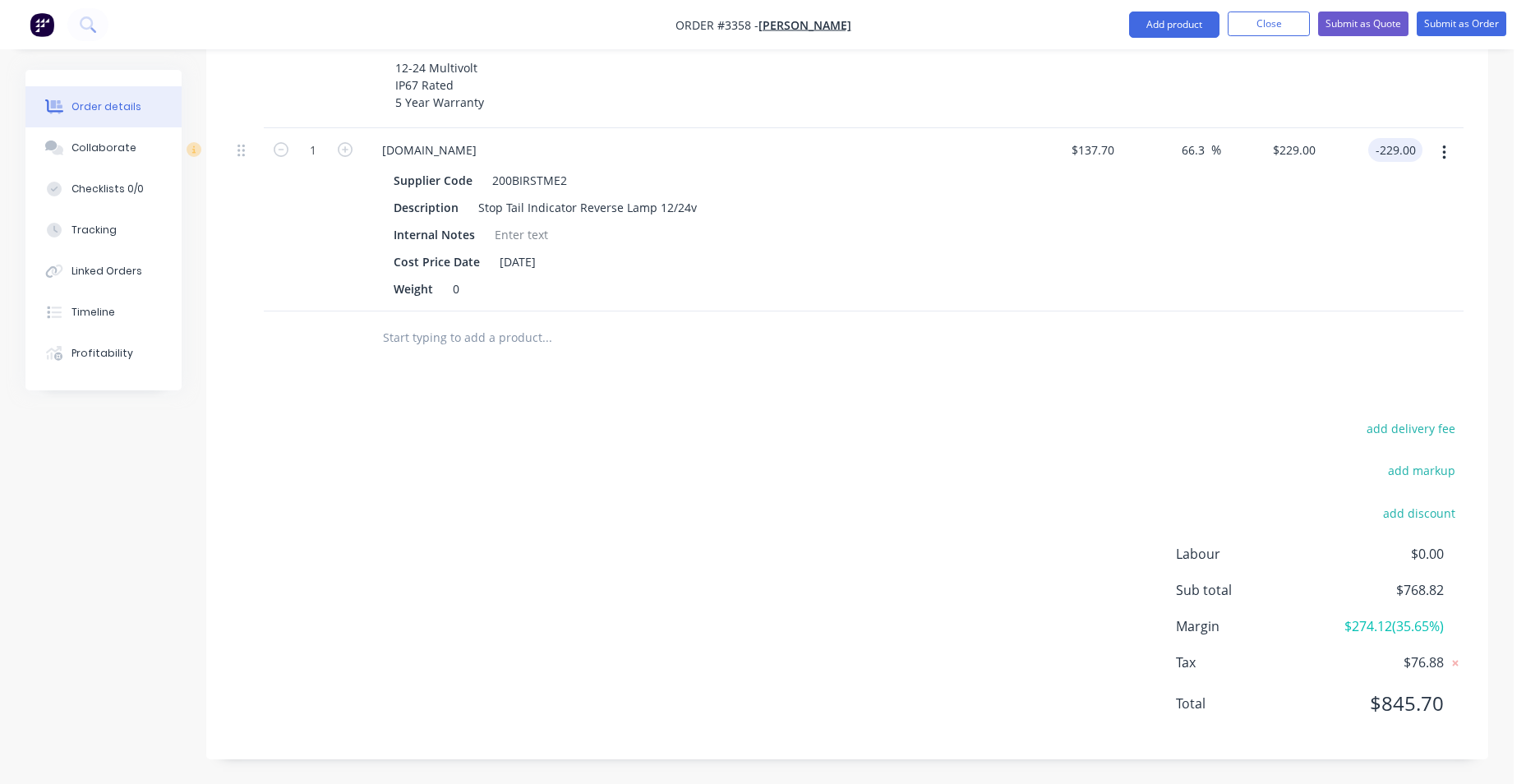
type input "$-229.00"
click at [1077, 393] on div "Products Show / Hide columns Add product Qty Cost Markup Price Total Kit 1 J-OF…" at bounding box center [847, 157] width 1282 height 1203
type input "$0.00"
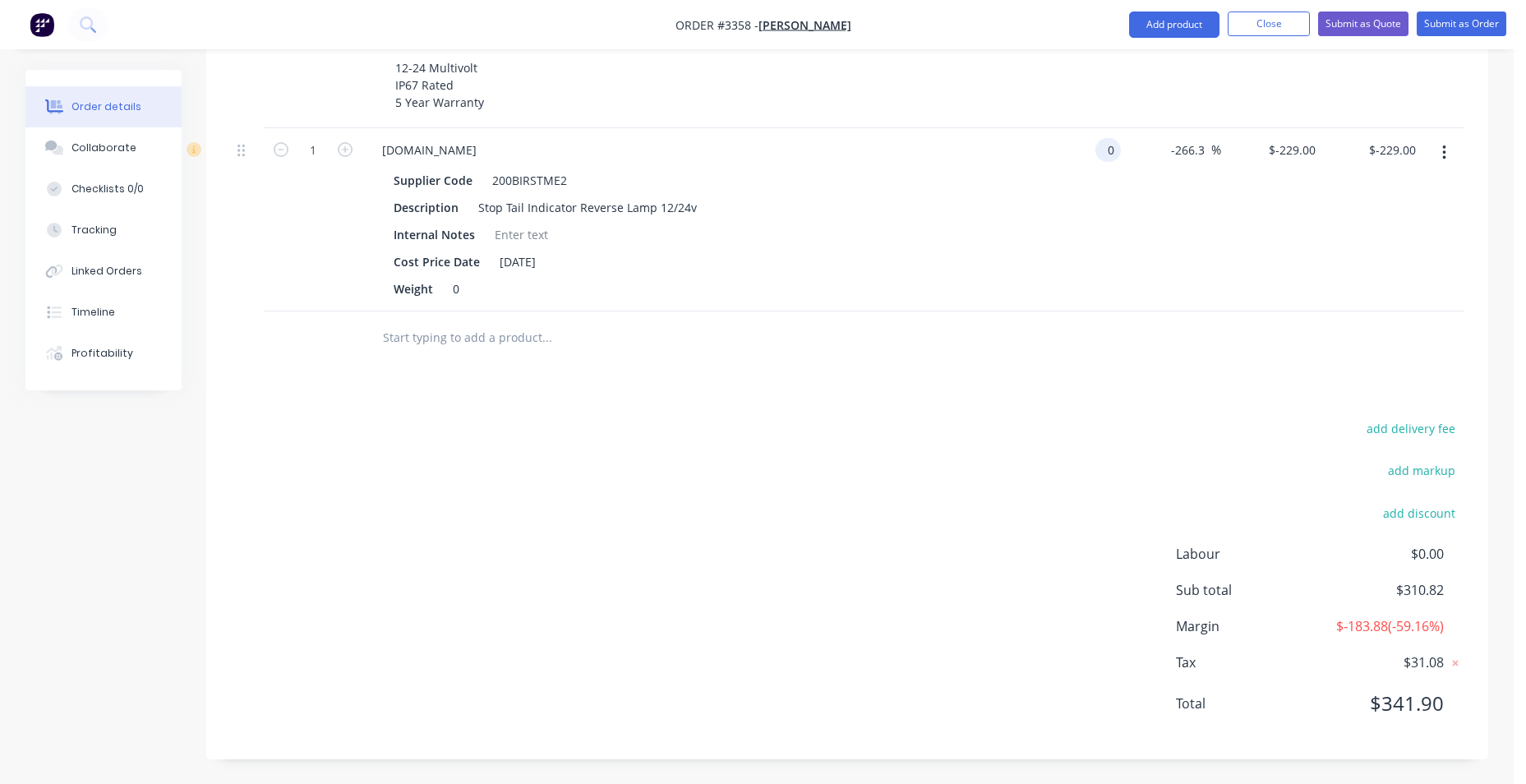
type input "$0.00"
click at [915, 399] on div "Products Show / Hide columns Add product Qty Cost Markup Price Total Kit 1 J-OF…" at bounding box center [847, 157] width 1282 height 1203
drag, startPoint x: 1205, startPoint y: 151, endPoint x: 1083, endPoint y: 163, distance: 122.6
click at [1086, 162] on div "1 [DOMAIN_NAME] Supplier Code 200BIRSTME2 Description Stop Tail Indicator Rever…" at bounding box center [846, 219] width 1232 height 183
type input "0"
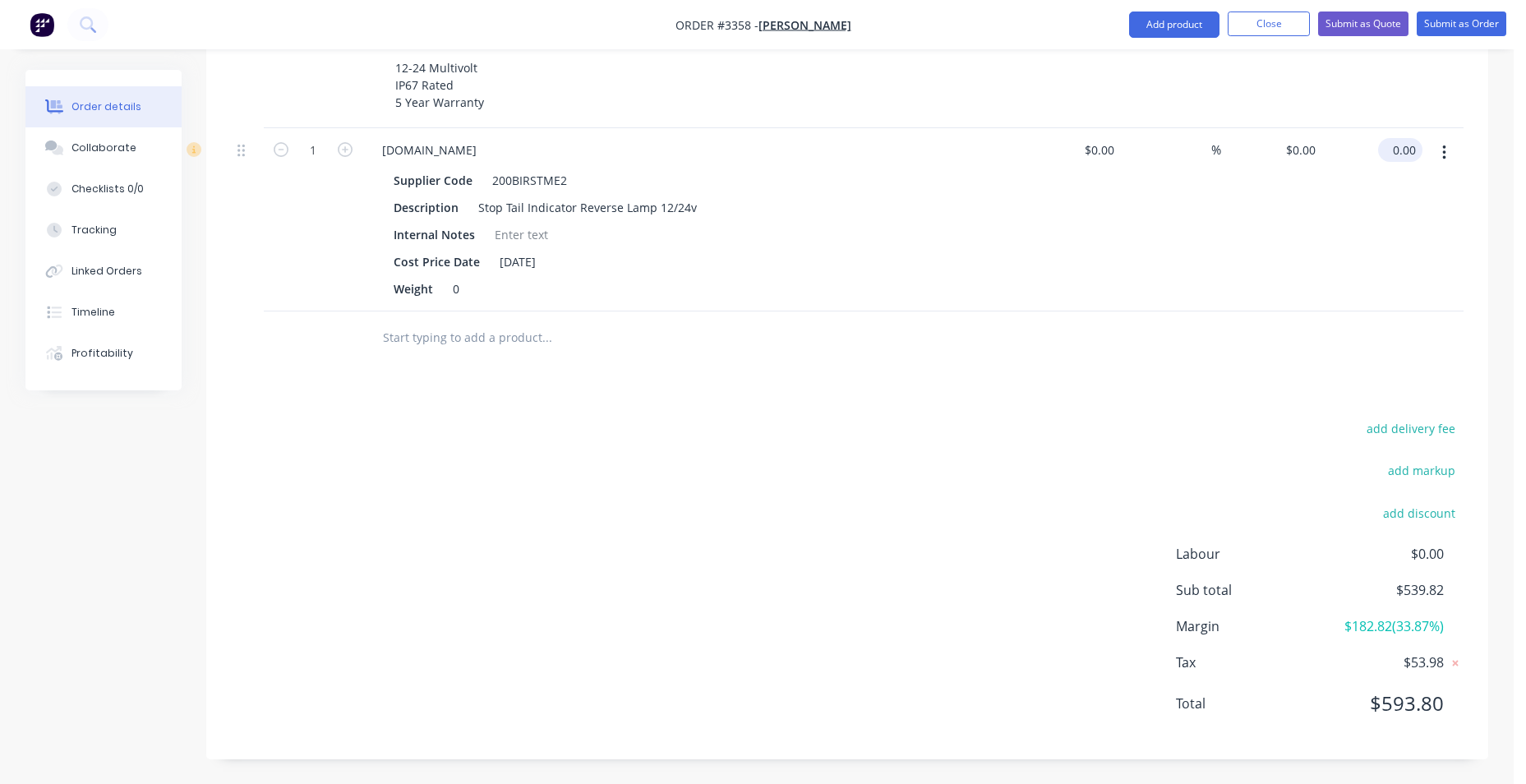
click at [1413, 146] on input "0.00" at bounding box center [1403, 150] width 38 height 24
type input "-229"
type input "$-229.00"
click at [1004, 354] on div at bounding box center [846, 338] width 1232 height 54
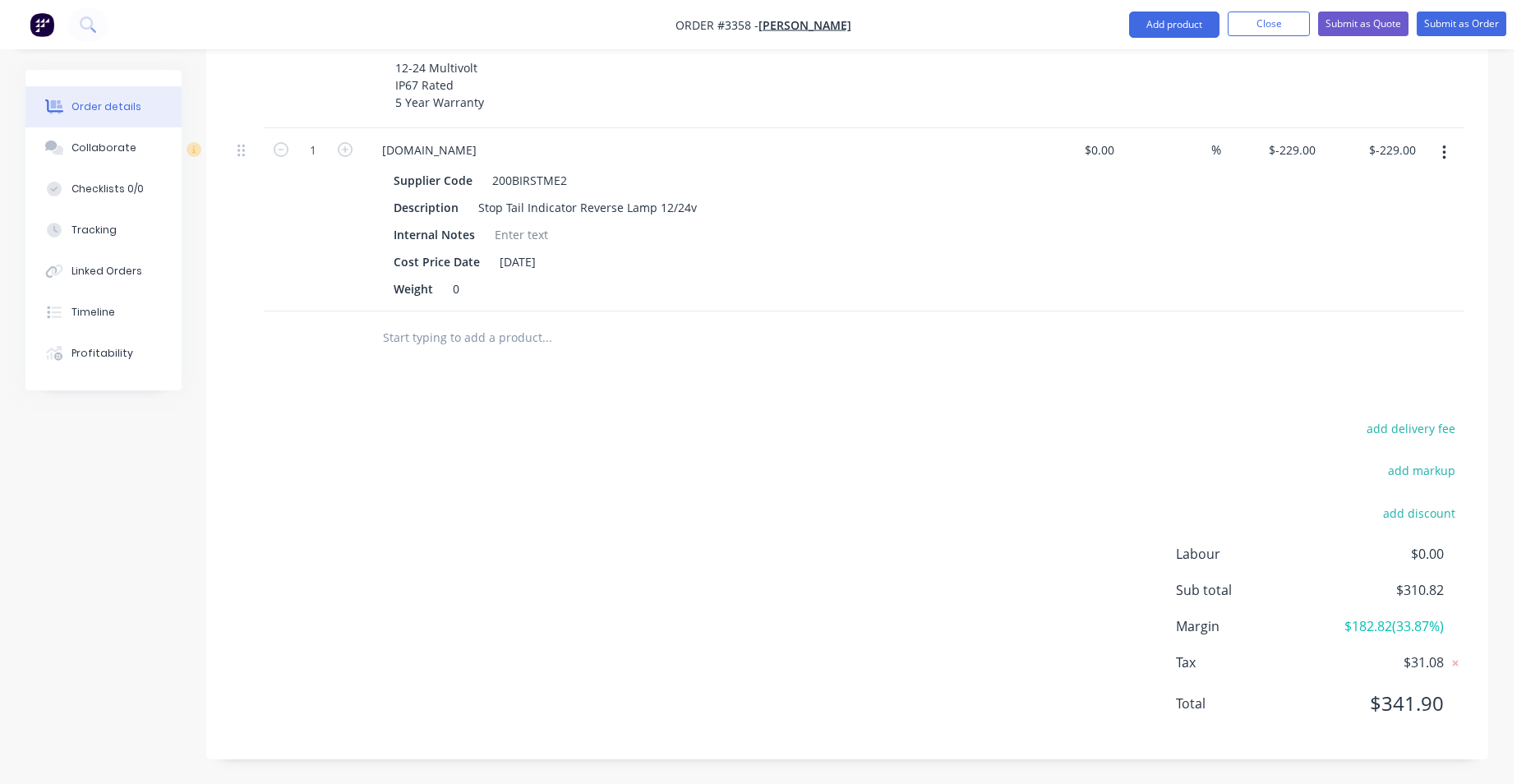
click at [273, 145] on button "button" at bounding box center [281, 149] width 22 height 17
type input "0"
type input "$0.00"
click at [275, 148] on icon "button" at bounding box center [281, 149] width 15 height 15
click at [281, 148] on icon "button" at bounding box center [281, 149] width 15 height 15
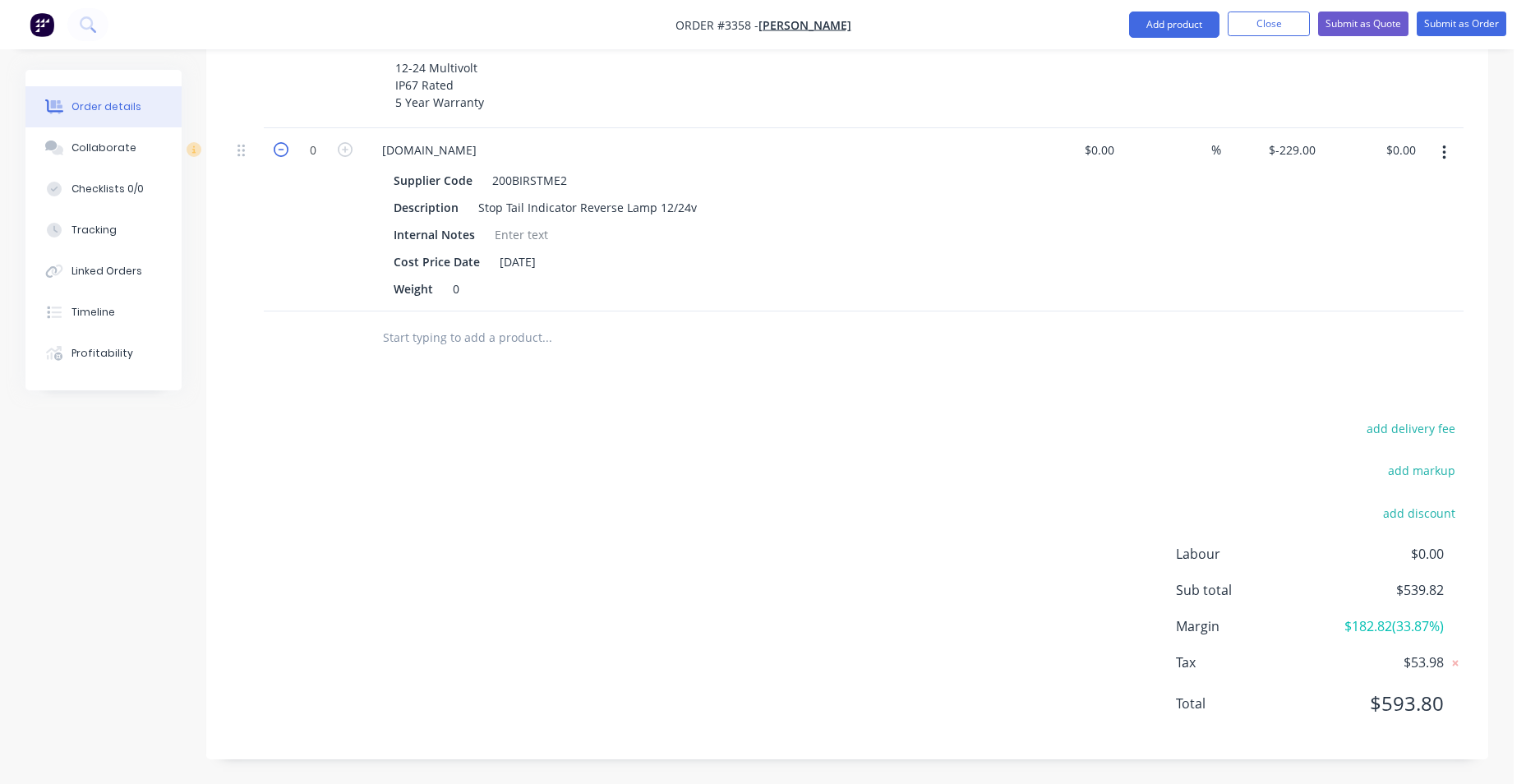
click at [280, 148] on icon "button" at bounding box center [281, 149] width 15 height 15
click at [308, 149] on input "0" at bounding box center [313, 150] width 42 height 25
type input "-1"
click at [358, 447] on div "add delivery fee add markup add discount Labour $0.00 Sub total $539.82 Margin …" at bounding box center [846, 575] width 1232 height 317
click at [1402, 147] on input "0.00" at bounding box center [1403, 150] width 38 height 24
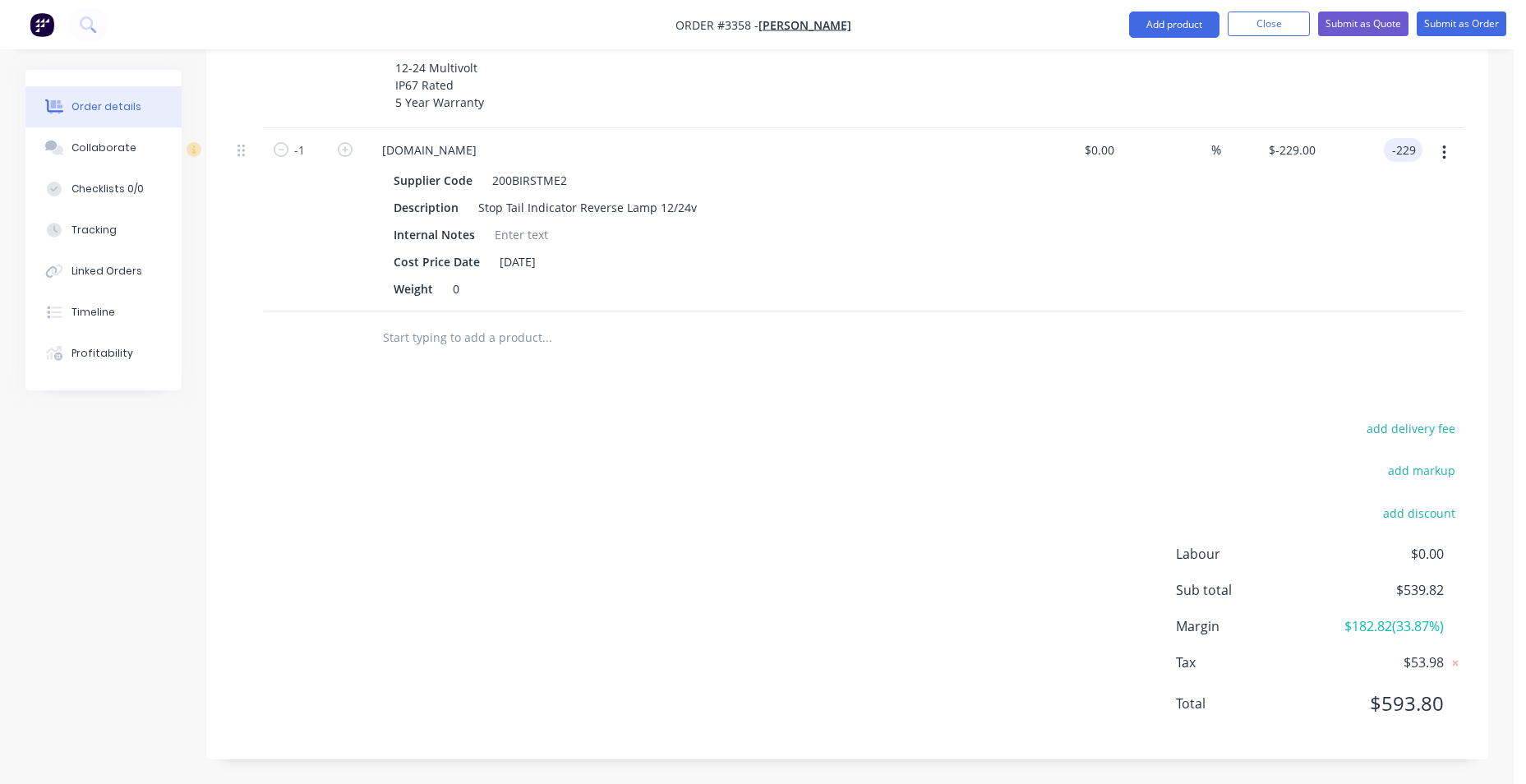
type input "-229"
click at [1180, 323] on div at bounding box center [846, 338] width 1232 height 54
click at [702, 572] on div "add delivery fee add markup add discount Labour $0.00 Sub total $539.82 Margin …" at bounding box center [846, 575] width 1232 height 317
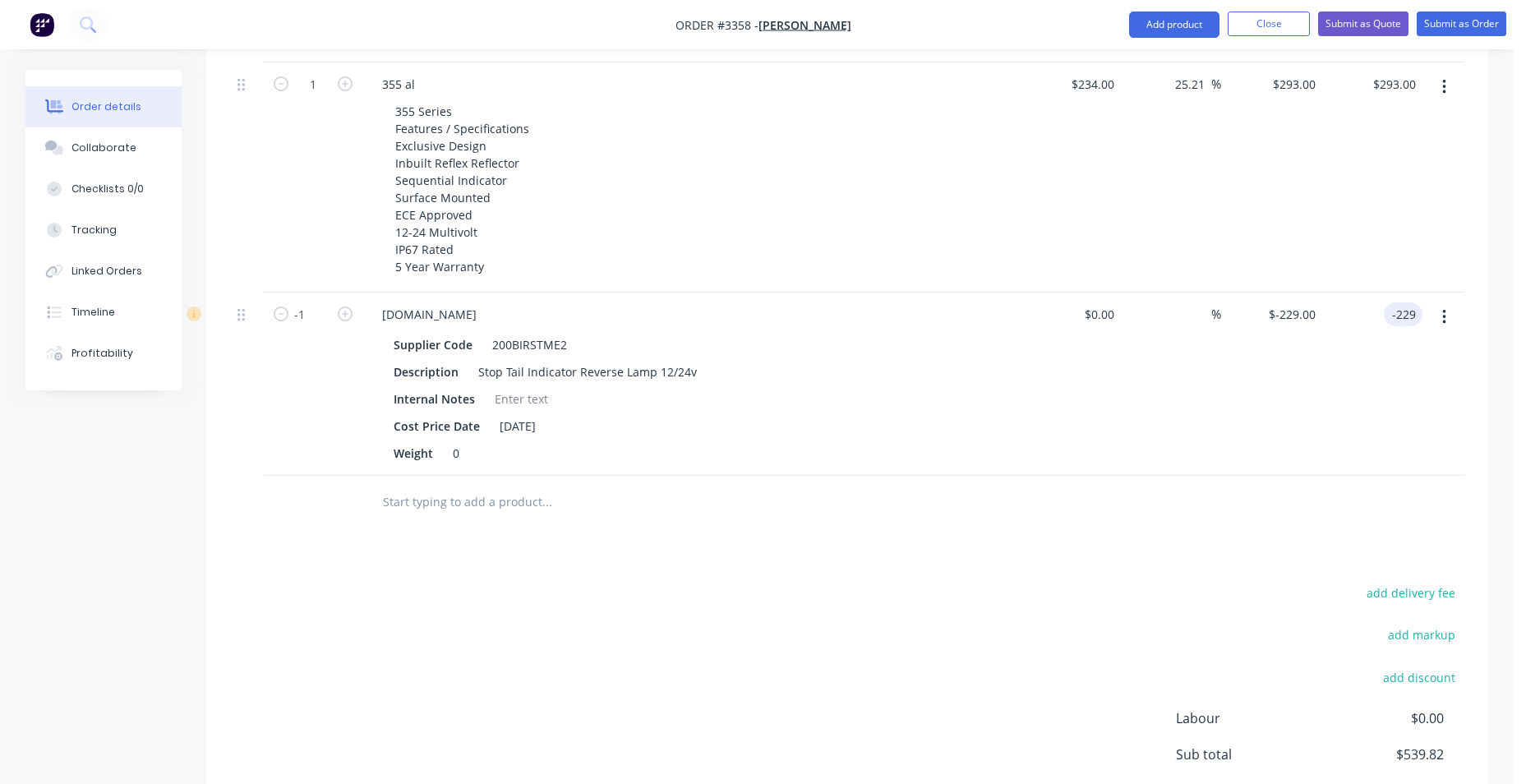
scroll to position [663, 0]
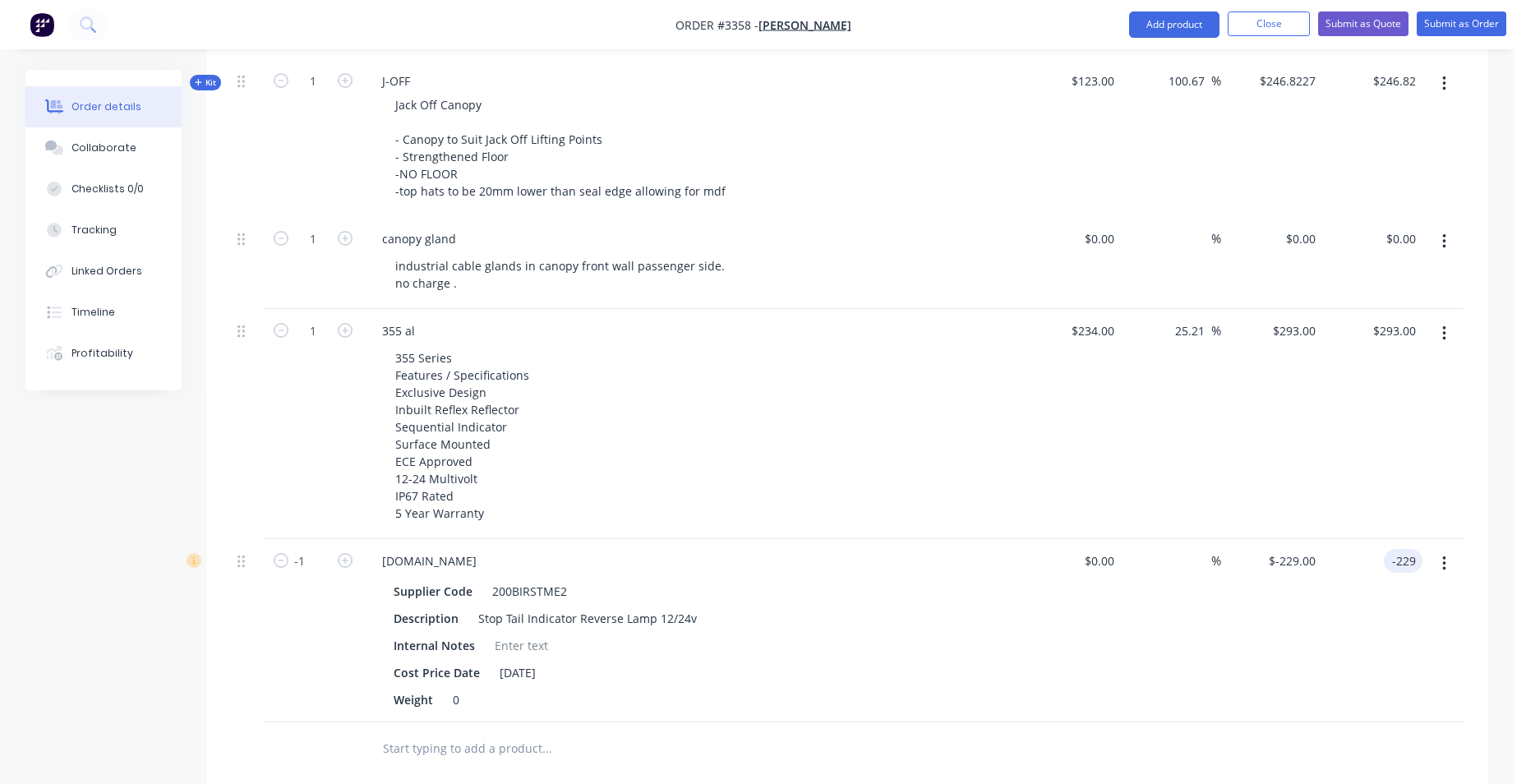
click at [1173, 350] on div "25.21 25.21 %" at bounding box center [1171, 424] width 101 height 230
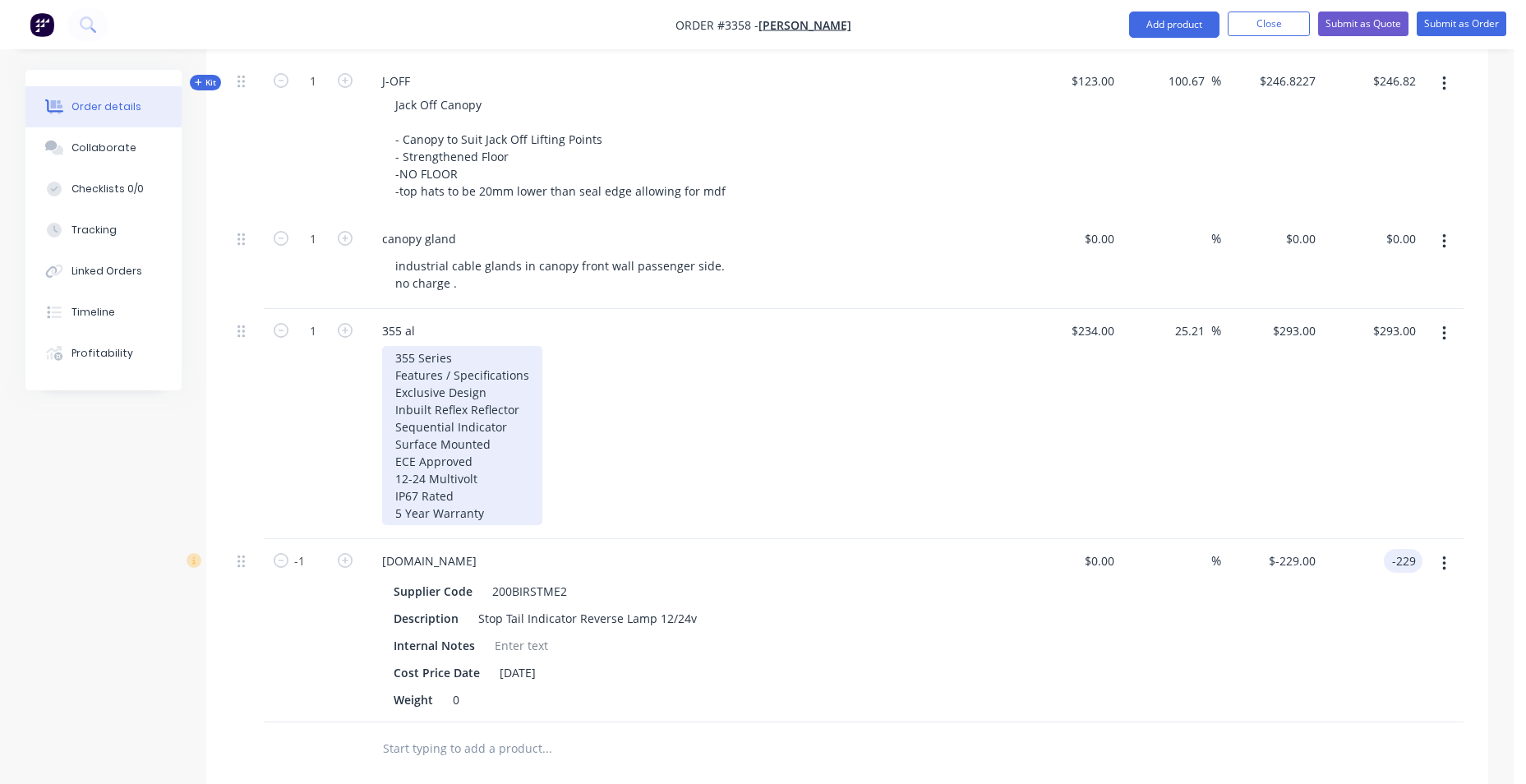
click at [400, 365] on div "355 Series Features / Specifications Exclusive Design Inbuilt Reflex Reflector …" at bounding box center [463, 435] width 161 height 179
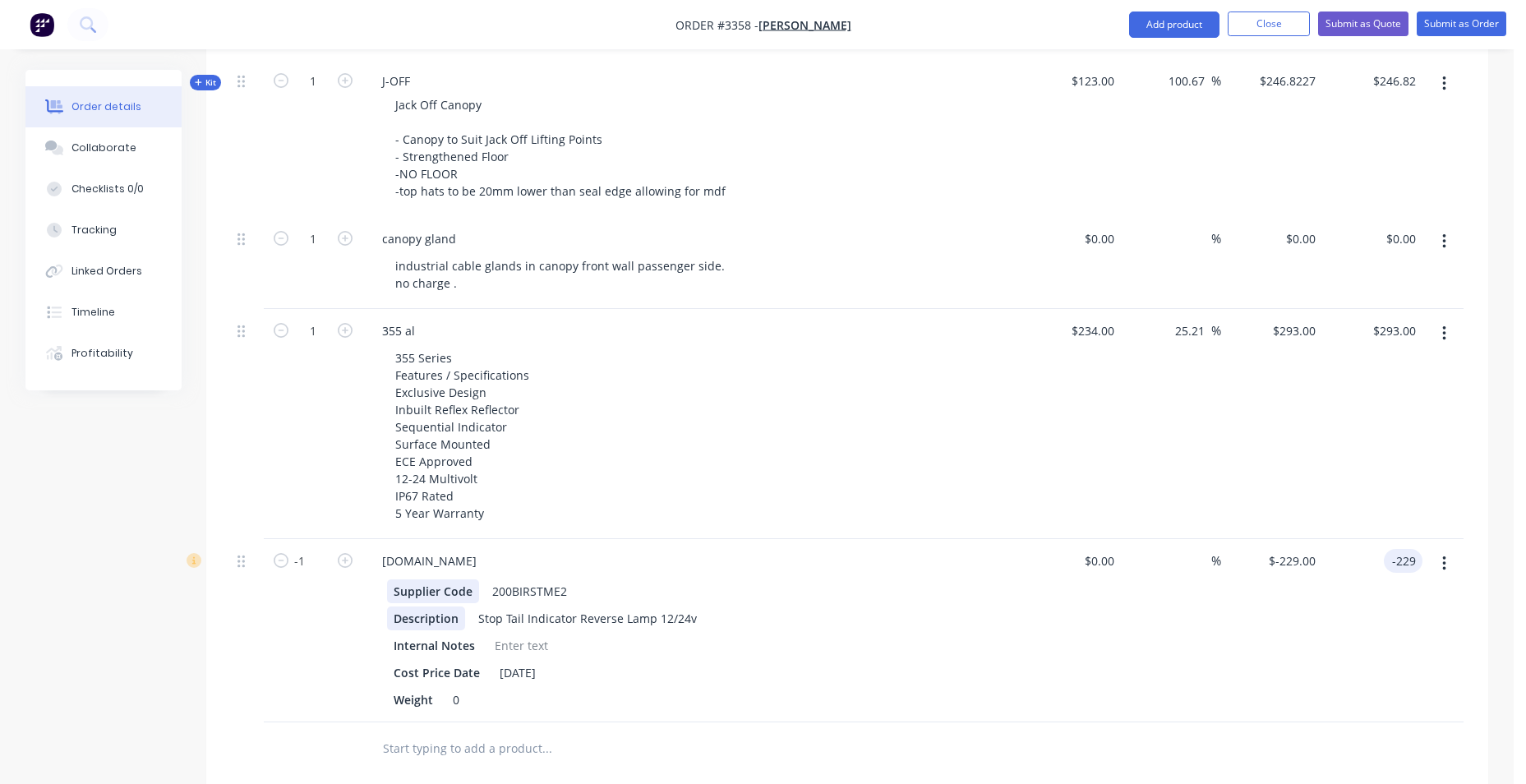
drag, startPoint x: 444, startPoint y: 620, endPoint x: 443, endPoint y: 601, distance: 19.0
click at [443, 620] on div "Description" at bounding box center [426, 618] width 78 height 24
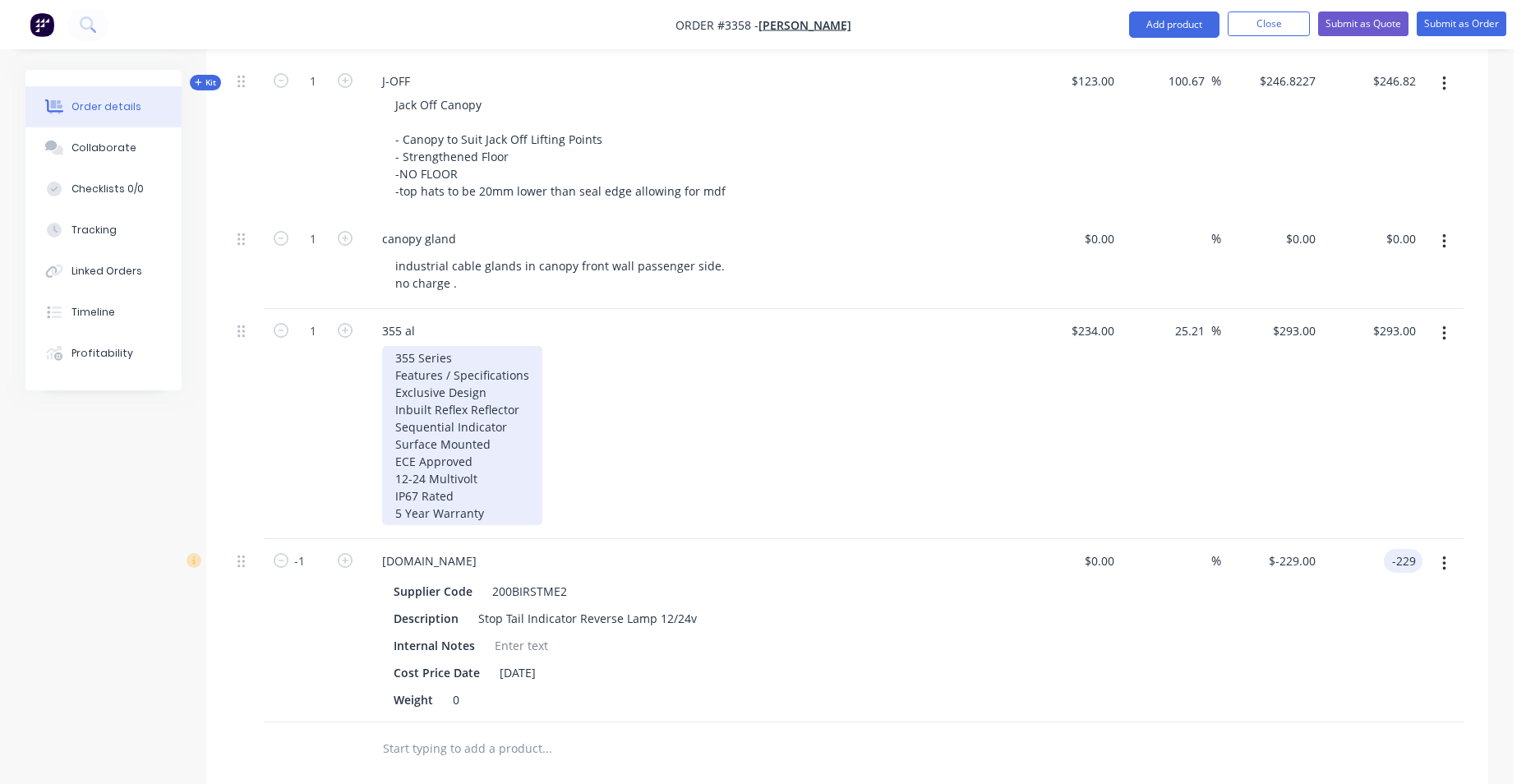
click at [459, 435] on div "355 Series Features / Specifications Exclusive Design Inbuilt Reflex Reflector …" at bounding box center [463, 435] width 161 height 179
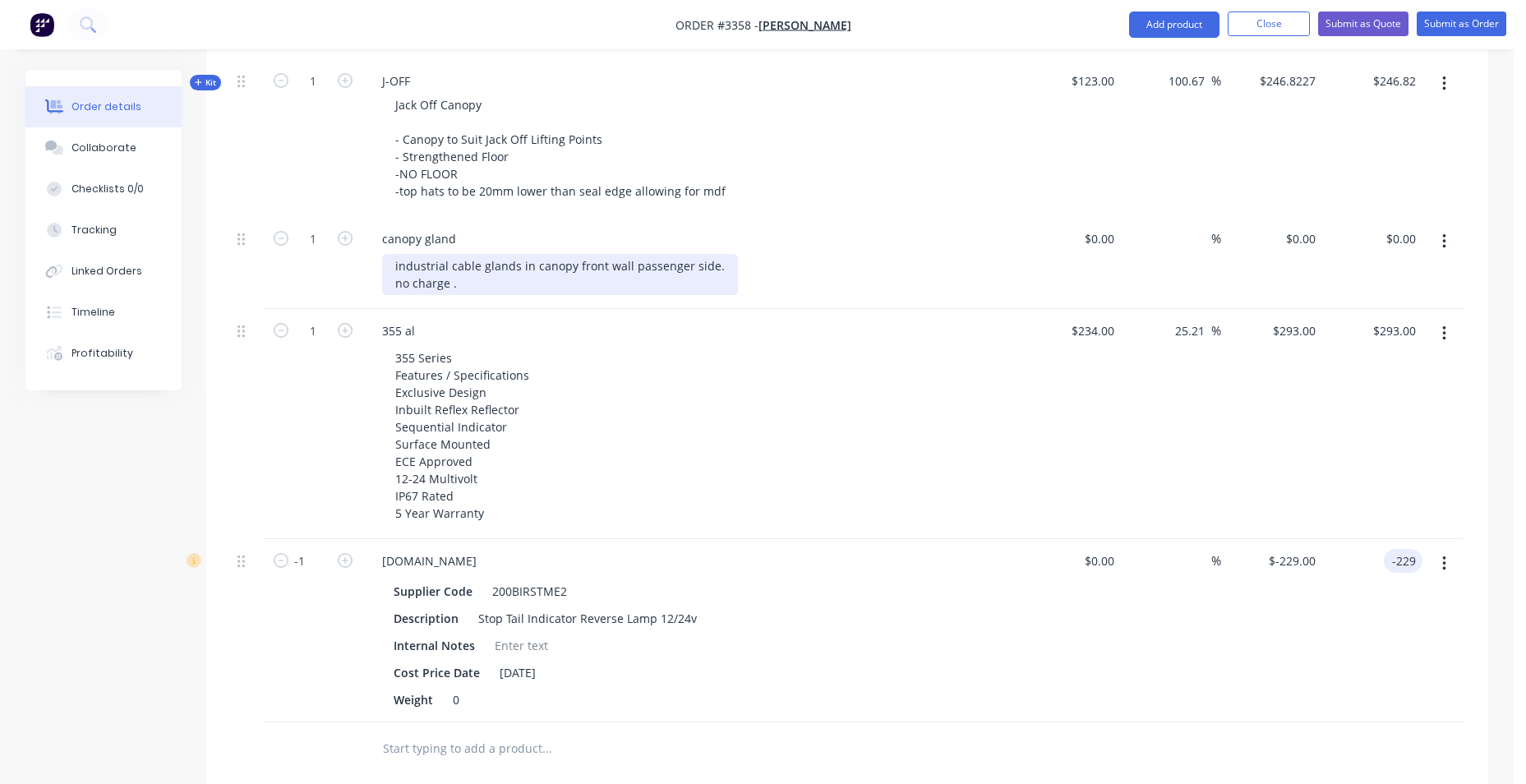
click at [493, 261] on div "industrial cable glands in canopy front wall passenger side. no charge ." at bounding box center [560, 275] width 356 height 41
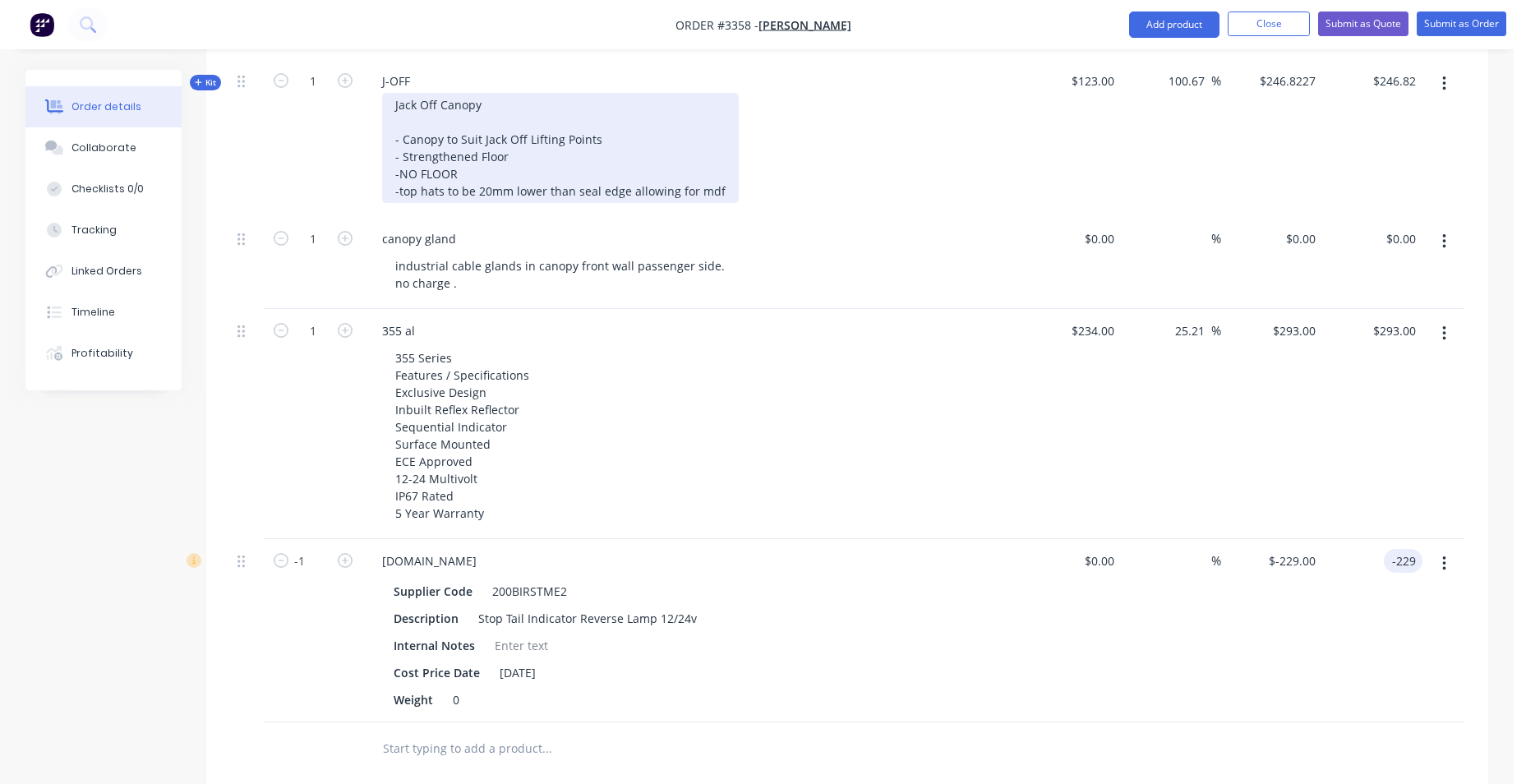
click at [501, 182] on div "Jack Off Canopy - Canopy to Suit Jack Off Lifting Points - Strengthened Floor -…" at bounding box center [560, 149] width 357 height 111
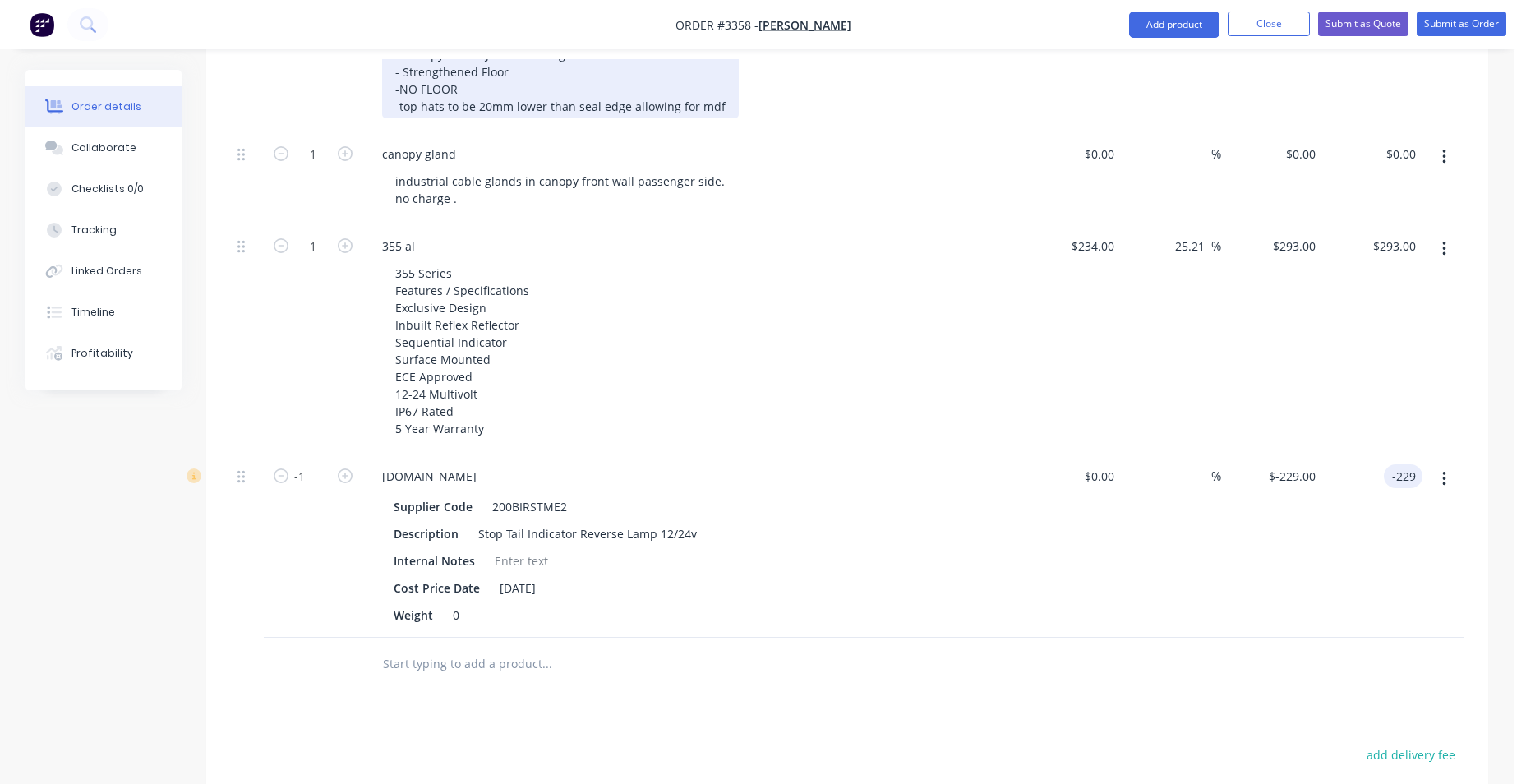
scroll to position [827, 0]
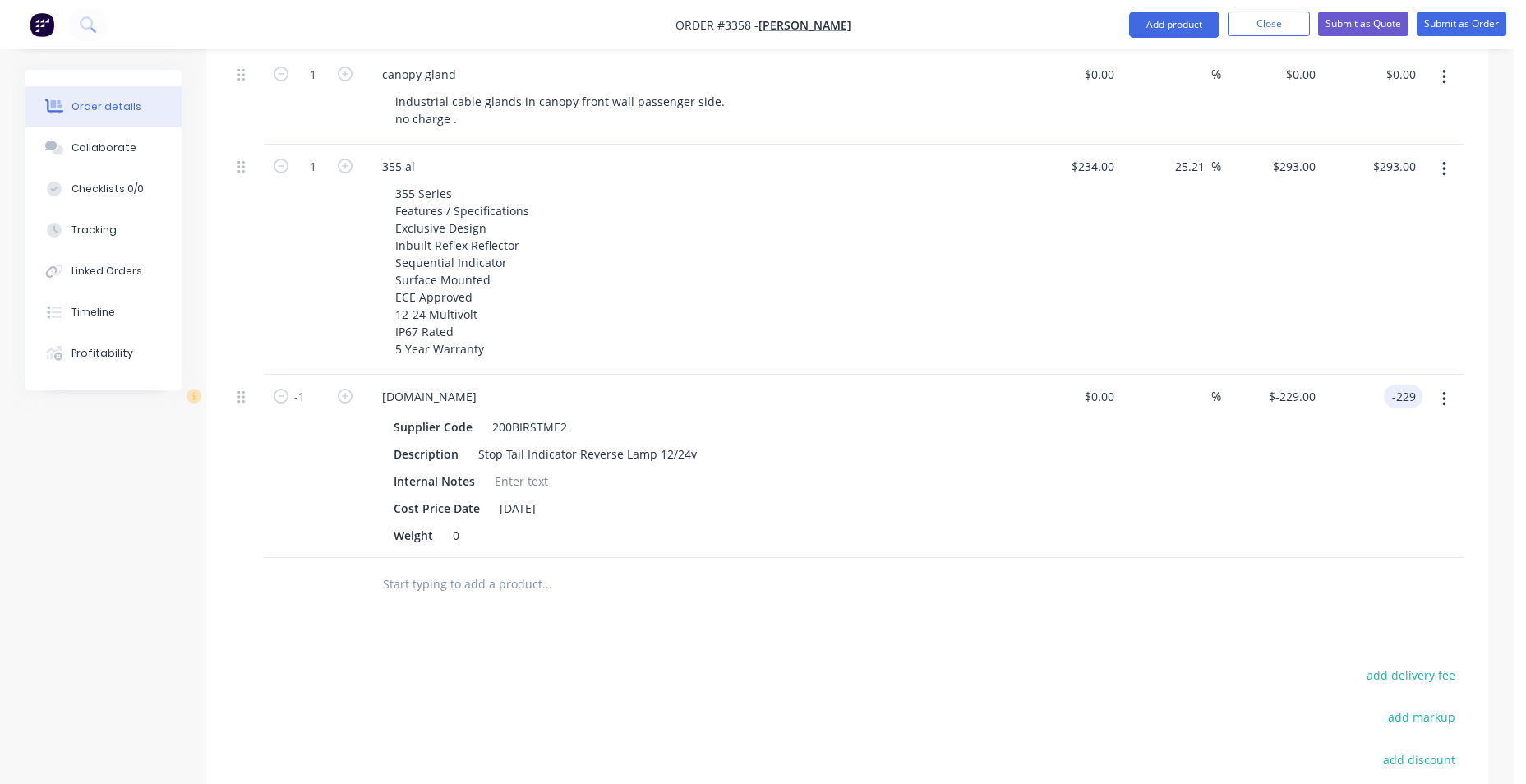
click at [432, 589] on input "text" at bounding box center [547, 585] width 329 height 33
click at [1187, 25] on button "Add product" at bounding box center [1175, 24] width 91 height 26
click at [1188, 60] on div "Product catalogue" at bounding box center [1142, 67] width 127 height 24
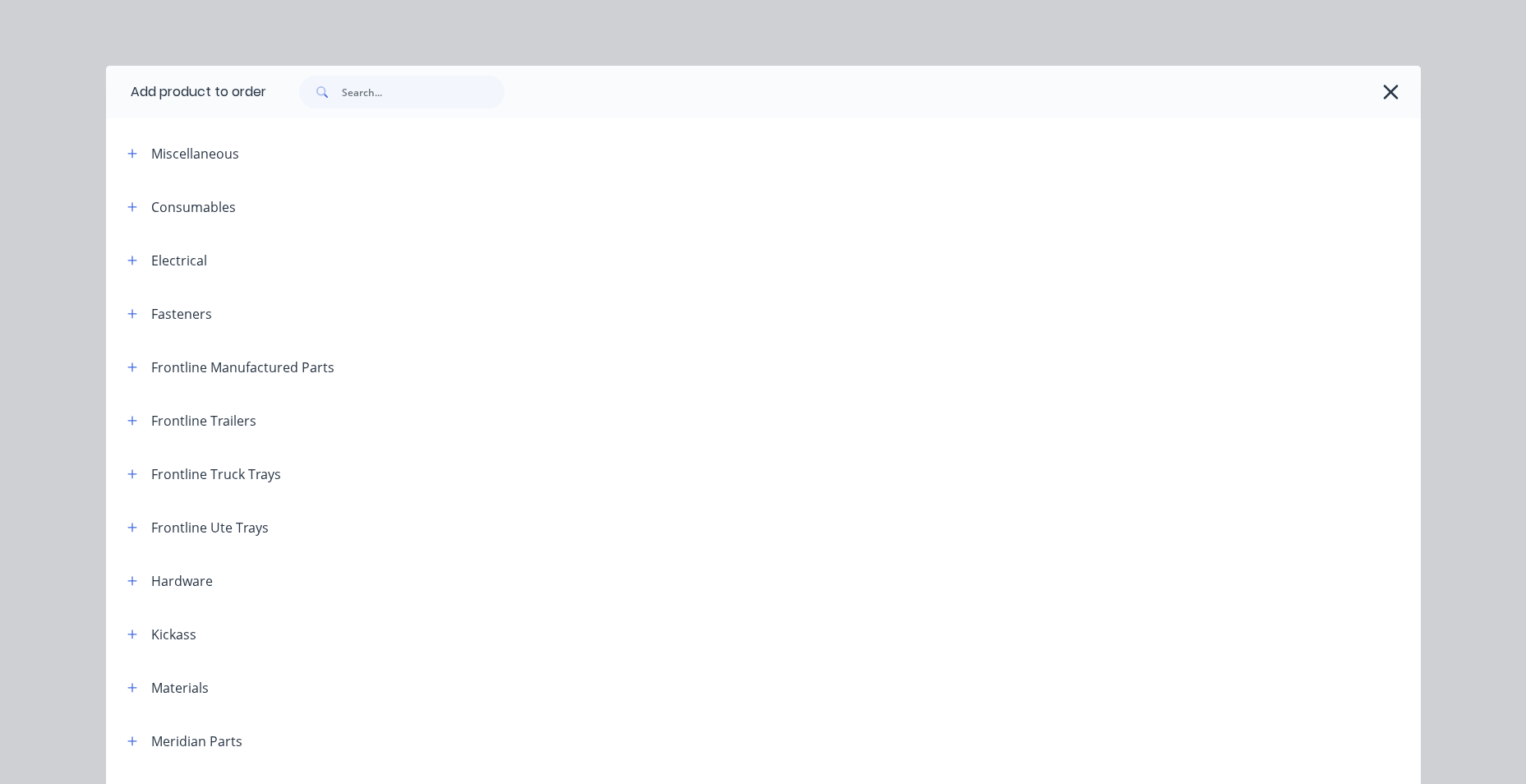
click at [1369, 95] on div at bounding box center [835, 92] width 1138 height 33
click at [1394, 82] on button "button" at bounding box center [1391, 92] width 26 height 26
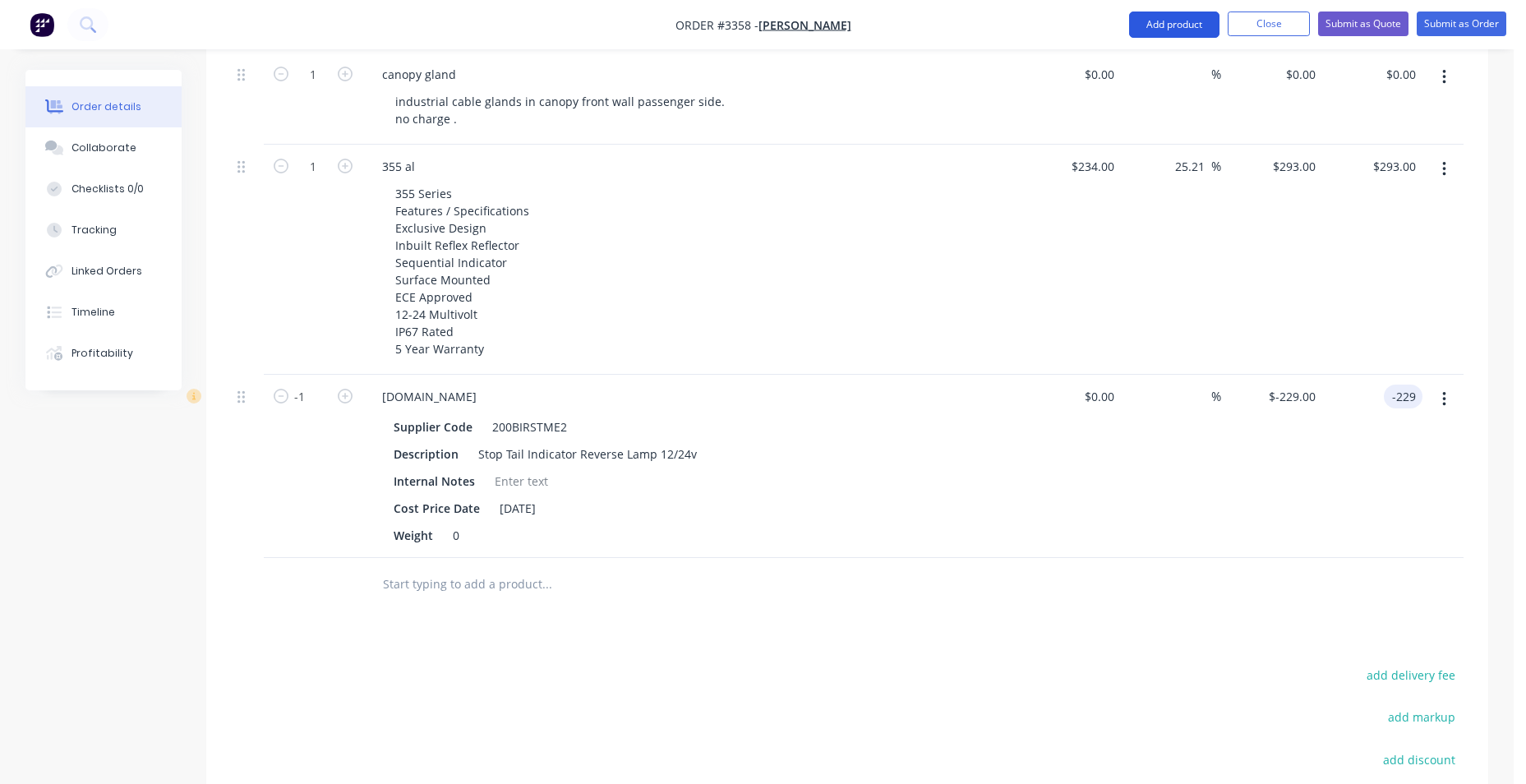
click at [1179, 18] on button "Add product" at bounding box center [1175, 24] width 91 height 26
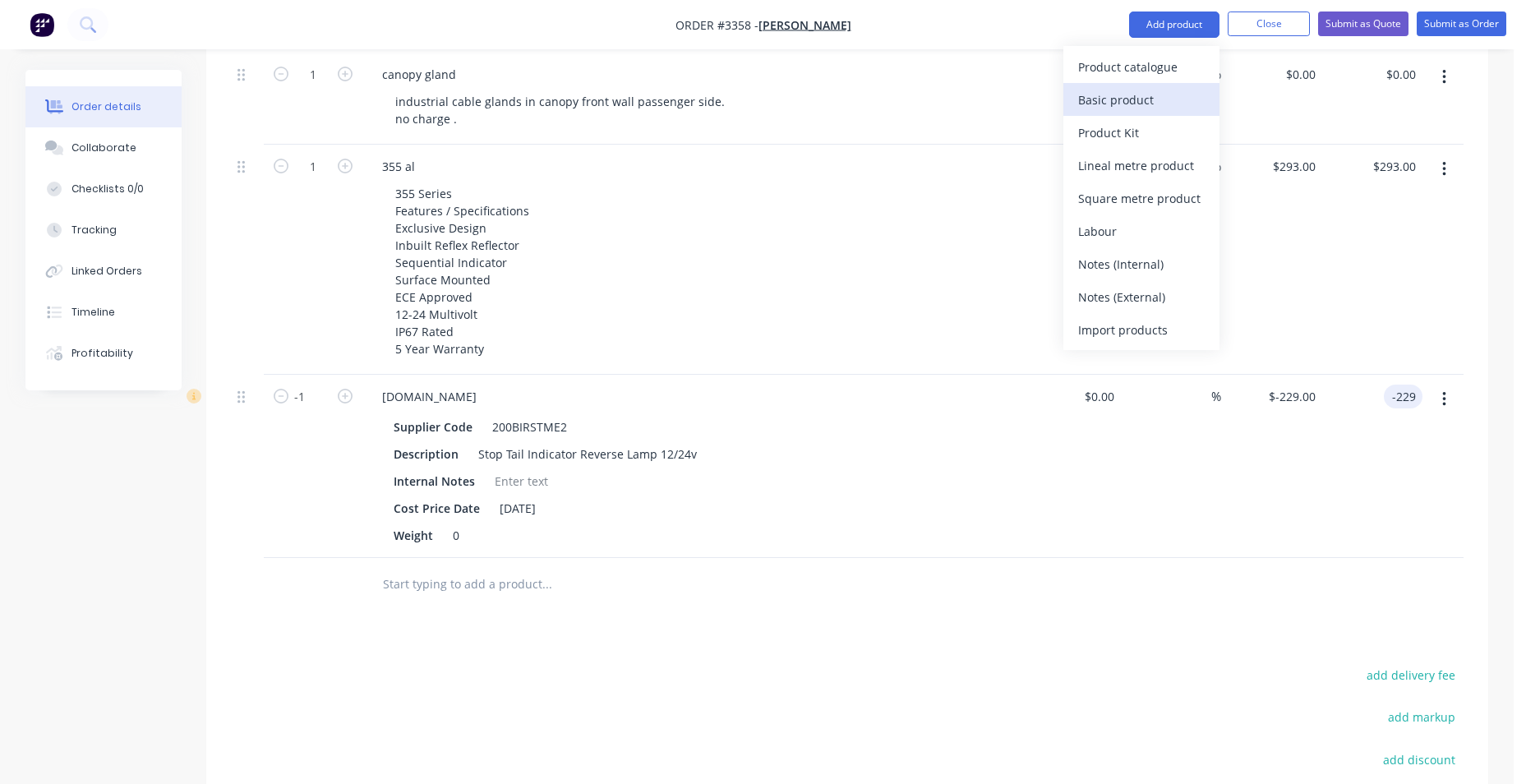
click at [1162, 109] on div "Basic product" at bounding box center [1142, 100] width 127 height 24
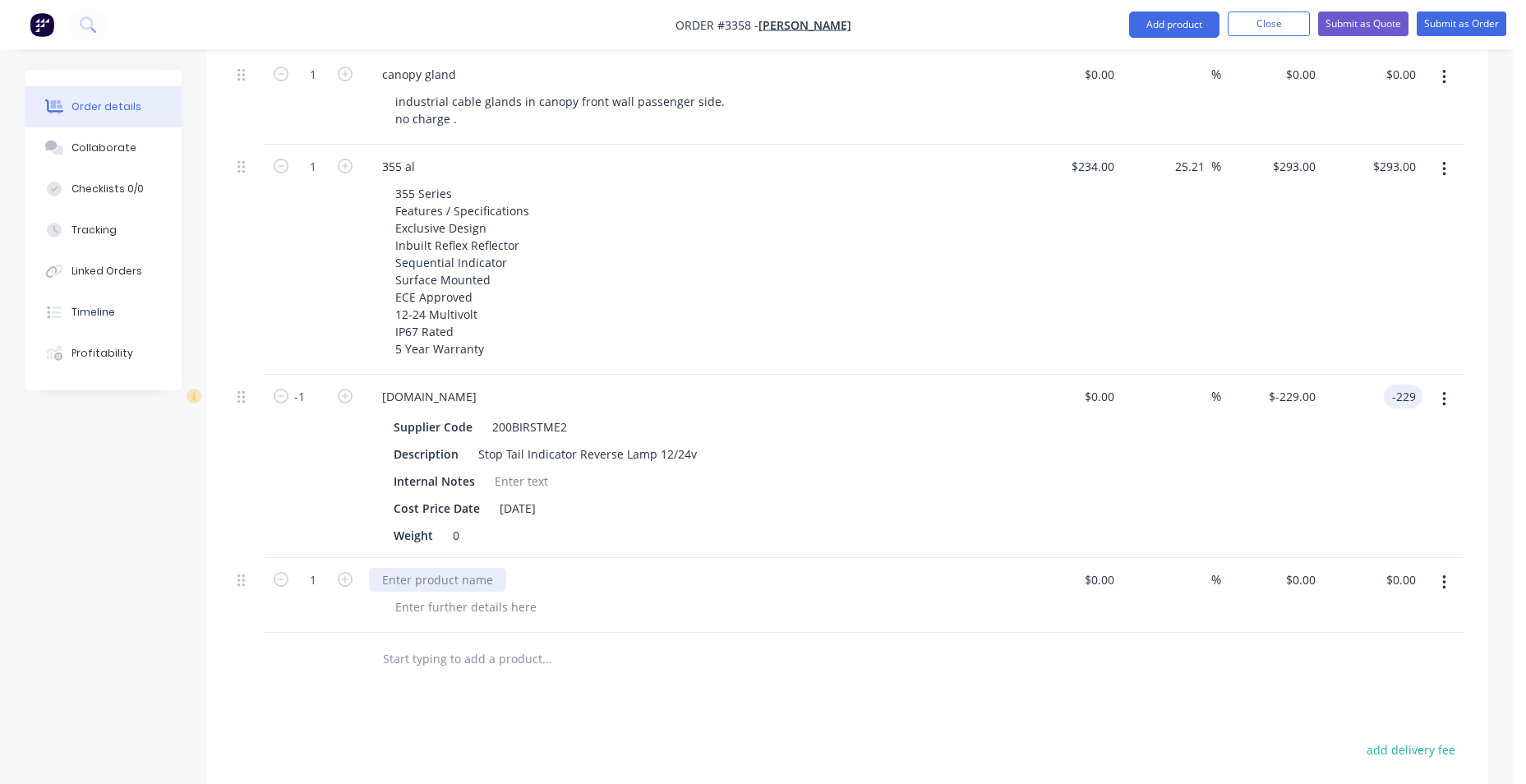
click at [424, 577] on div at bounding box center [437, 580] width 137 height 24
click at [418, 616] on div at bounding box center [466, 607] width 168 height 24
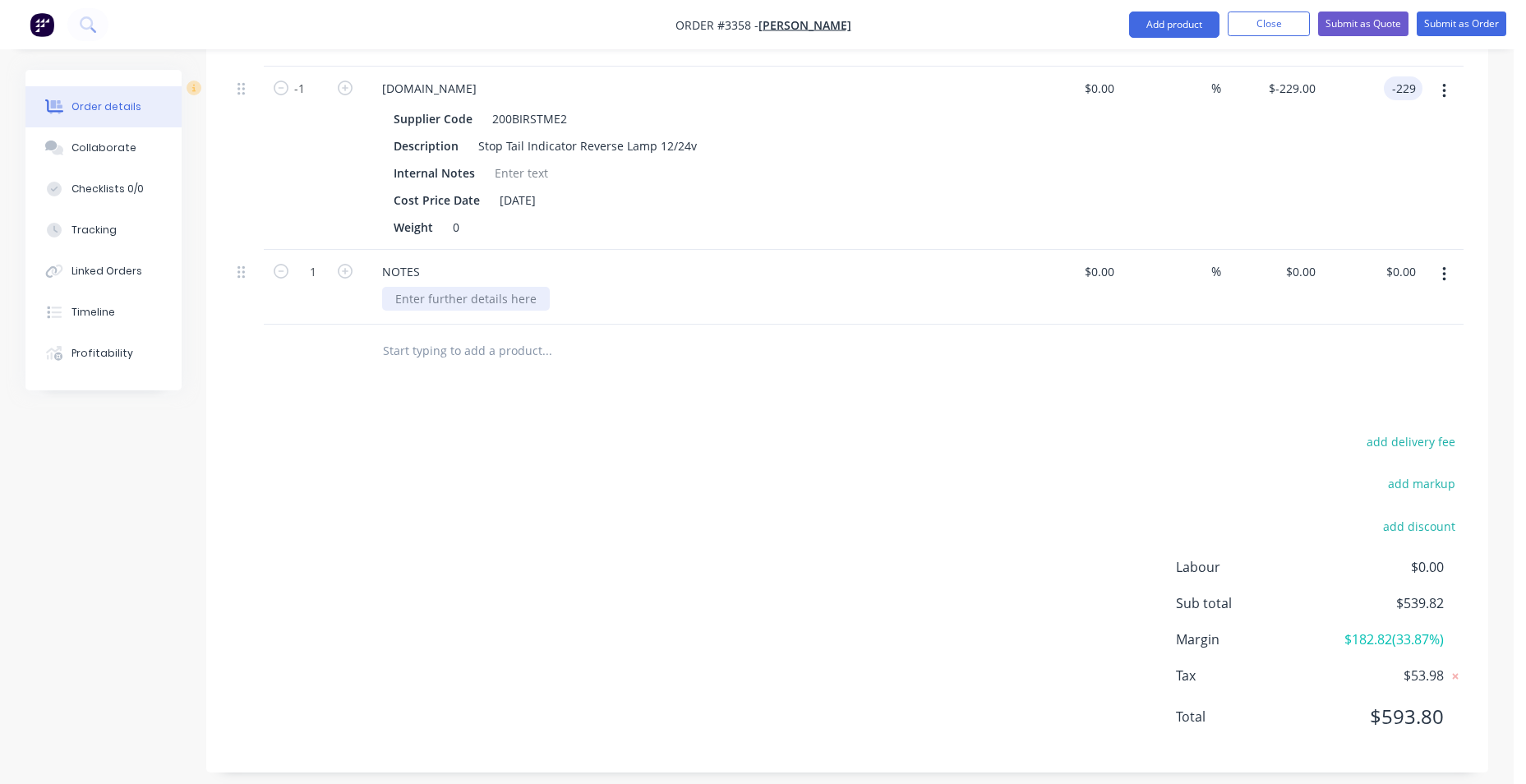
scroll to position [1148, 0]
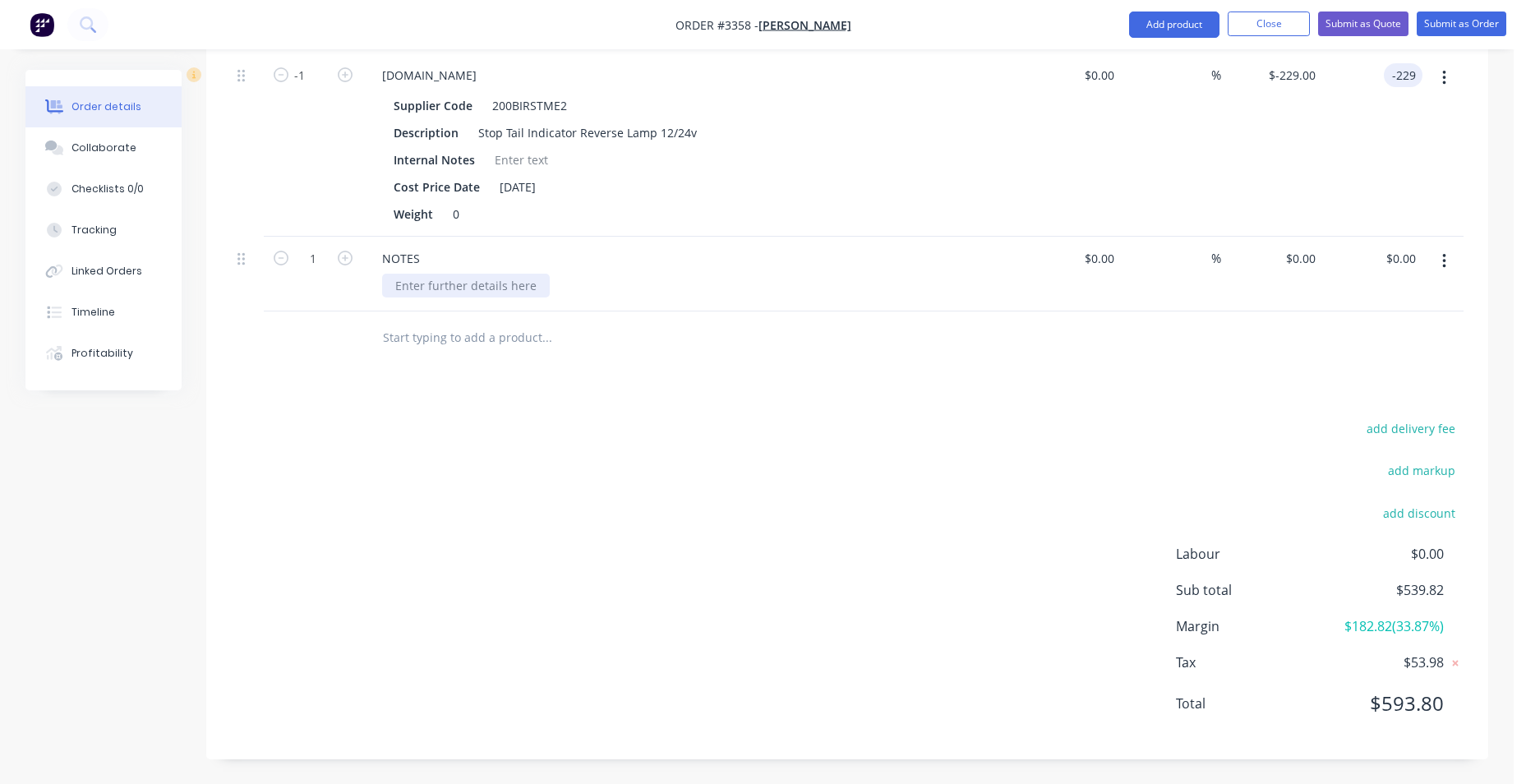
click at [502, 290] on div at bounding box center [466, 286] width 168 height 24
click at [1213, 16] on button "Add product" at bounding box center [1175, 24] width 91 height 26
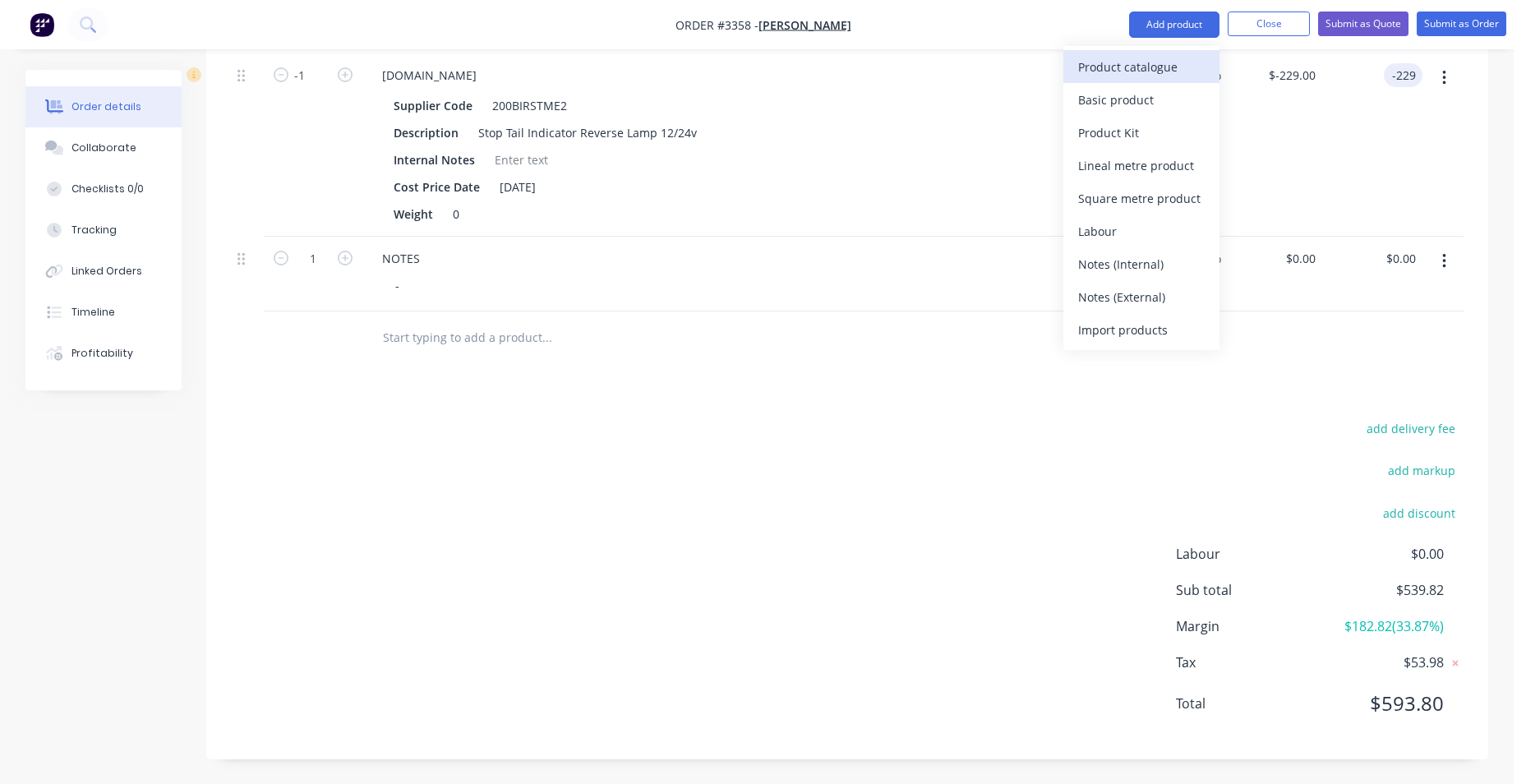
click at [1161, 72] on div "Product catalogue" at bounding box center [1142, 67] width 127 height 24
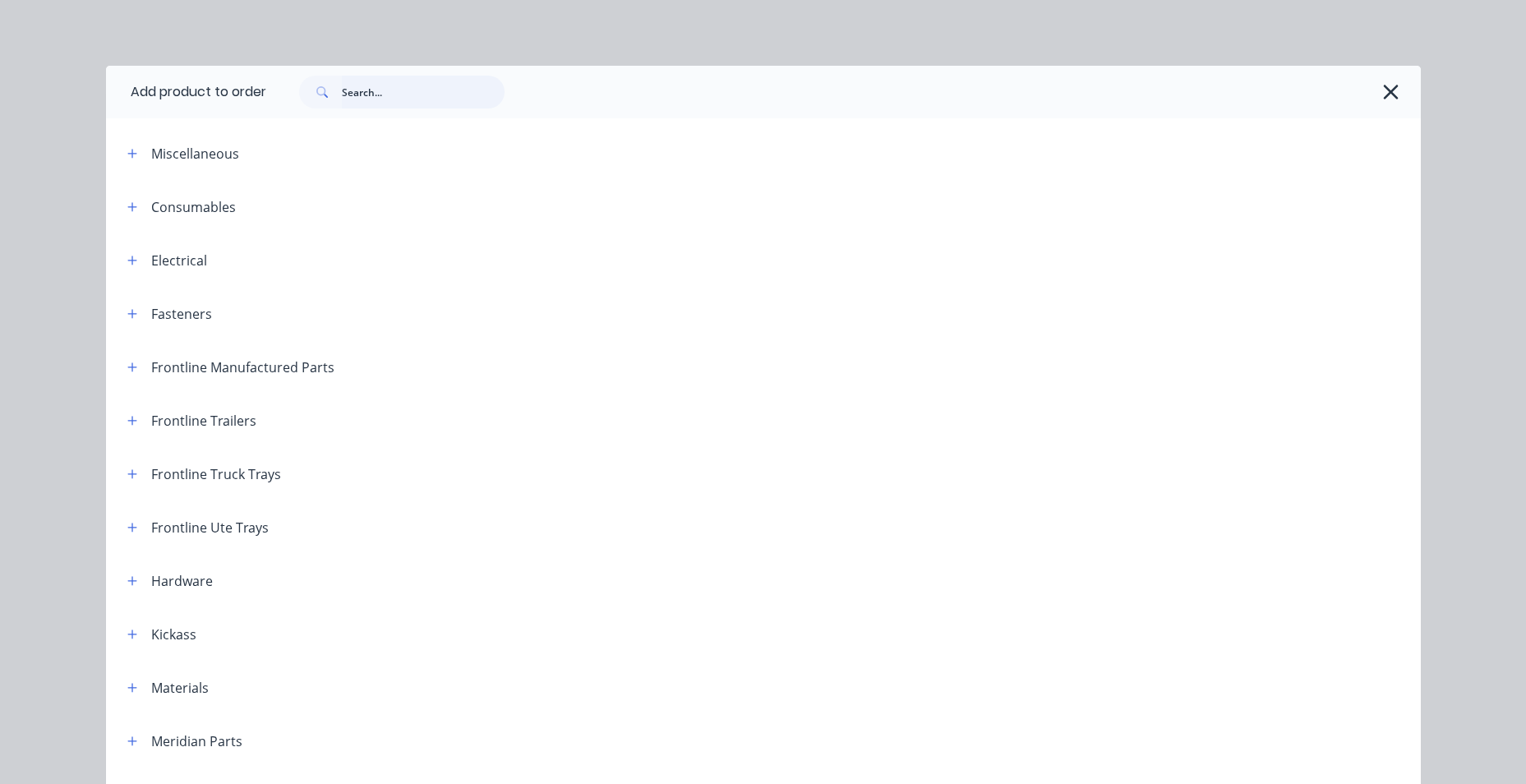
click at [344, 92] on input "text" at bounding box center [423, 92] width 162 height 33
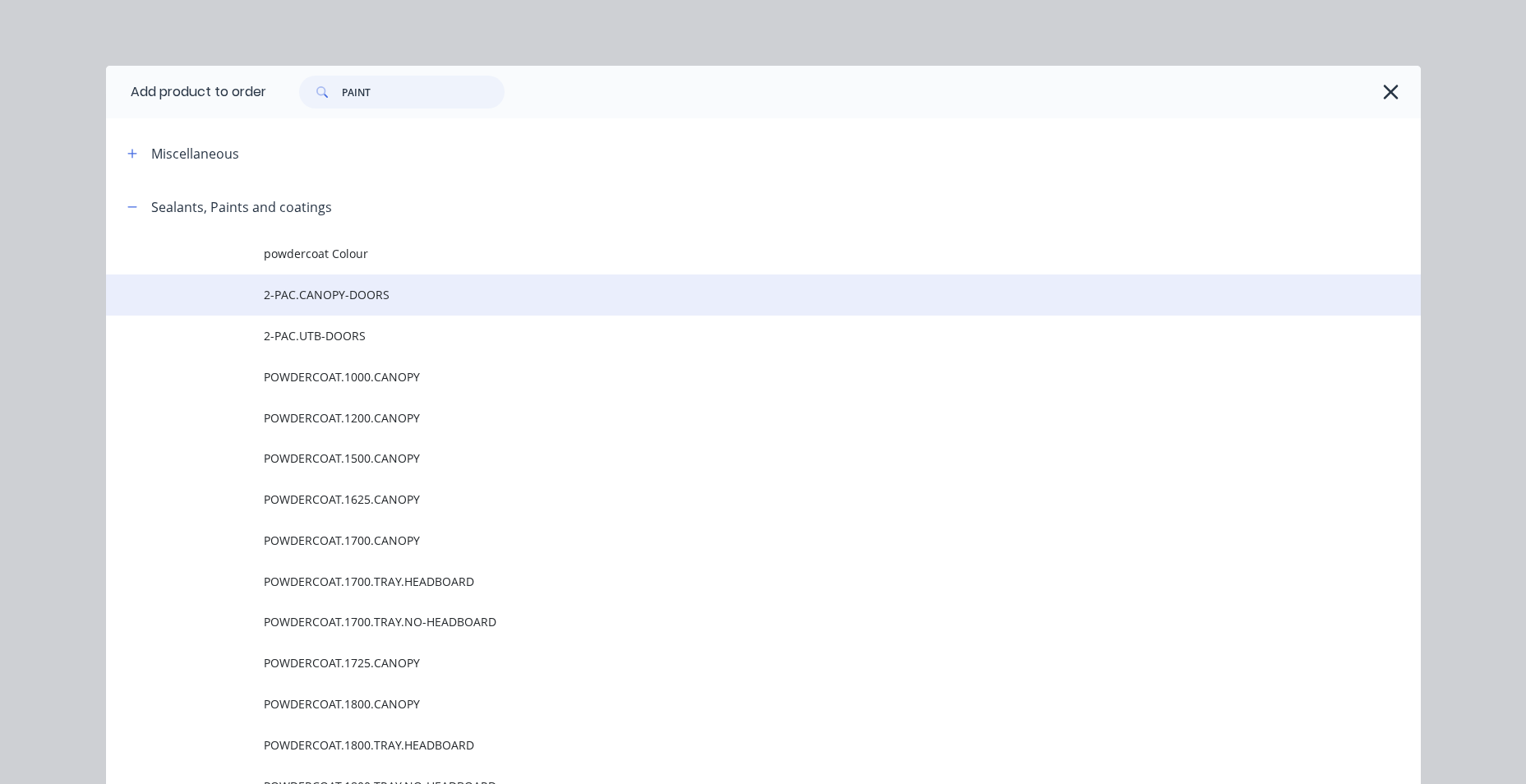
type input "PAINT"
click at [370, 307] on td "2-PAC.CANOPY-DOORS" at bounding box center [842, 295] width 1157 height 41
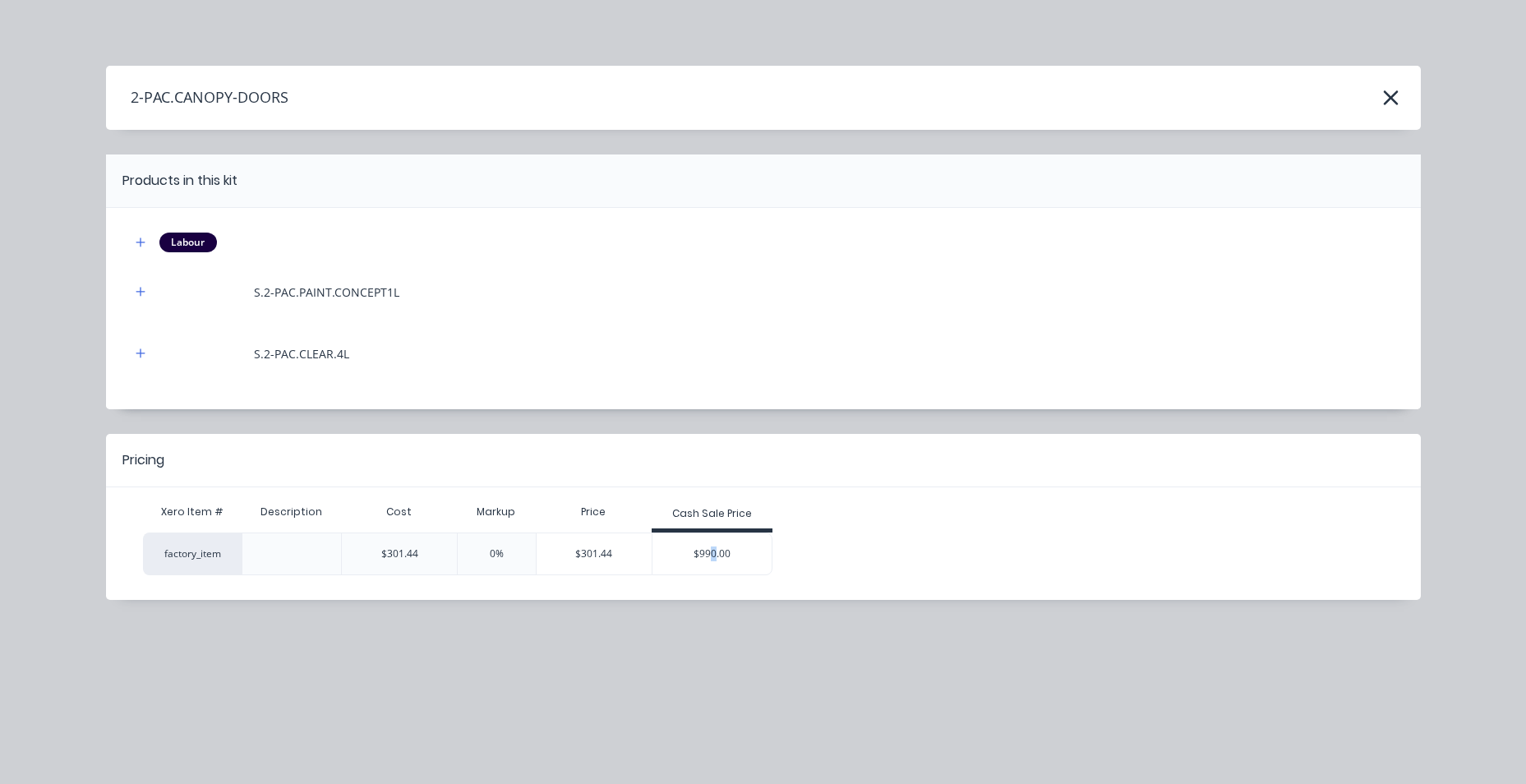
click at [715, 545] on div "$990.00" at bounding box center [712, 554] width 120 height 41
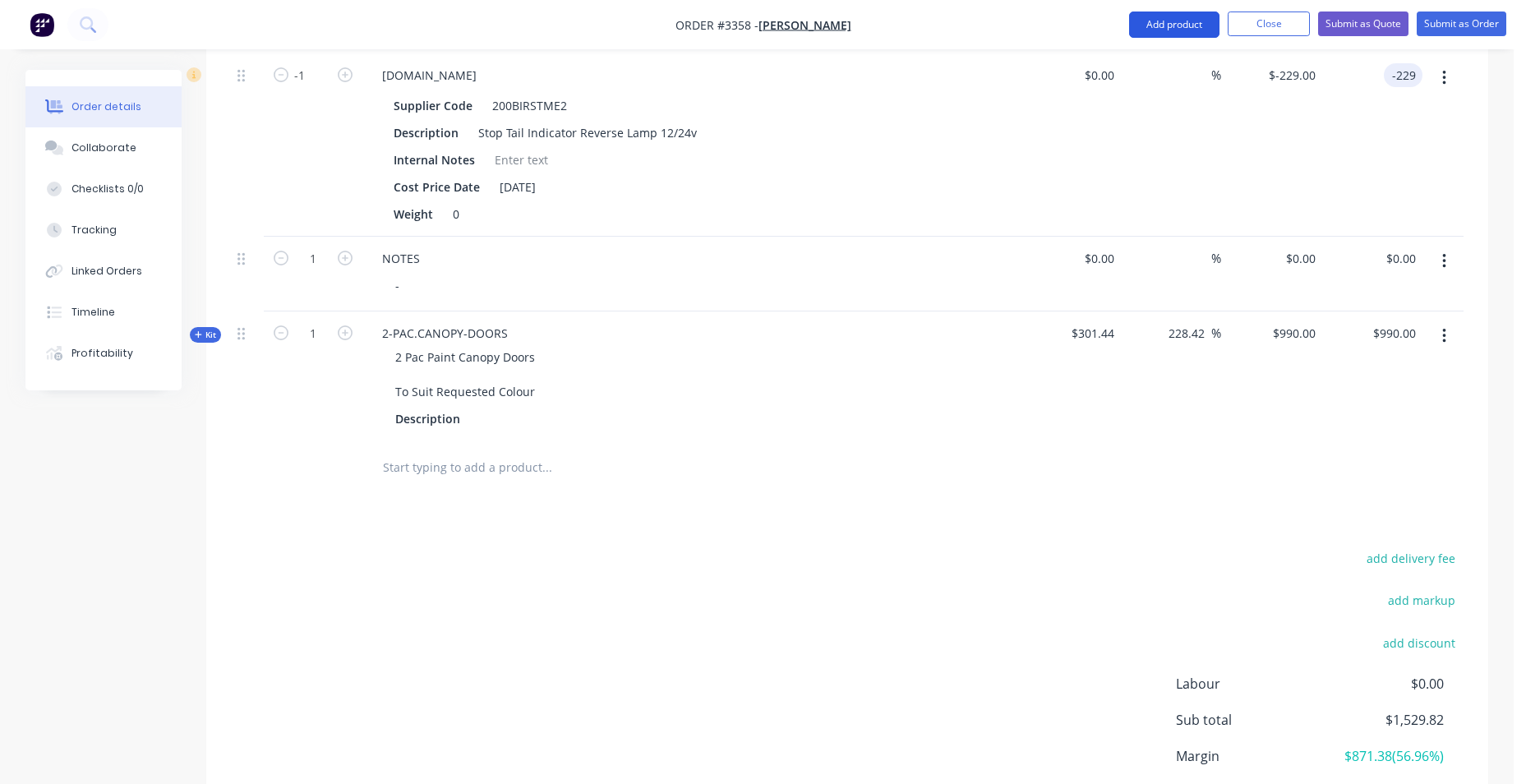
click at [1189, 24] on button "Add product" at bounding box center [1175, 24] width 91 height 26
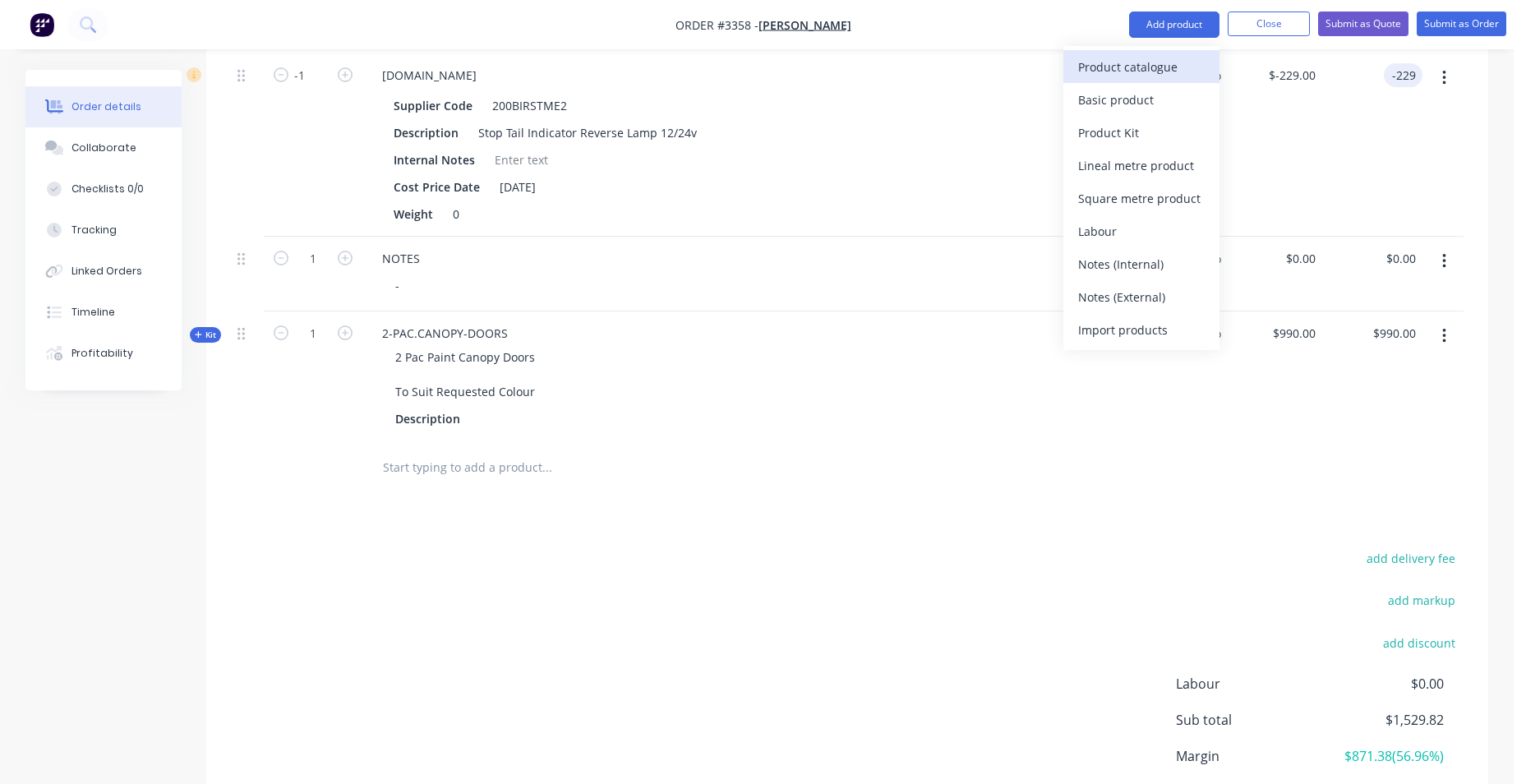
click at [1151, 77] on div "Product catalogue" at bounding box center [1142, 67] width 127 height 24
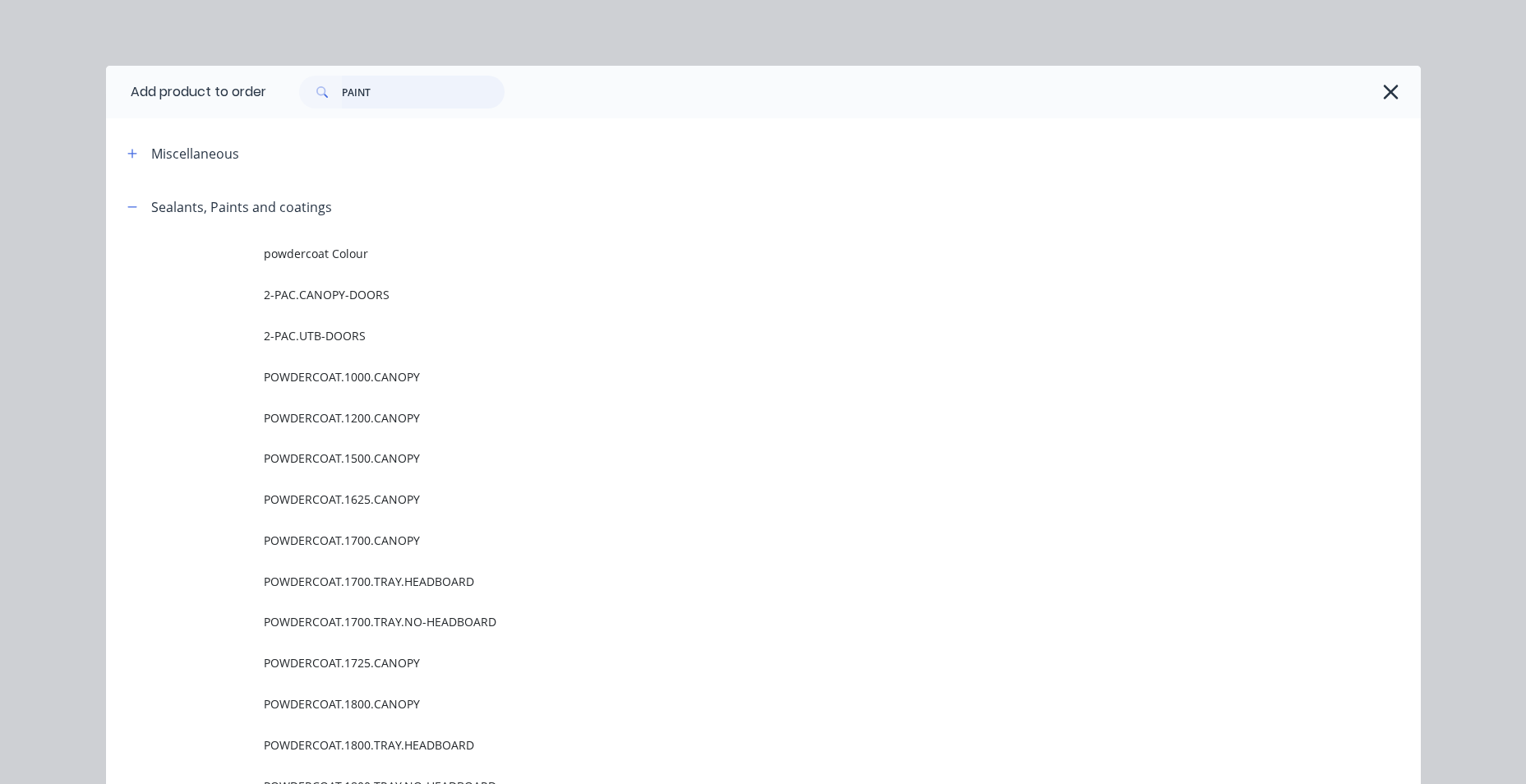
click at [488, 96] on input "PAINT" at bounding box center [423, 92] width 162 height 33
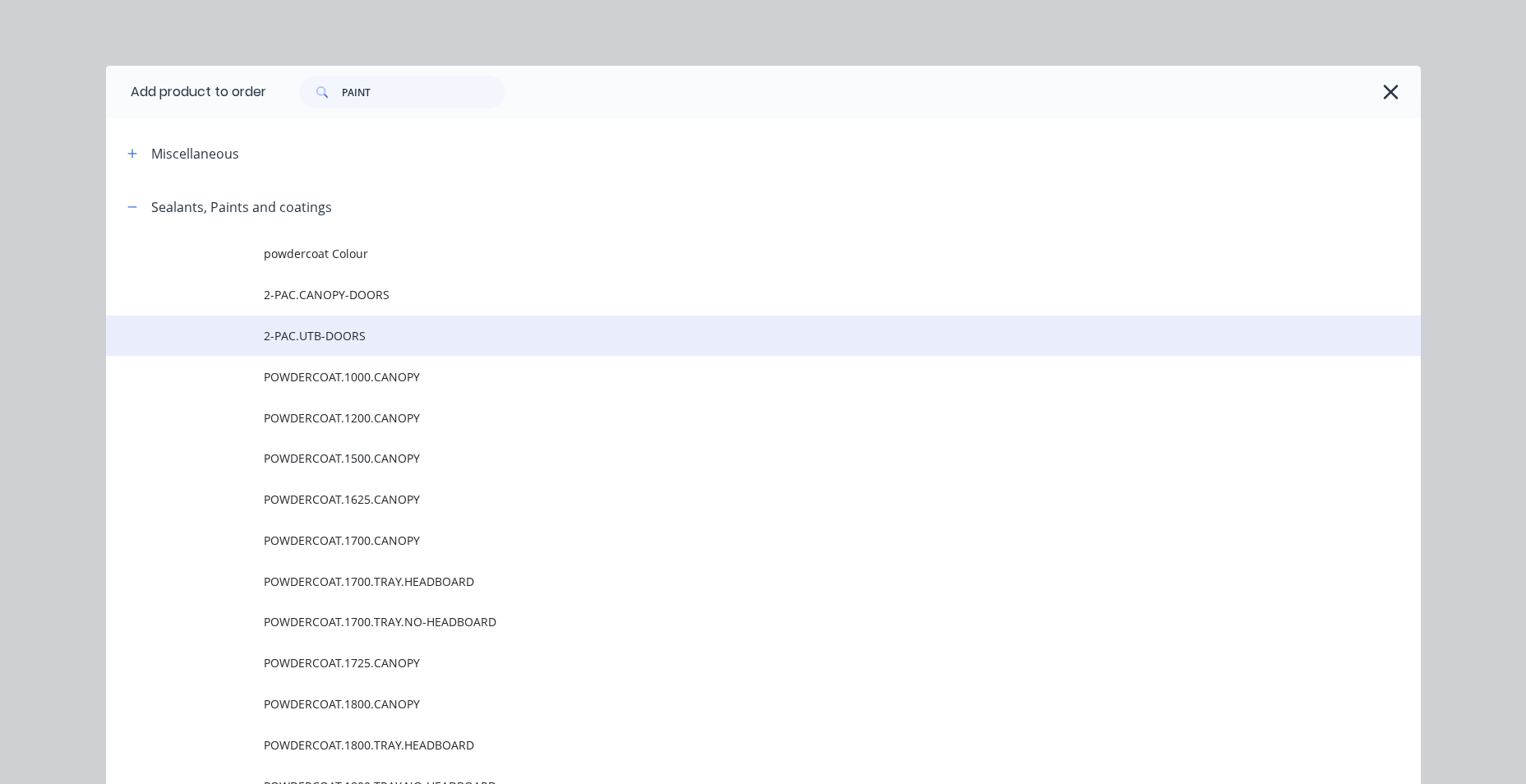
click at [376, 341] on span "2-PAC.UTB-DOORS" at bounding box center [726, 336] width 926 height 17
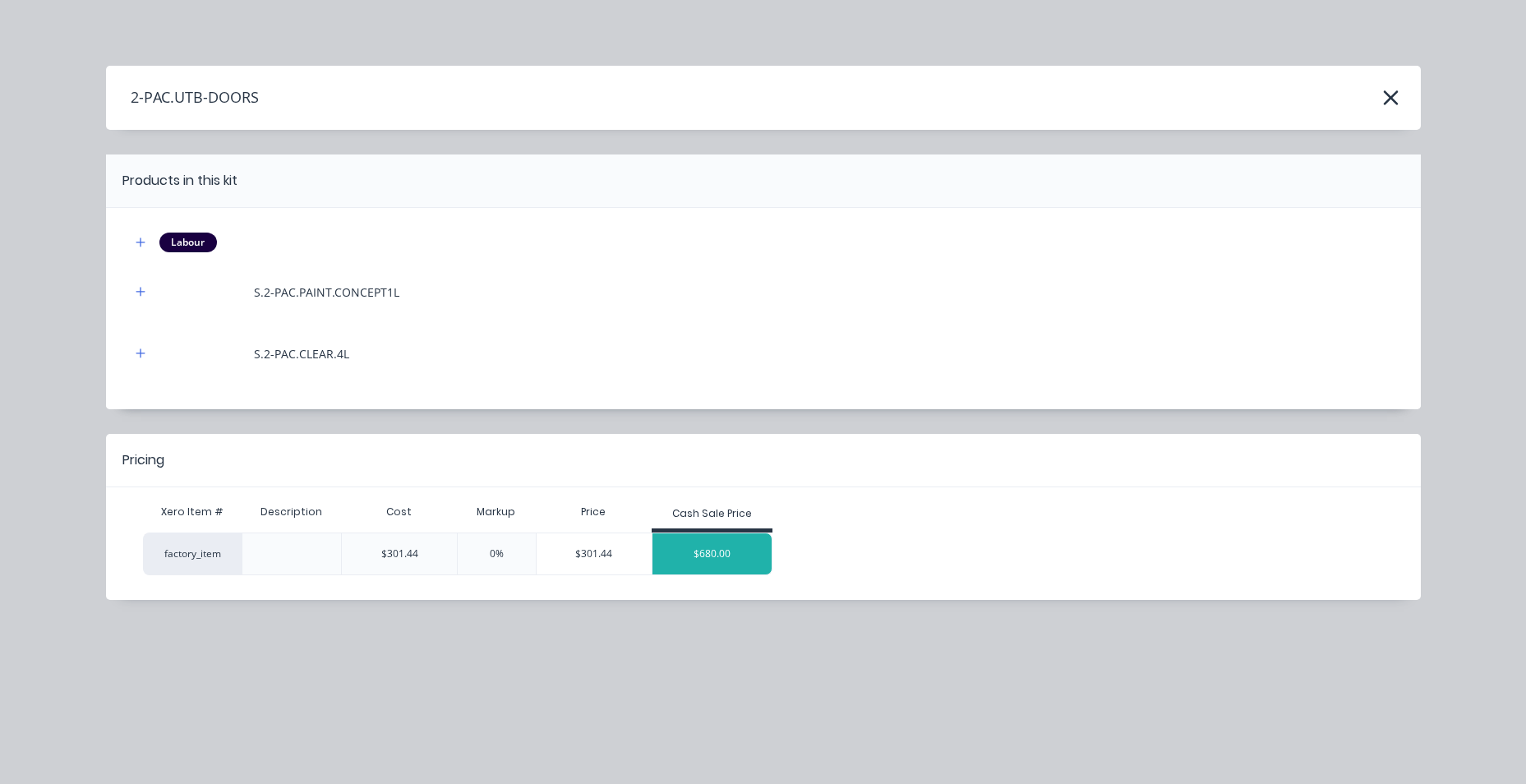
click at [749, 562] on div "$680.00" at bounding box center [712, 554] width 120 height 41
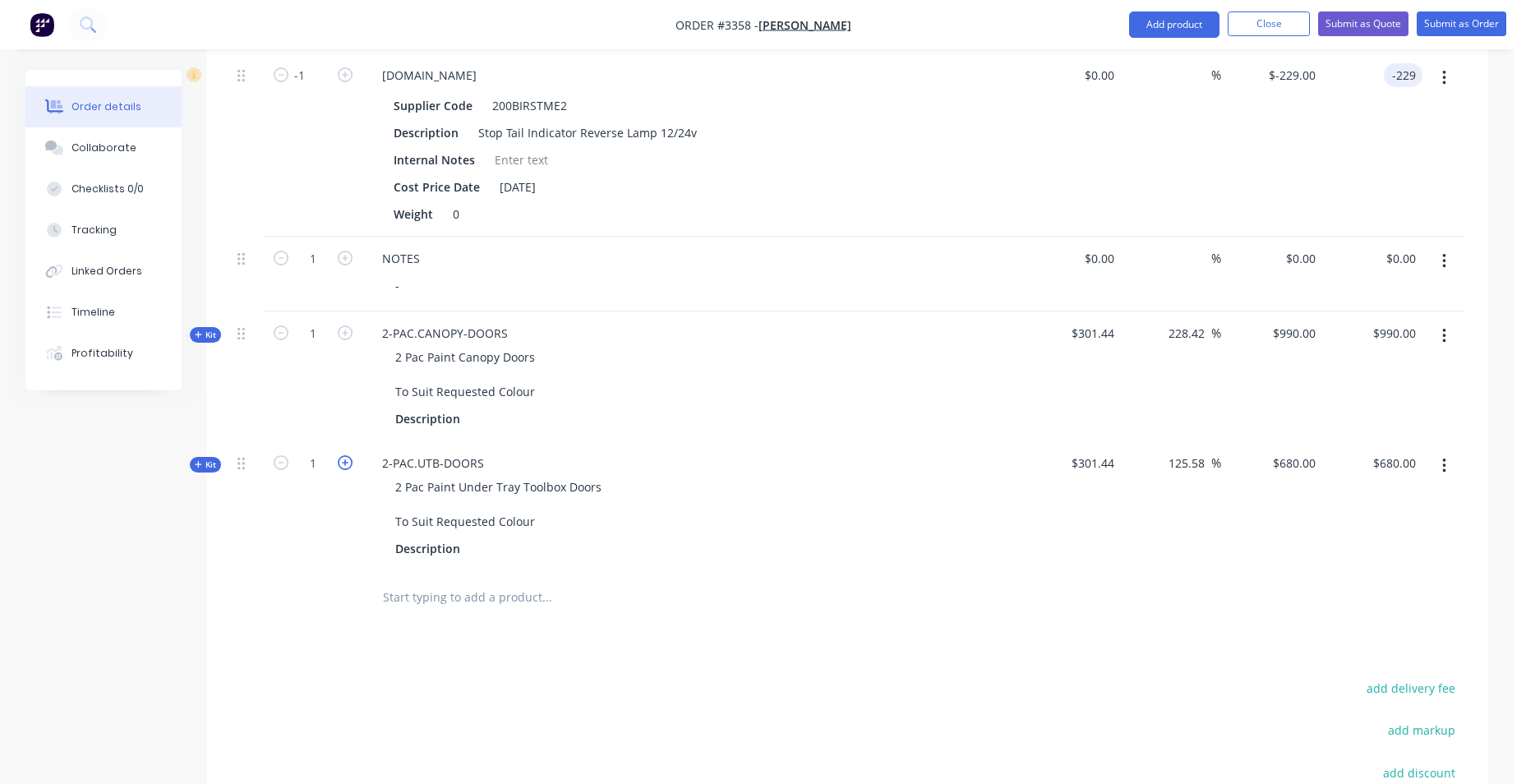
click at [348, 461] on icon "button" at bounding box center [345, 462] width 15 height 15
type input "2"
type input "$1,360.00"
click at [316, 635] on div "Products Show / Hide columns Add product Qty Cost Markup Price Total Kit 1 J-OF…" at bounding box center [847, 250] width 1282 height 1537
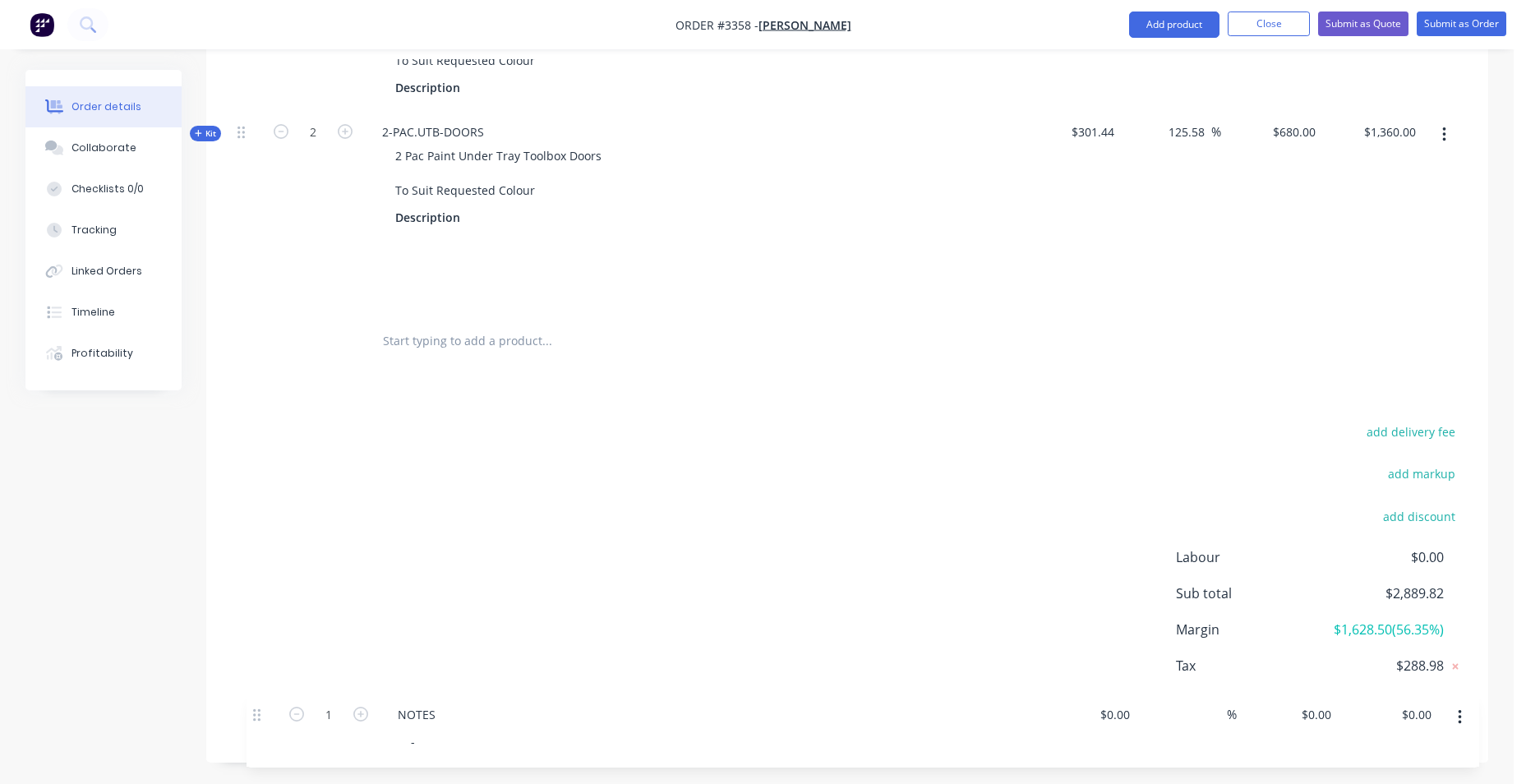
scroll to position [1408, 0]
drag, startPoint x: 246, startPoint y: 495, endPoint x: 274, endPoint y: 314, distance: 183.2
click at [472, 256] on div "NOTES" at bounding box center [691, 258] width 644 height 24
click at [431, 291] on div "-" at bounding box center [698, 286] width 631 height 24
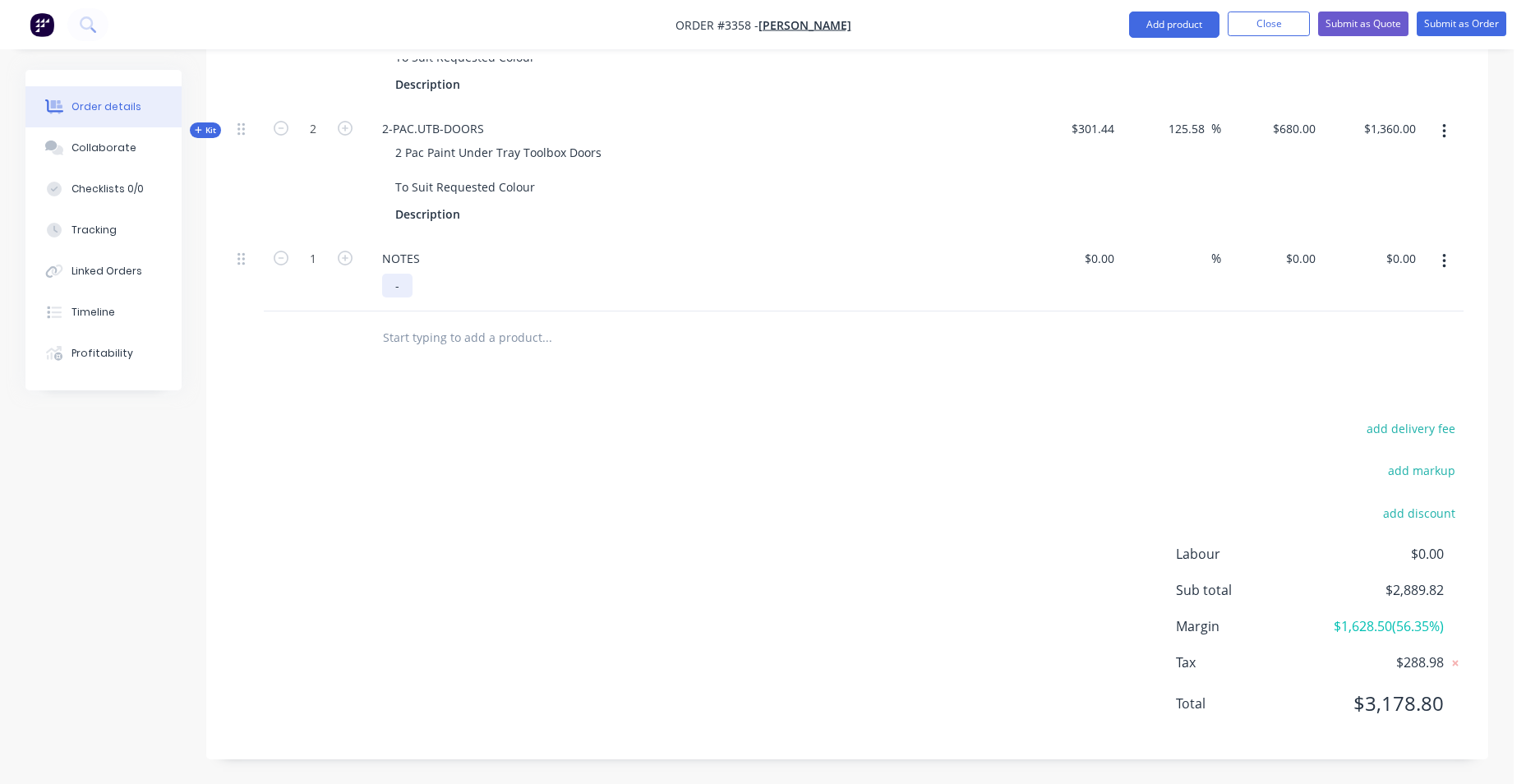
click at [409, 282] on div "-" at bounding box center [397, 286] width 30 height 24
drag, startPoint x: 539, startPoint y: 283, endPoint x: 559, endPoint y: 285, distance: 20.1
click at [559, 285] on div "- BUILD DATE : 27thoct-7thnov" at bounding box center [478, 286] width 191 height 24
click at [516, 285] on div "- BUILD DATE : 27thoct-7thNOV" at bounding box center [480, 286] width 195 height 24
click at [503, 288] on div "- BUILD DATE : 27thoOCT-7thNOV" at bounding box center [487, 286] width 209 height 24
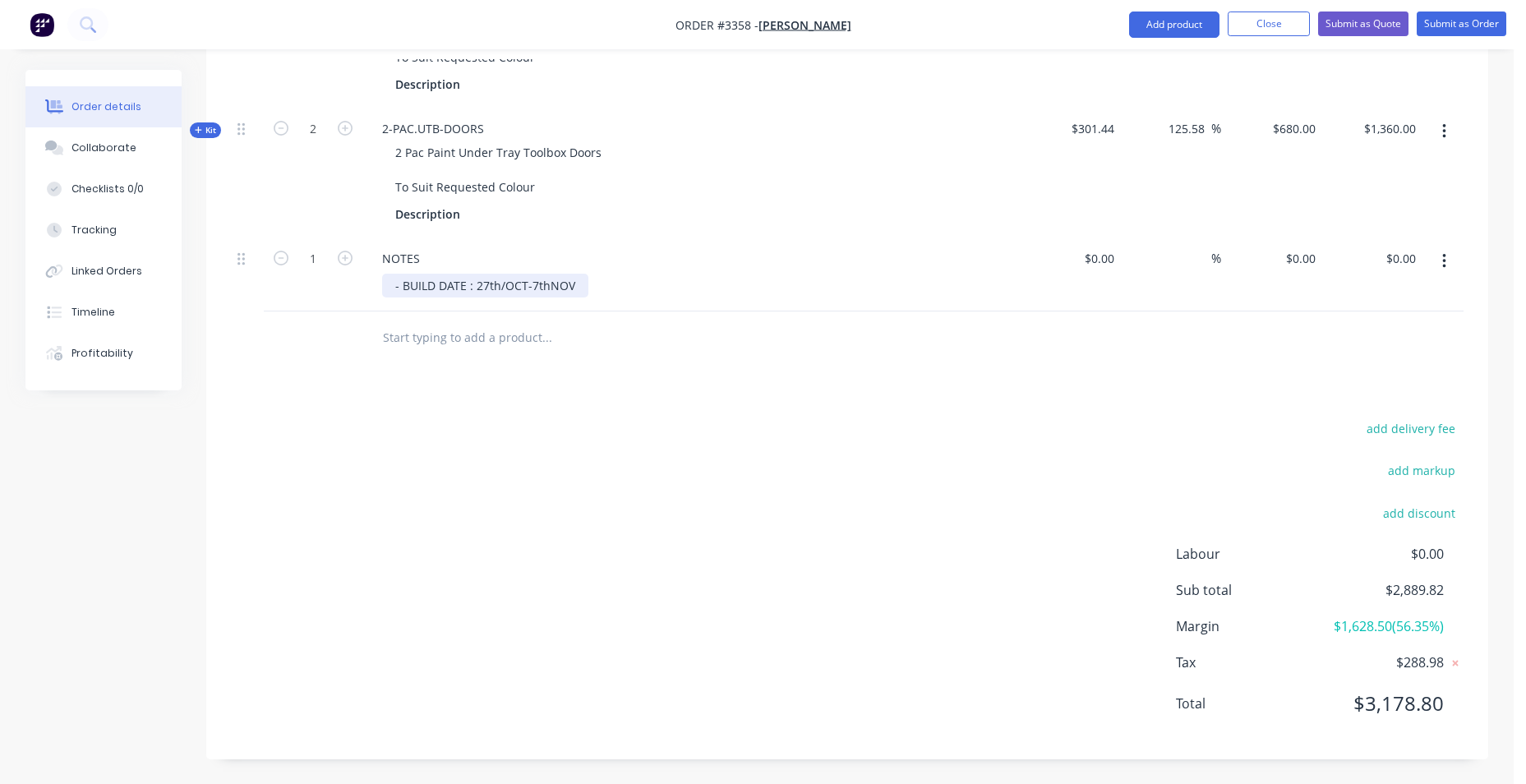
click at [546, 282] on div "- BUILD DATE : 27th/OCT-7thNOV" at bounding box center [485, 286] width 206 height 24
click at [574, 281] on div "- BUILD DATE : 27th/OCT-7th/NOV" at bounding box center [488, 286] width 211 height 24
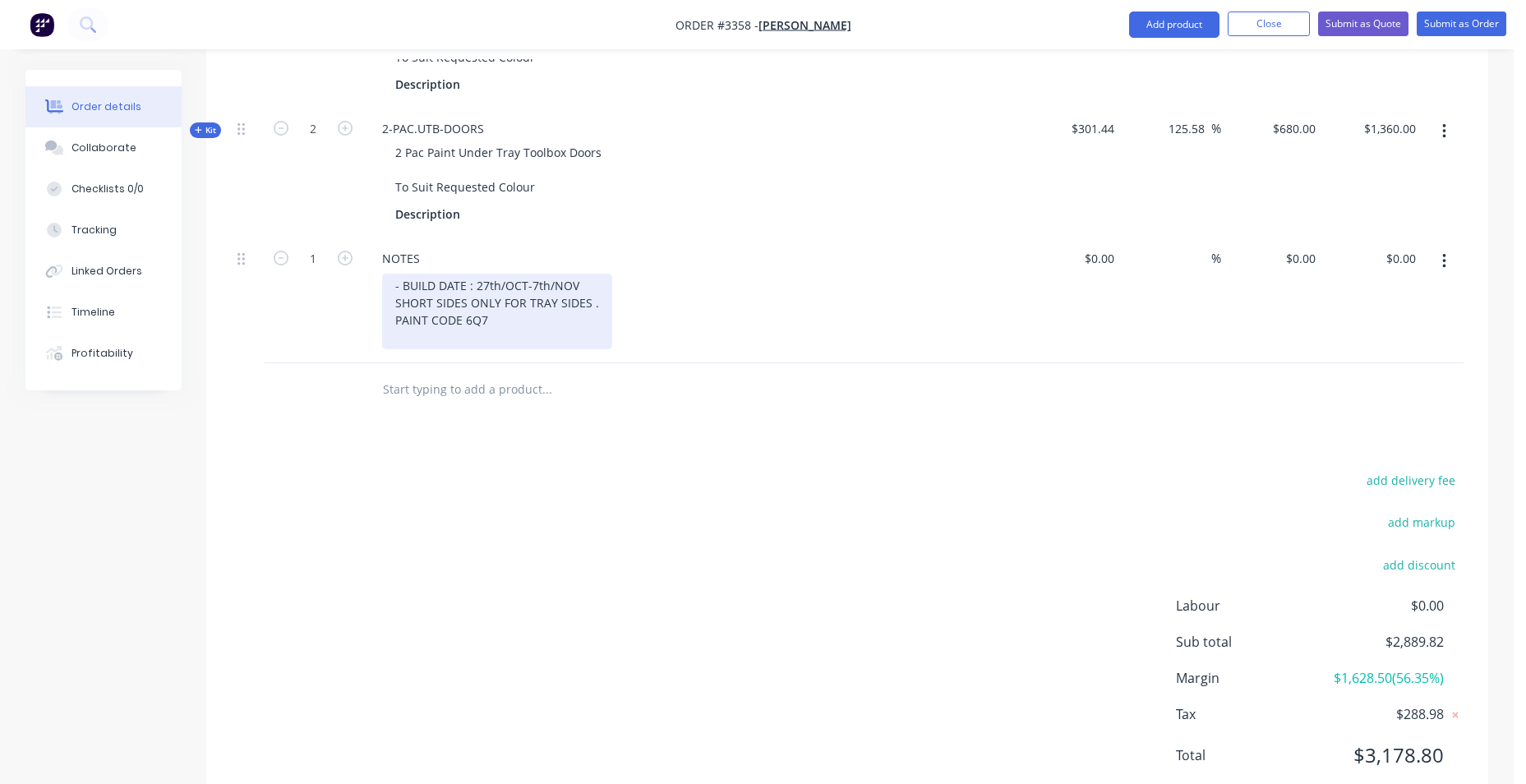
click at [392, 300] on div "- BUILD DATE : 27th/OCT-7th/NOV SHORT SIDES ONLY FOR TRAY SIDES . PAINT CODE 6Q7" at bounding box center [497, 312] width 230 height 76
click at [389, 318] on div "- BUILD DATE : 27th/OCT-7th/NOV -SHORT SIDES ONLY FOR TRAY SIDES . PAINT CODE 6…" at bounding box center [499, 312] width 234 height 76
click at [492, 325] on div "- BUILD DATE : 27th/OCT-7th/NOV -SHORT SIDES ONLY FOR TRAY SIDES . -PAINT CODE …" at bounding box center [499, 312] width 234 height 76
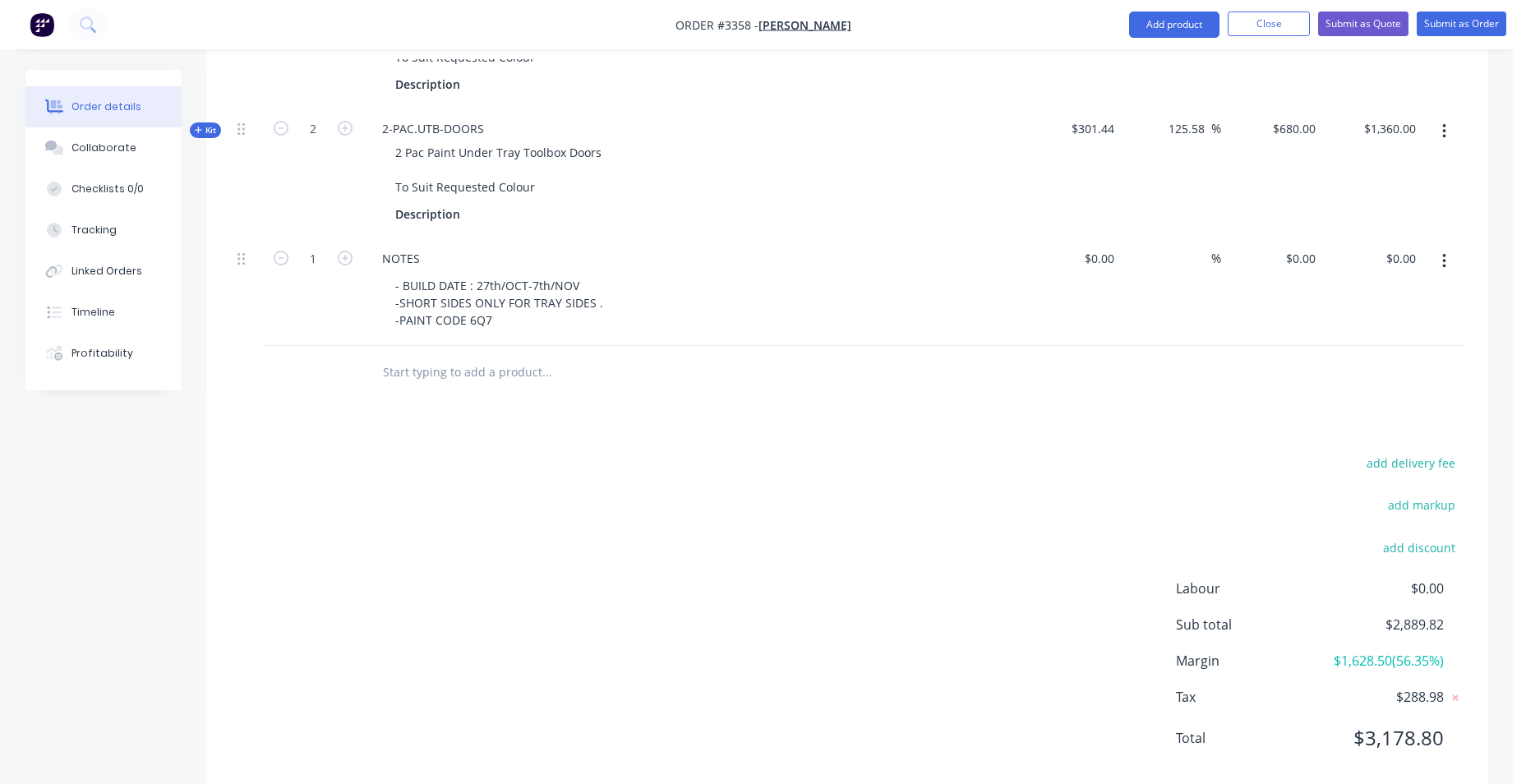
click at [881, 255] on div "NOTES" at bounding box center [691, 258] width 644 height 24
click at [436, 376] on input "text" at bounding box center [547, 372] width 329 height 33
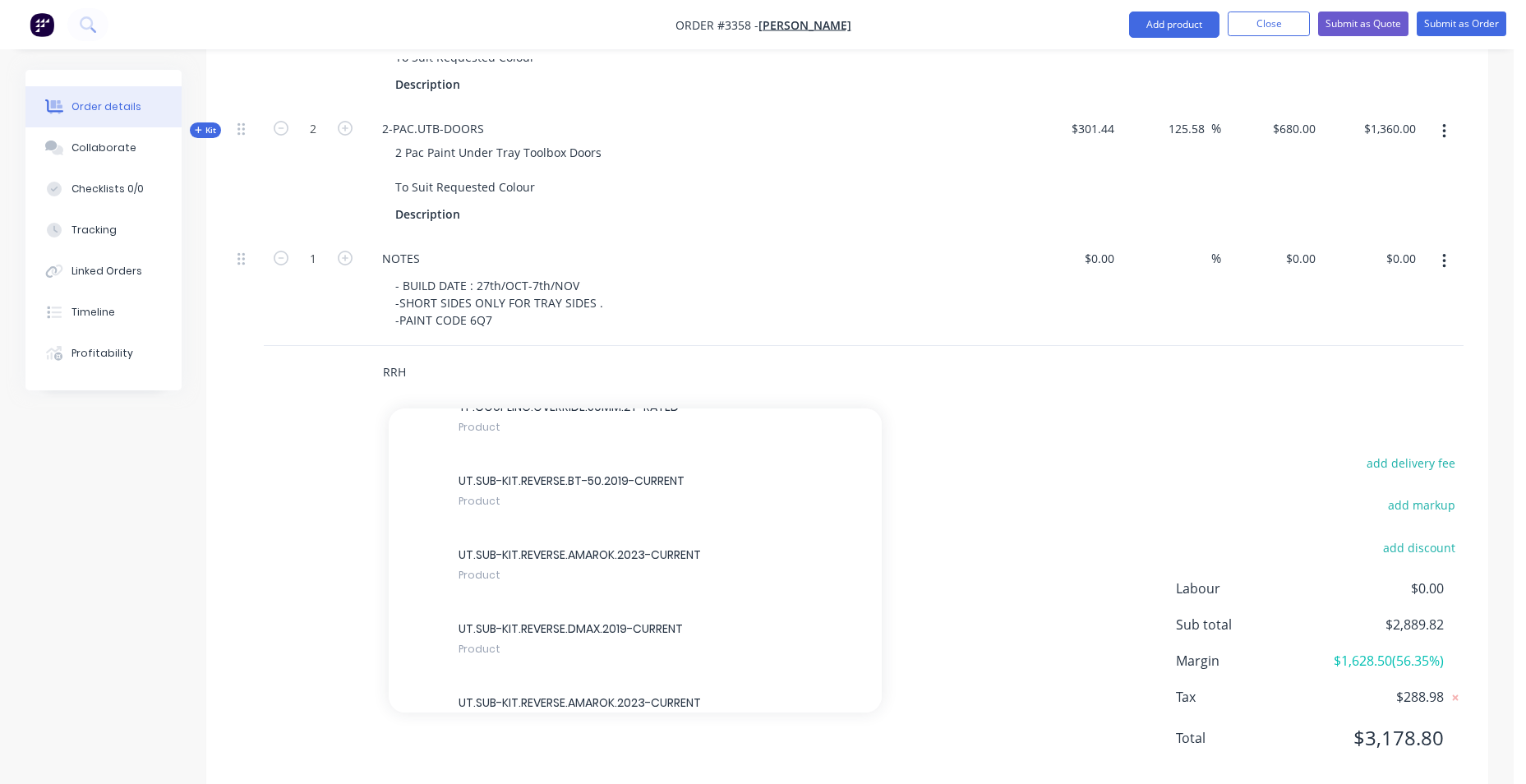
scroll to position [5587, 0]
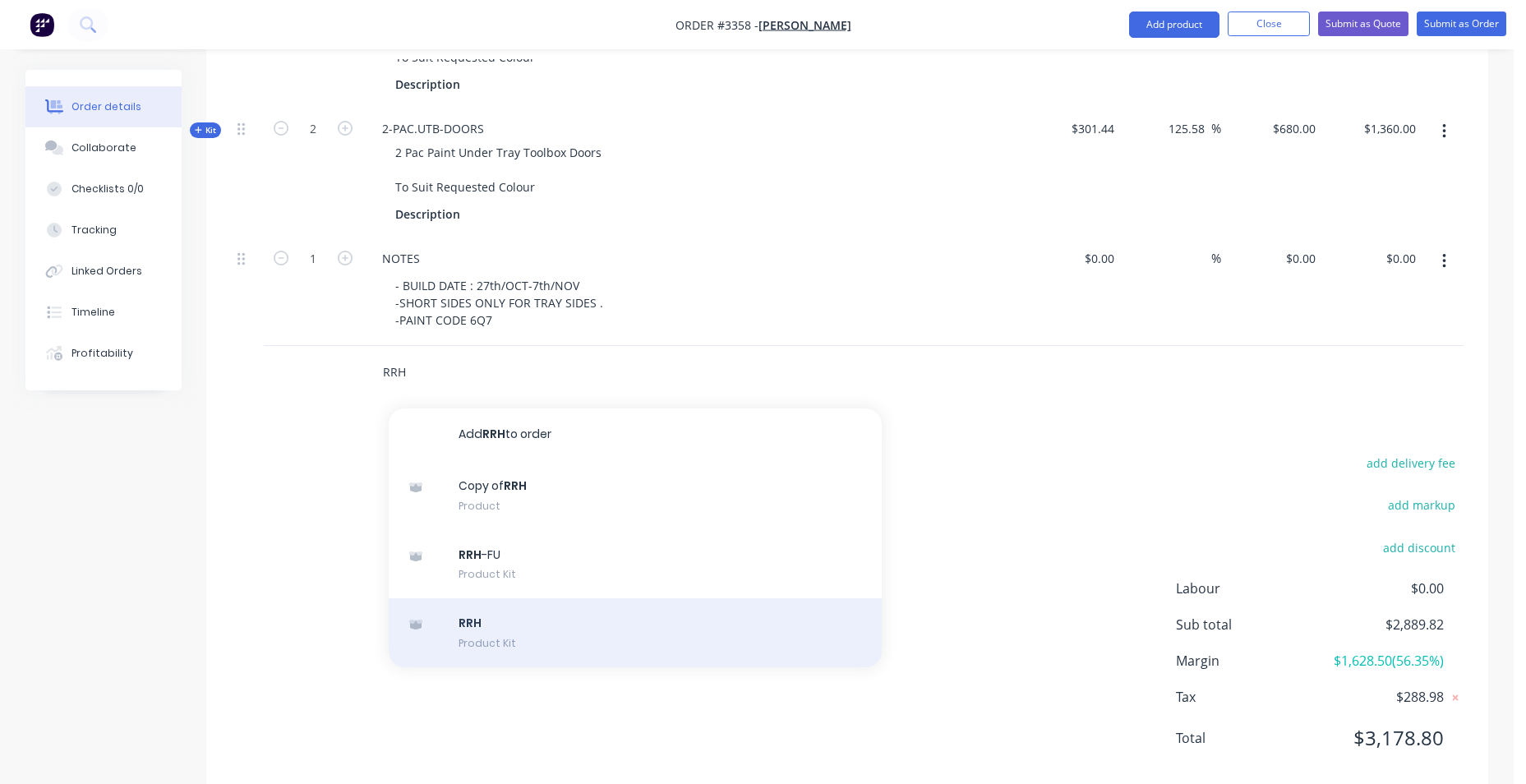
type input "RRH"
click at [522, 629] on div "RRH Product Kit" at bounding box center [635, 633] width 493 height 69
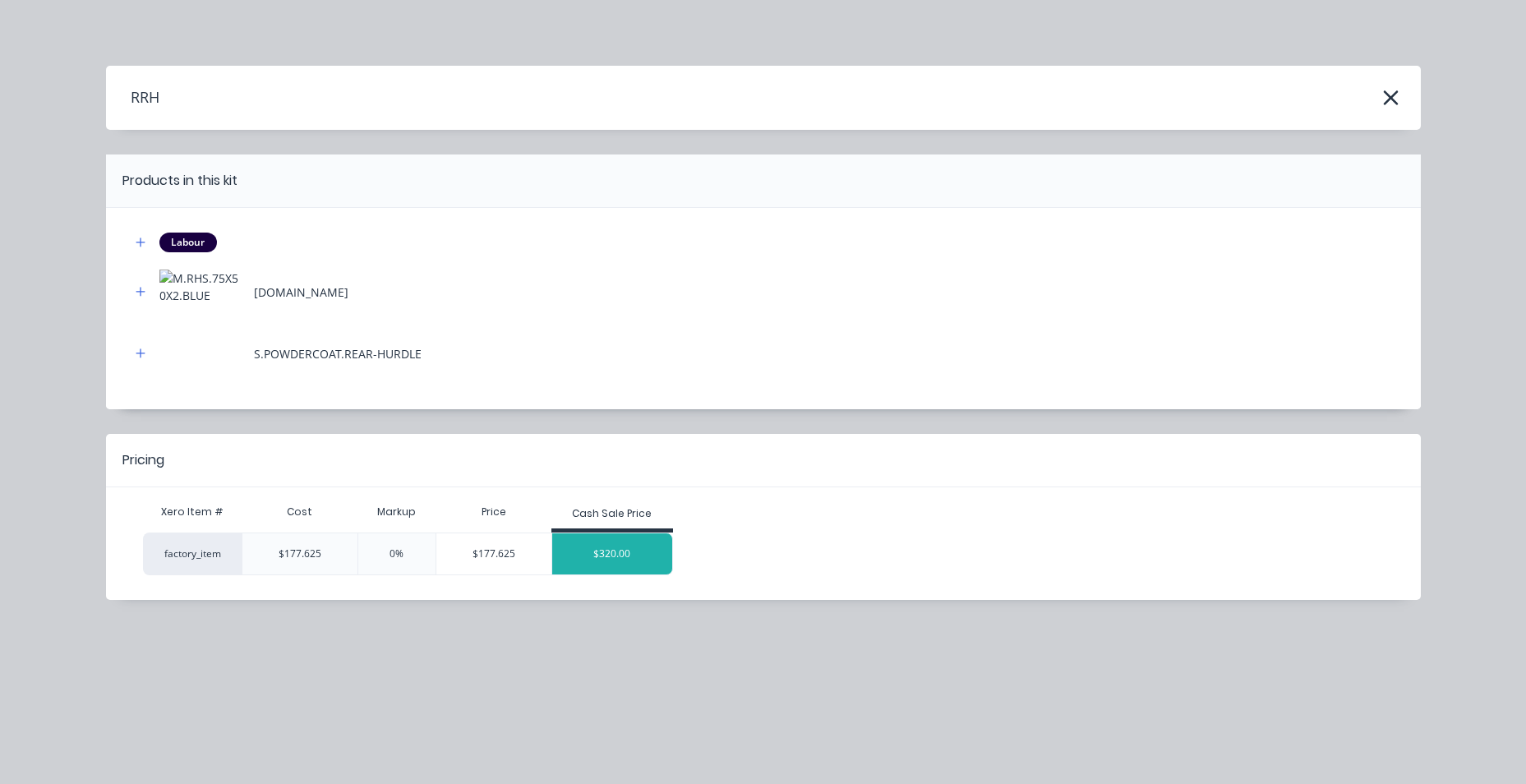
click at [592, 552] on div "$320.00" at bounding box center [611, 554] width 120 height 41
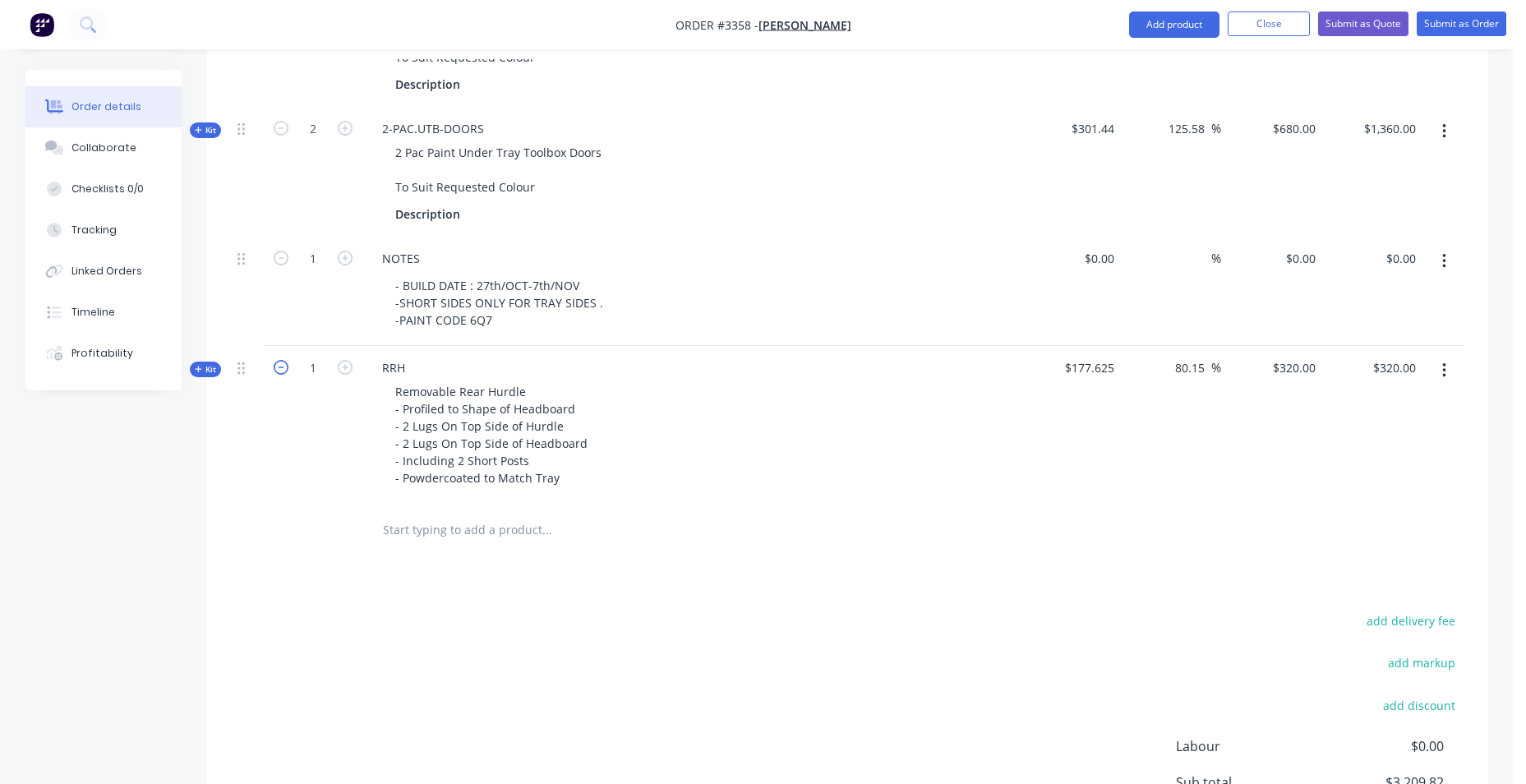
click at [281, 372] on icon "button" at bounding box center [281, 367] width 15 height 15
type input "0"
type input "$0.00"
click at [280, 370] on icon "button" at bounding box center [281, 367] width 15 height 15
click at [302, 368] on input "0" at bounding box center [313, 368] width 42 height 25
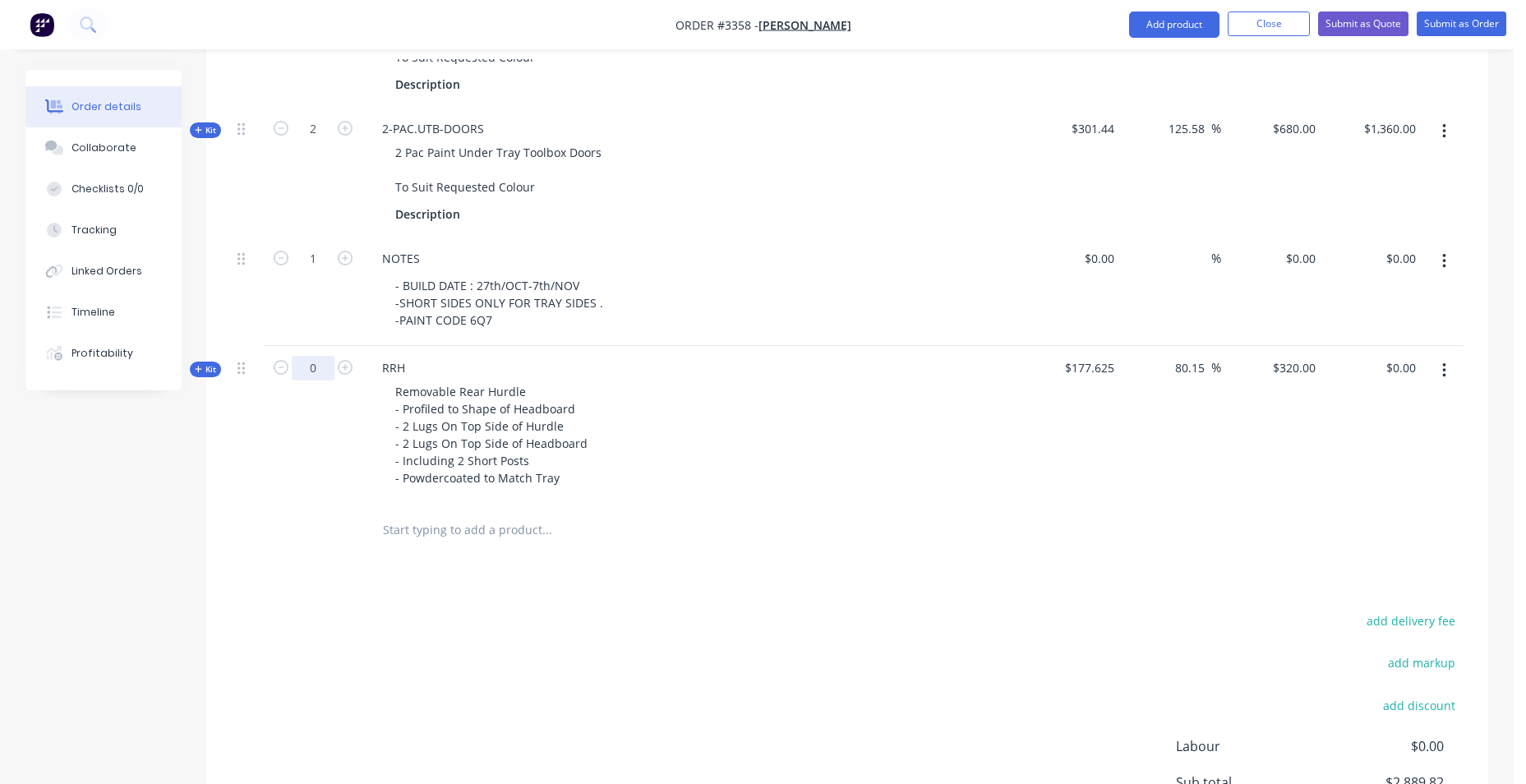
click at [302, 368] on input "0" at bounding box center [313, 368] width 42 height 25
type input "-1"
click at [313, 451] on div "-1" at bounding box center [313, 425] width 98 height 158
click at [1392, 420] on div "$0.00 $0.00" at bounding box center [1372, 425] width 101 height 158
click at [1398, 374] on input "0.00" at bounding box center [1403, 368] width 38 height 24
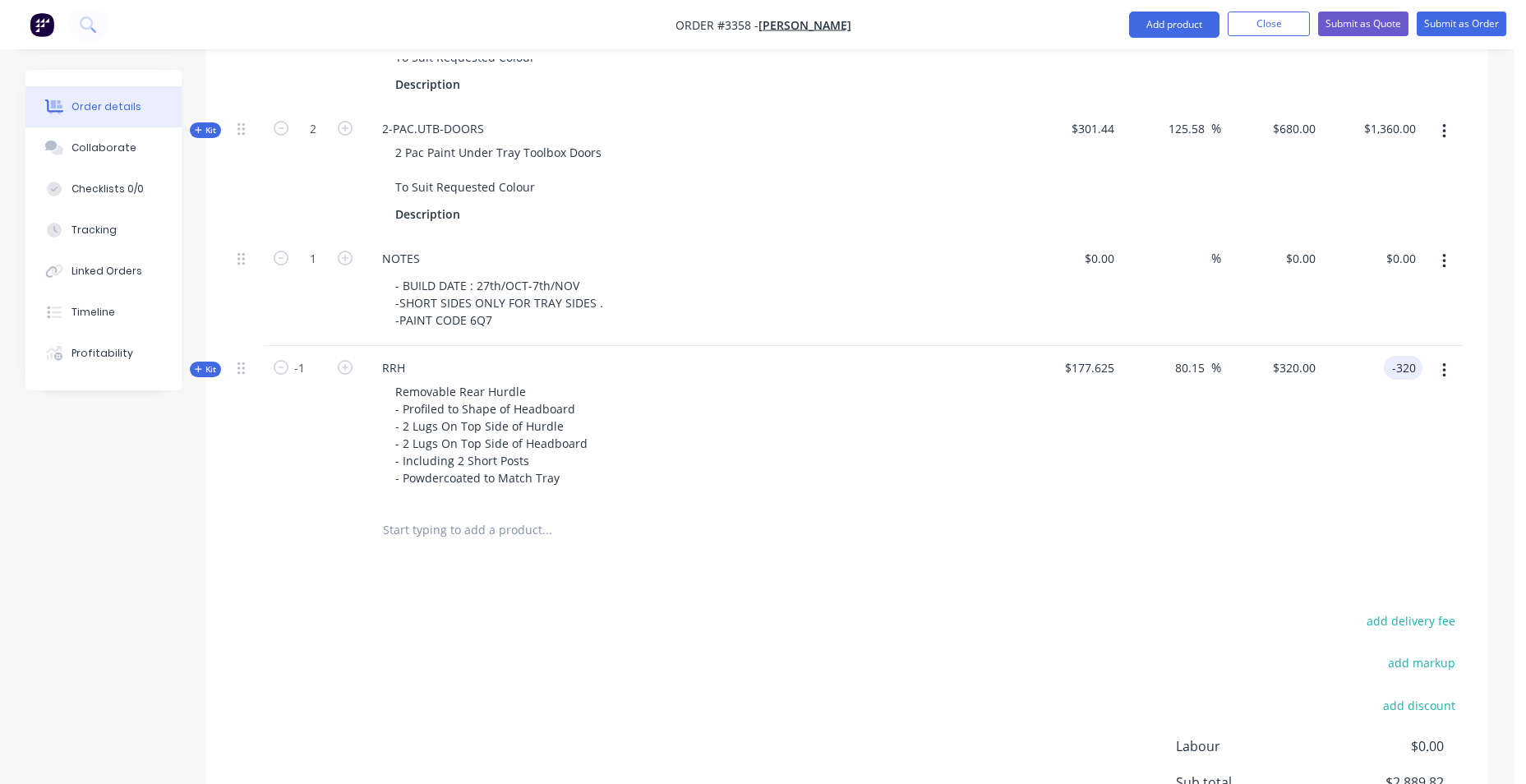
click at [999, 422] on div "Removable Rear Hurdle - Profiled to Shape of Headboard - 2 Lugs On Top Side of …" at bounding box center [691, 435] width 644 height 111
click at [314, 651] on div "add delivery fee add markup add discount Labour $0.00 Sub total $2,889.82 Margi…" at bounding box center [846, 768] width 1232 height 317
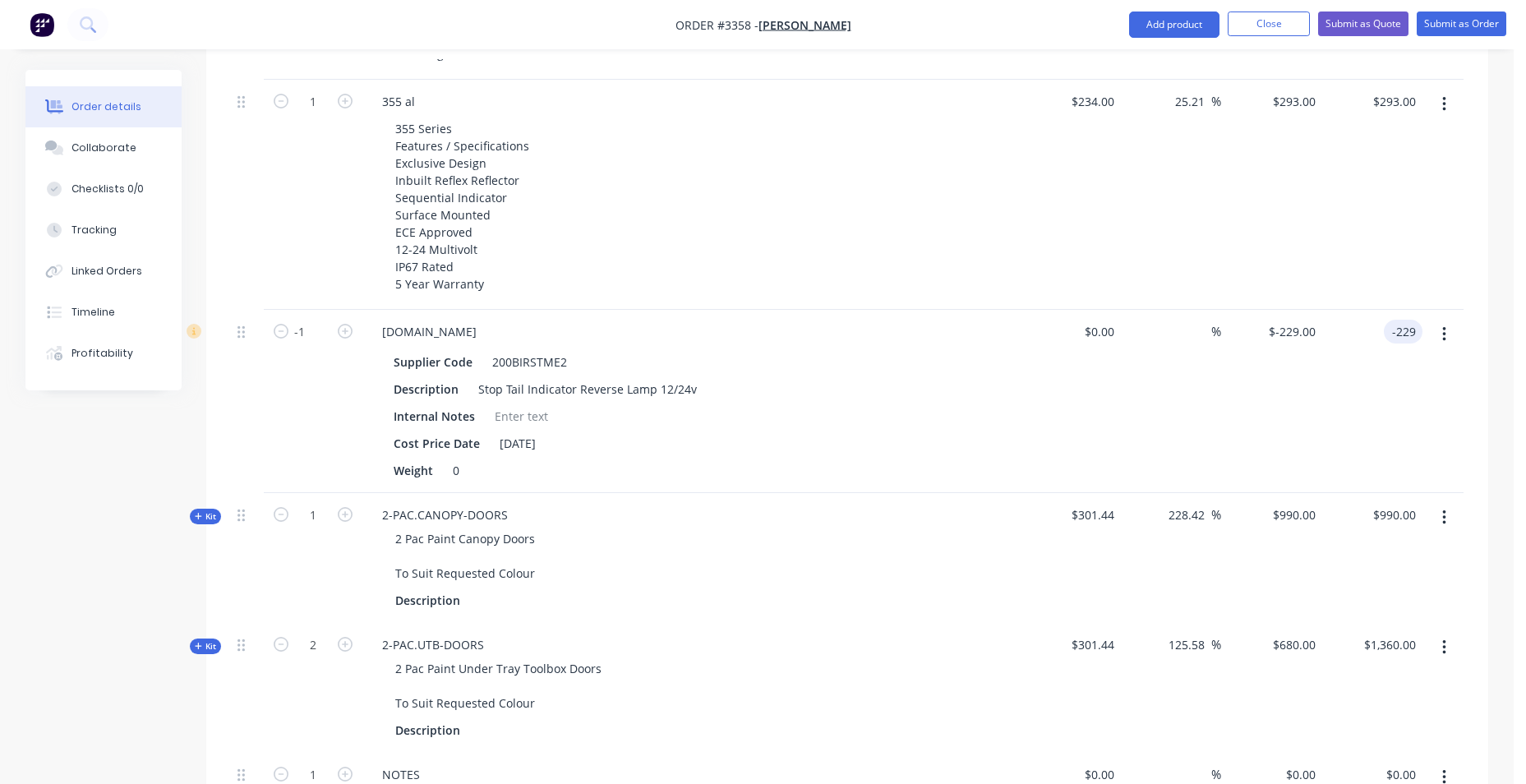
scroll to position [861, 0]
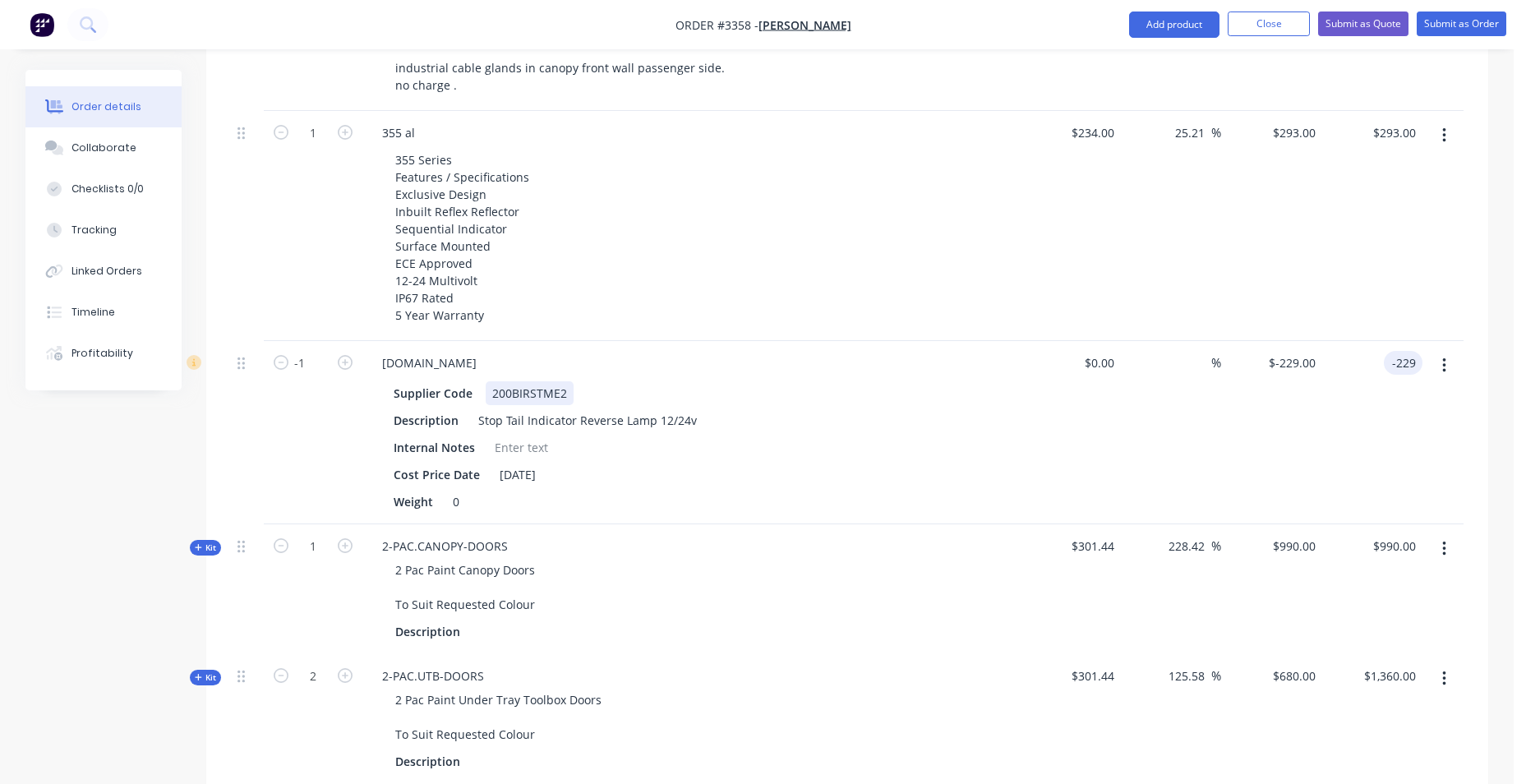
click at [533, 402] on div "200BIRSTME2" at bounding box center [529, 394] width 88 height 24
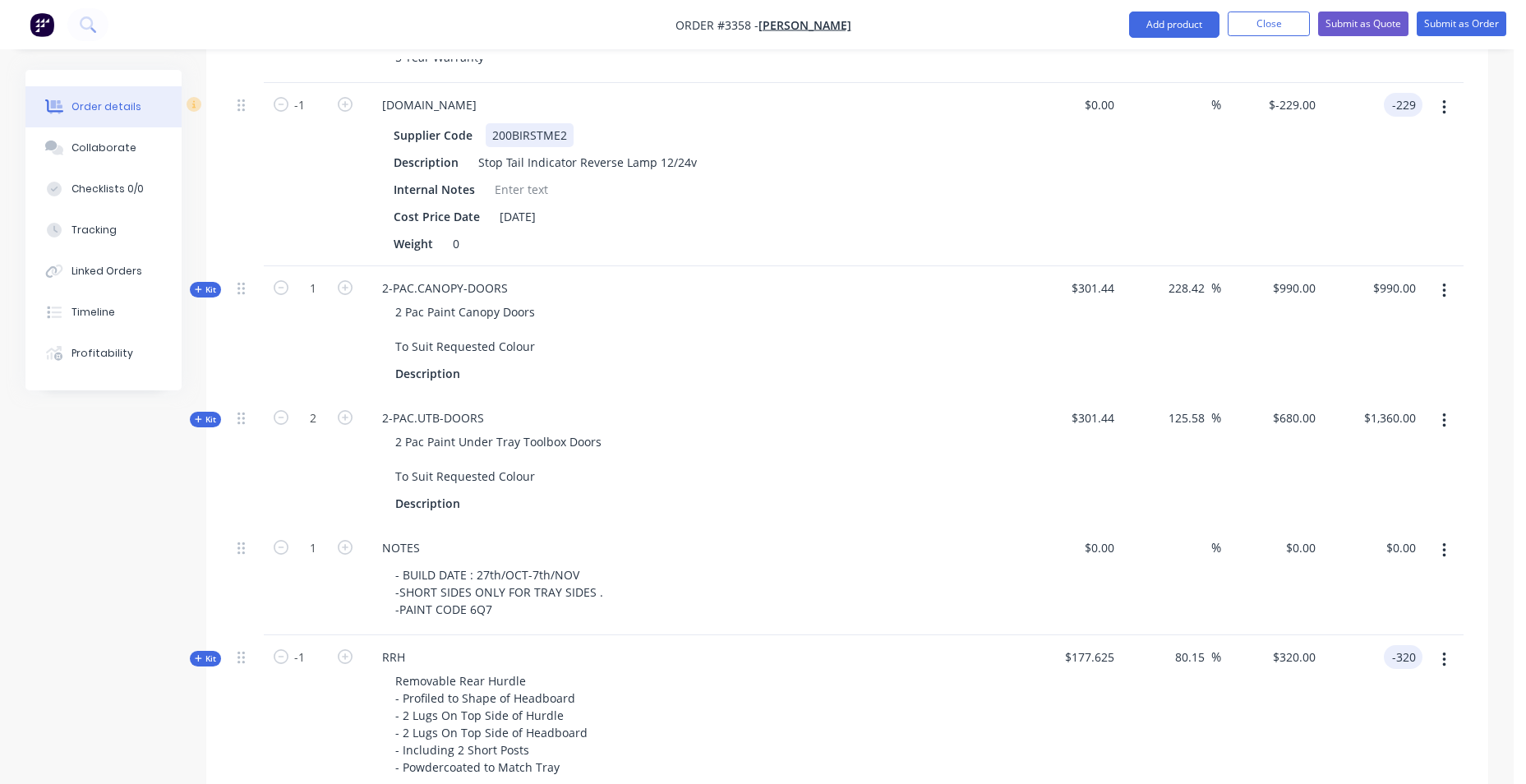
scroll to position [1272, 0]
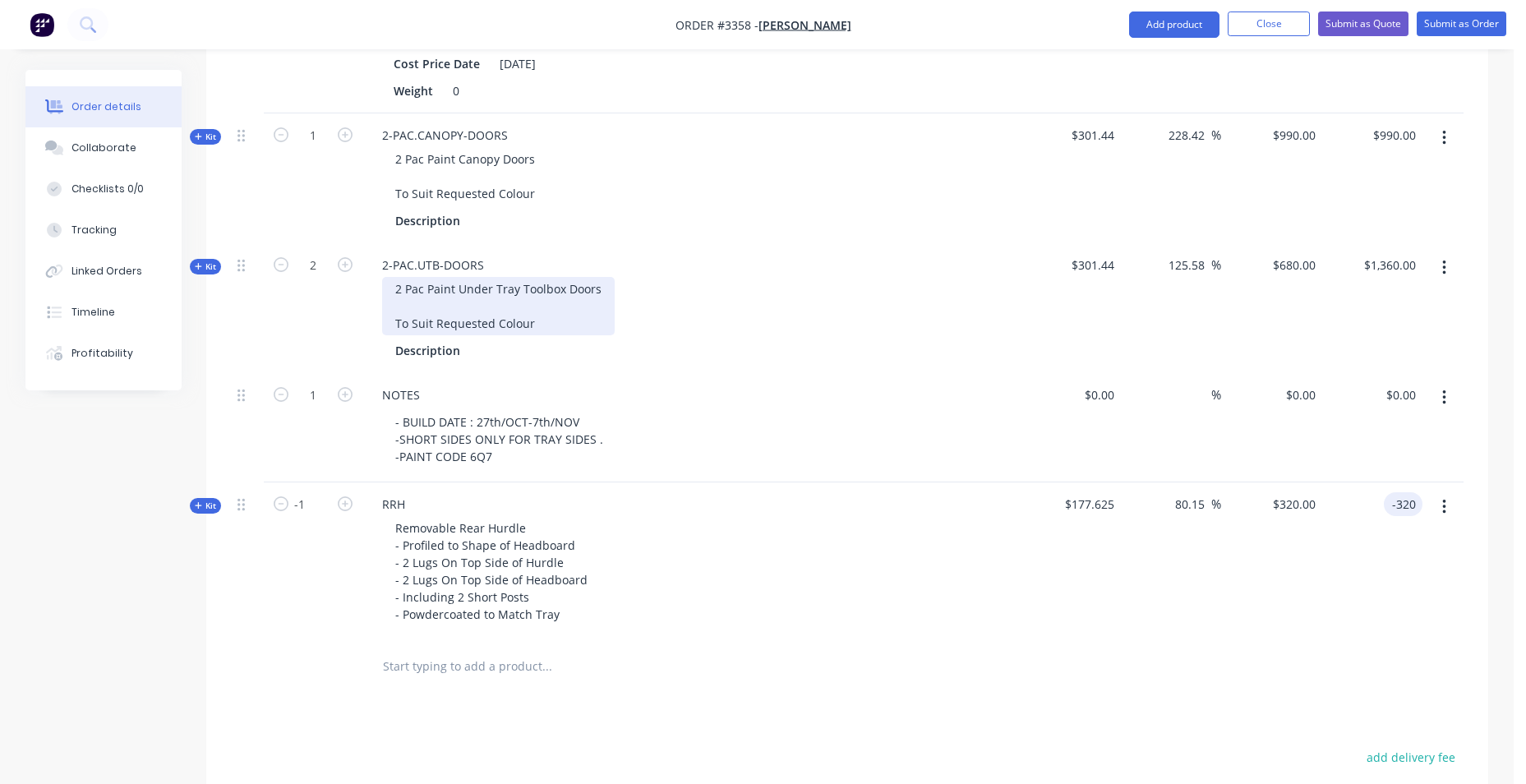
click at [402, 295] on div "2 Pac Paint Under Tray Toolbox Doors To Suit Requested Colour" at bounding box center [498, 307] width 232 height 59
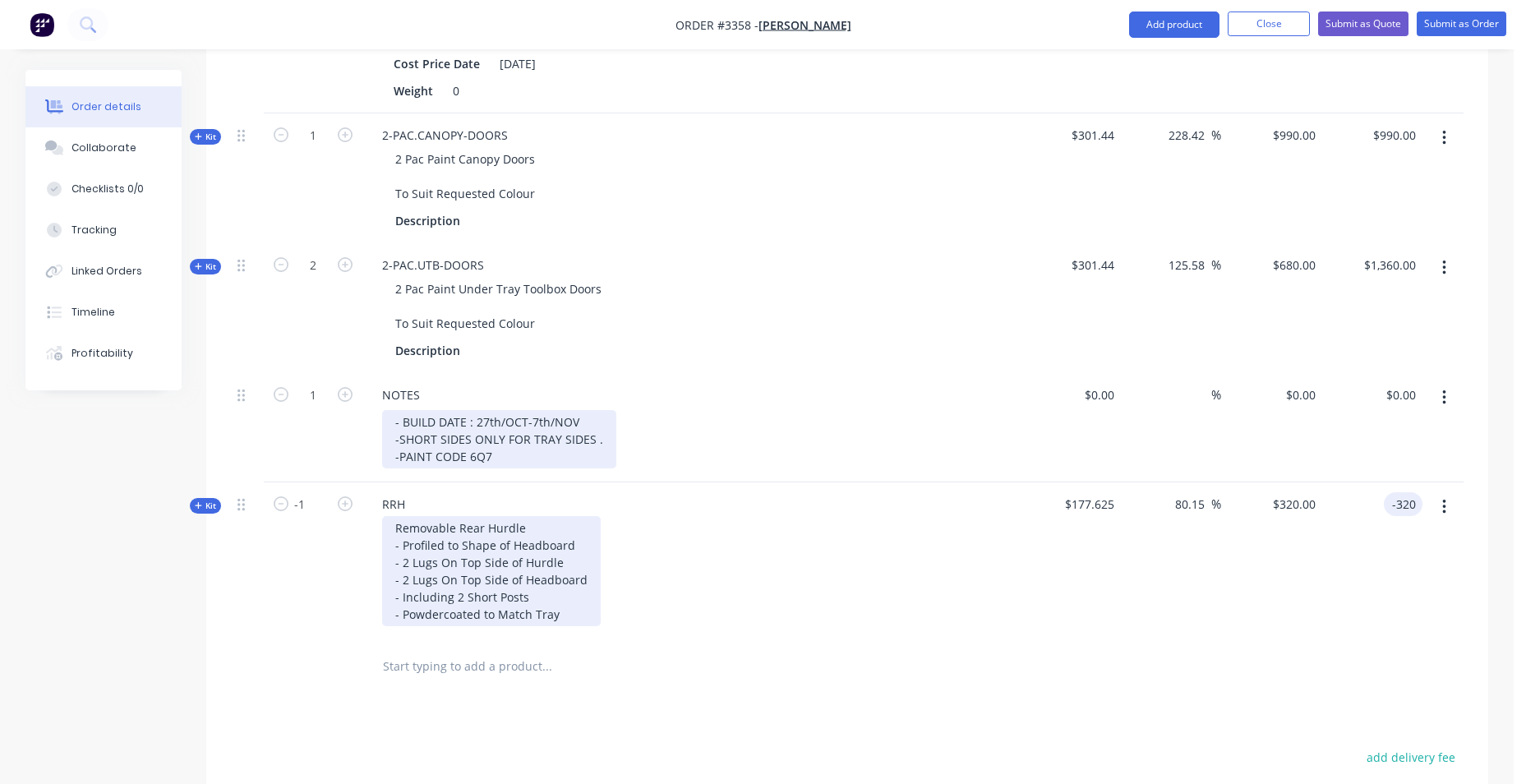
drag, startPoint x: 421, startPoint y: 450, endPoint x: 467, endPoint y: 519, distance: 82.9
click at [422, 450] on div "- BUILD DATE : 27th/OCT-7th/NOV -SHORT SIDES ONLY FOR TRAY SIDES . -PAINT CODE …" at bounding box center [499, 439] width 234 height 59
click at [472, 528] on div "Removable Rear Hurdle - Profiled to Shape of Headboard - 2 Lugs On Top Side of …" at bounding box center [491, 572] width 218 height 111
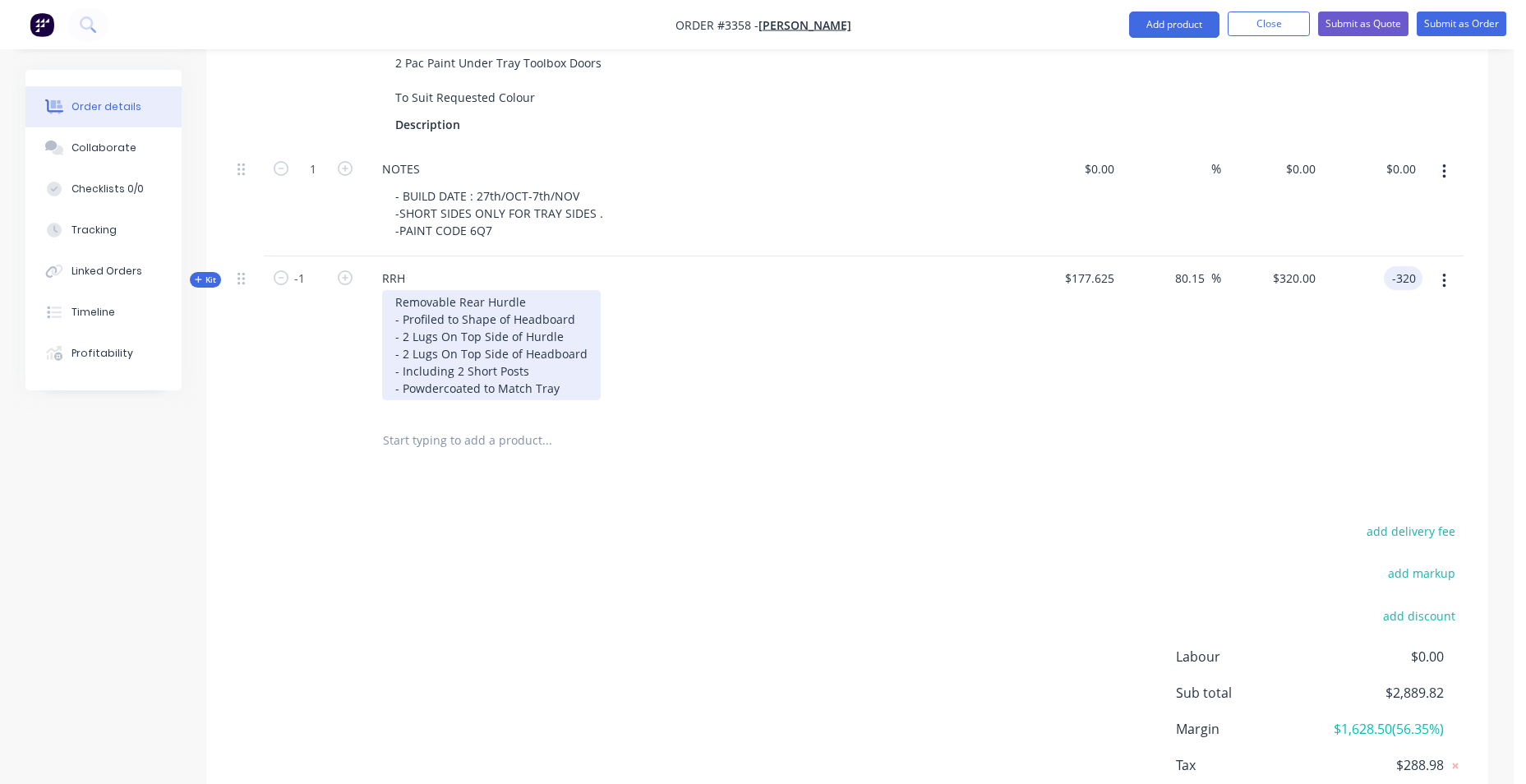
scroll to position [1601, 0]
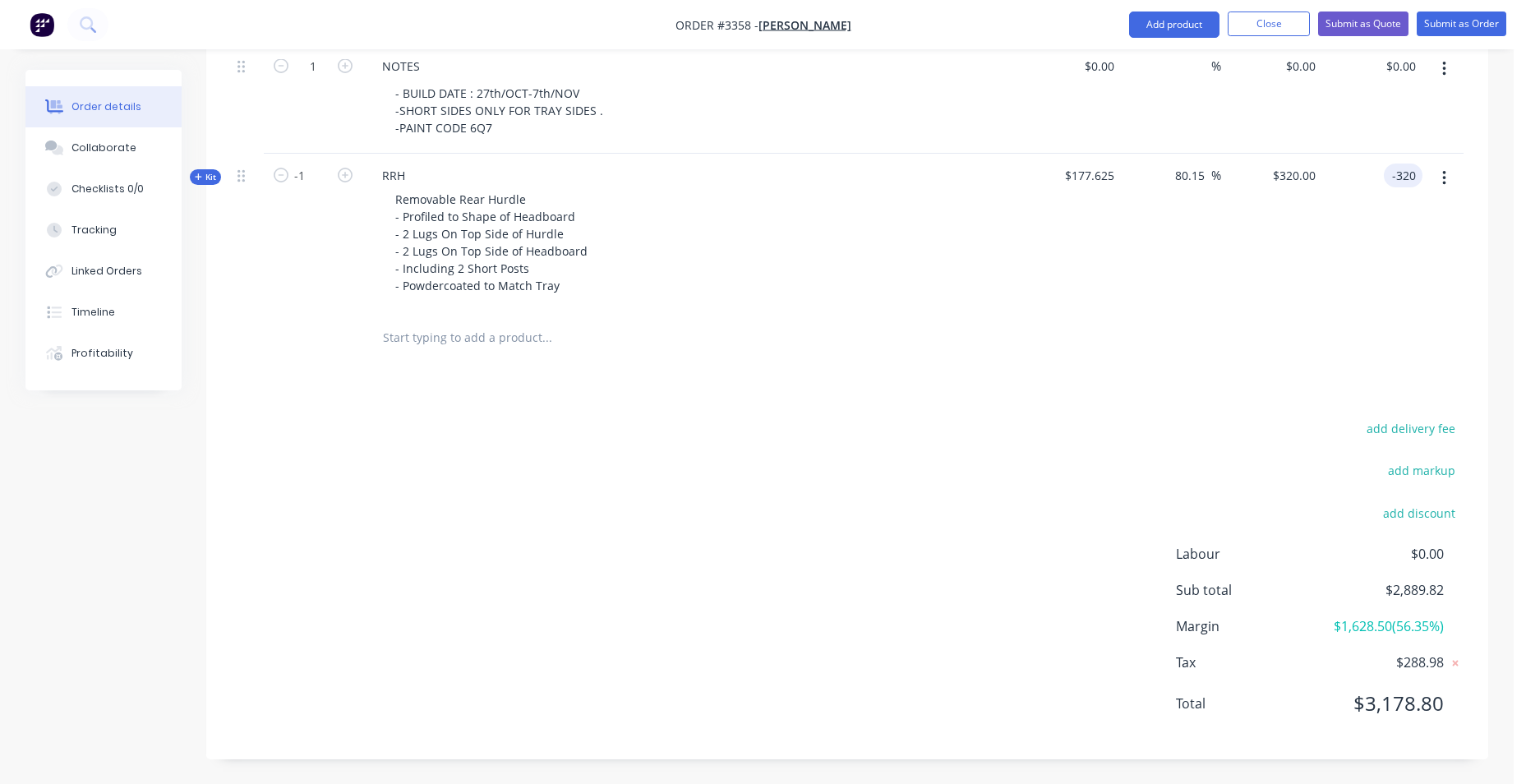
click at [1405, 176] on input "-320" at bounding box center [1406, 175] width 32 height 24
type input "0"
type input "-100"
type input "$0.00"
click at [1023, 320] on div at bounding box center [846, 338] width 1232 height 54
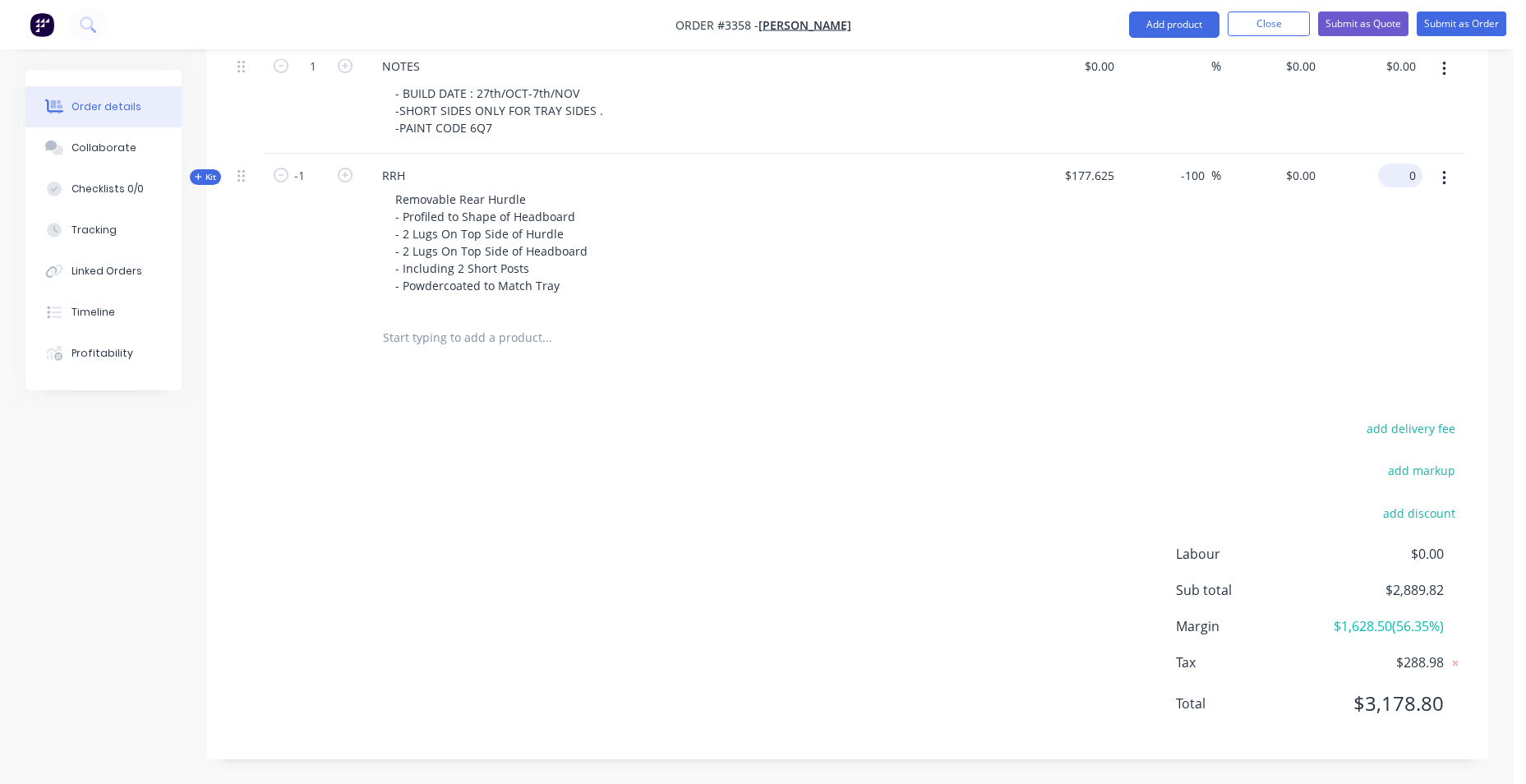
click at [1396, 177] on div "0 $0.00" at bounding box center [1372, 232] width 101 height 158
click at [1420, 180] on input "-320" at bounding box center [1406, 175] width 32 height 24
type input "$0.00"
click at [1061, 360] on div at bounding box center [846, 338] width 1232 height 54
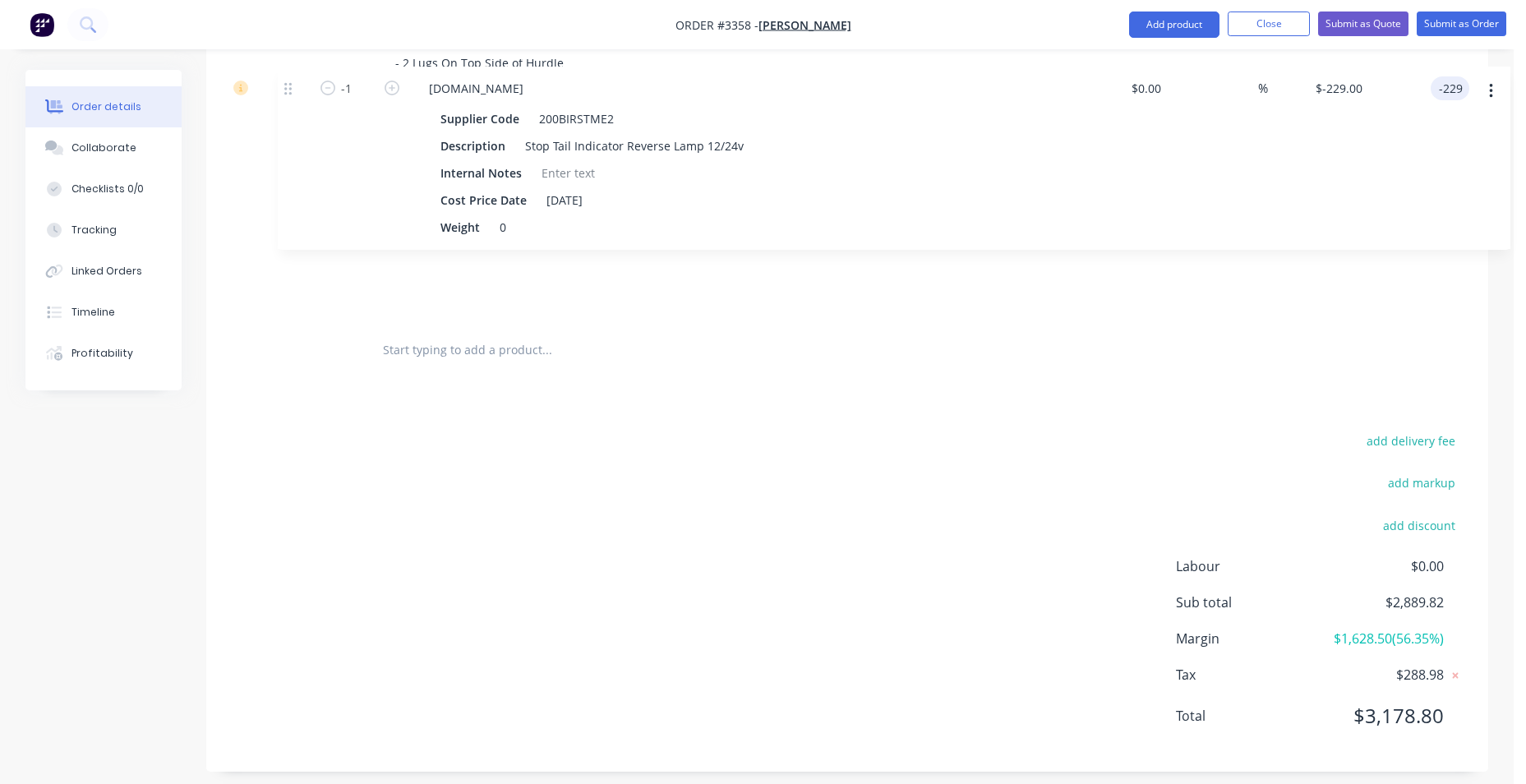
scroll to position [1578, 0]
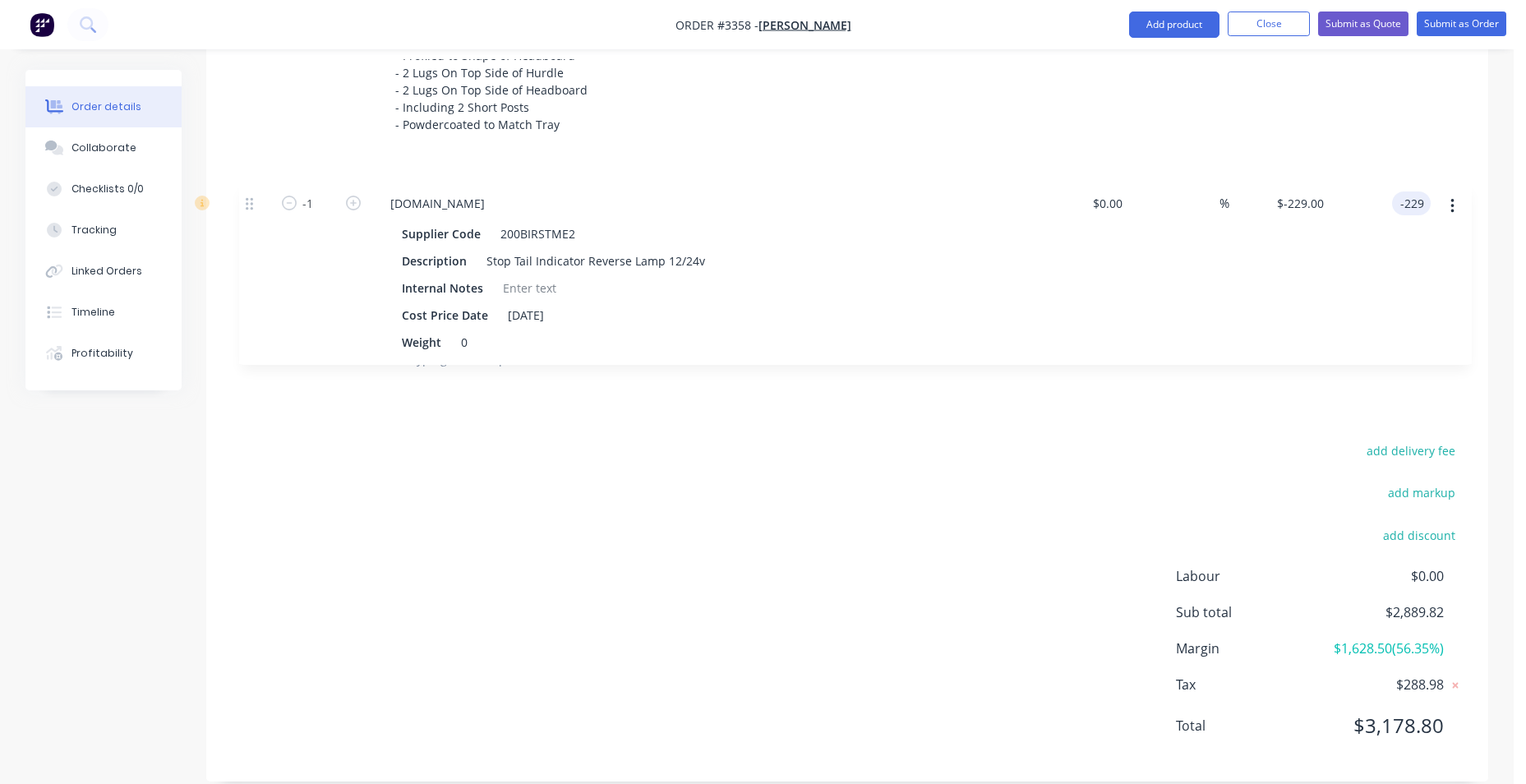
drag, startPoint x: 248, startPoint y: 369, endPoint x: 256, endPoint y: 205, distance: 164.2
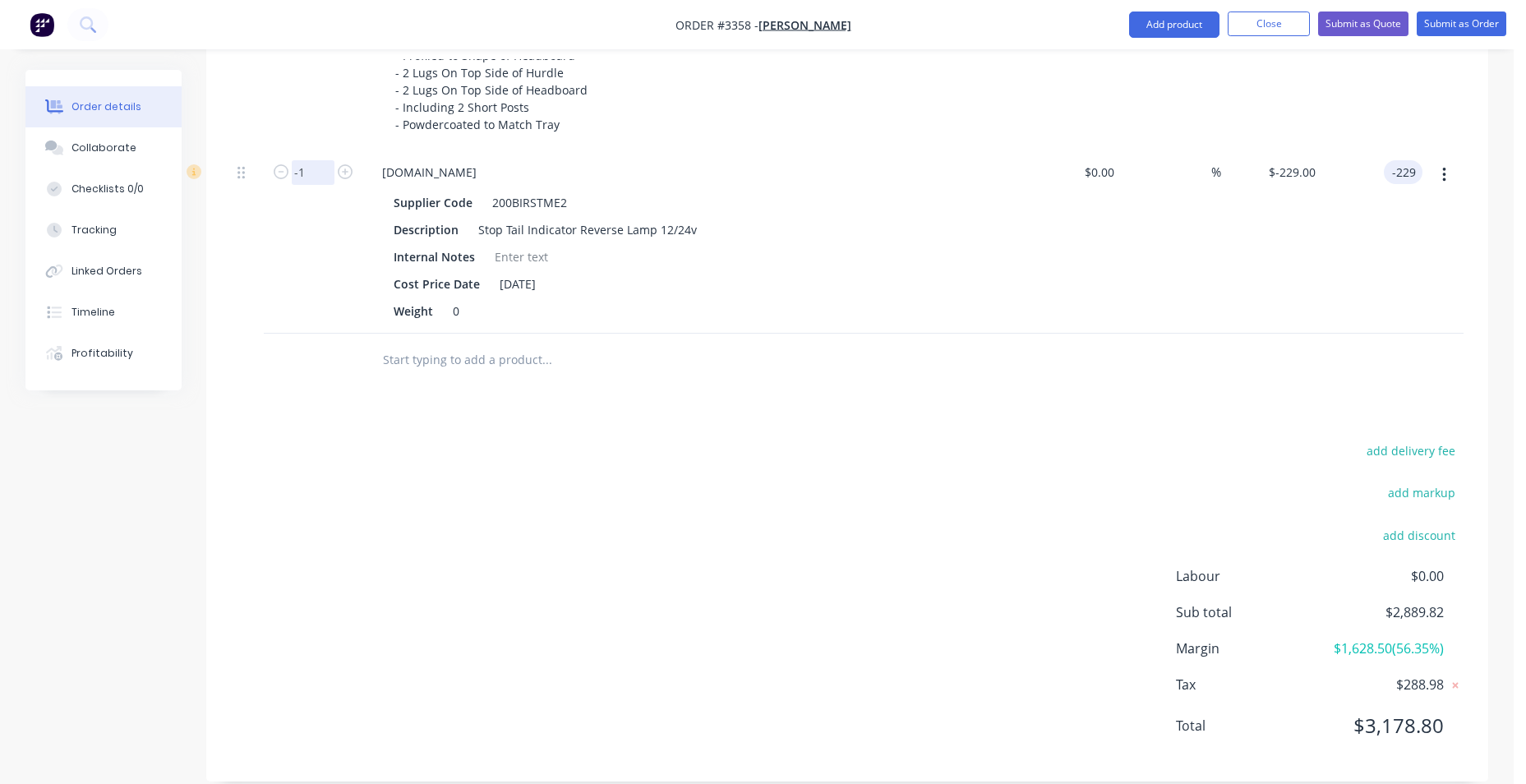
click at [303, 164] on input "-1" at bounding box center [313, 173] width 42 height 25
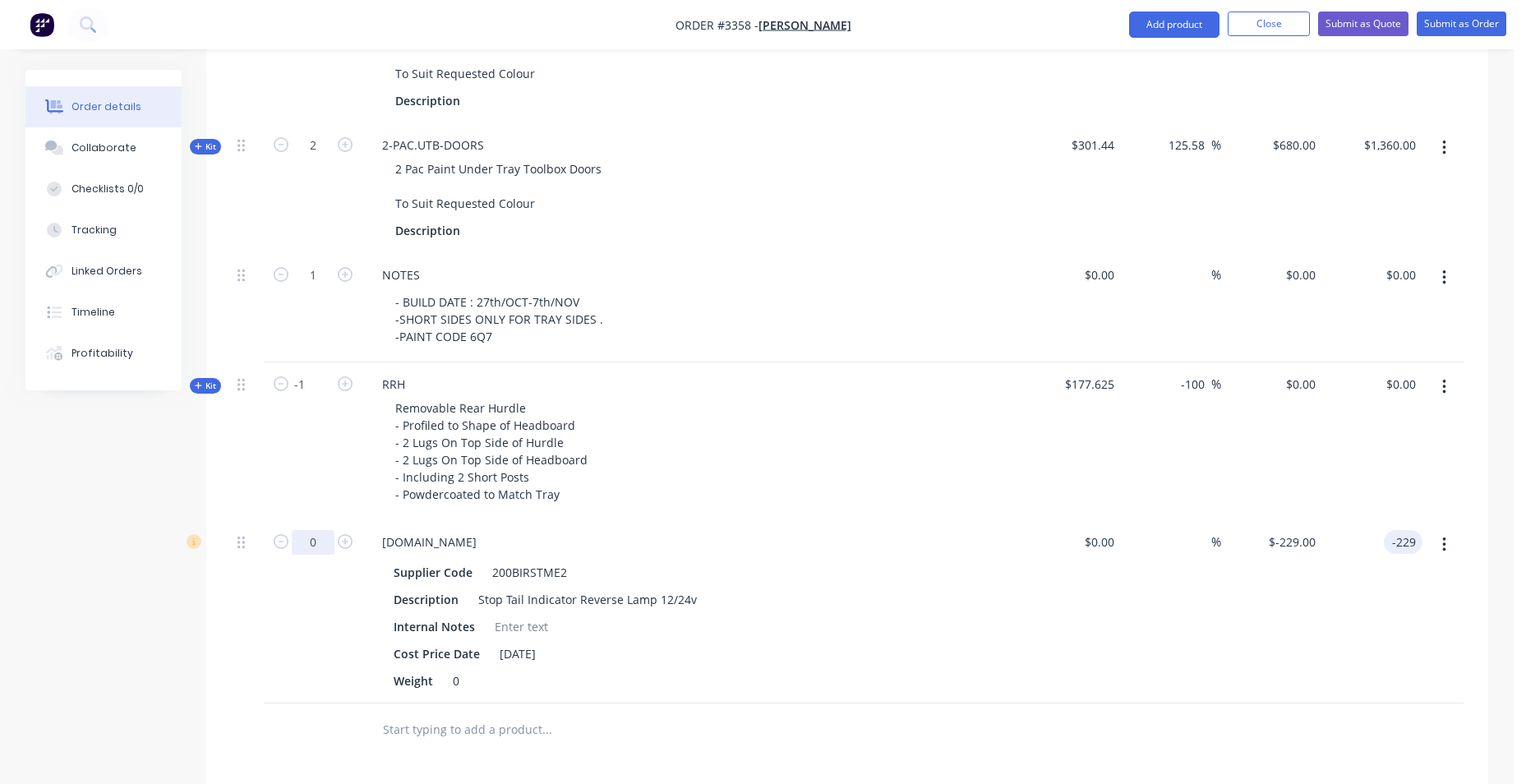
scroll to position [1167, 0]
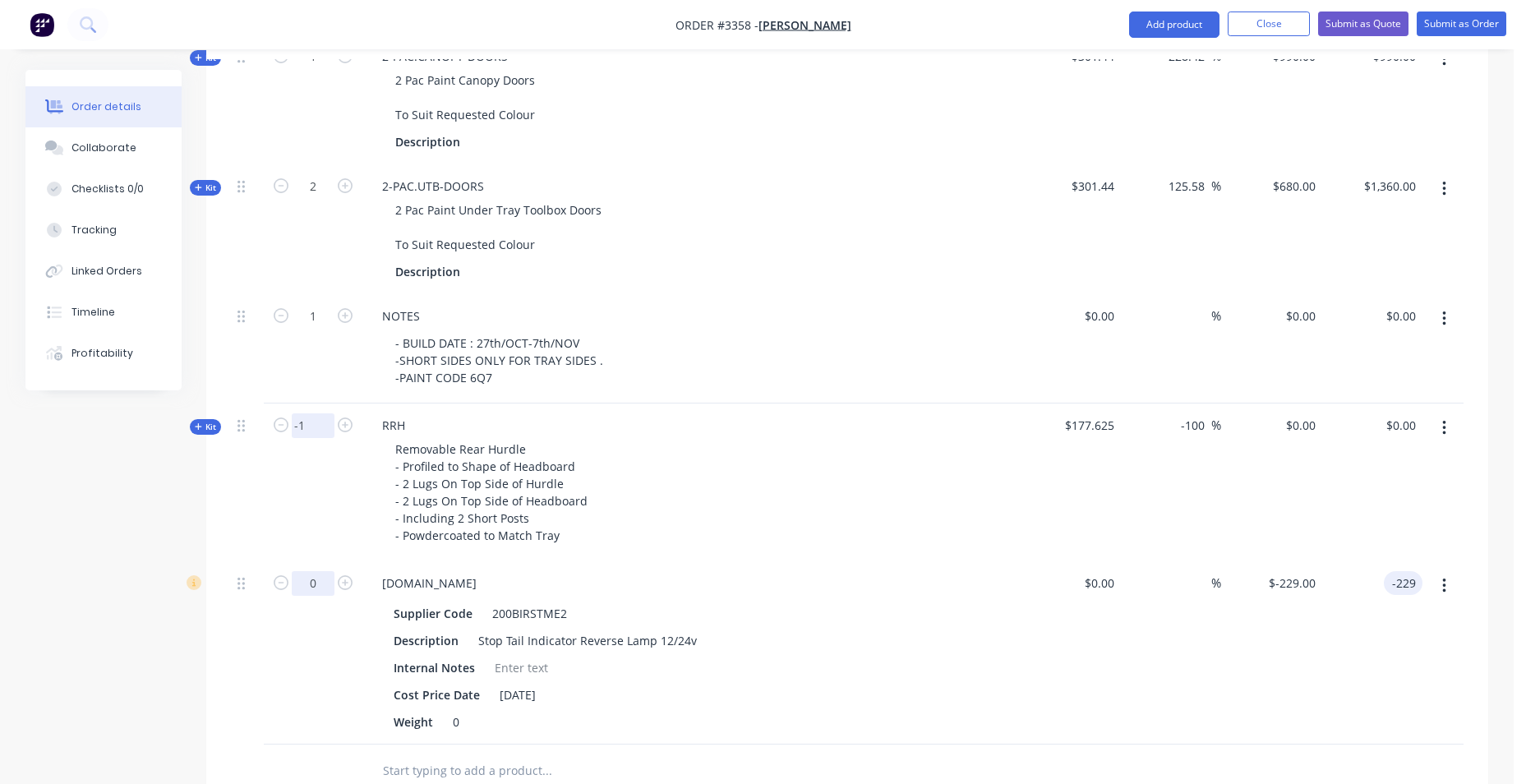
type input "0"
click at [312, 426] on input "-1" at bounding box center [313, 426] width 42 height 25
type input "0"
click at [845, 567] on div "[DOMAIN_NAME] Supplier Code 200BIRSTME2 Description Stop Tail Indicator Reverse…" at bounding box center [691, 653] width 657 height 183
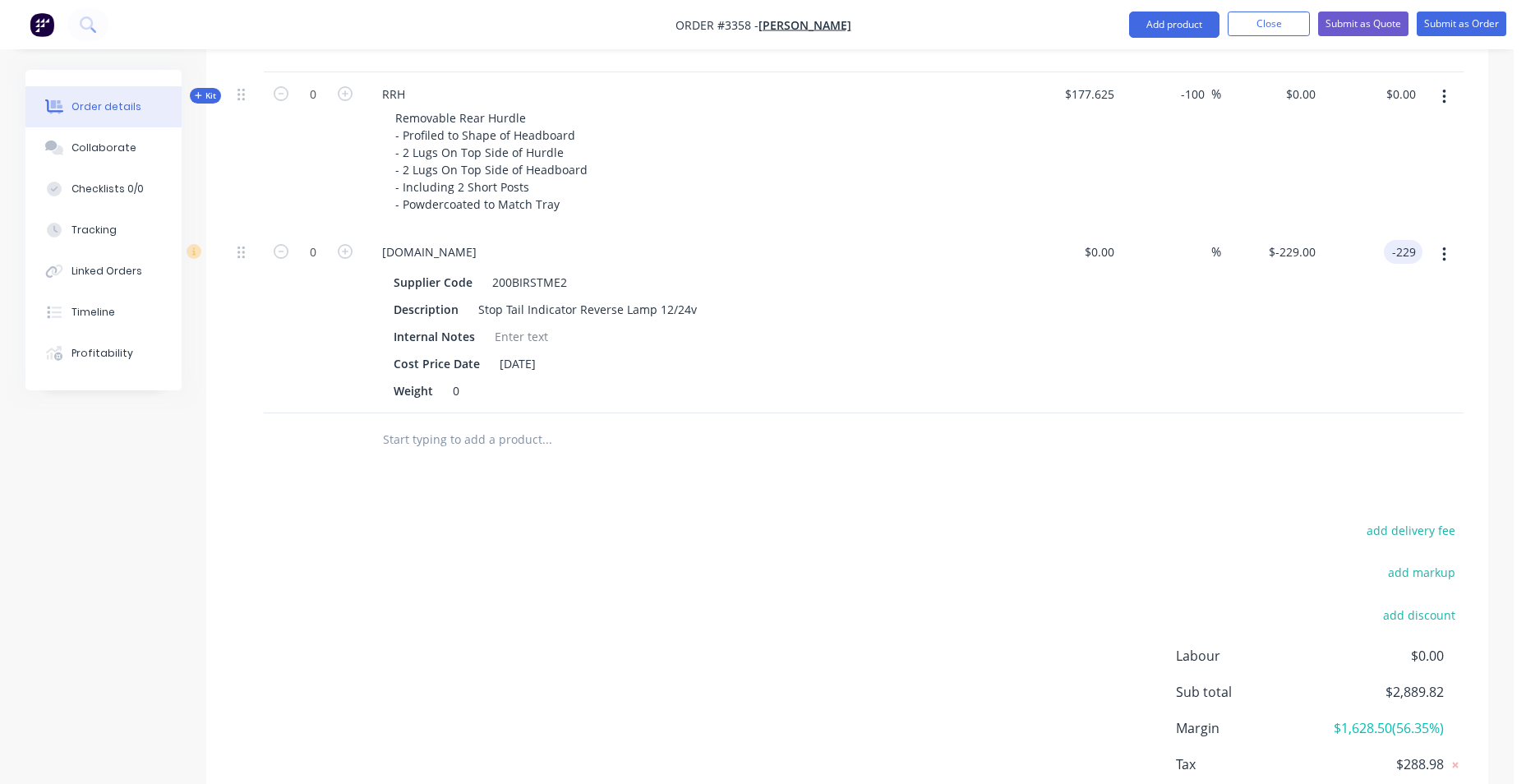
scroll to position [1578, 0]
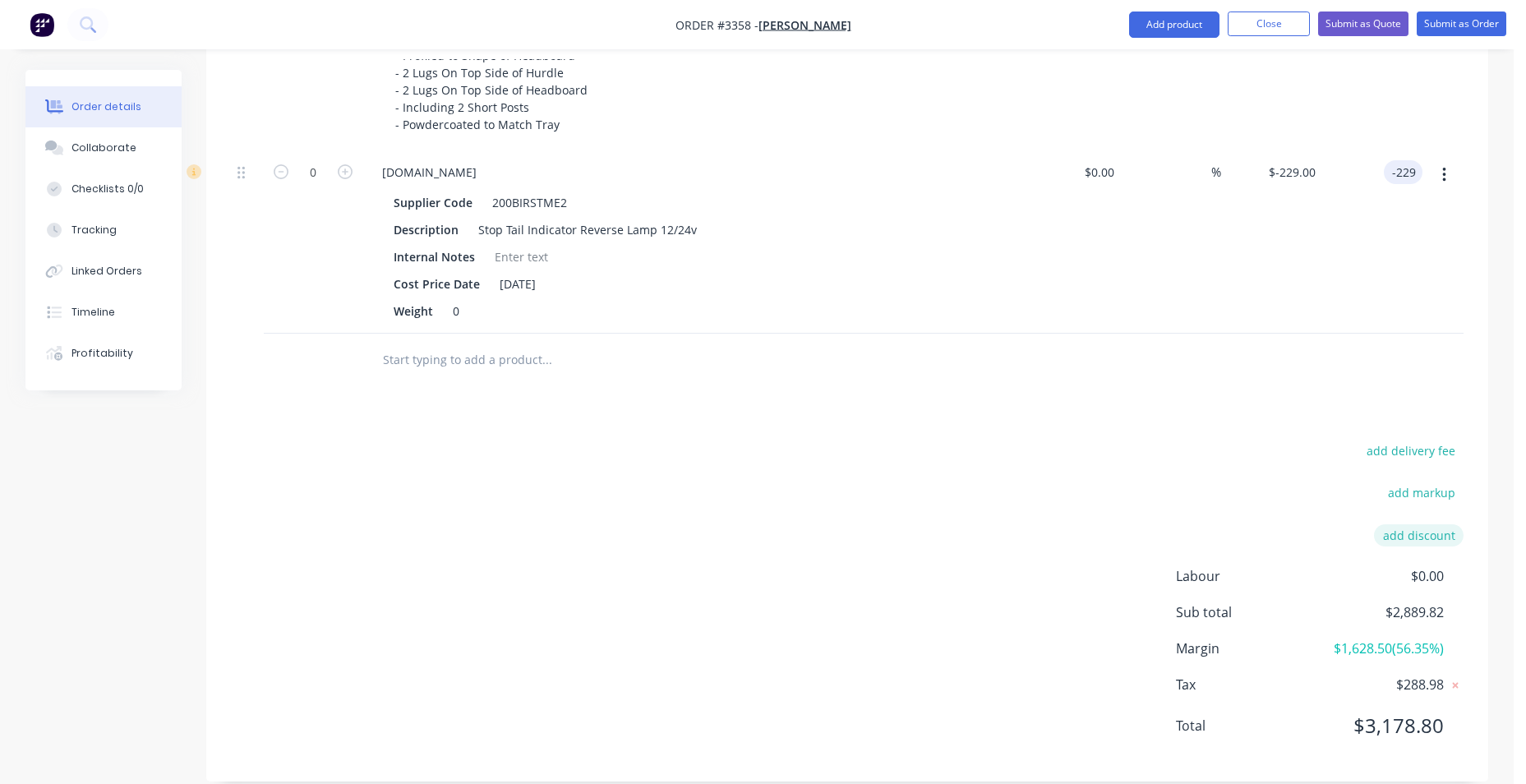
click at [1434, 537] on button "add discount" at bounding box center [1419, 535] width 90 height 22
click at [1313, 541] on input at bounding box center [1265, 536] width 155 height 25
click at [906, 541] on div "add delivery fee add markup Discount name (Optional) 0% Labour $0.00 Sub total …" at bounding box center [846, 596] width 1232 height 313
click at [1451, 533] on icon at bounding box center [1455, 536] width 16 height 16
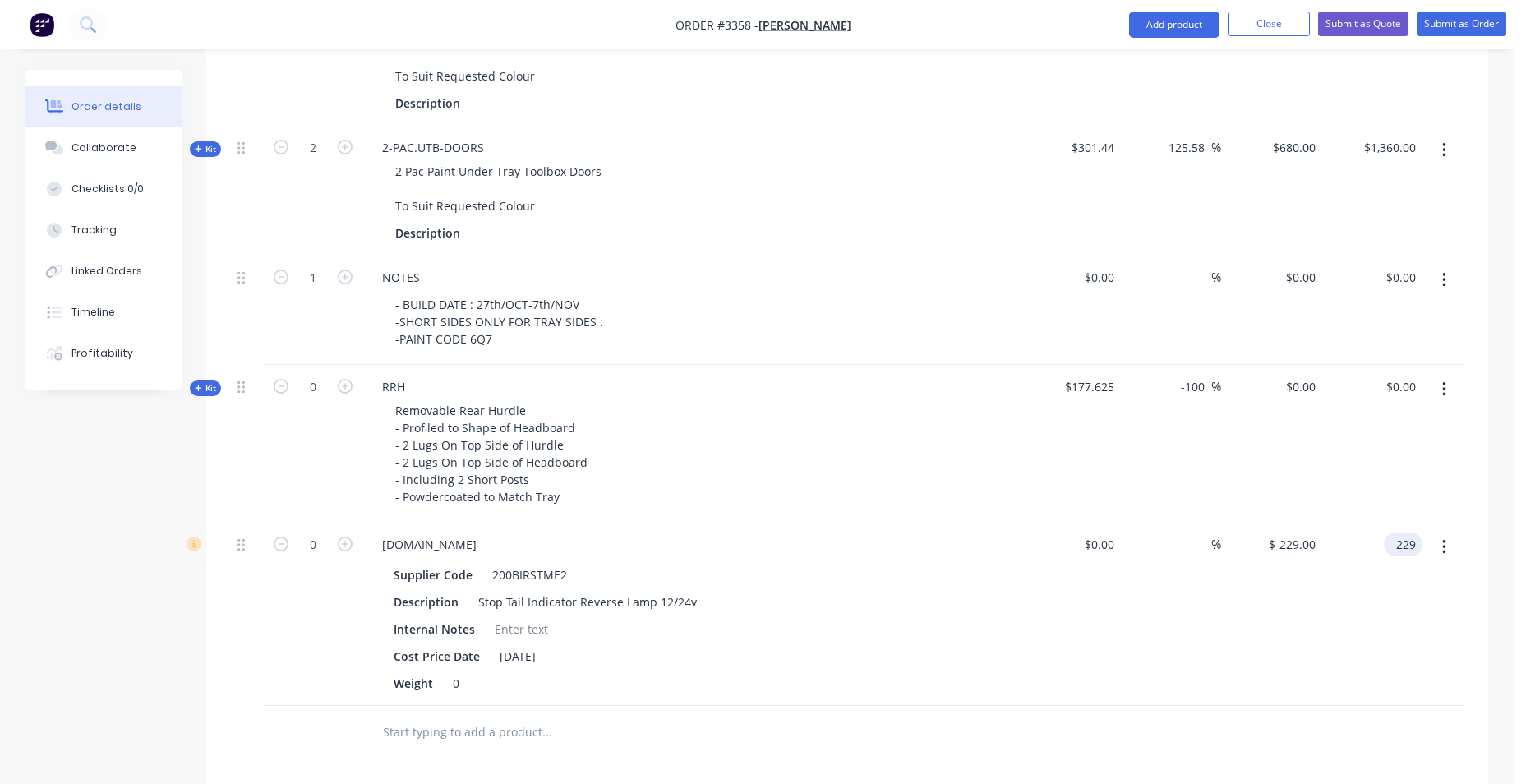
scroll to position [1332, 0]
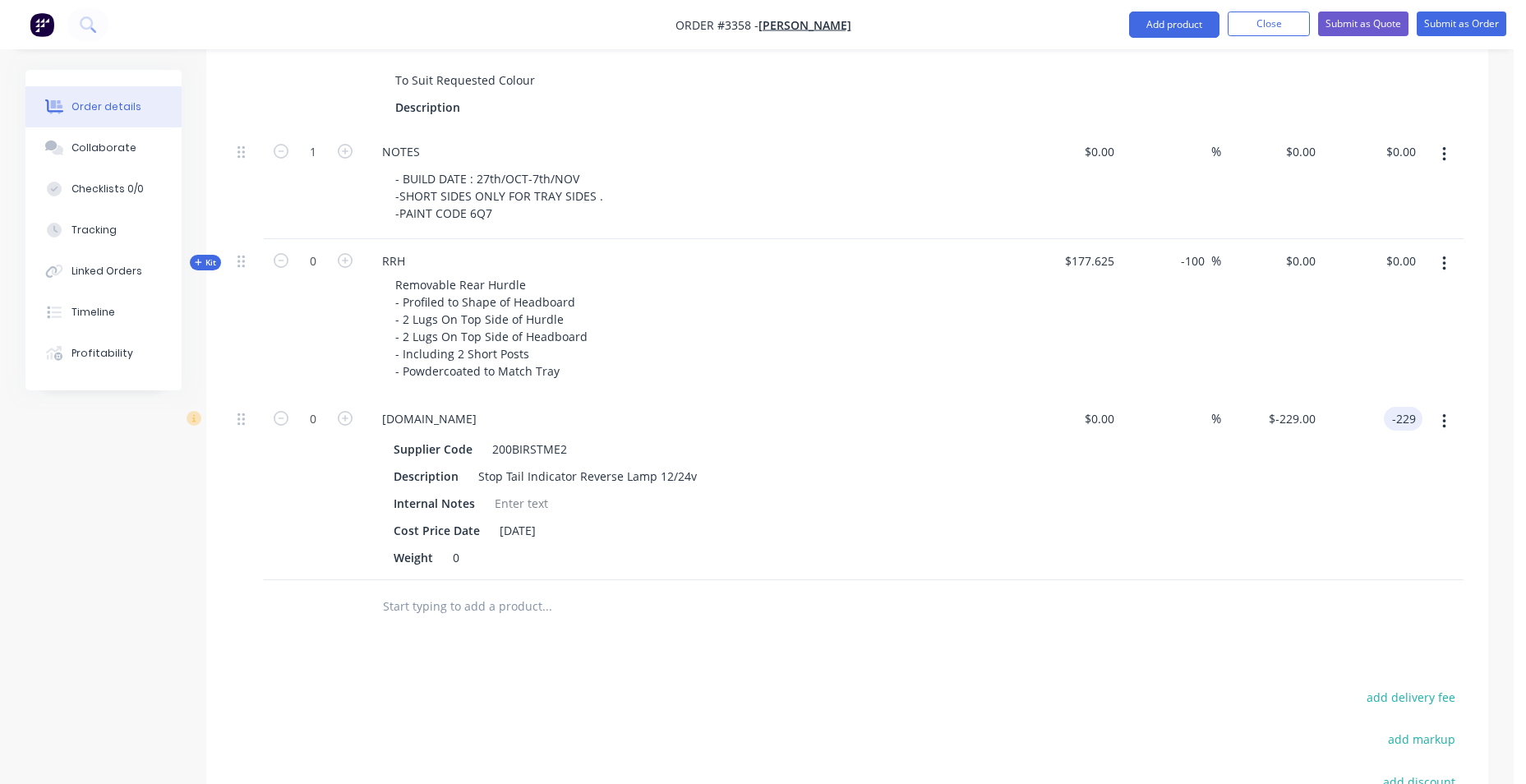
click at [1409, 423] on input "-229" at bounding box center [1406, 419] width 32 height 24
type input "0"
type input "$0.00"
click at [1186, 486] on div "%" at bounding box center [1171, 489] width 101 height 183
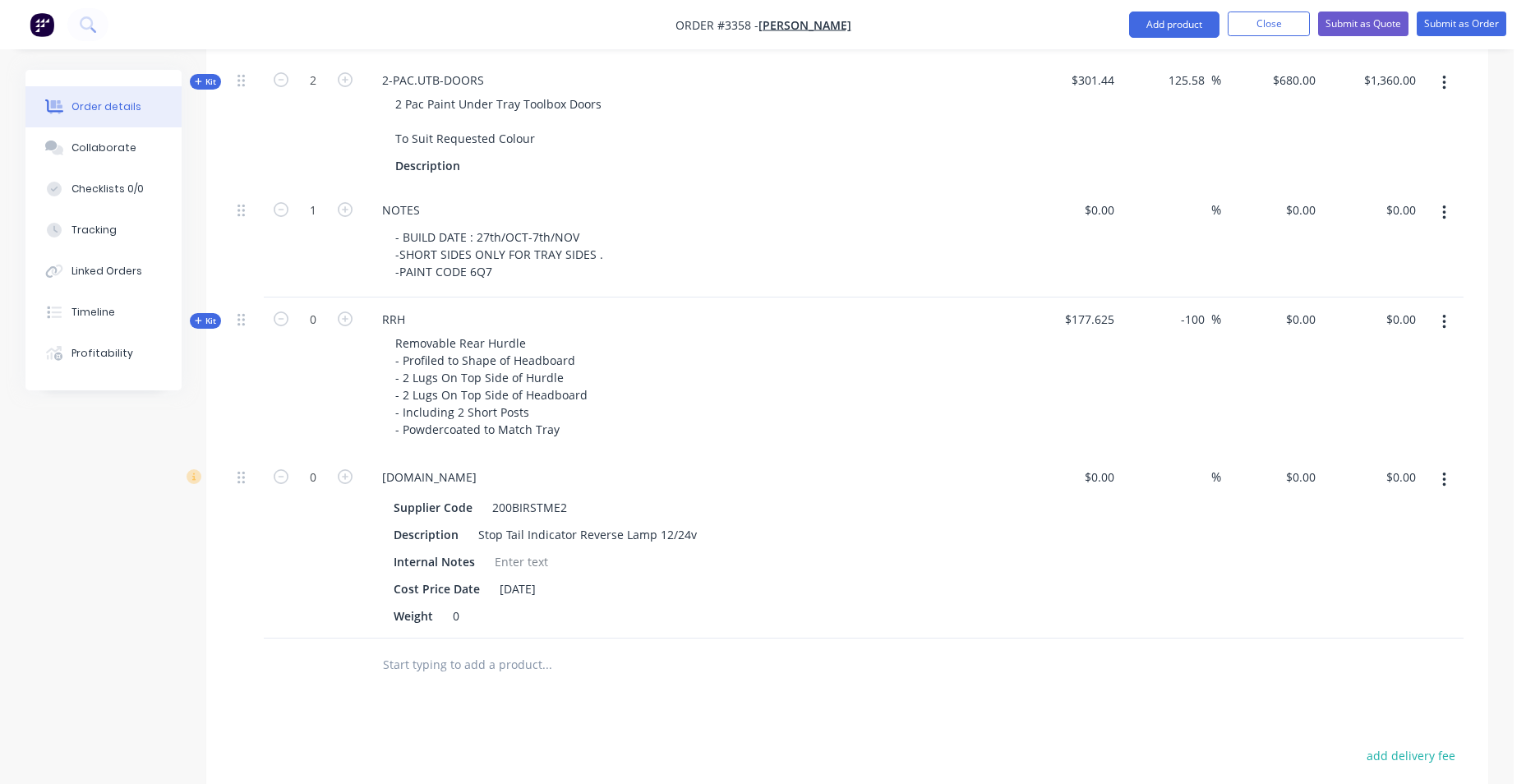
scroll to position [1272, 0]
click at [1448, 330] on button "button" at bounding box center [1444, 324] width 39 height 29
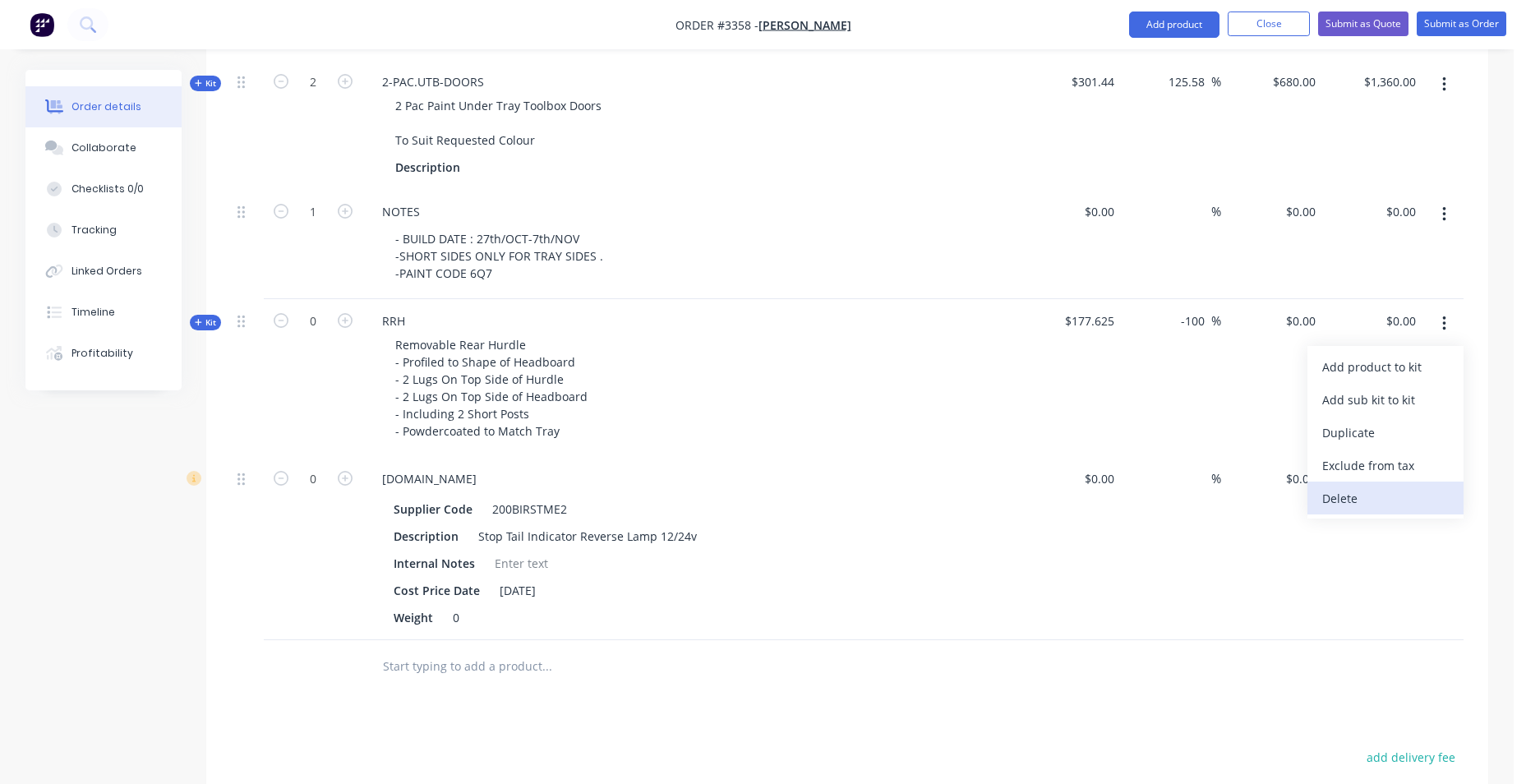
click at [1367, 490] on div "Delete" at bounding box center [1385, 498] width 127 height 24
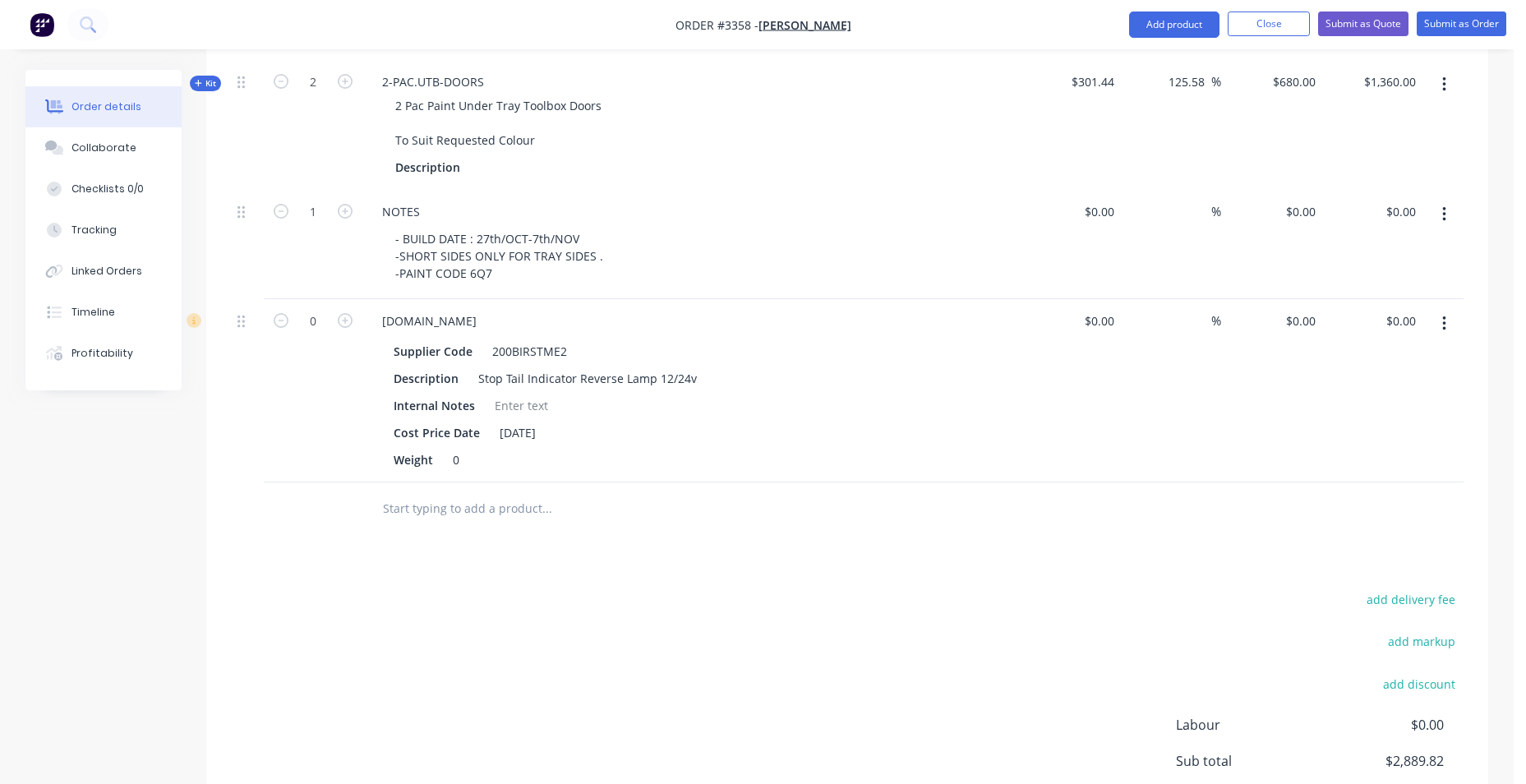
click at [1442, 320] on icon "button" at bounding box center [1444, 323] width 4 height 18
click at [1371, 459] on div "Delete" at bounding box center [1385, 465] width 127 height 24
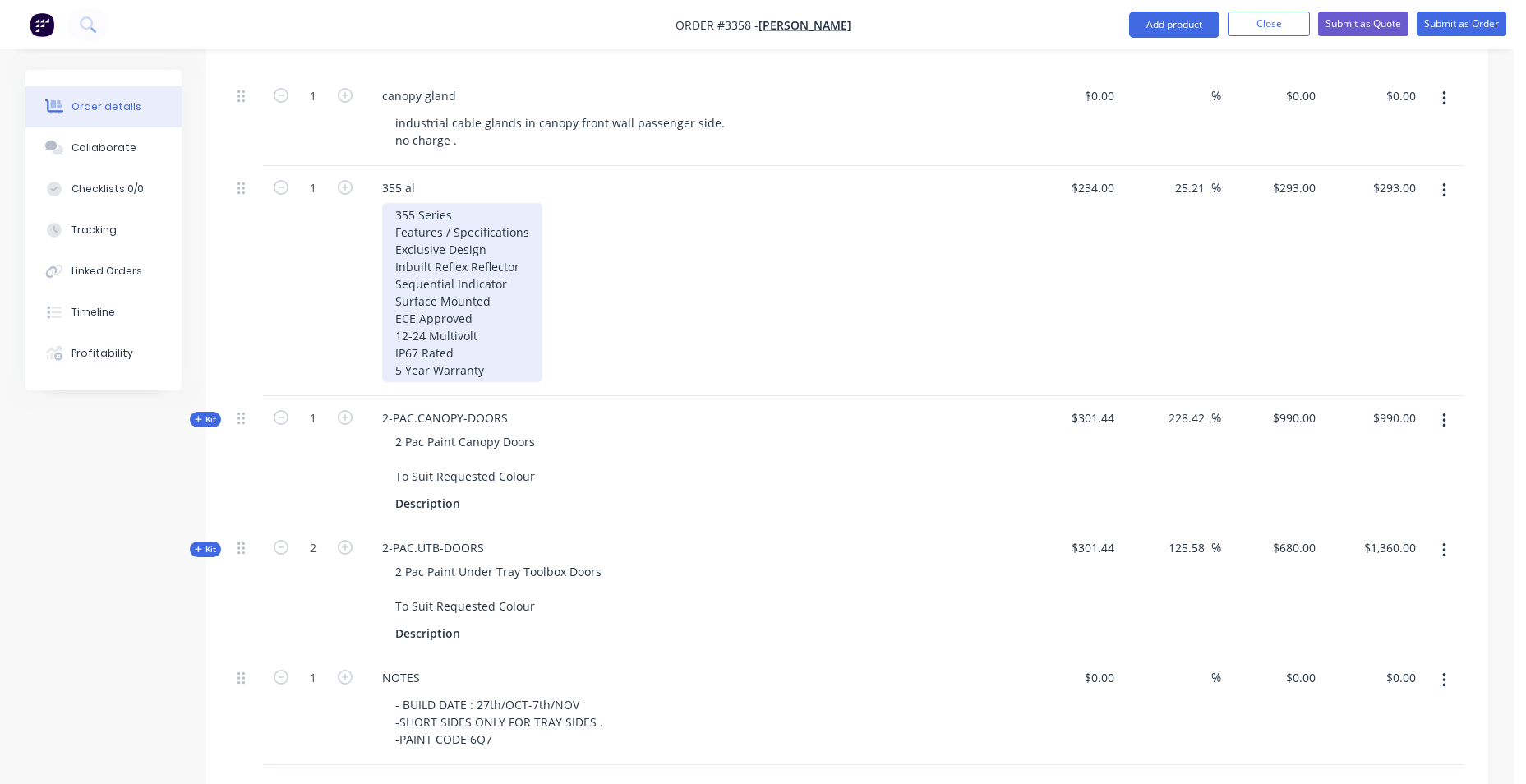
scroll to position [767, 0]
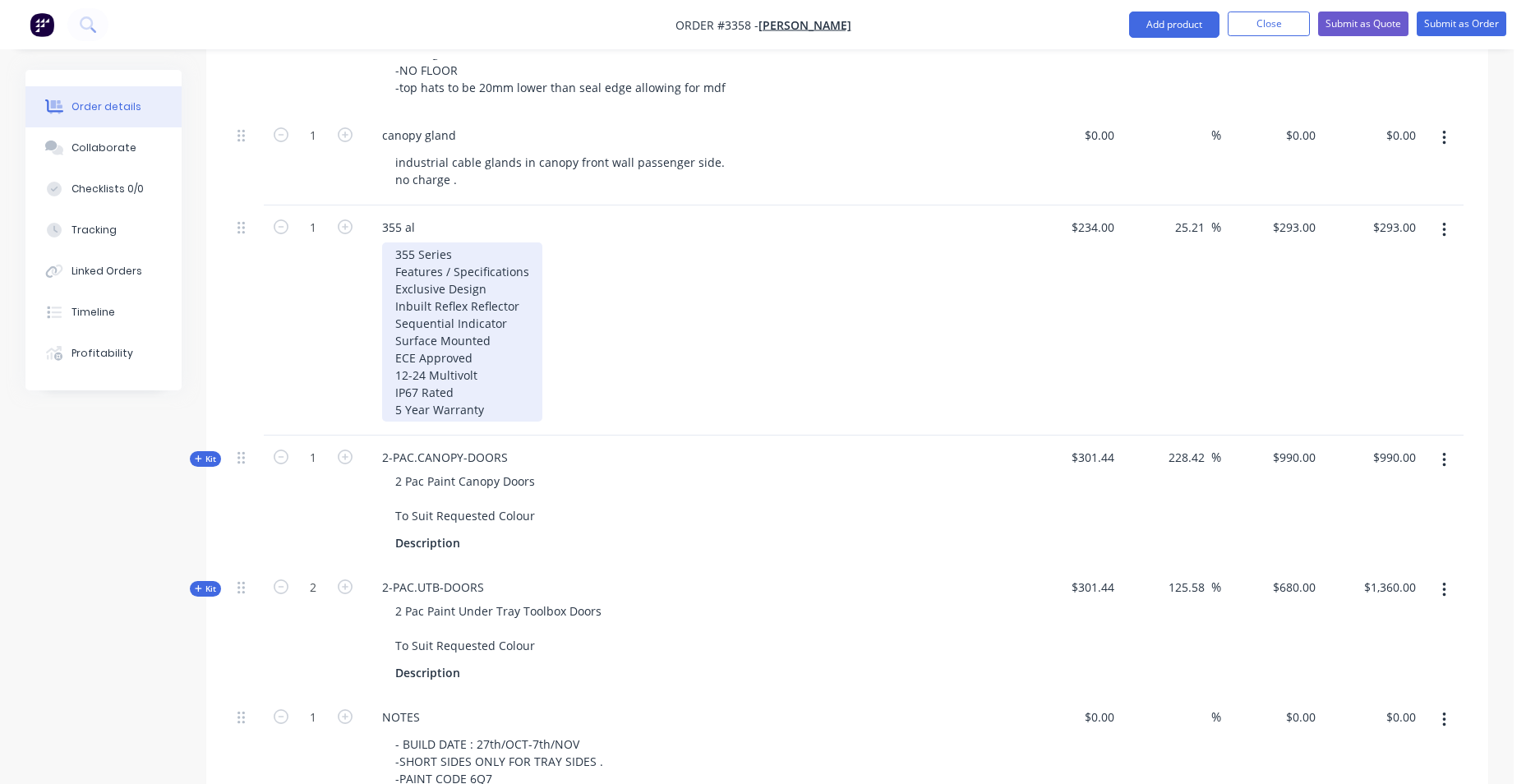
click at [482, 395] on div "355 Series Features / Specifications Exclusive Design Inbuilt Reflex Reflector …" at bounding box center [463, 332] width 161 height 179
click at [498, 409] on div "355 Series Features / Specifications Exclusive Design Inbuilt Reflex Reflector …" at bounding box center [463, 332] width 161 height 179
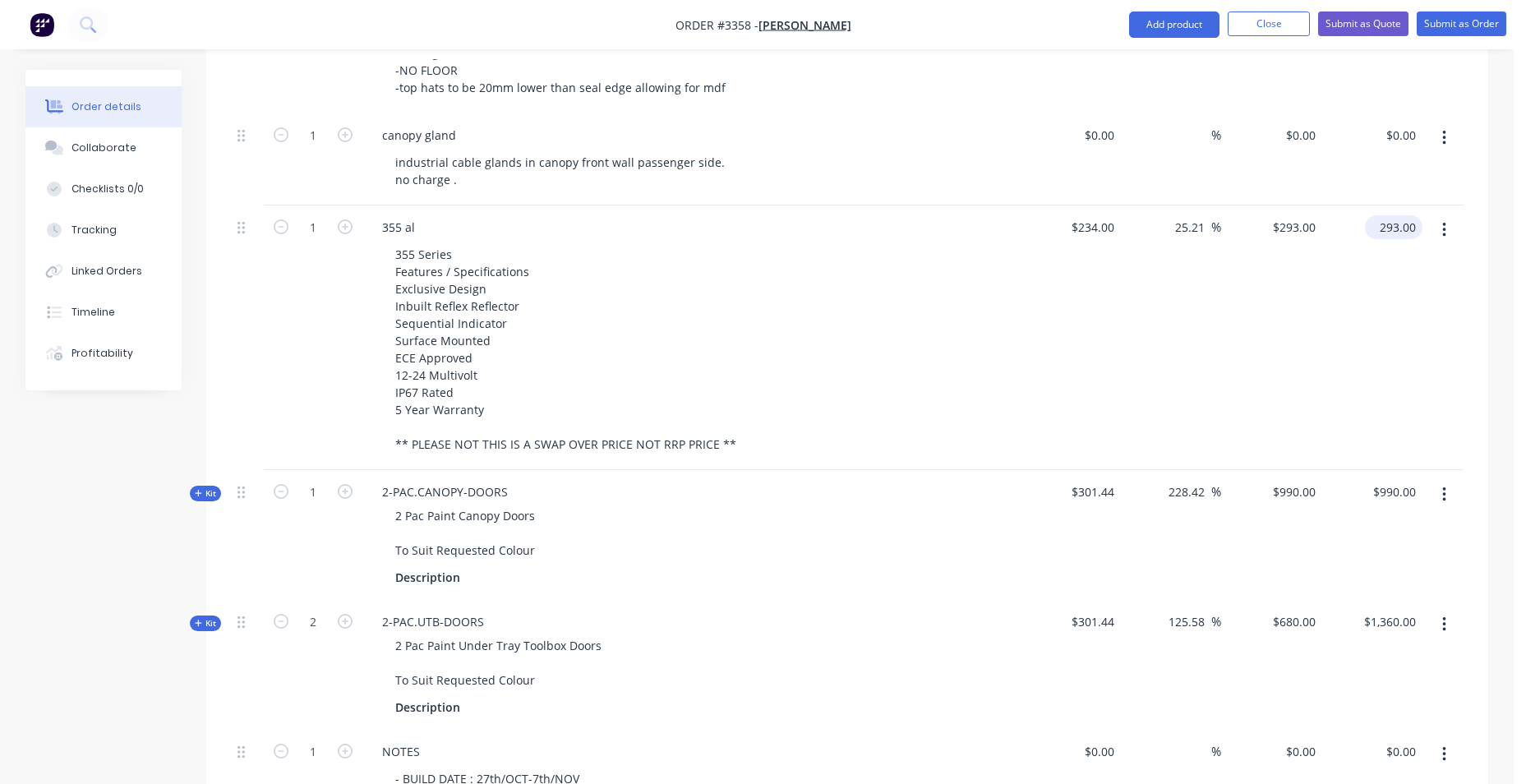
click at [1378, 228] on input "293.00" at bounding box center [1396, 227] width 51 height 24
type input "$293.00"
click at [1138, 230] on div "25.21 25.21 %" at bounding box center [1171, 338] width 101 height 264
click at [1111, 224] on input "234" at bounding box center [1107, 227] width 28 height 24
type input "$0.00"
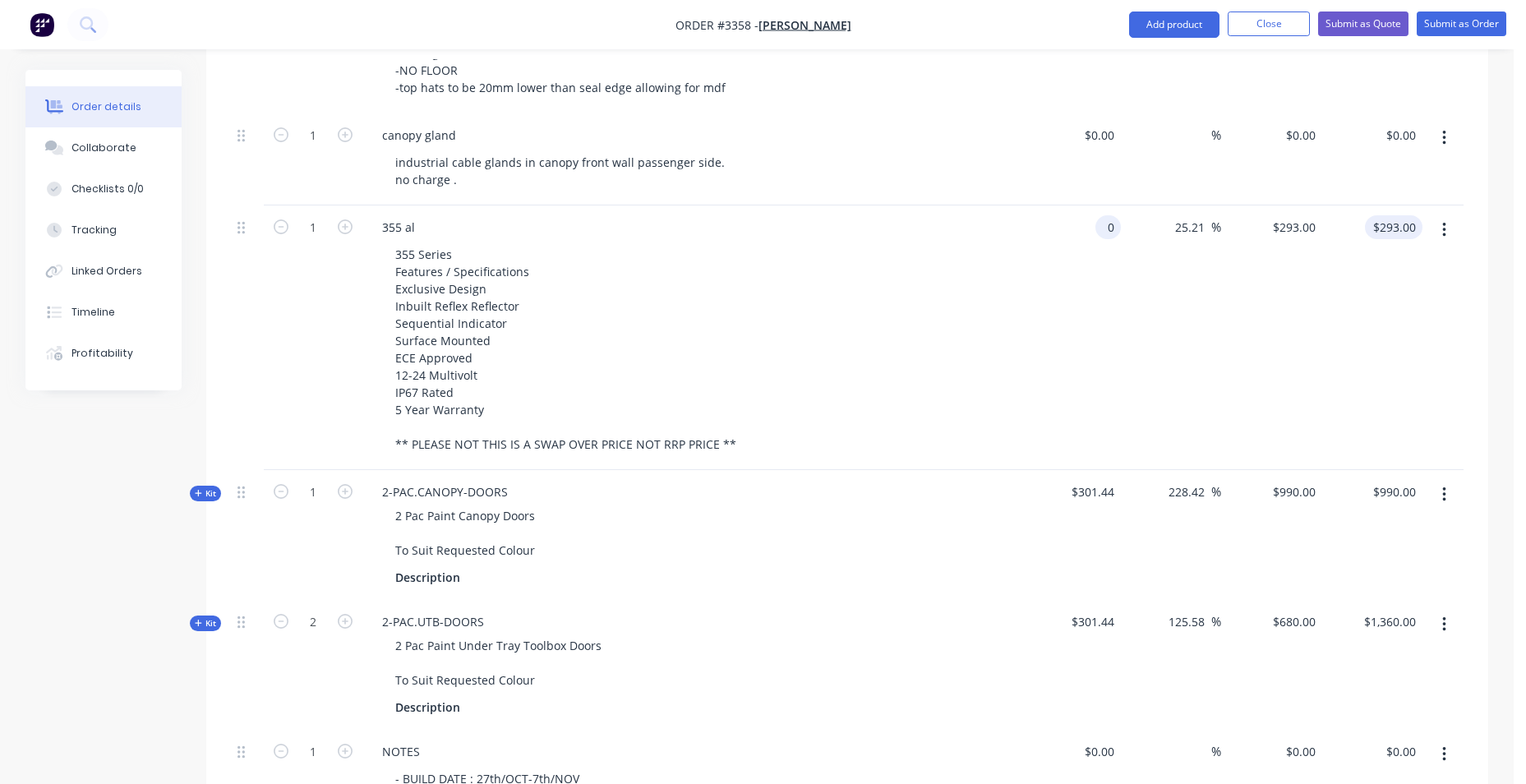
type input "$0.00"
click at [1376, 234] on div "0.00 $293.00" at bounding box center [1372, 338] width 101 height 264
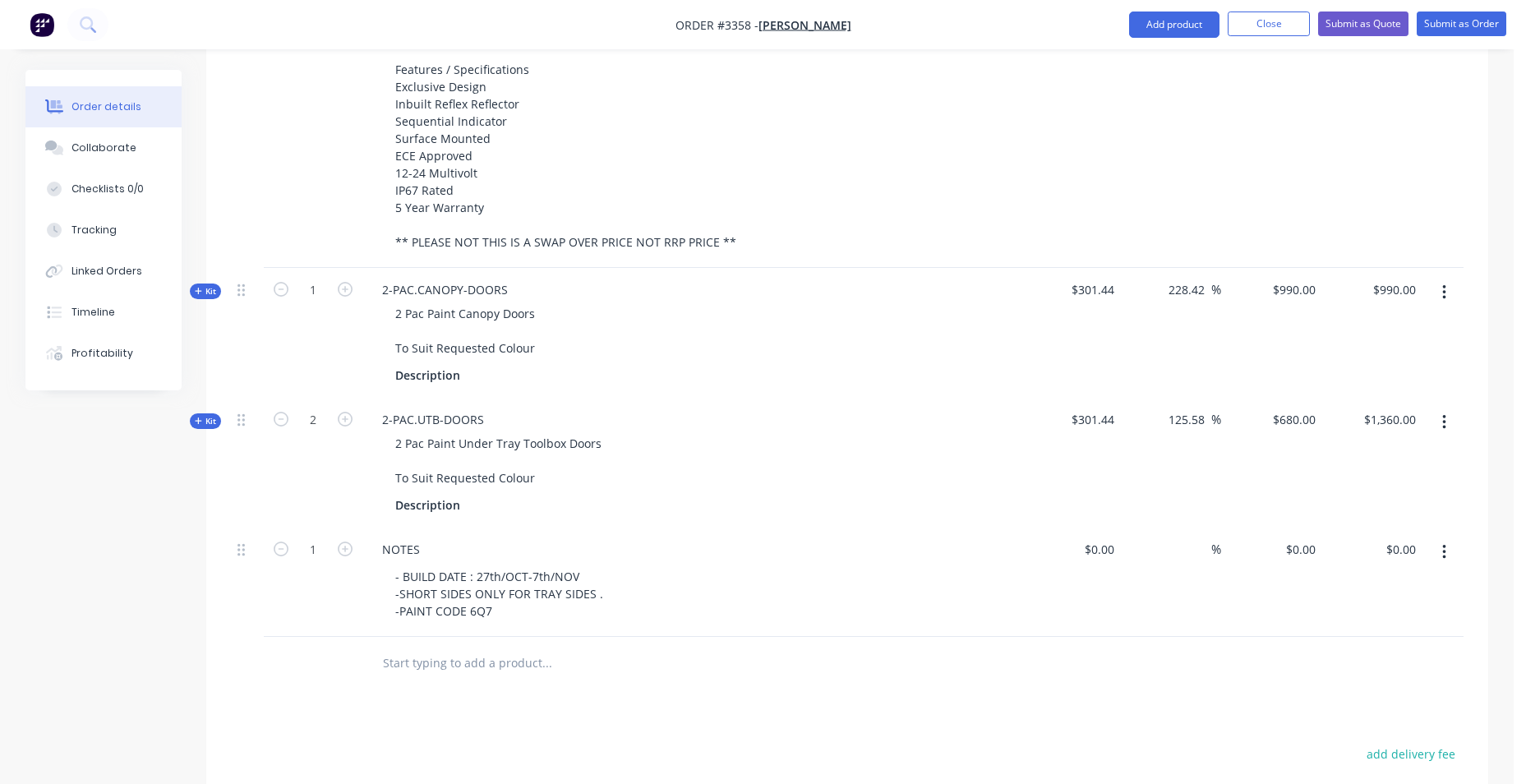
scroll to position [965, 0]
type input "$0.00"
click at [485, 681] on input "text" at bounding box center [547, 667] width 329 height 33
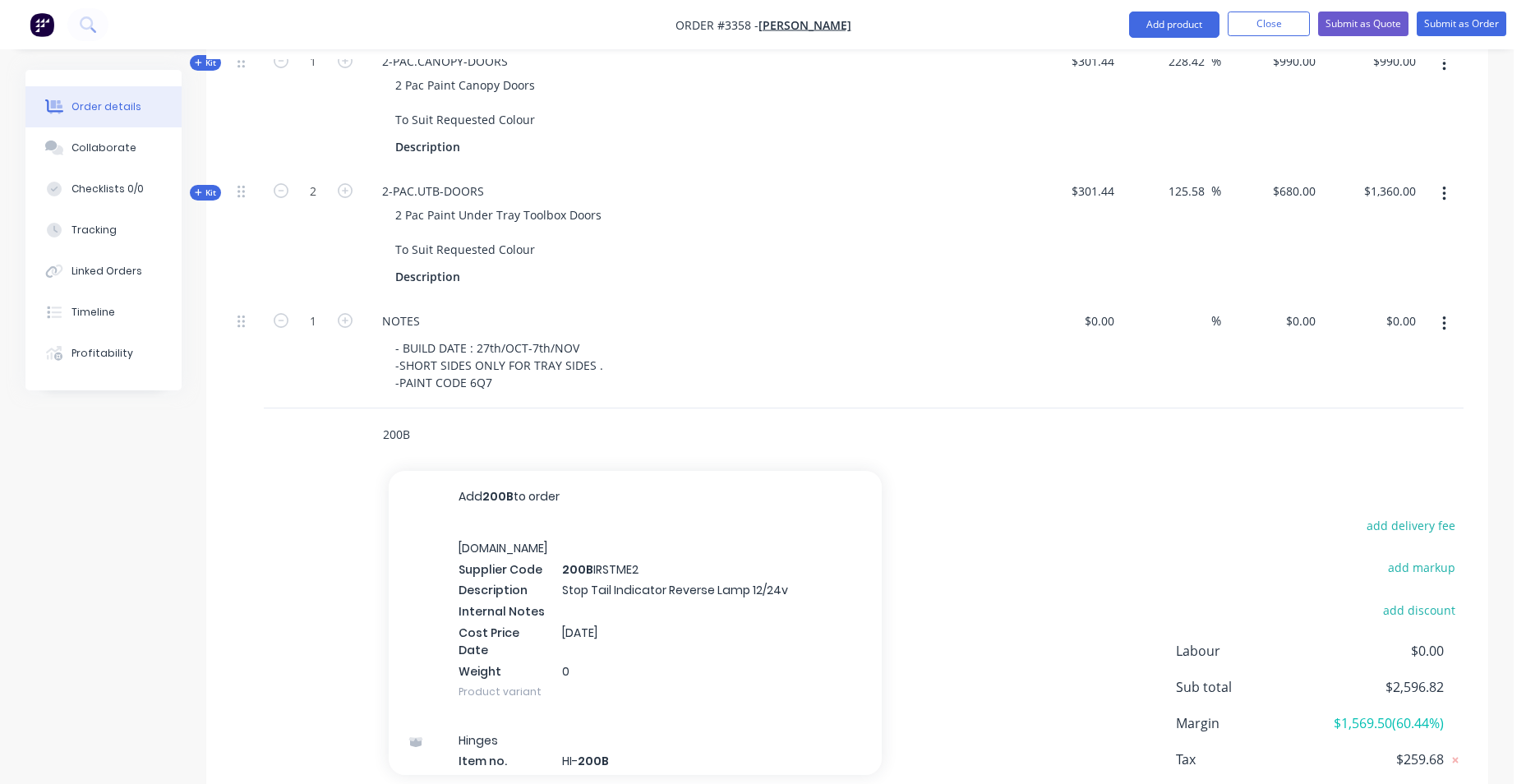
scroll to position [1212, 0]
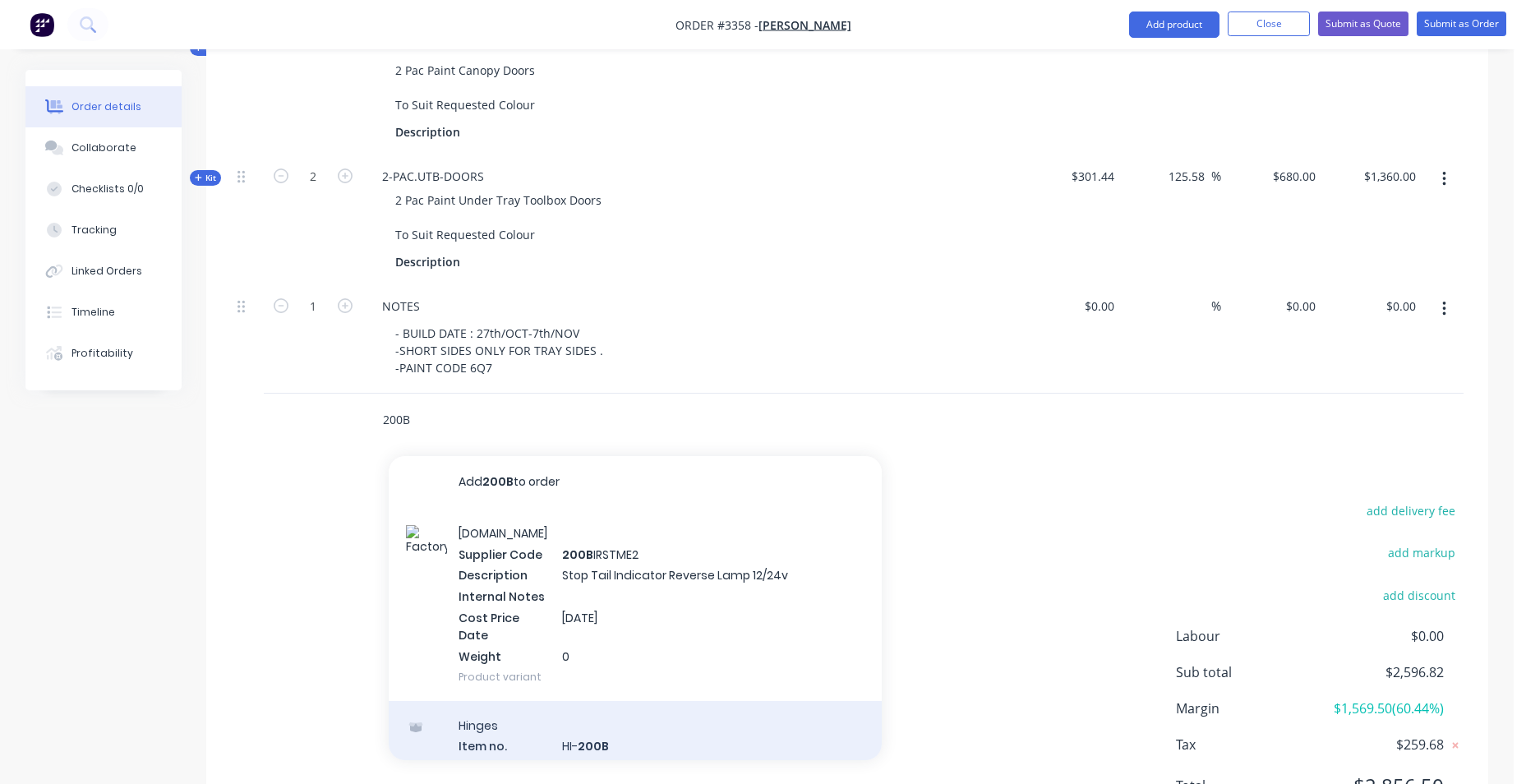
type input "200B"
click at [541, 701] on div "Hinges Item no. HI- 200B Description Bullet Hinge 16 x 200mm with brass pin & w…" at bounding box center [635, 787] width 493 height 171
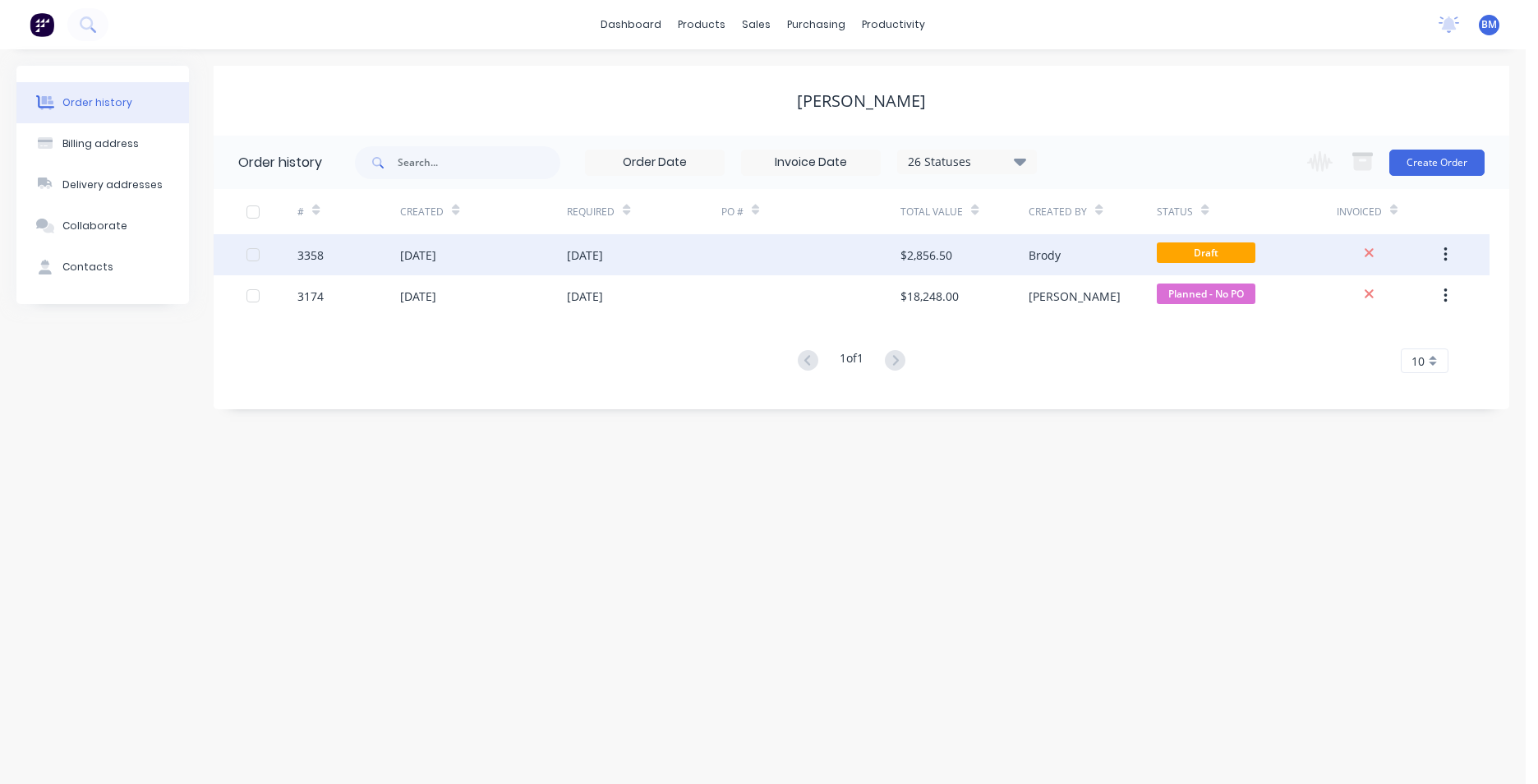
click at [712, 262] on div "[DATE]" at bounding box center [644, 255] width 154 height 41
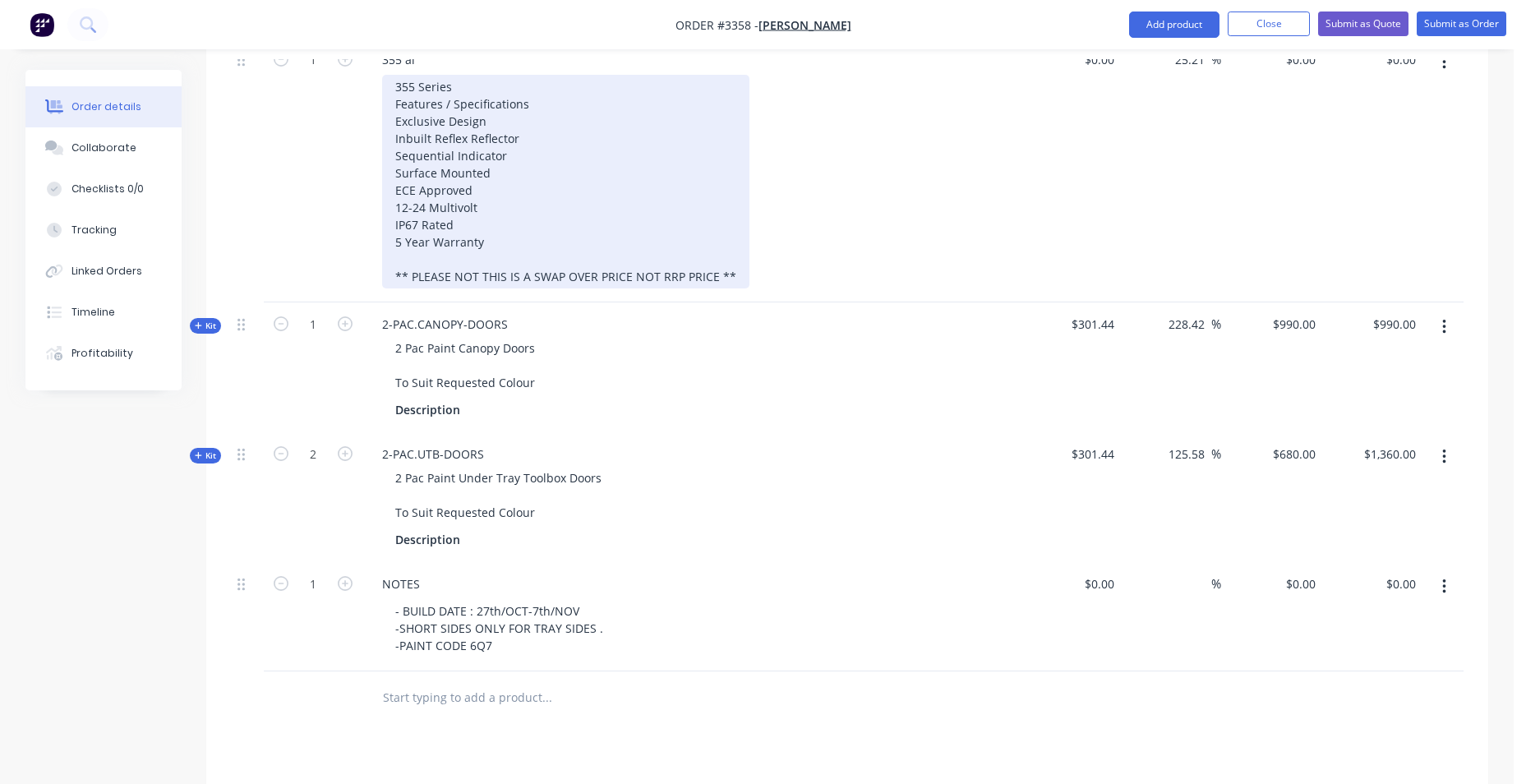
scroll to position [986, 0]
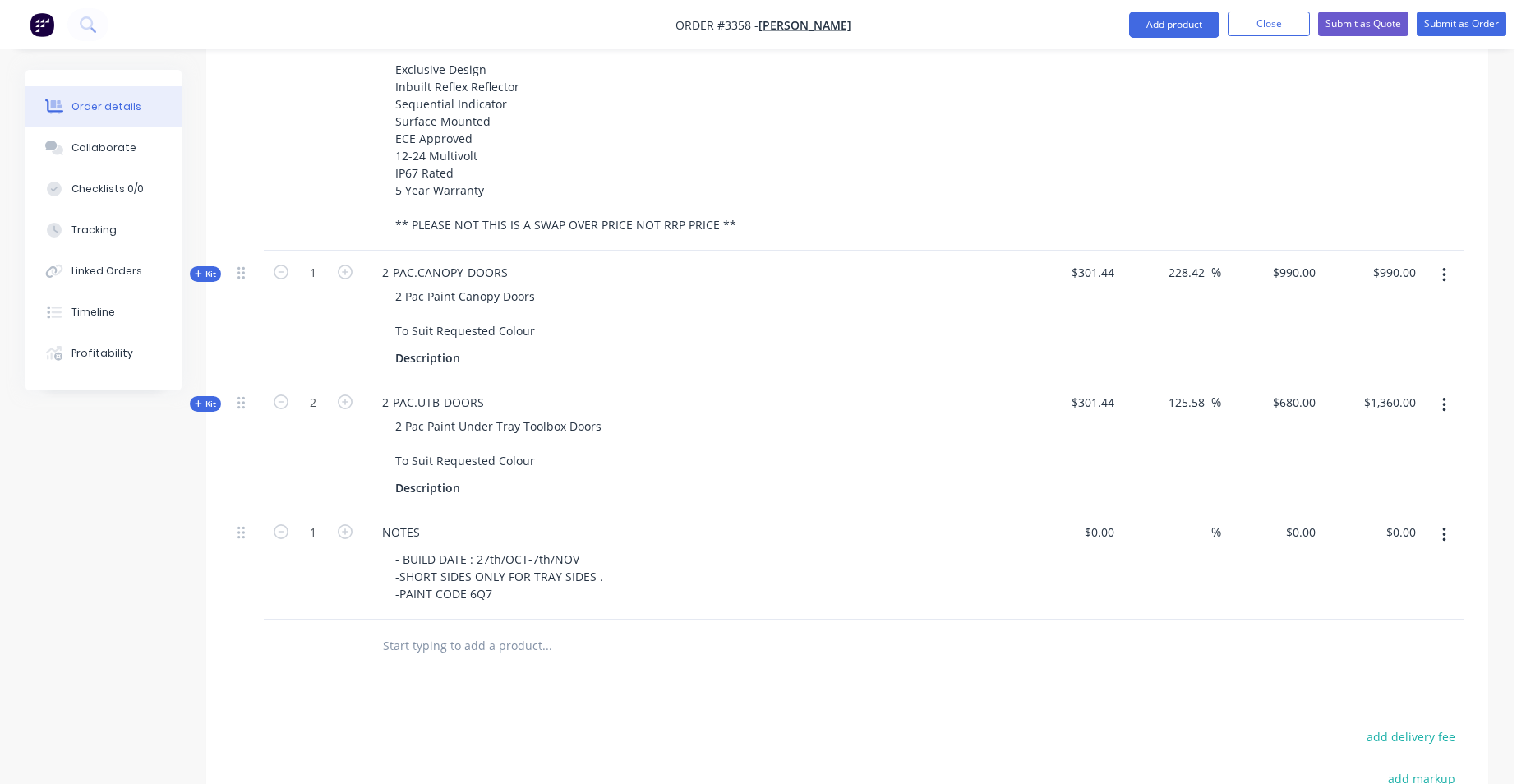
click at [428, 638] on input "text" at bounding box center [547, 646] width 329 height 33
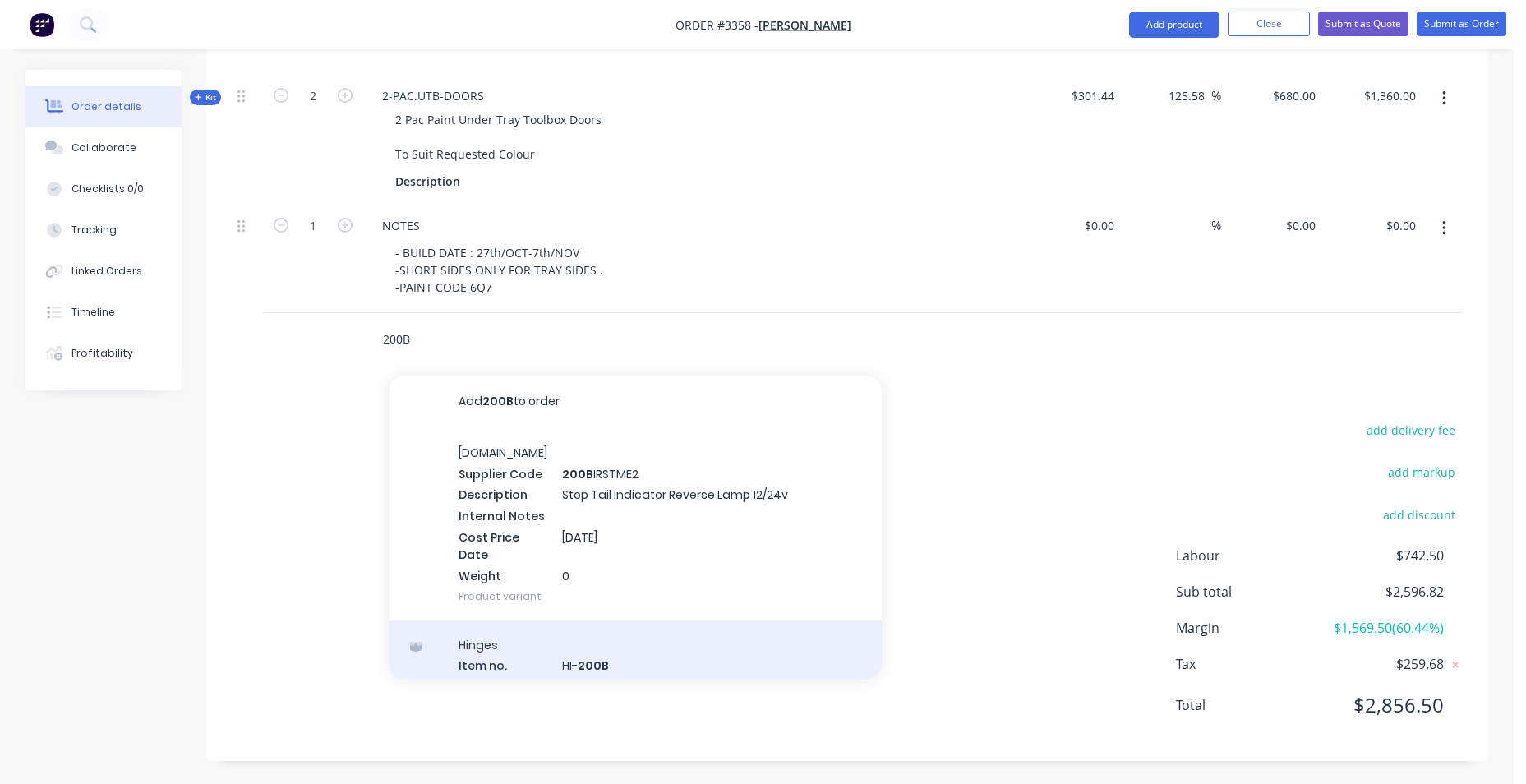
scroll to position [1294, 0]
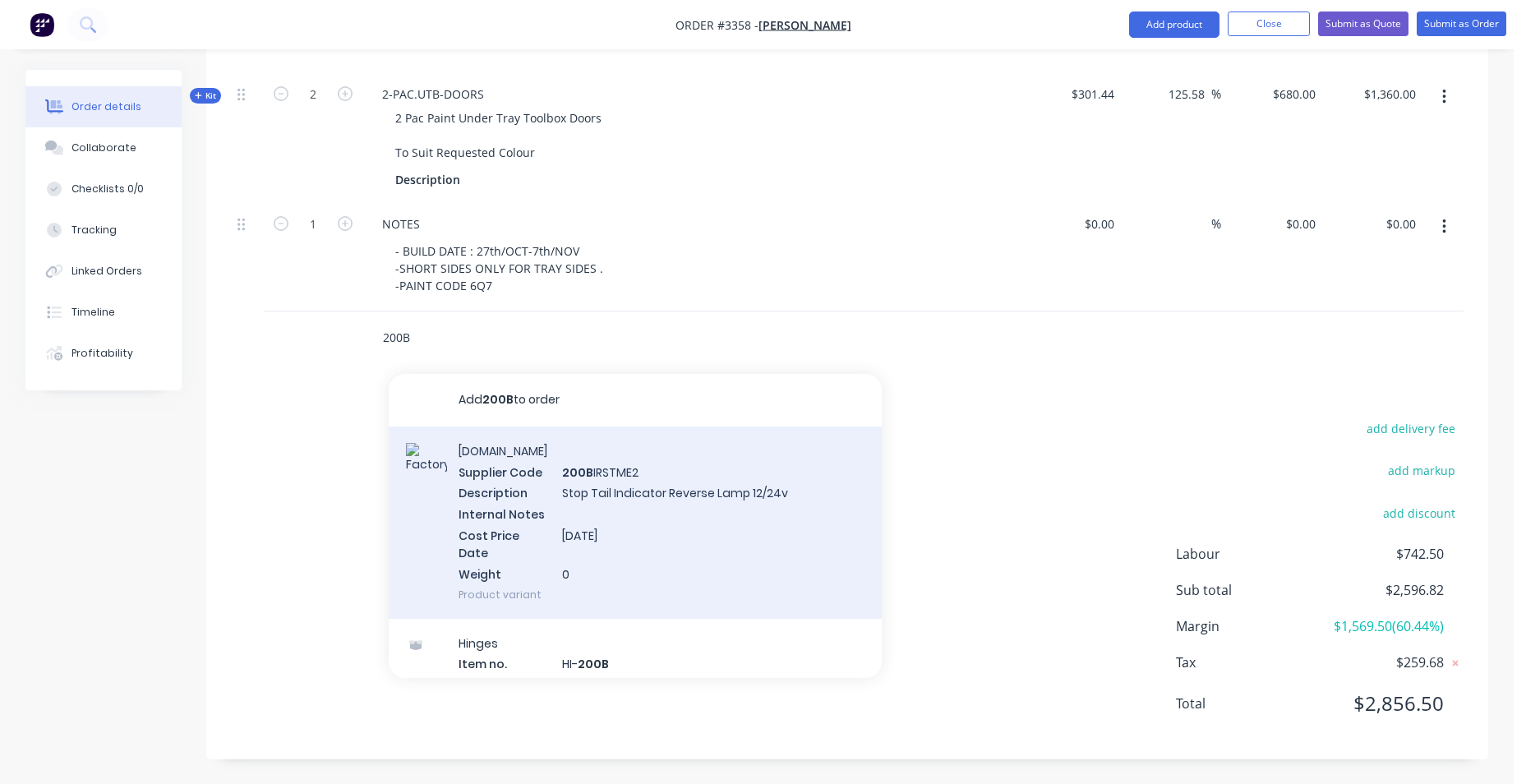
type input "200B"
click at [570, 541] on div "[DOMAIN_NAME] Supplier Code 200B IRSTME2 Description Stop Tail Indicator Revers…" at bounding box center [635, 522] width 493 height 193
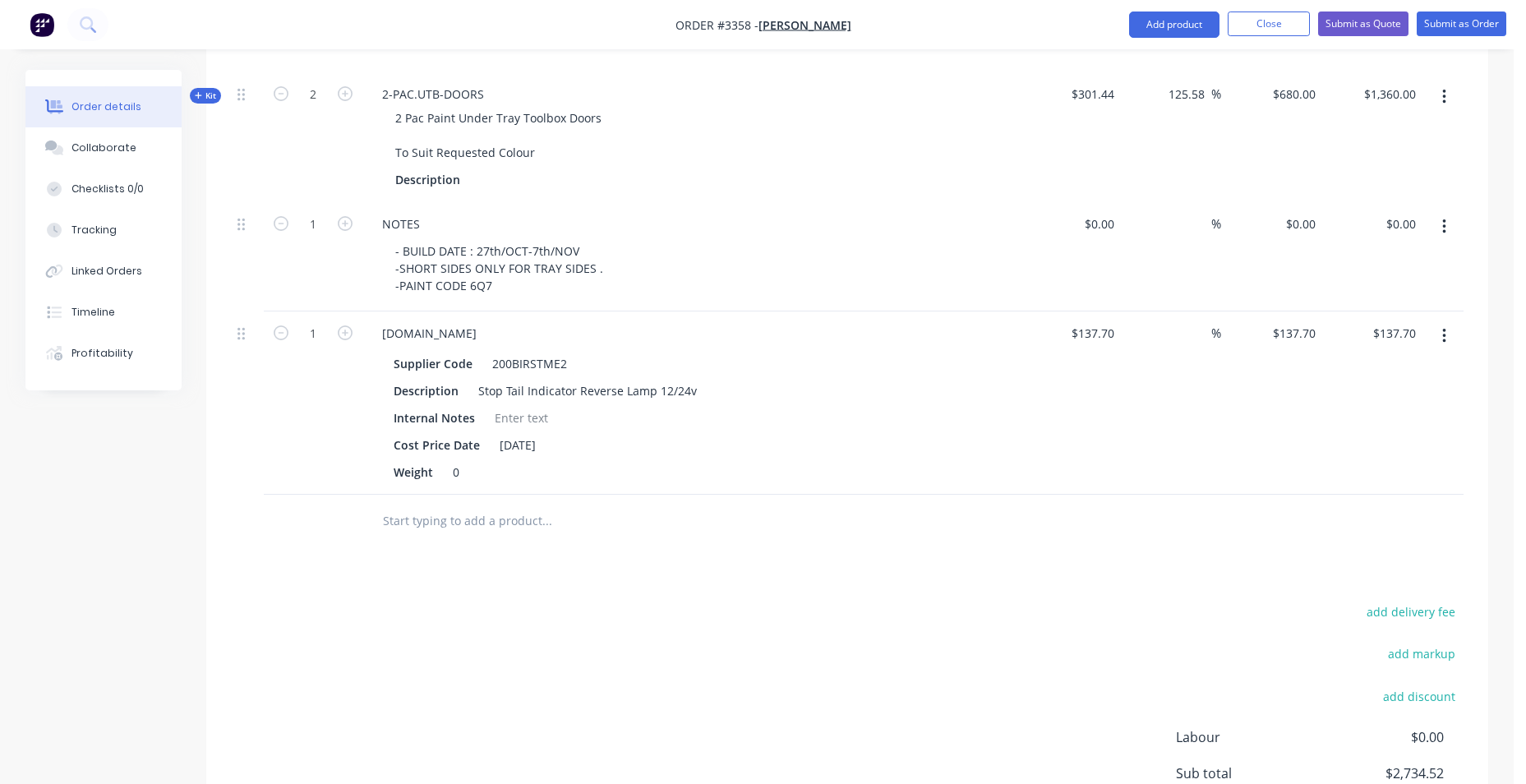
drag, startPoint x: 348, startPoint y: 339, endPoint x: 371, endPoint y: 356, distance: 28.6
click at [348, 339] on icon "button" at bounding box center [345, 332] width 15 height 15
type input "2"
type input "$275.40"
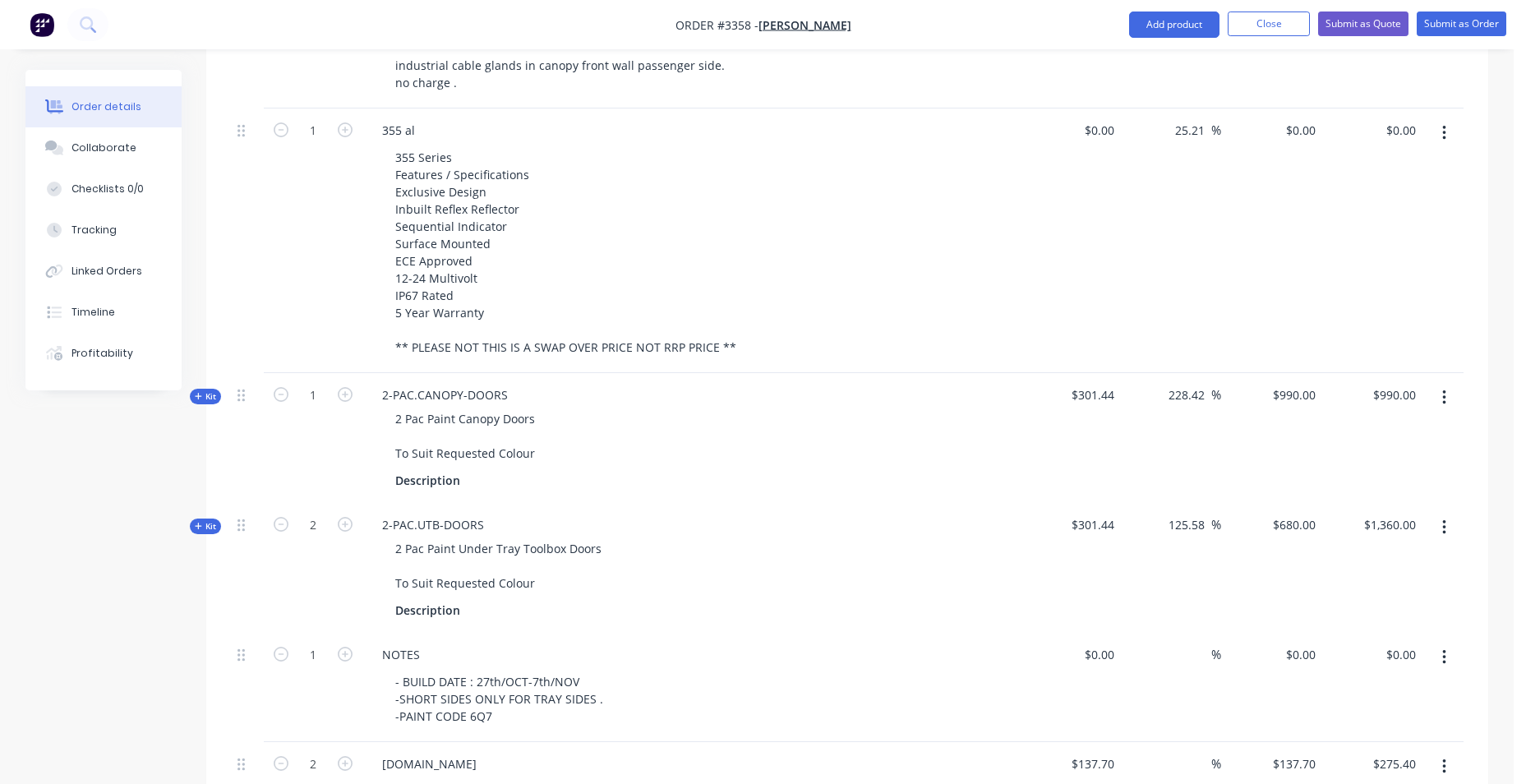
scroll to position [801, 0]
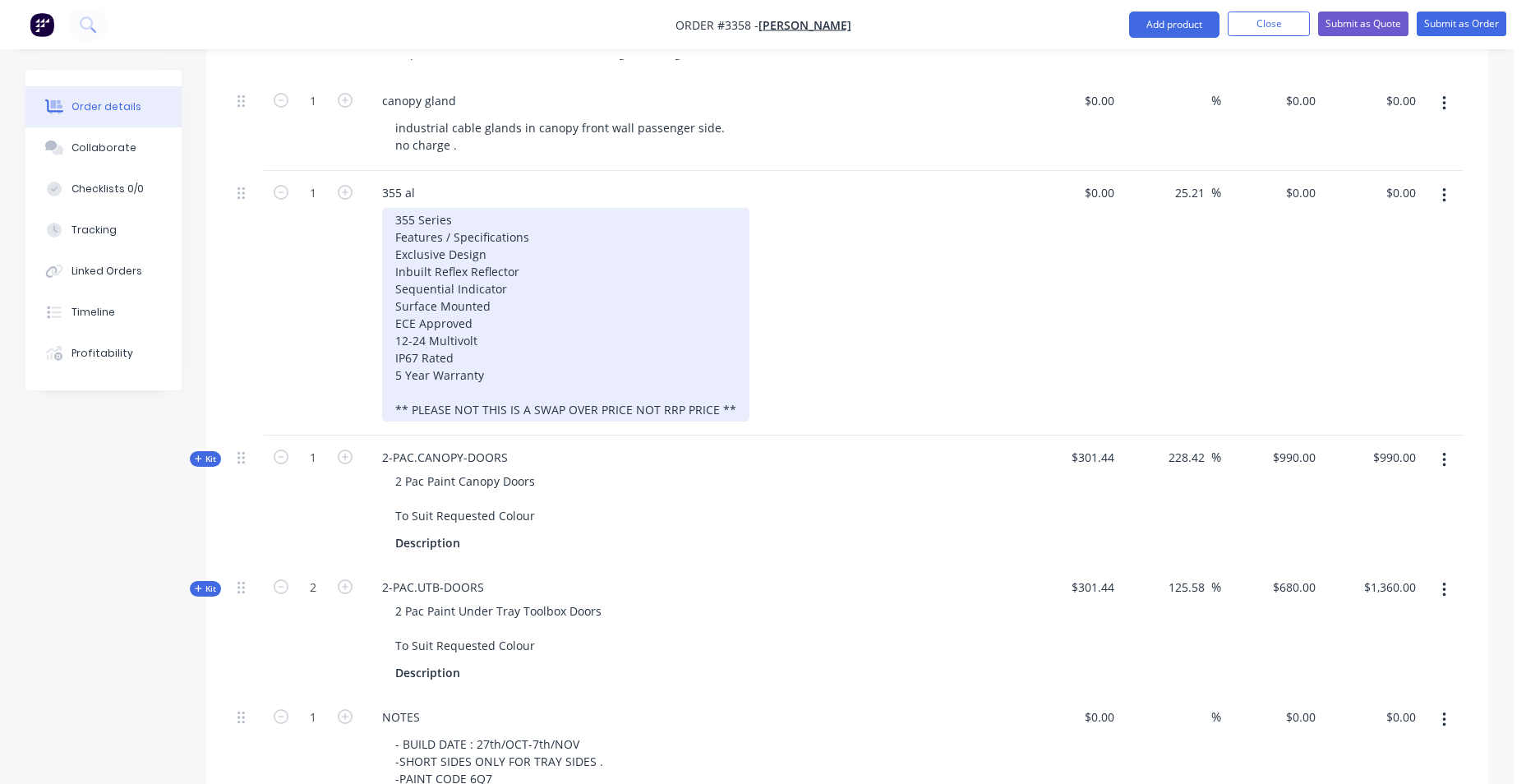
click at [725, 401] on div "355 Series Features / Specifications Exclusive Design Inbuilt Reflex Reflector …" at bounding box center [566, 314] width 367 height 213
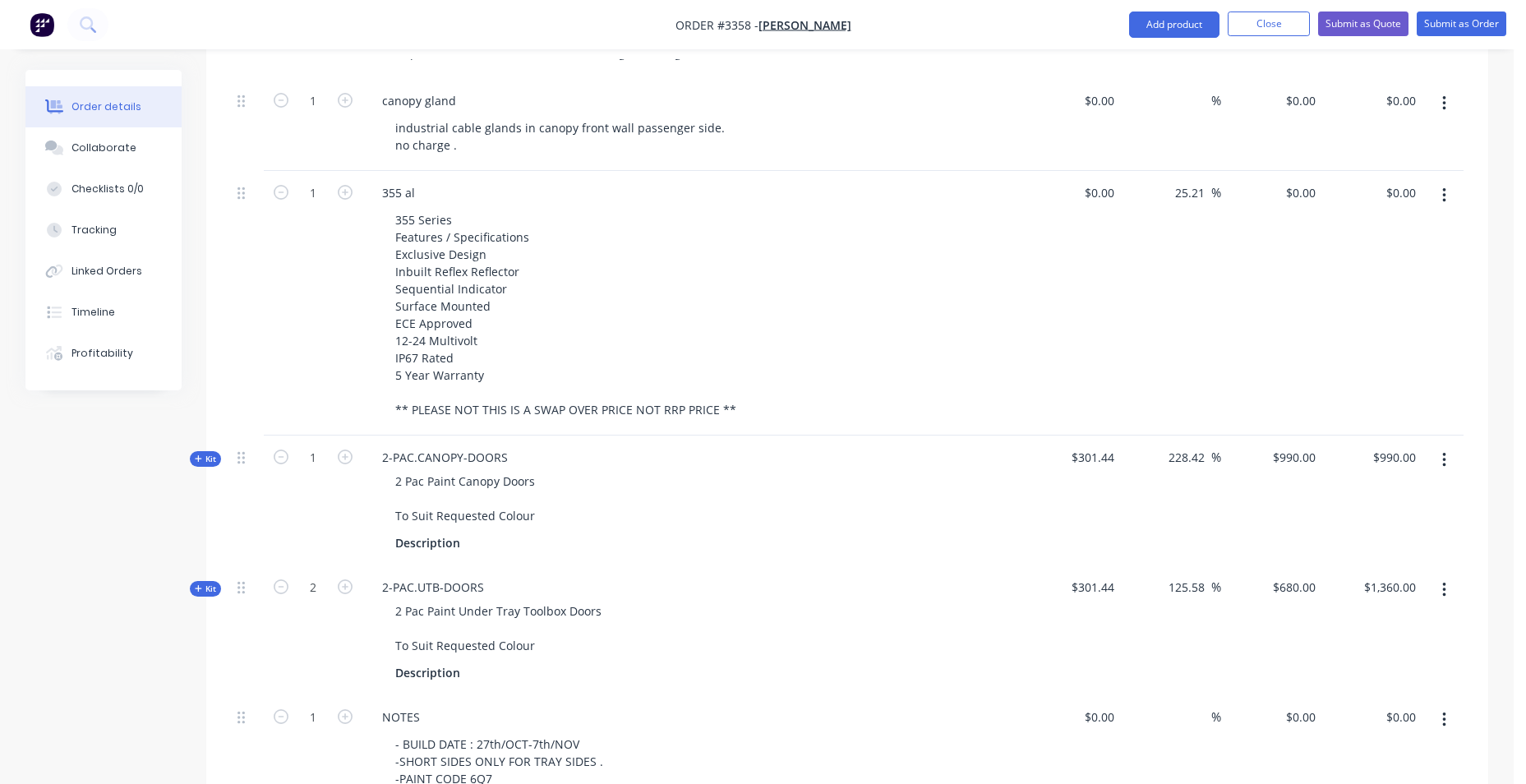
drag, startPoint x: 1209, startPoint y: 193, endPoint x: 1135, endPoint y: 200, distance: 74.3
click at [1135, 200] on div "25.21 25.21 %" at bounding box center [1171, 303] width 101 height 264
type input "0"
click at [1187, 364] on div "%" at bounding box center [1171, 303] width 101 height 264
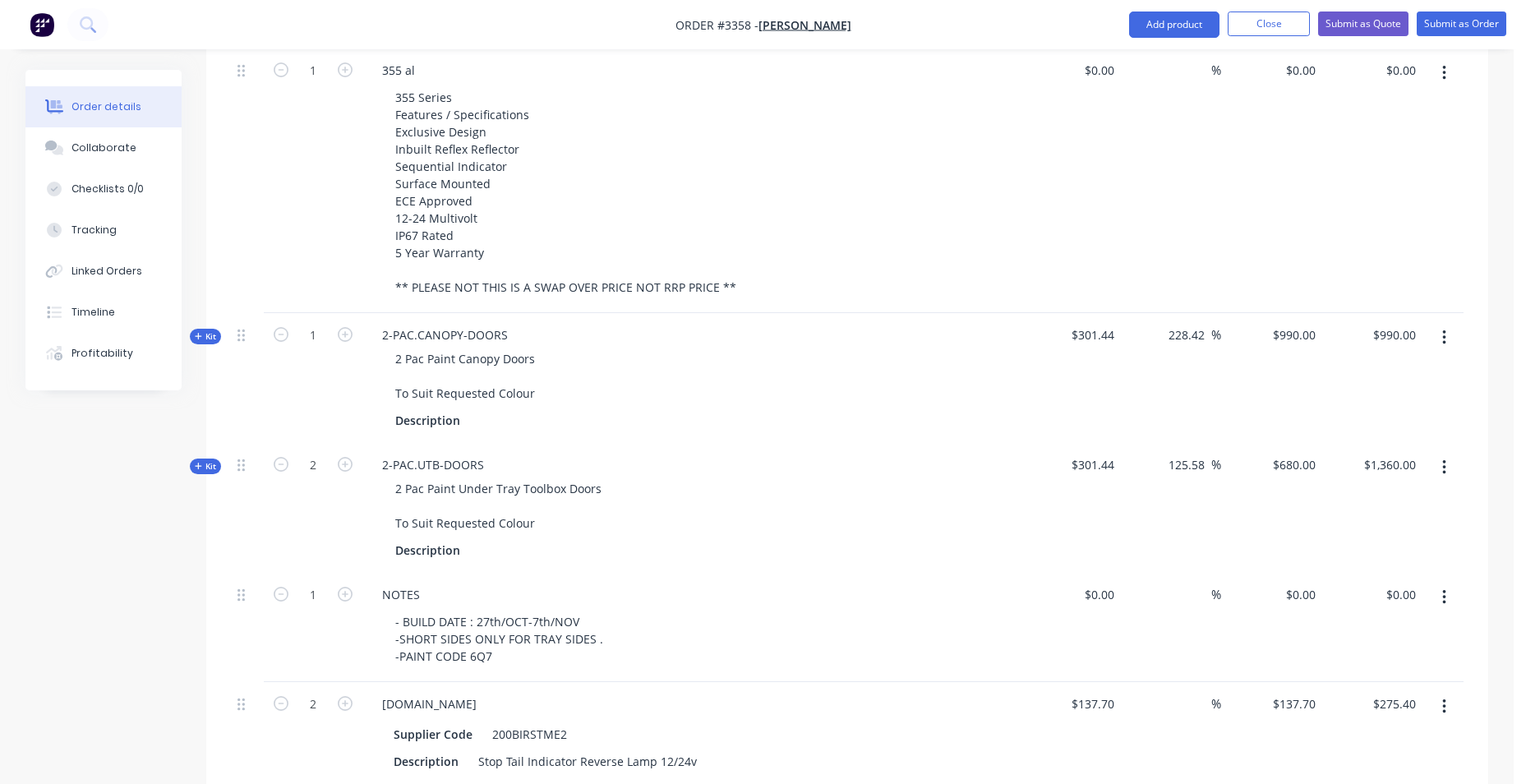
scroll to position [1294, 0]
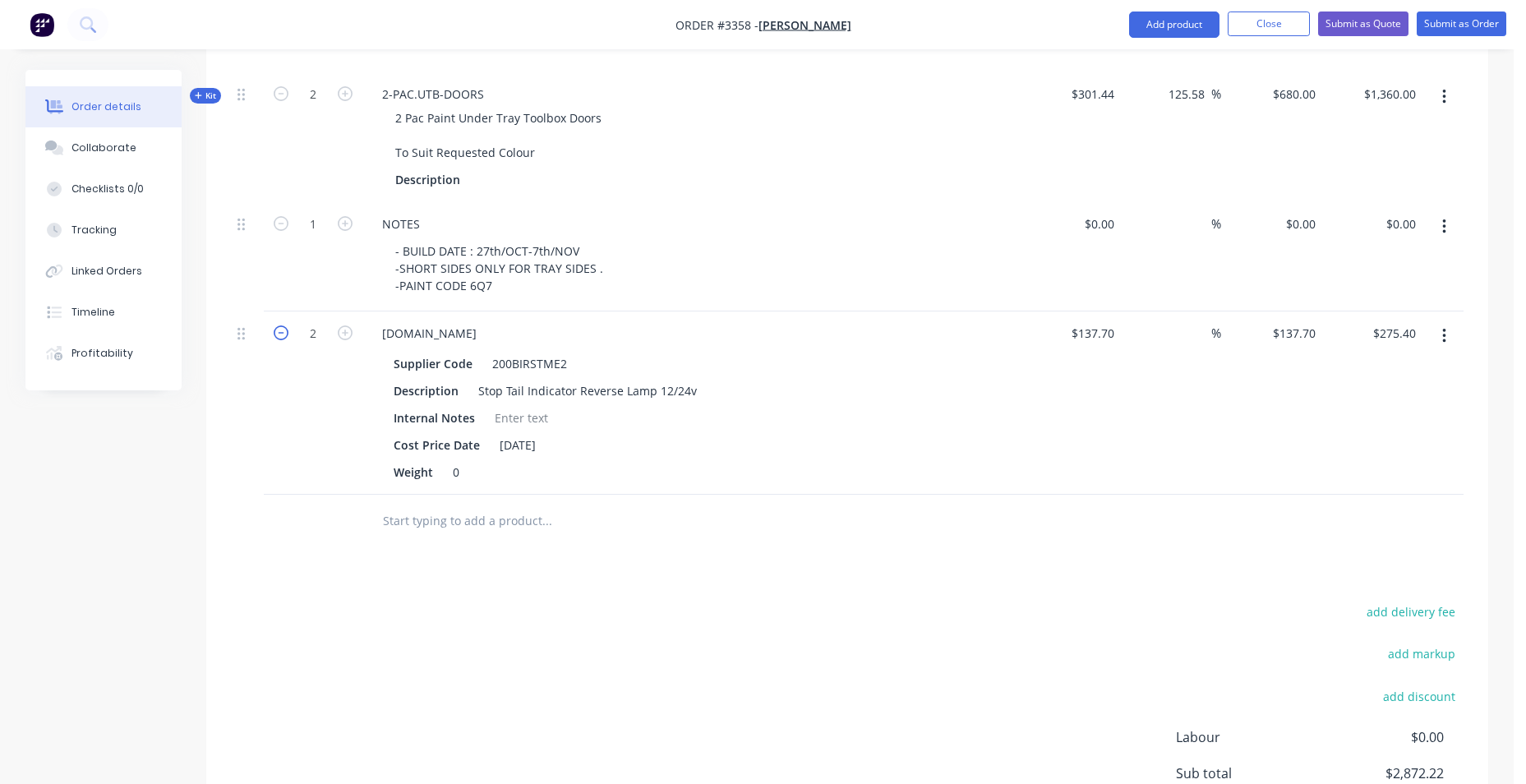
click at [280, 332] on icon "button" at bounding box center [281, 332] width 15 height 15
type input "1"
type input "$137.70"
click at [280, 334] on icon "button" at bounding box center [281, 332] width 15 height 15
type input "0"
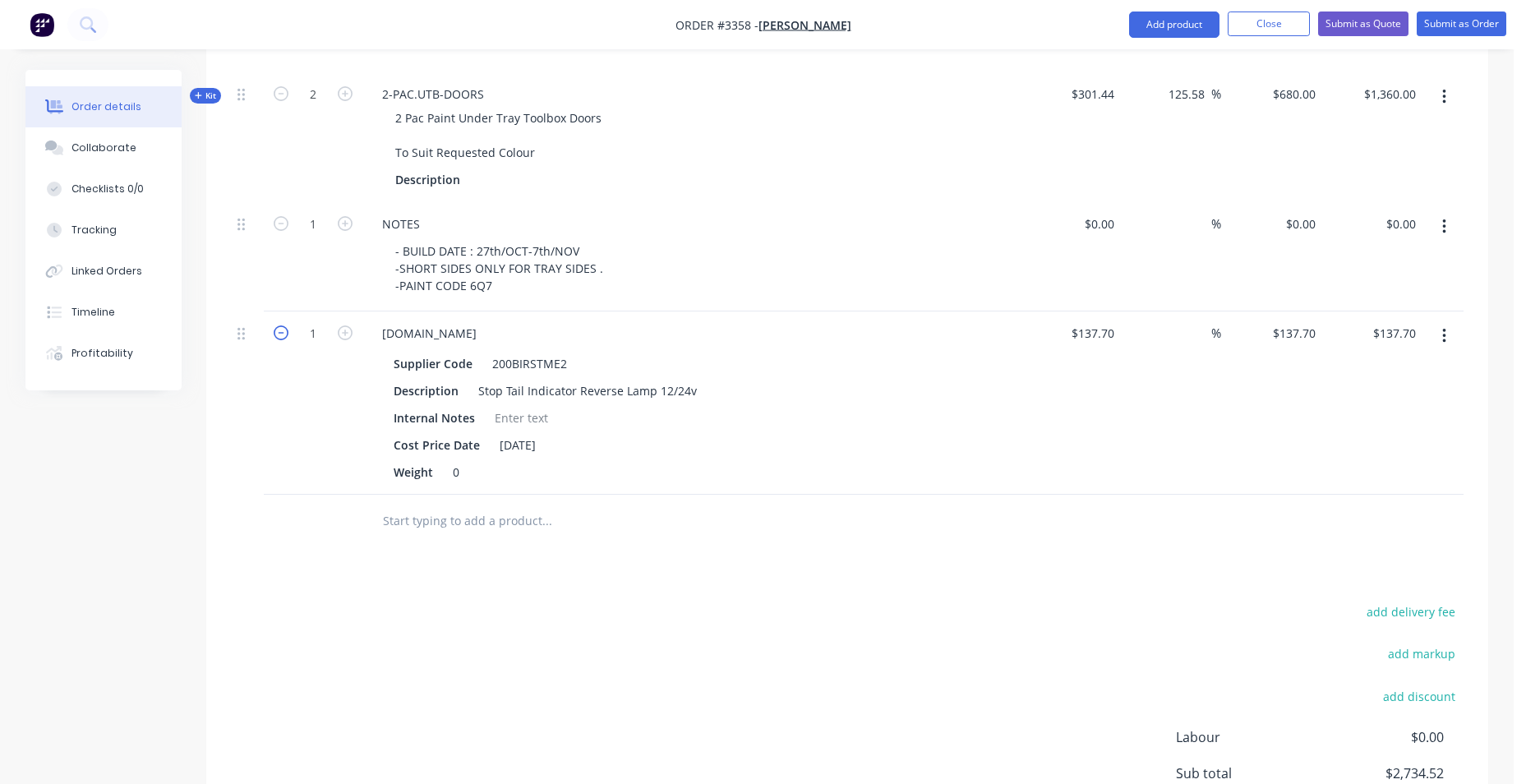
type input "$0.00"
click at [1439, 324] on button "button" at bounding box center [1444, 336] width 39 height 29
click at [1416, 476] on div "Delete" at bounding box center [1385, 478] width 127 height 24
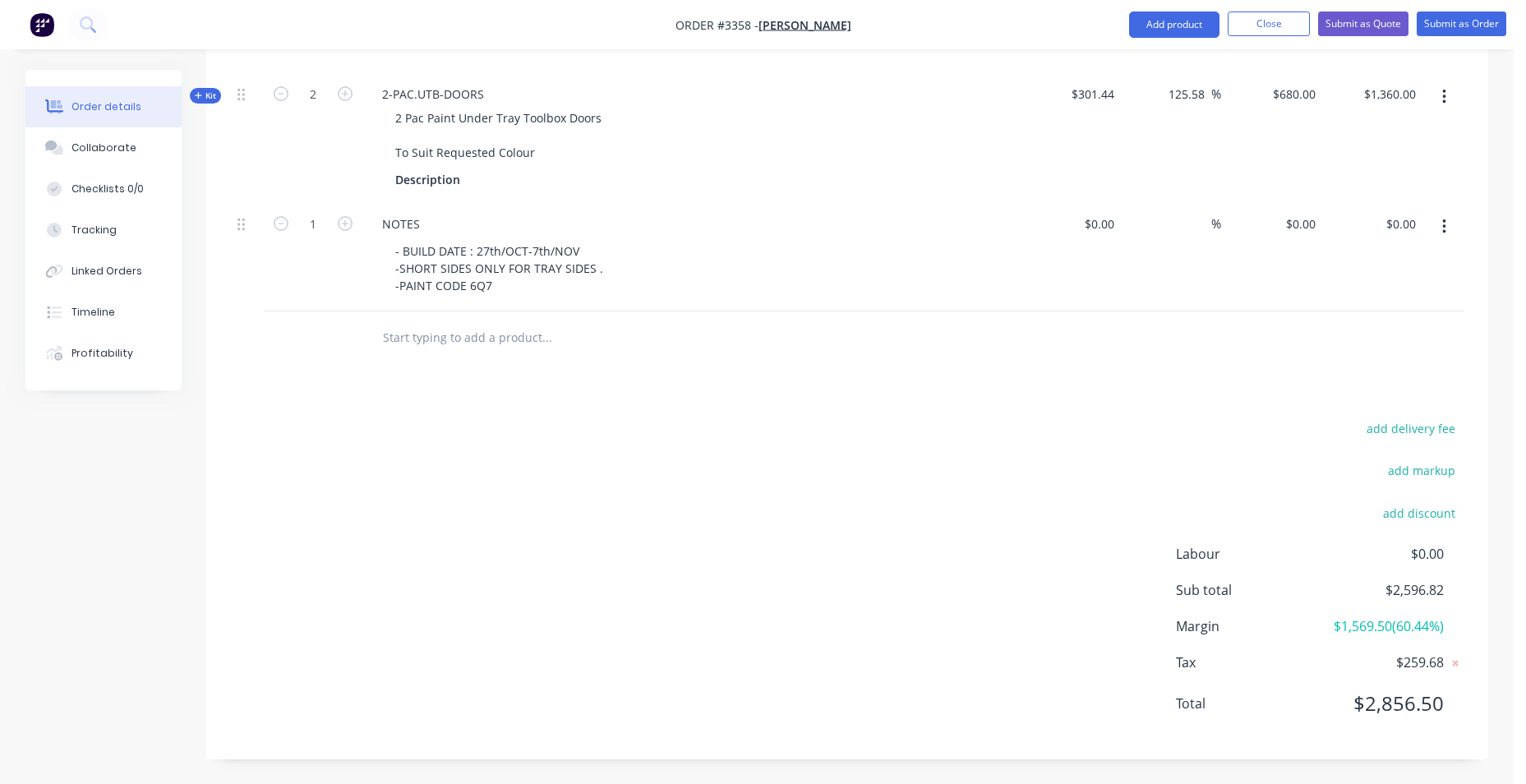
click at [789, 614] on div "add delivery fee add markup add discount Labour $0.00 Sub total $2,596.82 Margi…" at bounding box center [846, 575] width 1232 height 317
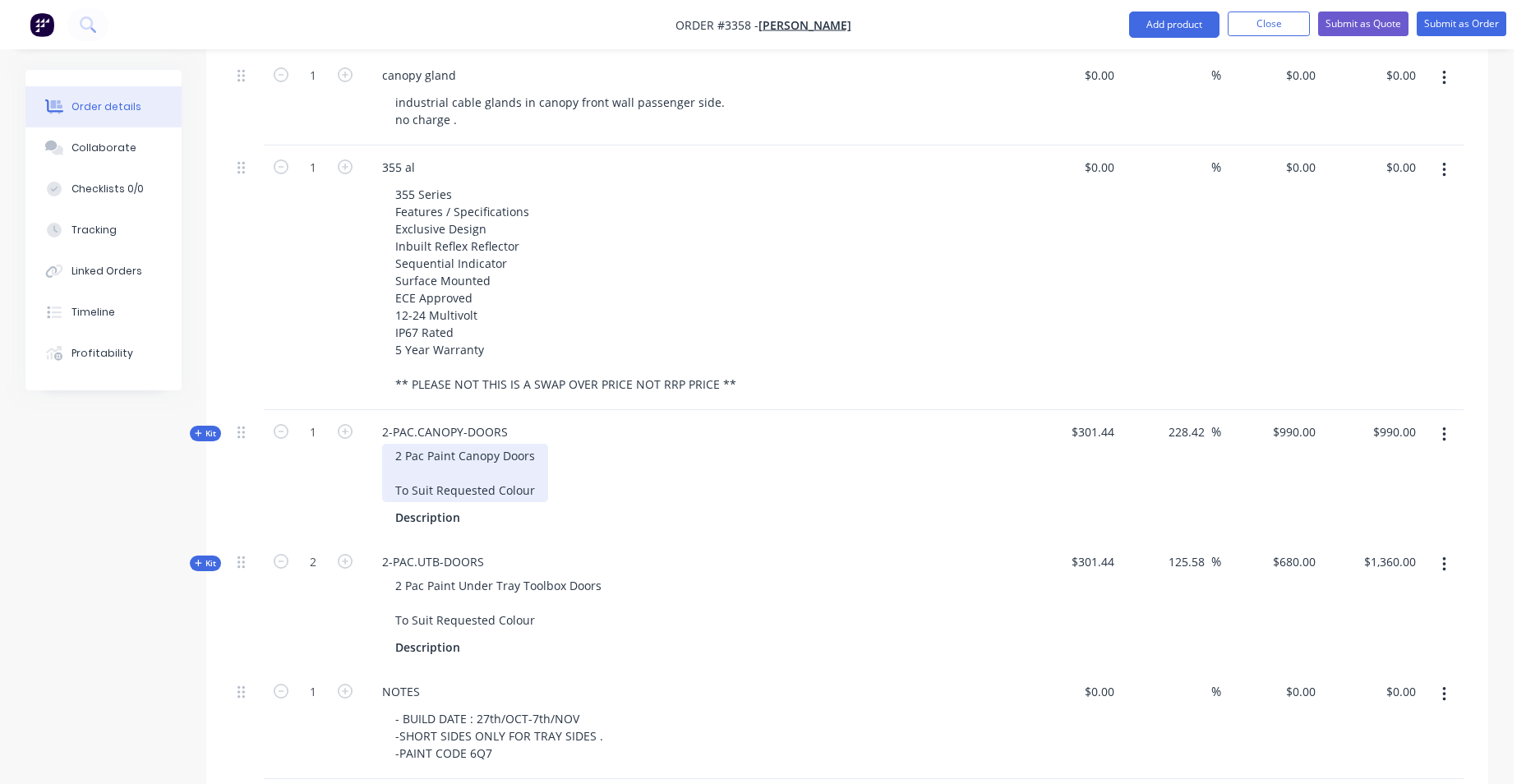
scroll to position [719, 0]
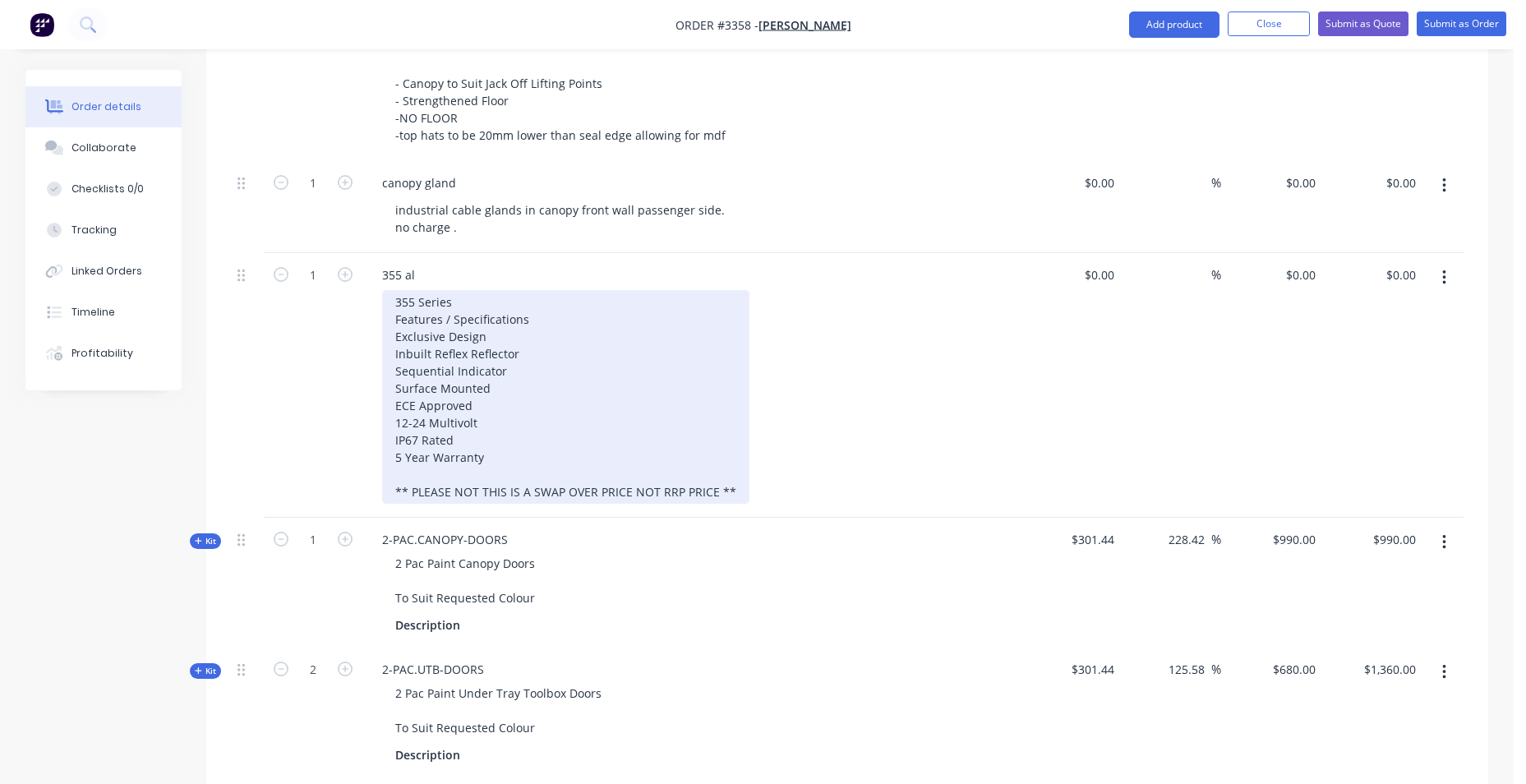
click at [658, 442] on div "355 Series Features / Specifications Exclusive Design Inbuilt Reflex Reflector …" at bounding box center [566, 396] width 367 height 213
click at [435, 480] on div "355 Series Features / Specifications Exclusive Design Inbuilt Reflex Reflector …" at bounding box center [566, 396] width 367 height 213
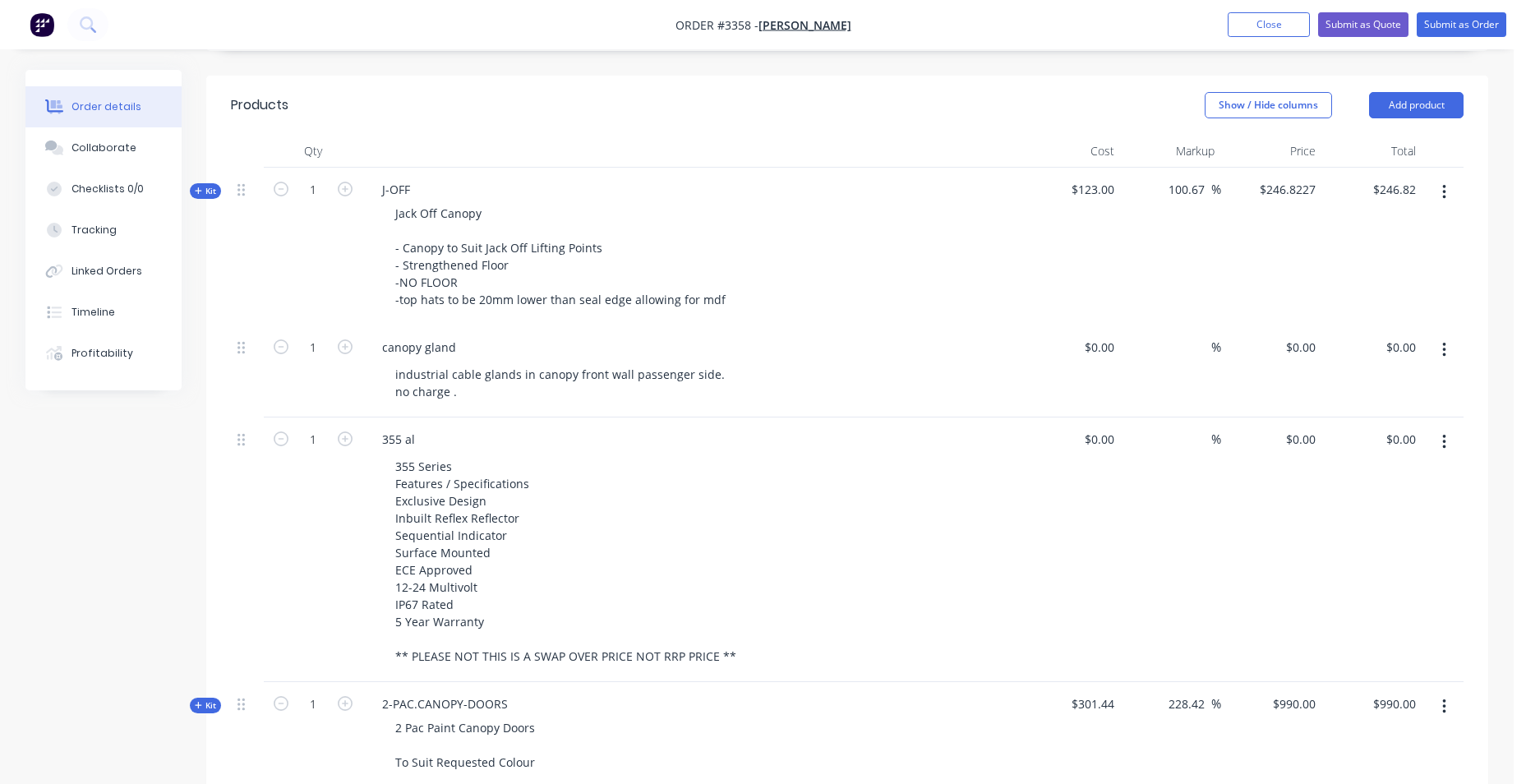
click at [198, 192] on icon at bounding box center [199, 191] width 7 height 7
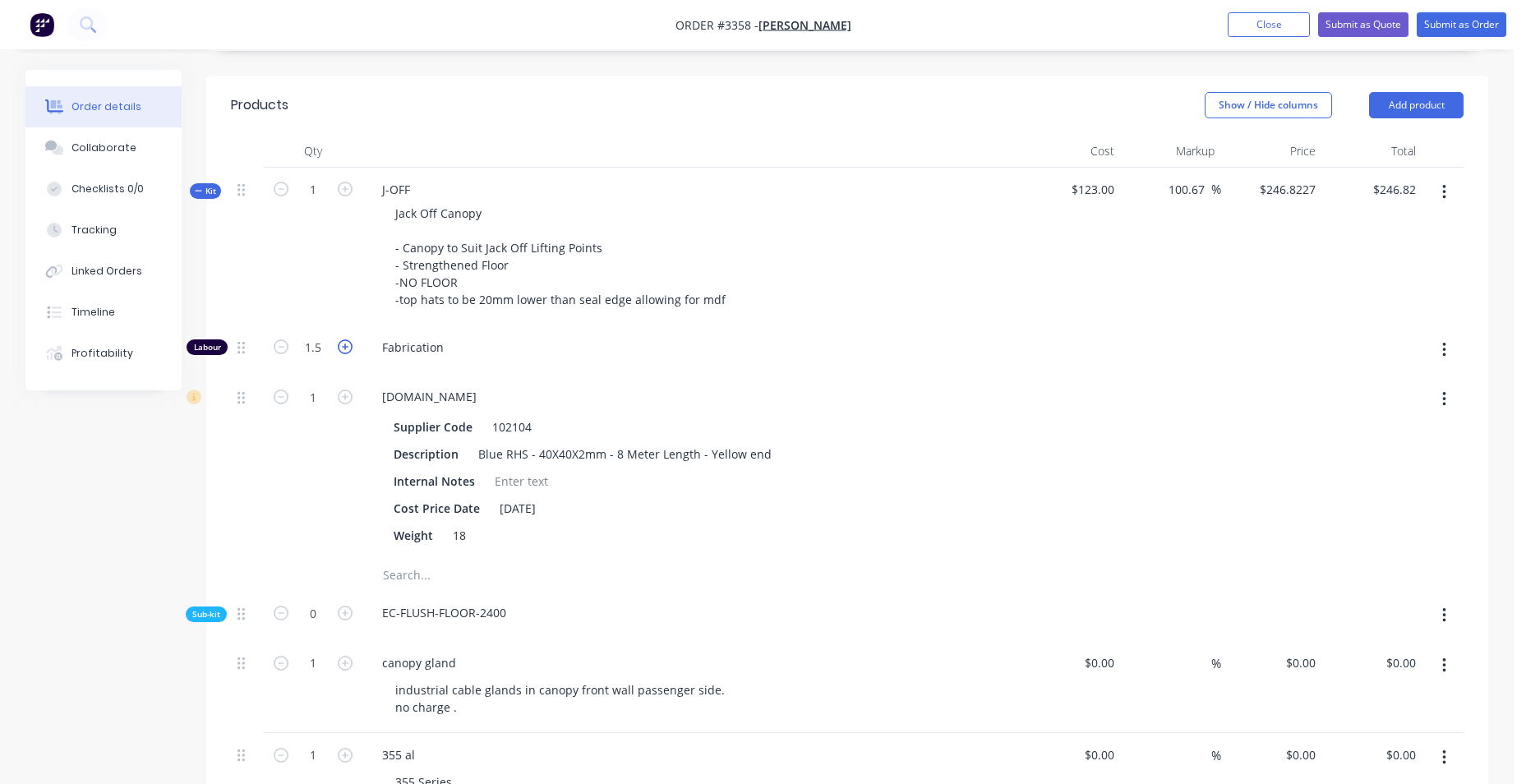
click at [348, 351] on icon "button" at bounding box center [345, 346] width 15 height 15
type input "$357.1906"
type input "$357.19"
type input "2.5"
click at [199, 191] on icon at bounding box center [199, 191] width 7 height 1
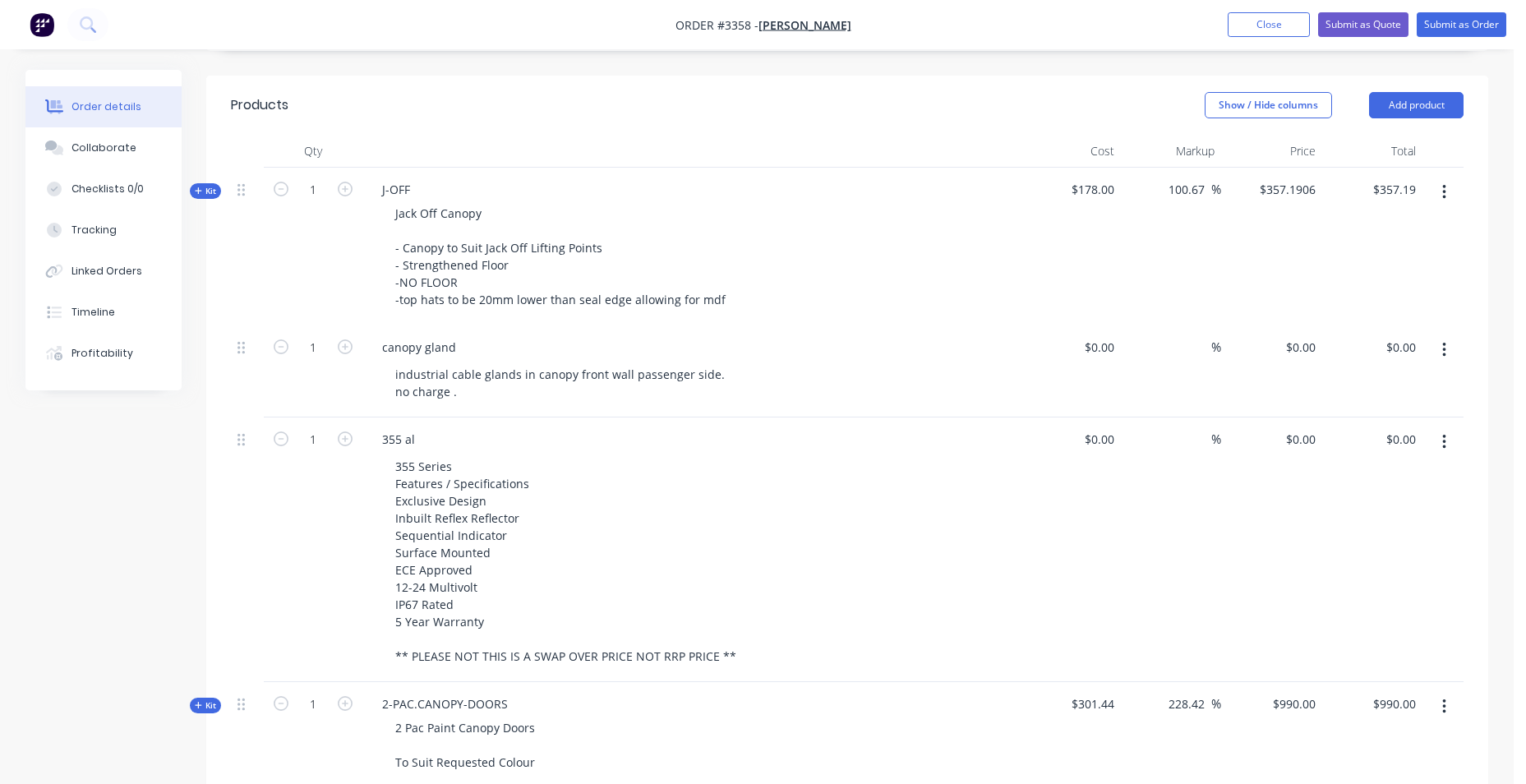
click at [201, 187] on icon at bounding box center [199, 191] width 8 height 9
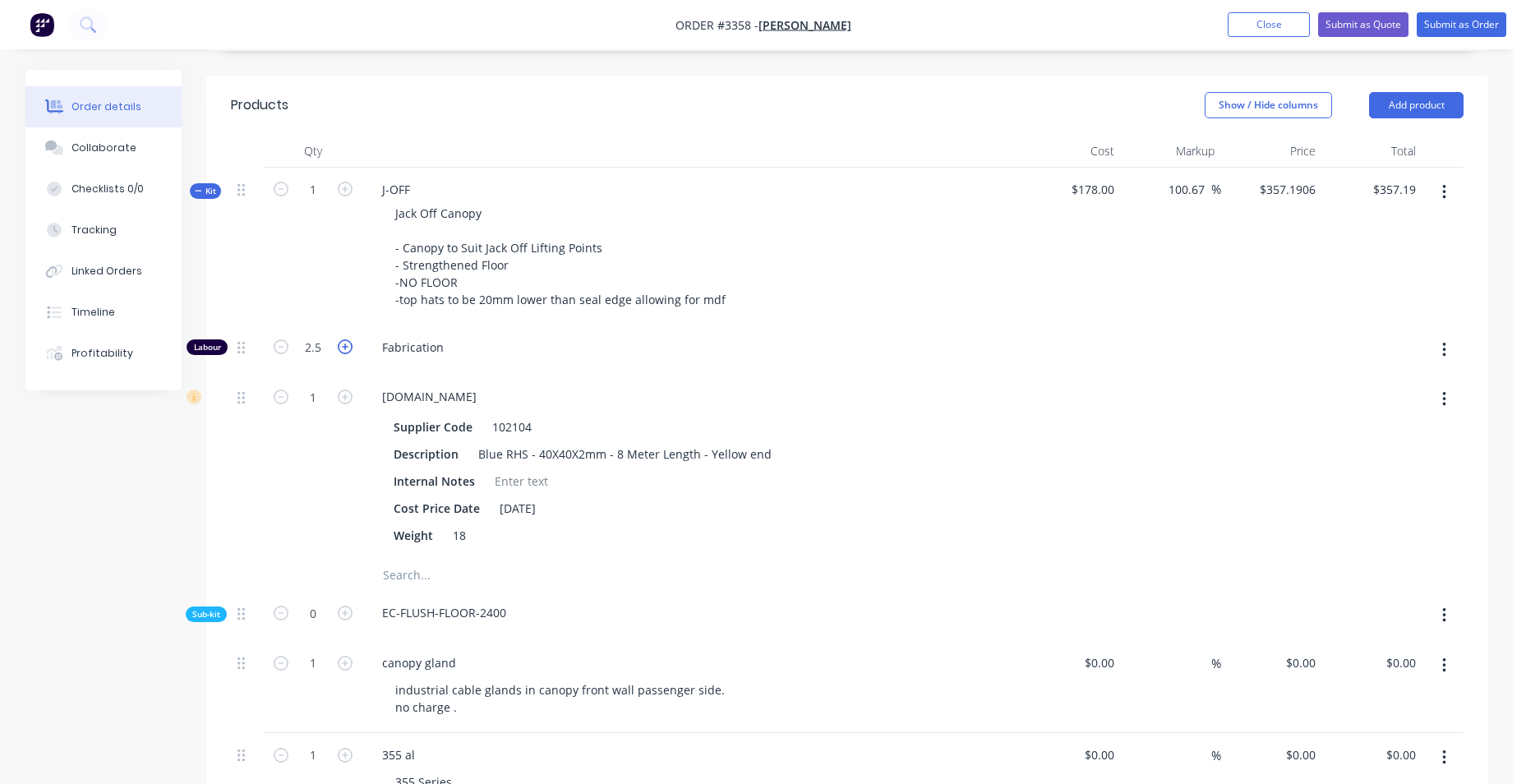
click at [340, 348] on icon "button" at bounding box center [345, 346] width 15 height 15
type input "$467.5585"
type input "$467.56"
type input "3.5"
click at [343, 348] on icon "button" at bounding box center [345, 346] width 15 height 15
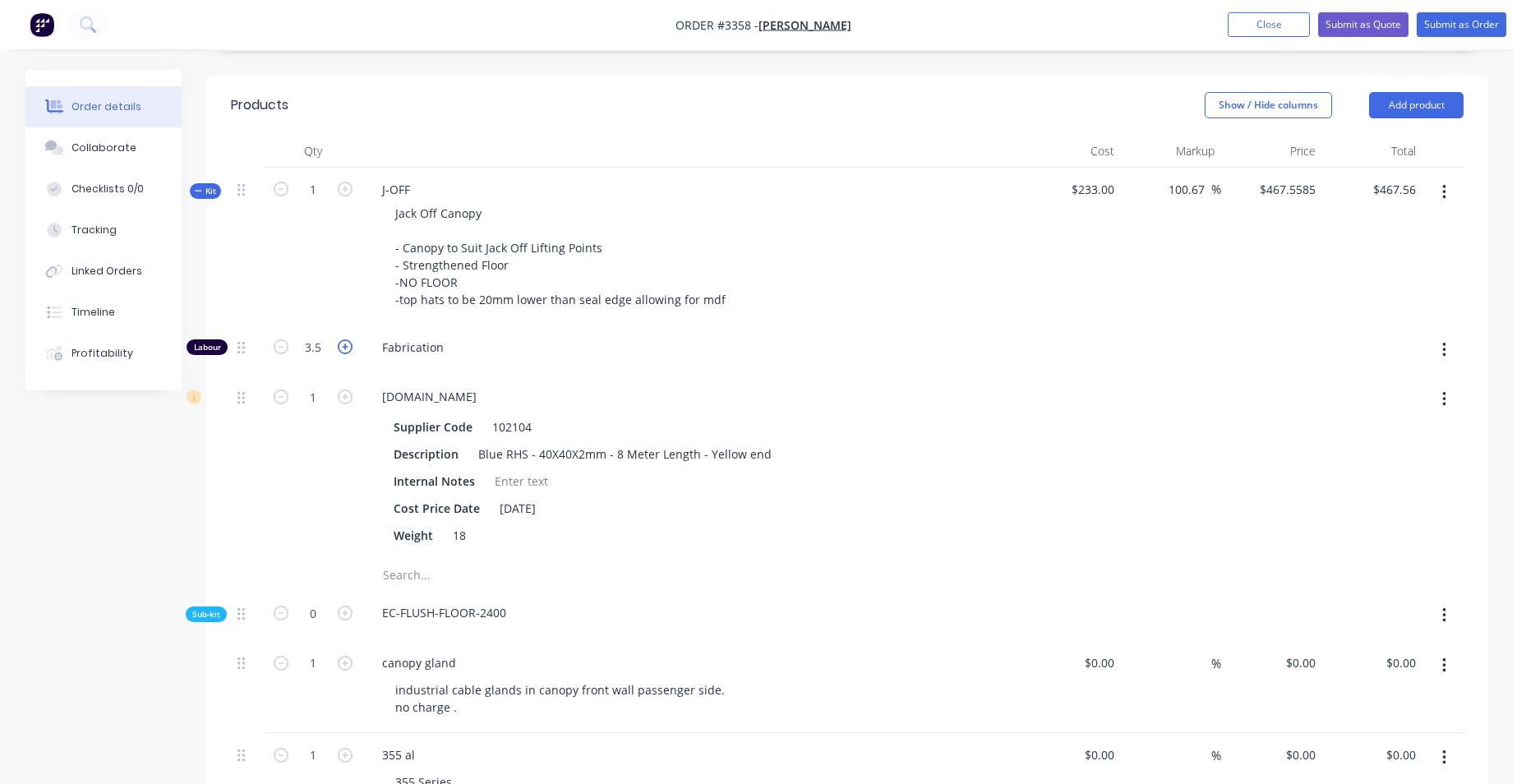
type input "$577.9264"
type input "$577.93"
type input "4.5"
click at [195, 192] on icon at bounding box center [199, 191] width 8 height 9
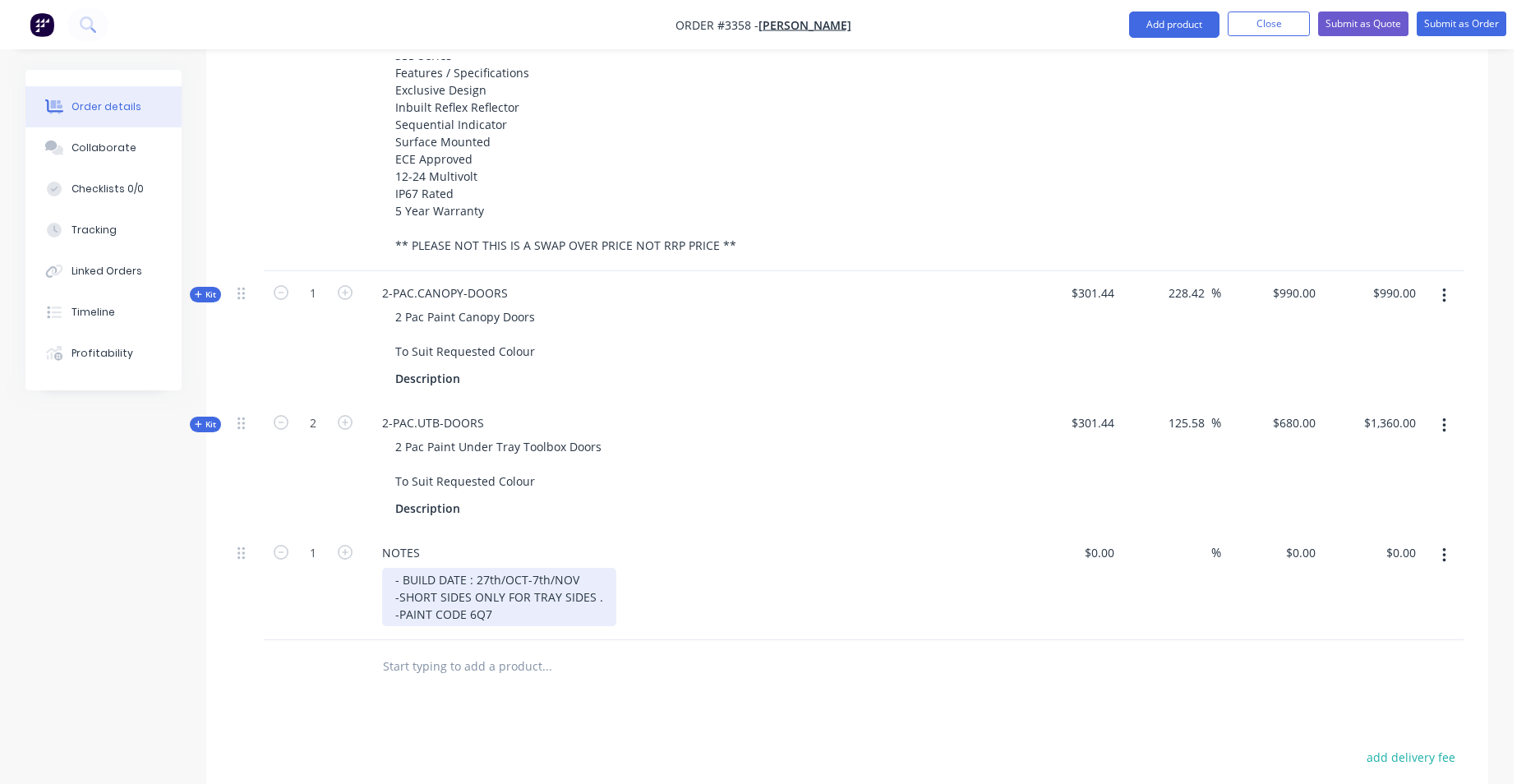
scroll to position [1294, 0]
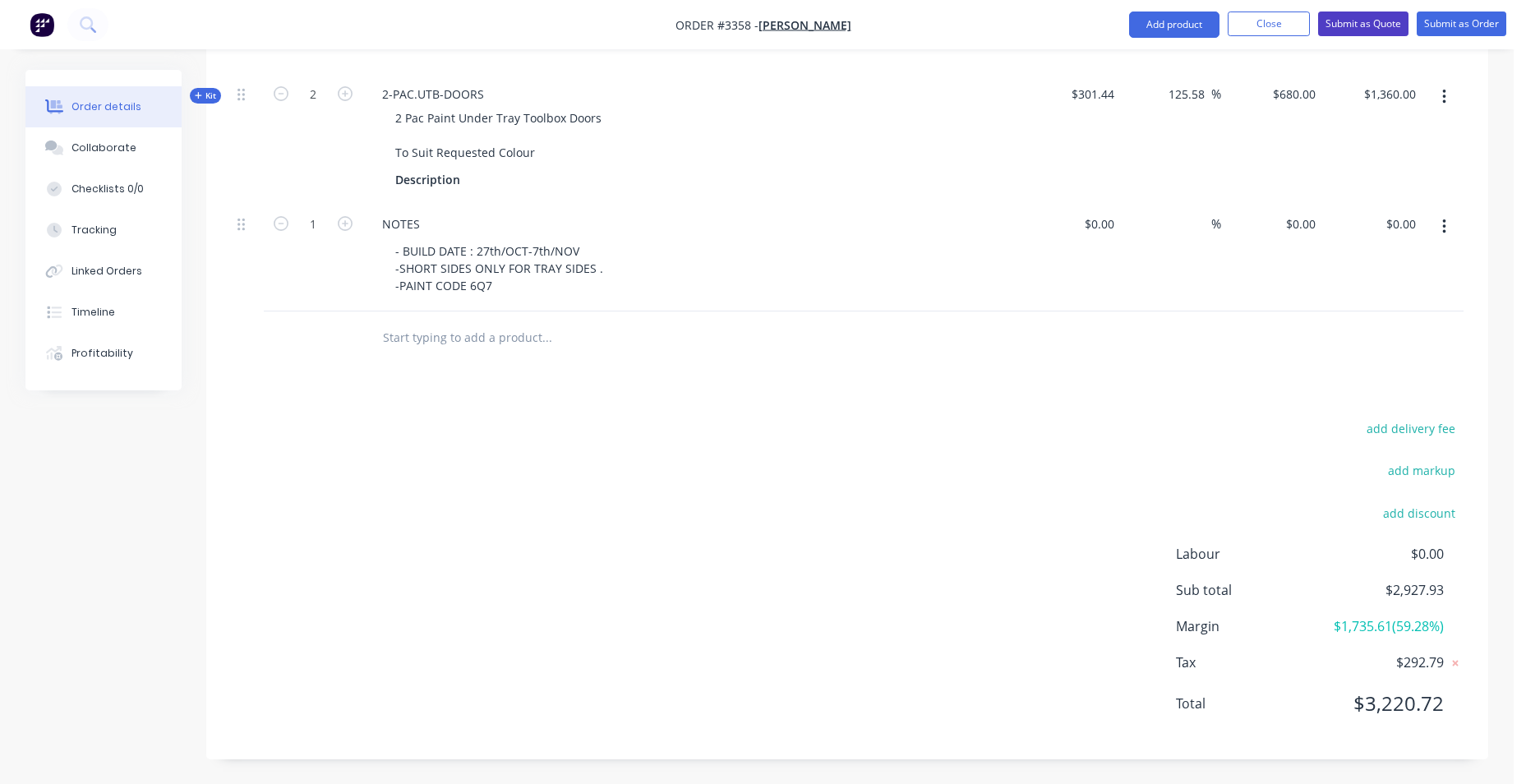
click at [1366, 29] on button "Submit as Quote" at bounding box center [1363, 23] width 91 height 25
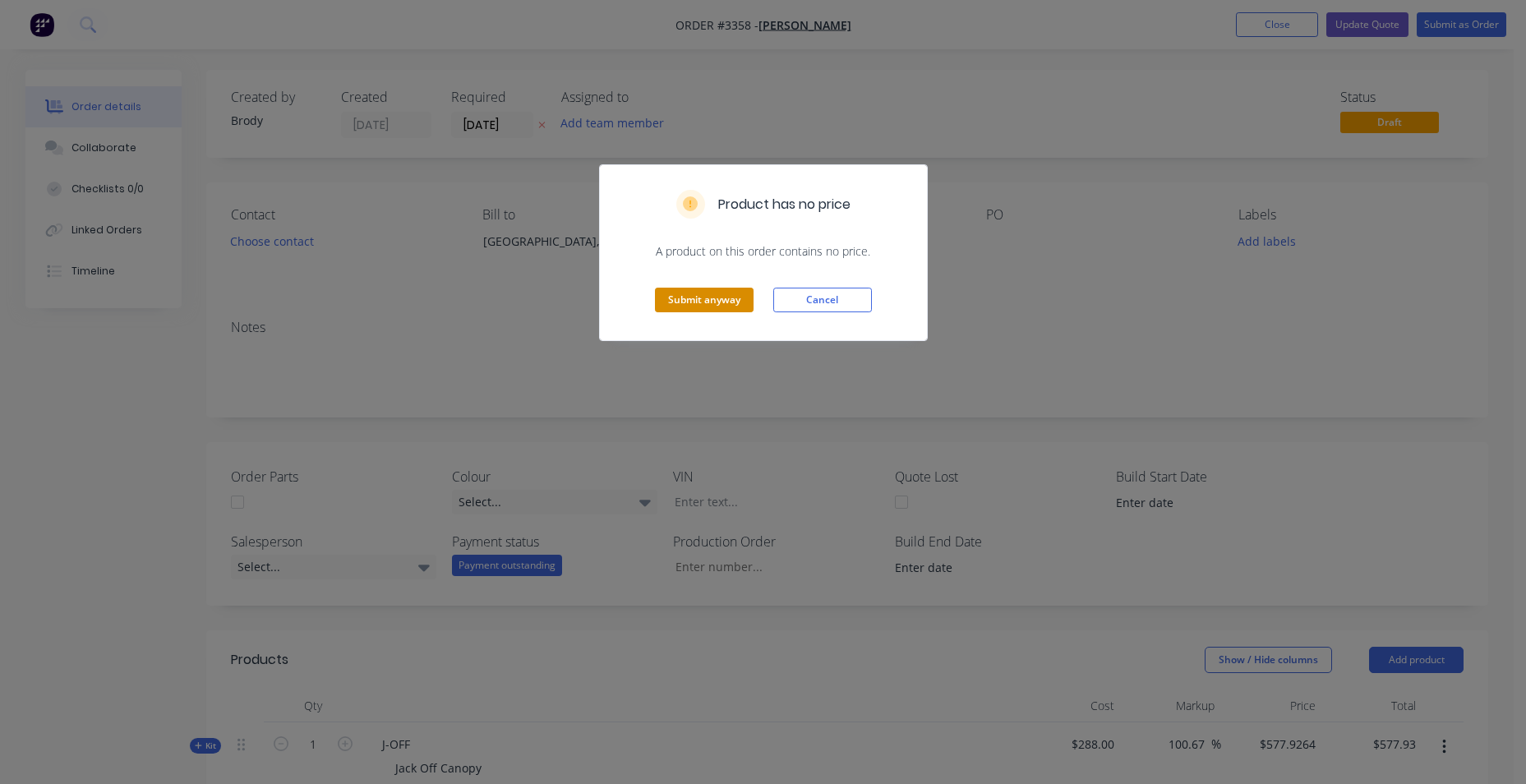
click at [705, 310] on button "Submit anyway" at bounding box center [704, 300] width 98 height 25
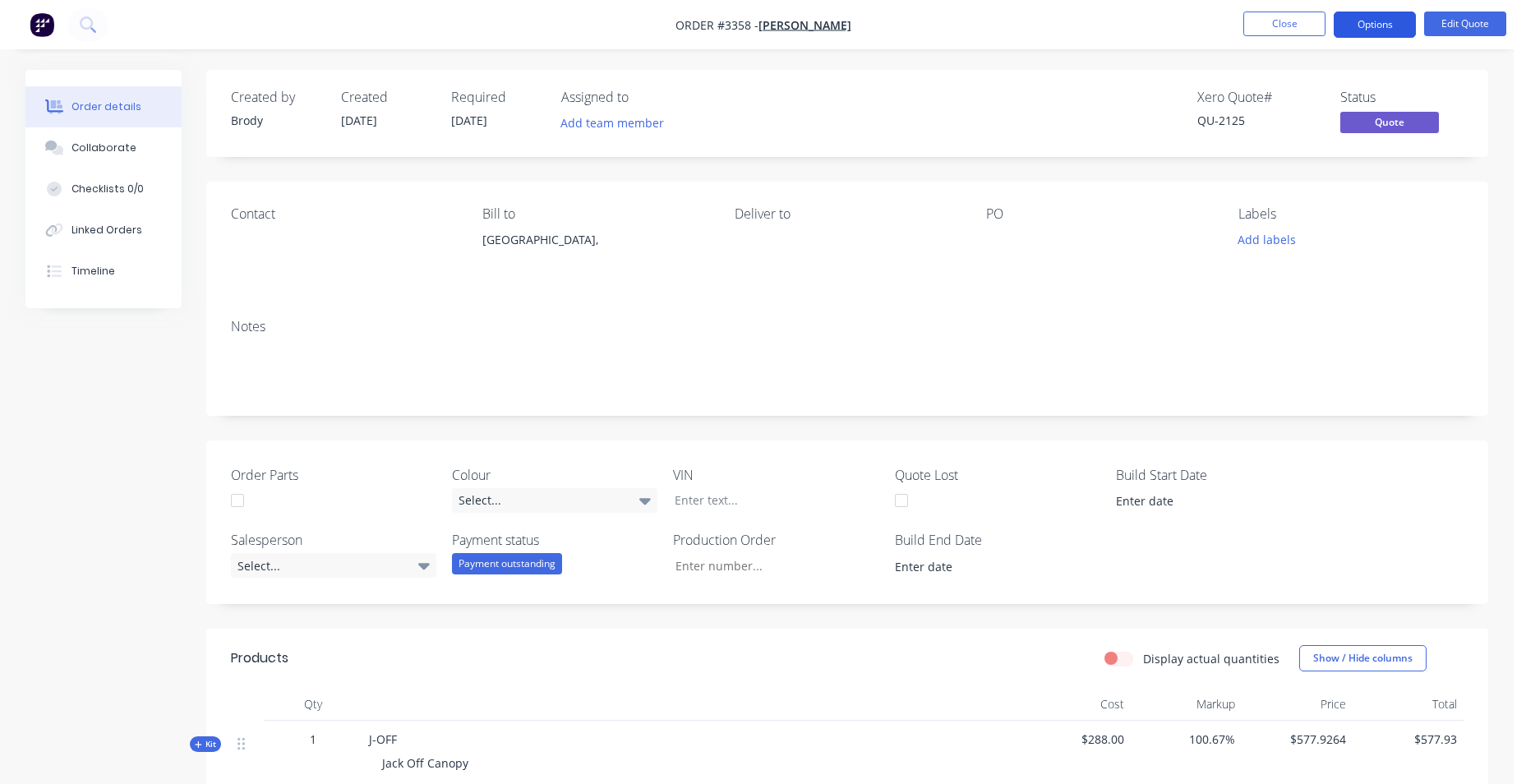
click at [1394, 28] on button "Options" at bounding box center [1374, 24] width 82 height 26
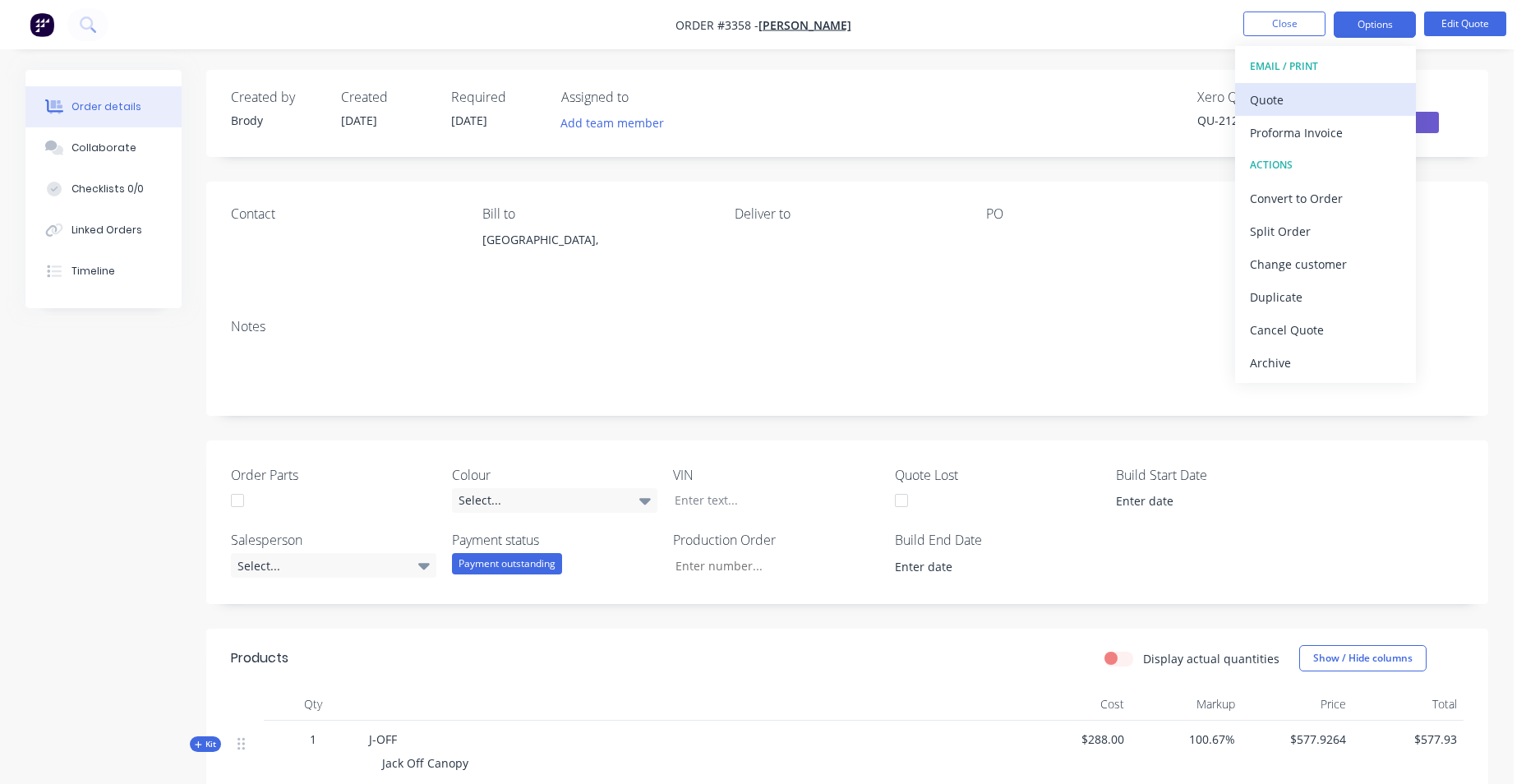
click at [1346, 115] on button "Quote" at bounding box center [1325, 99] width 180 height 33
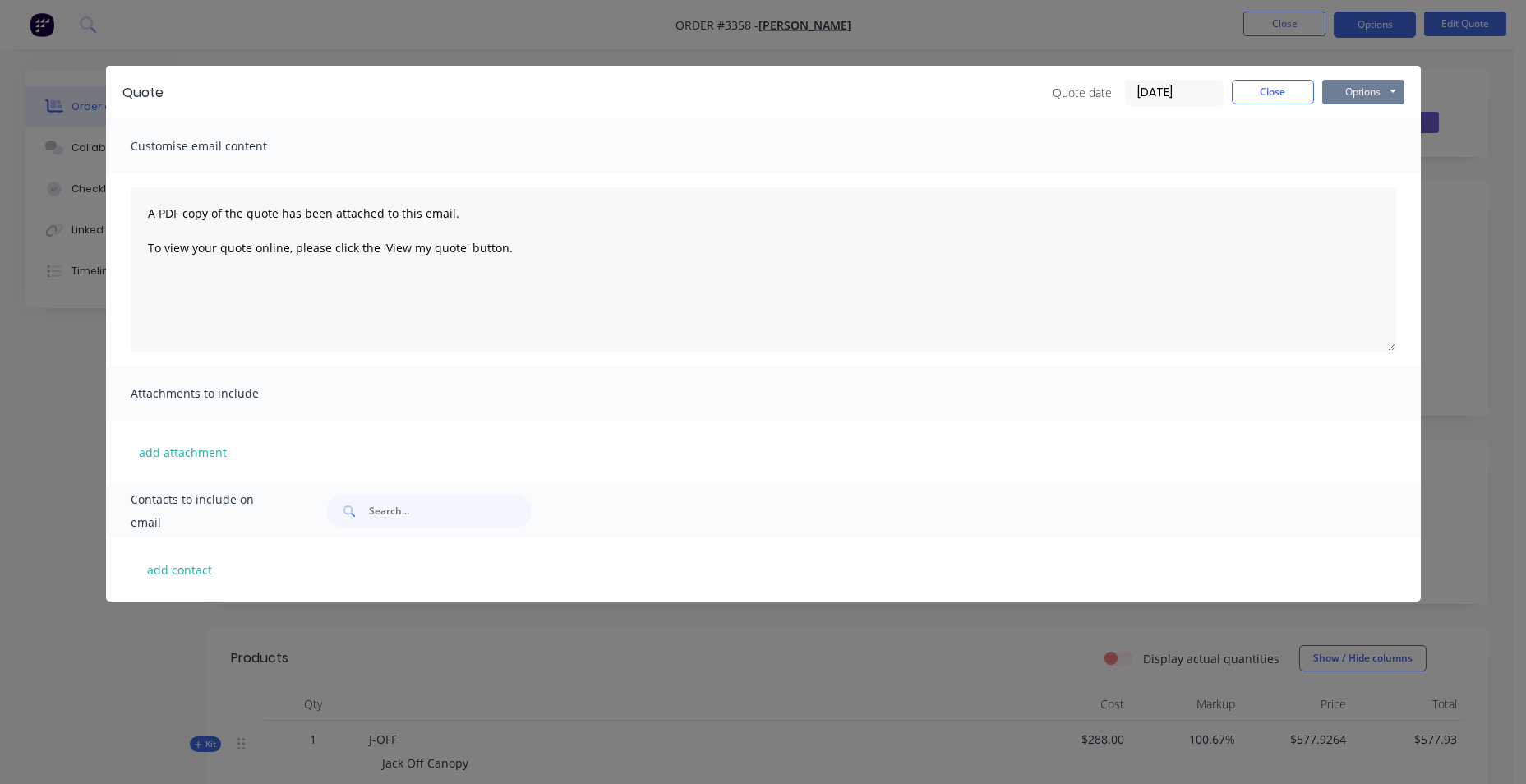
click at [1375, 89] on button "Options" at bounding box center [1363, 92] width 82 height 25
click at [175, 566] on button "add contact" at bounding box center [180, 569] width 98 height 25
select select "AU"
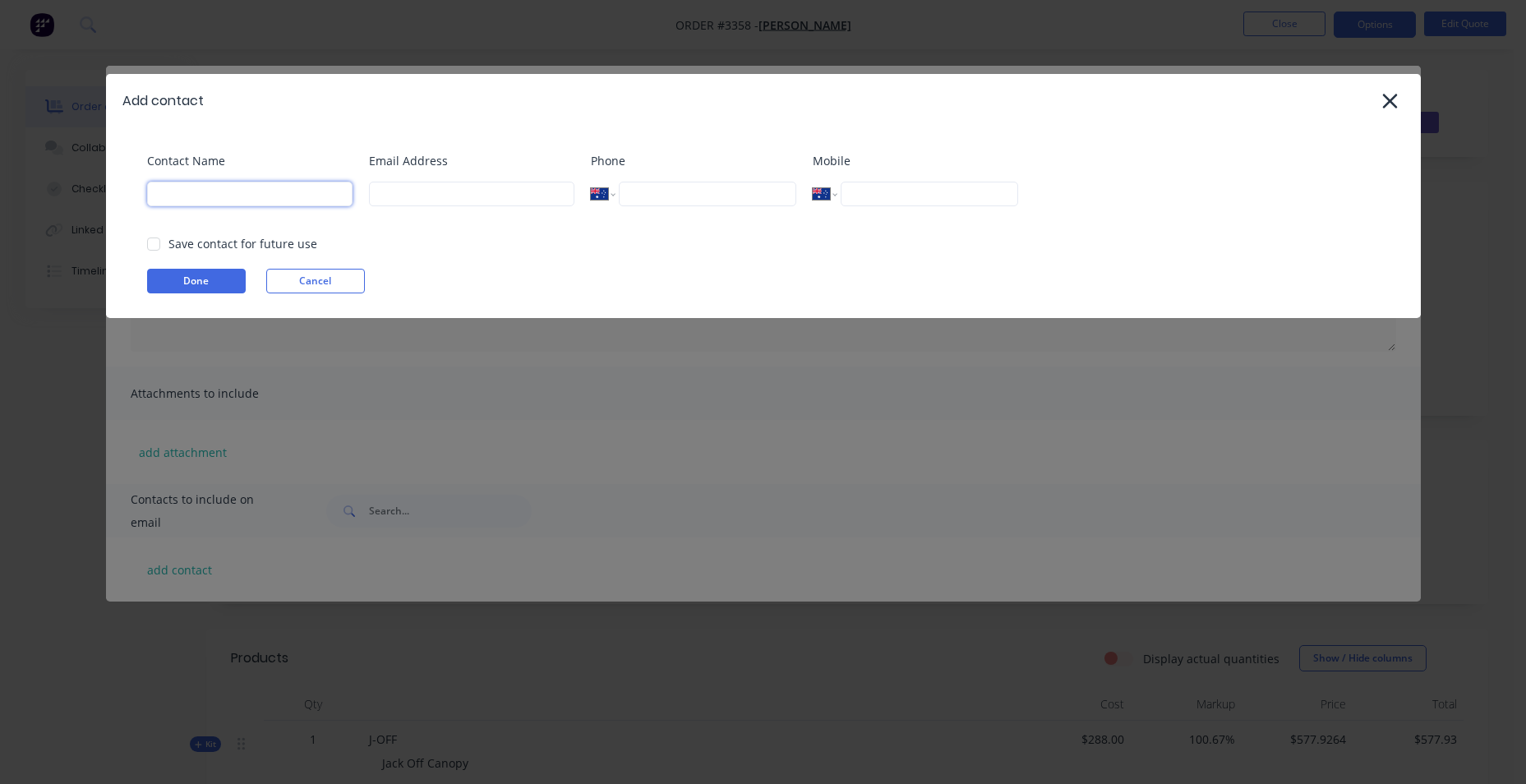
click at [212, 203] on input at bounding box center [250, 193] width 206 height 25
type input "[PERSON_NAME]"
click at [501, 197] on input at bounding box center [472, 193] width 206 height 25
paste input "[EMAIL_ADDRESS][DOMAIN_NAME]"
click at [150, 240] on div at bounding box center [154, 244] width 33 height 33
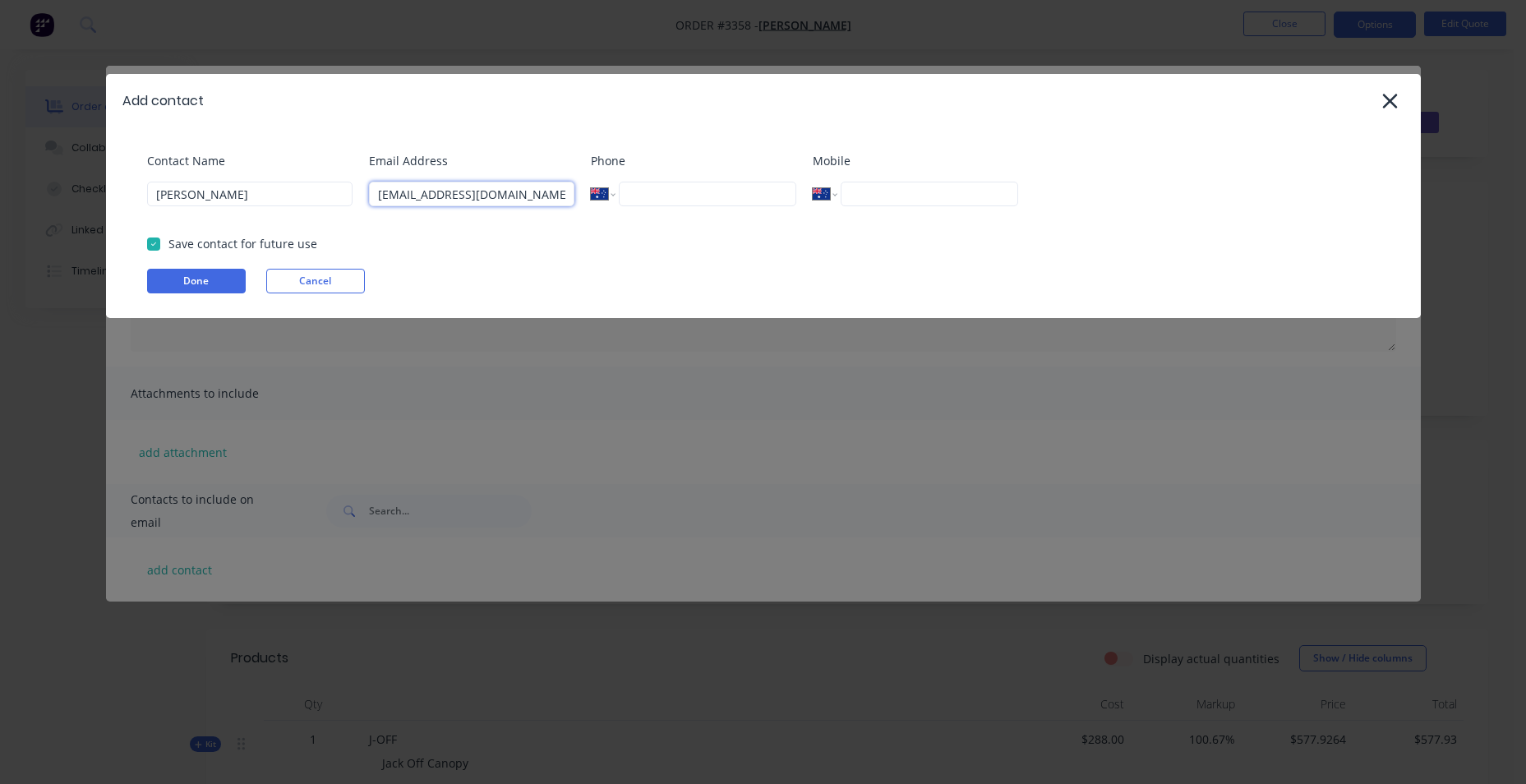
type input "[EMAIL_ADDRESS][DOMAIN_NAME]"
click at [190, 296] on div "Contact Name [PERSON_NAME] Address [EMAIL_ADDRESS][DOMAIN_NAME] Phone Internati…" at bounding box center [763, 223] width 1315 height 191
click at [200, 285] on button "Done" at bounding box center [196, 281] width 98 height 25
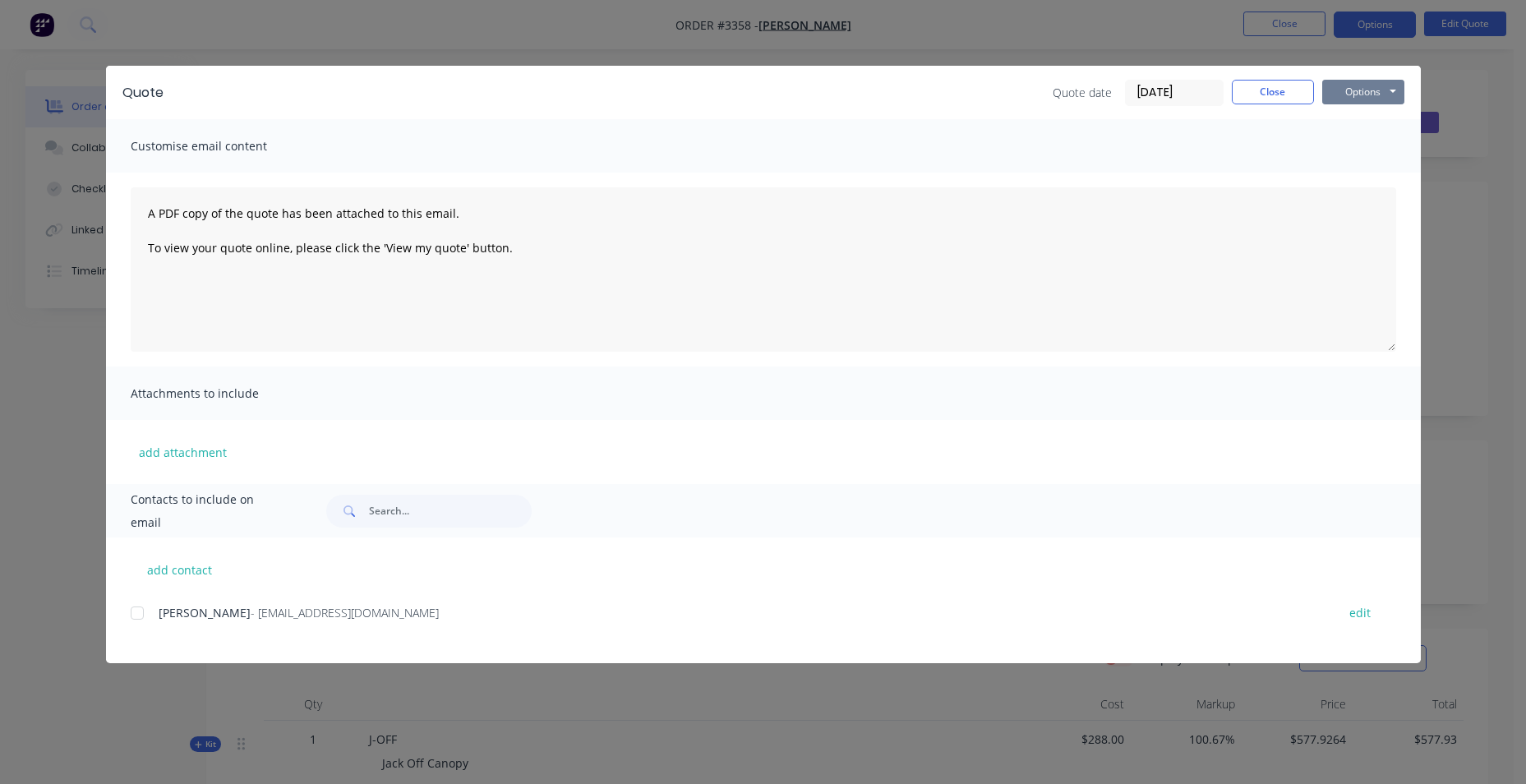
click at [1331, 83] on button "Options" at bounding box center [1363, 92] width 82 height 25
click at [1343, 163] on button "Email" at bounding box center [1375, 174] width 105 height 27
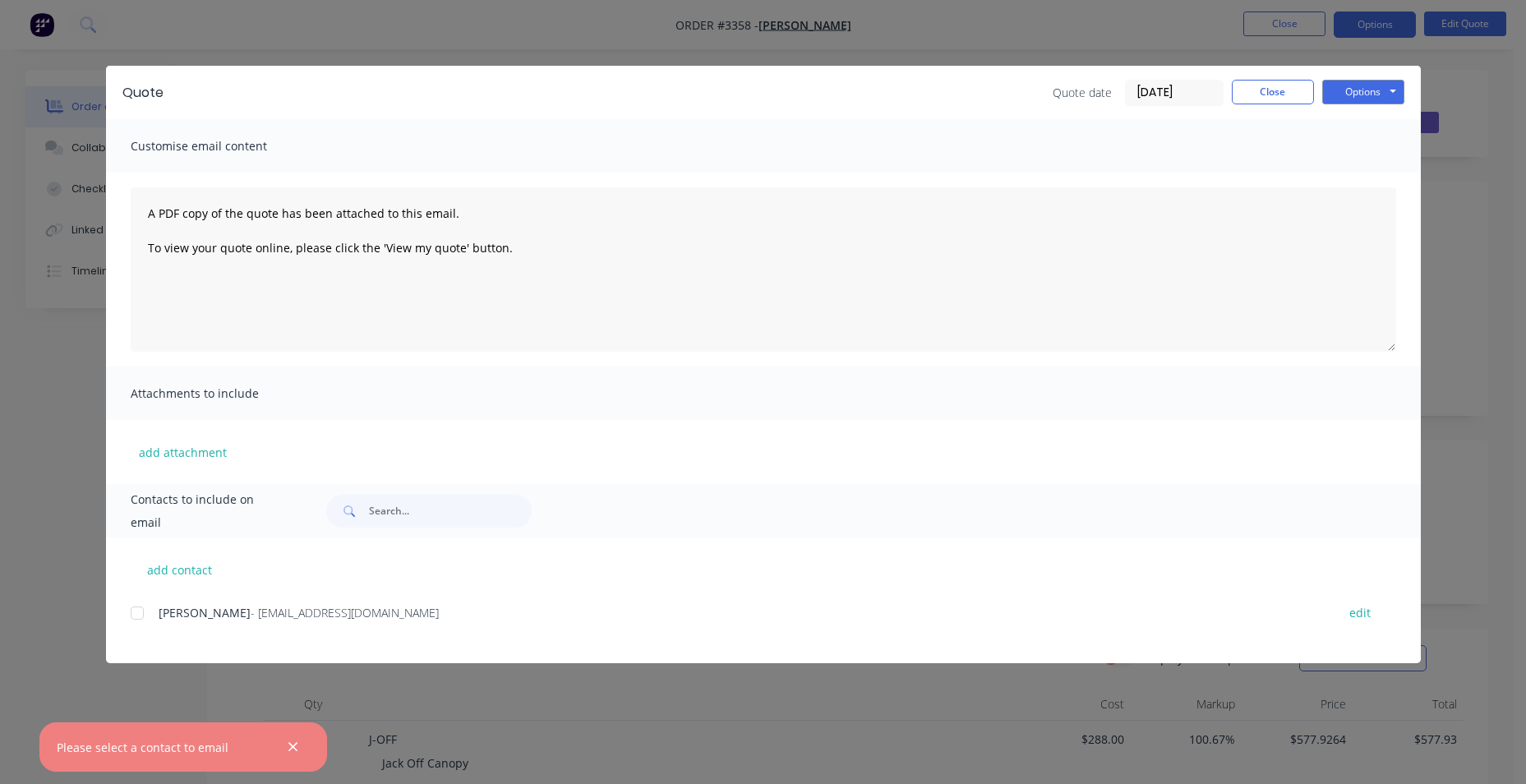
click at [131, 616] on div at bounding box center [137, 613] width 33 height 33
click at [1346, 93] on button "Options" at bounding box center [1363, 92] width 82 height 25
click at [1387, 178] on button "Email" at bounding box center [1375, 174] width 105 height 27
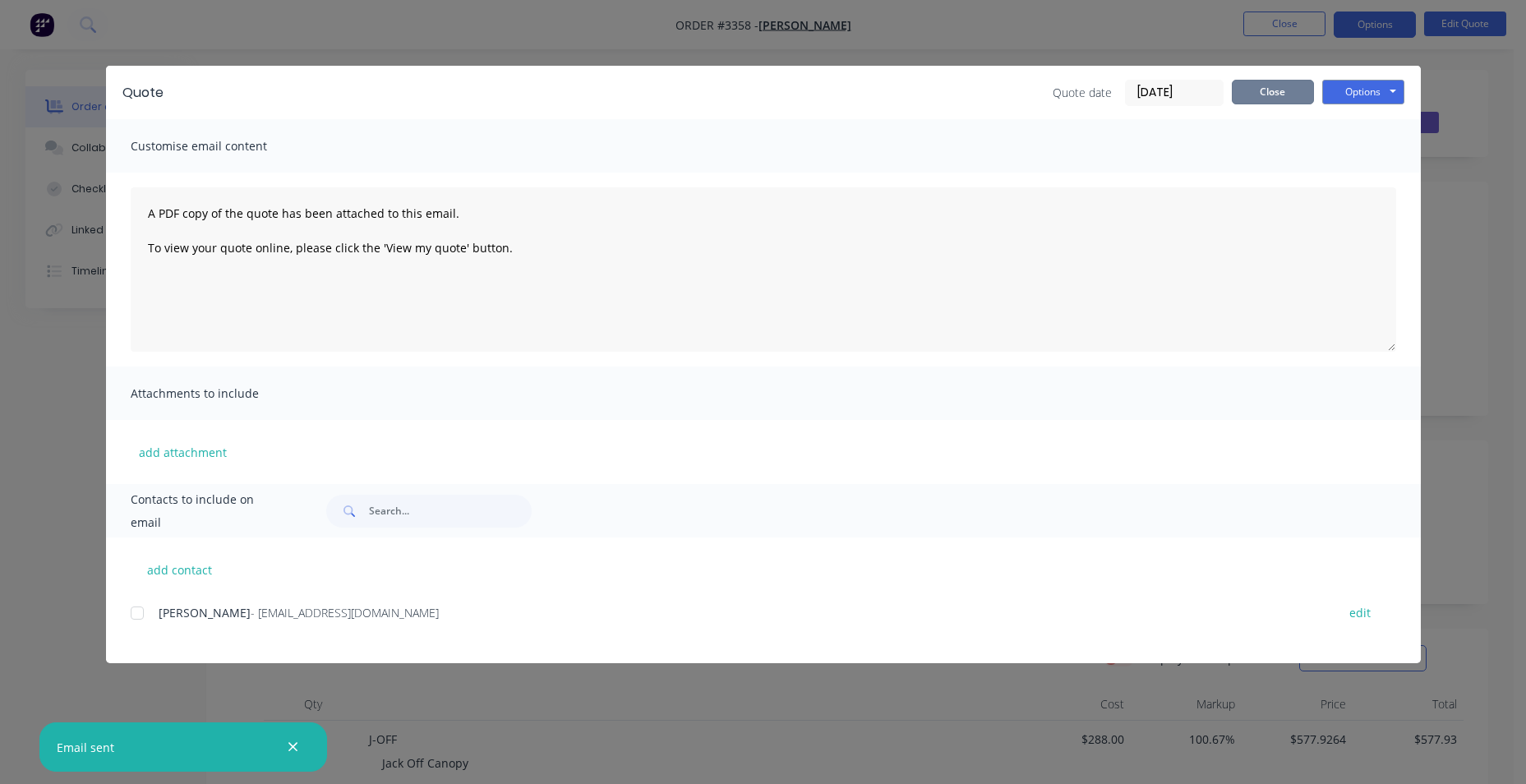
click at [1269, 85] on button "Close" at bounding box center [1272, 92] width 82 height 25
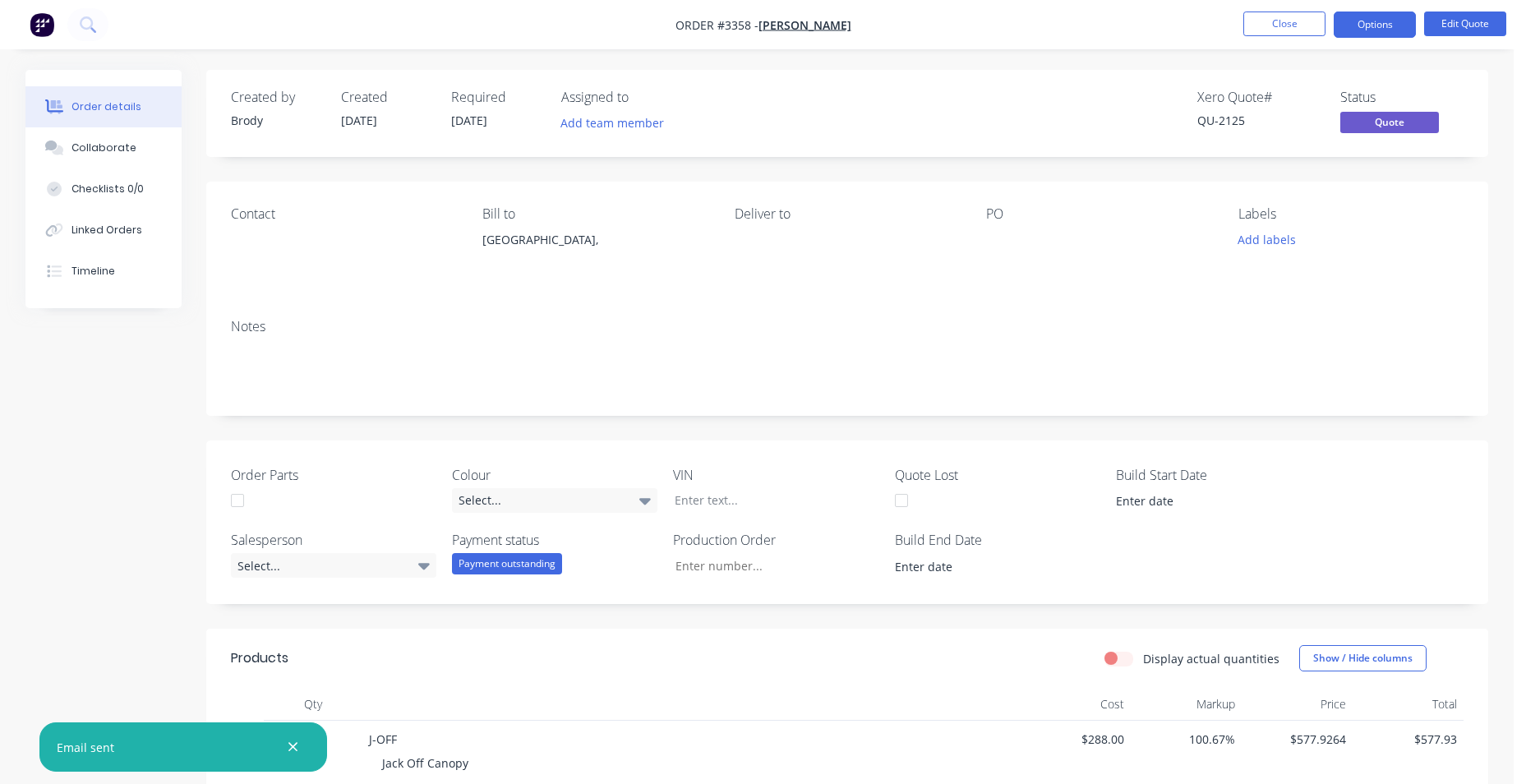
click at [50, 28] on img "button" at bounding box center [41, 24] width 25 height 25
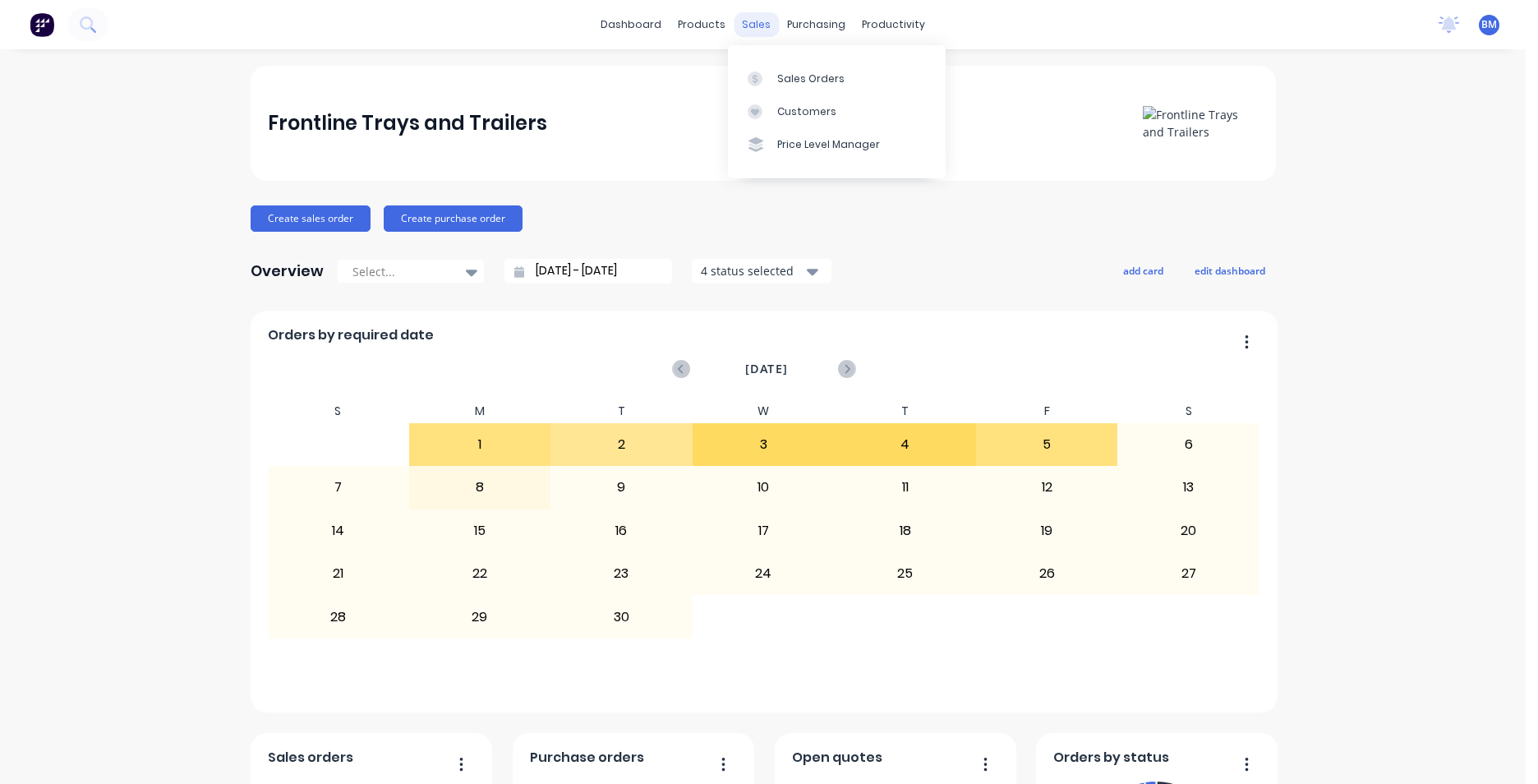
click at [753, 23] on div "sales" at bounding box center [756, 24] width 45 height 25
click at [760, 68] on link "Sales Orders" at bounding box center [837, 78] width 218 height 33
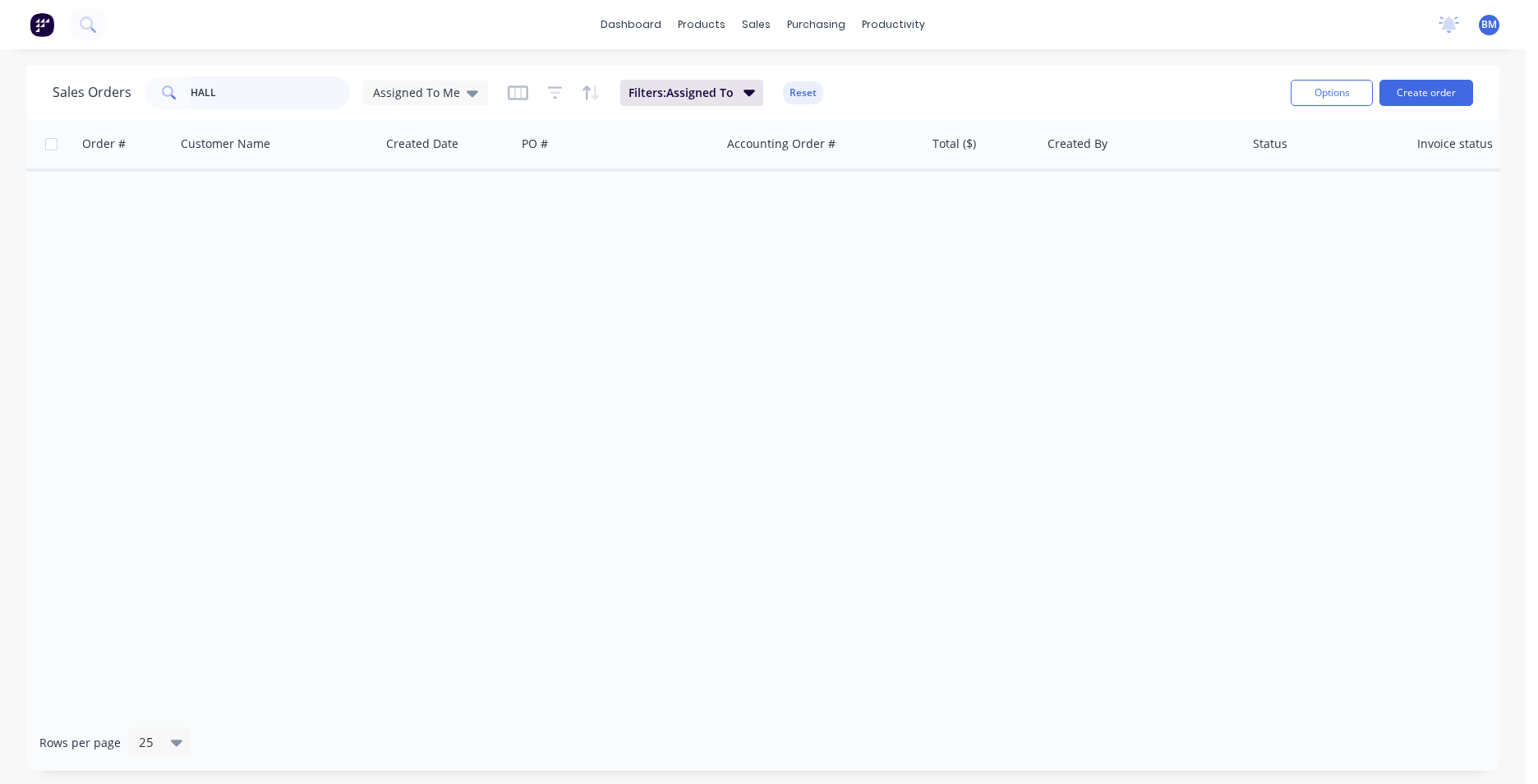
click at [288, 105] on input "HALL" at bounding box center [271, 93] width 161 height 33
click at [813, 73] on div "Sales Orders" at bounding box center [818, 79] width 67 height 15
click at [263, 94] on input "HALL" at bounding box center [271, 93] width 161 height 33
click at [794, 83] on div "Sales Orders" at bounding box center [818, 79] width 67 height 15
click at [458, 97] on div "Assigned To Me" at bounding box center [426, 92] width 105 height 15
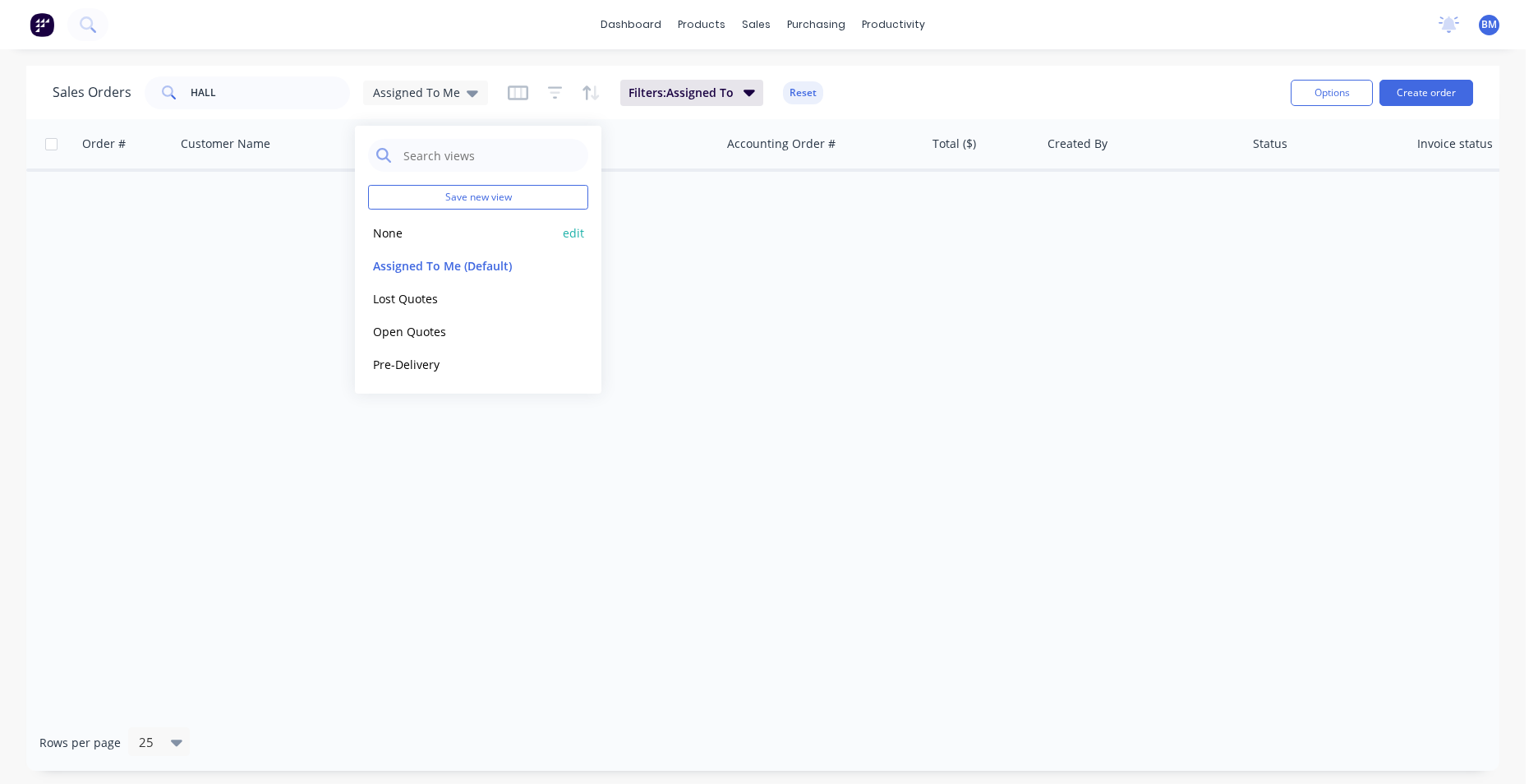
click at [463, 243] on div "None edit" at bounding box center [478, 232] width 220 height 33
click at [389, 237] on button "None" at bounding box center [461, 233] width 187 height 19
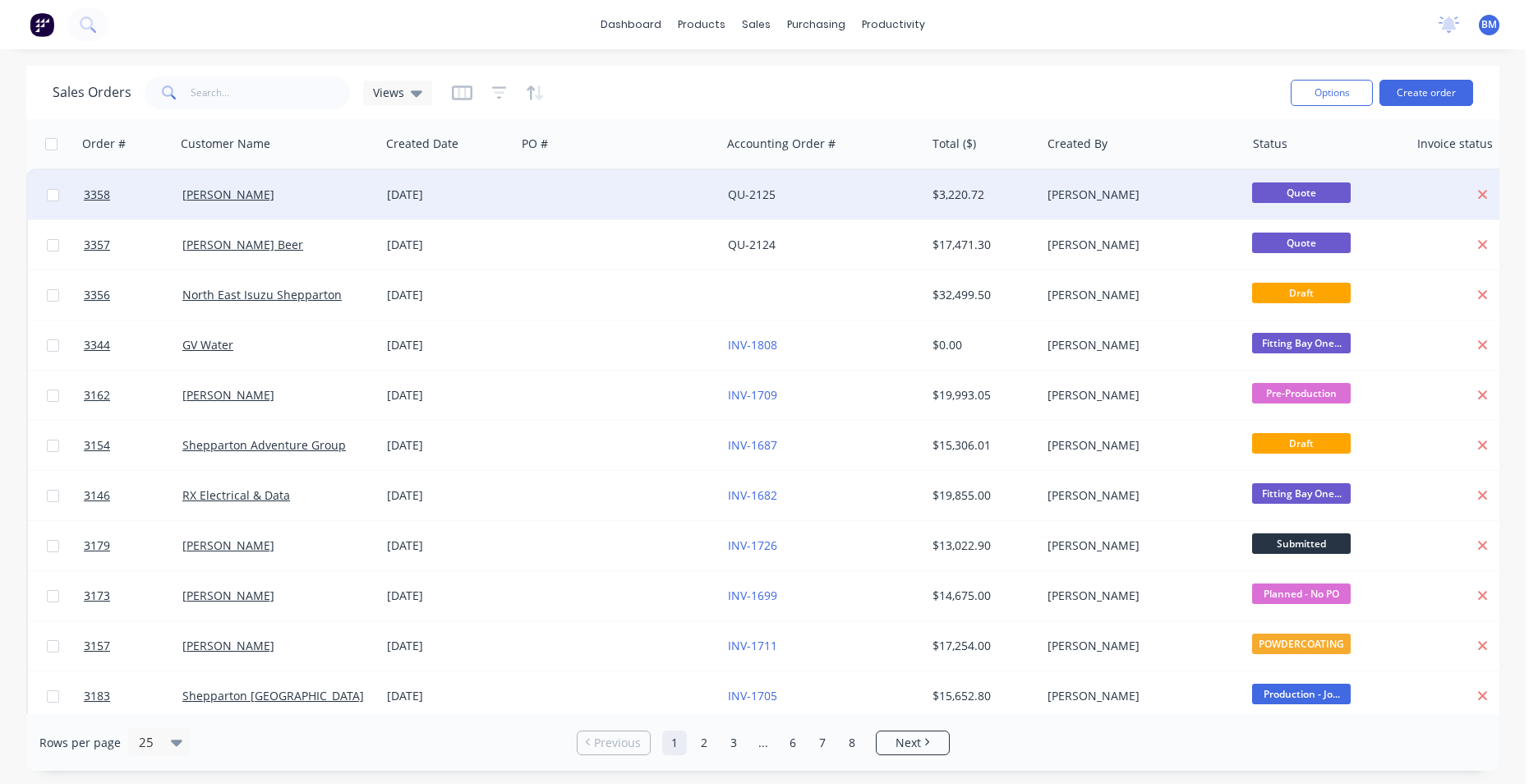
click at [309, 198] on div "[PERSON_NAME]" at bounding box center [273, 194] width 182 height 16
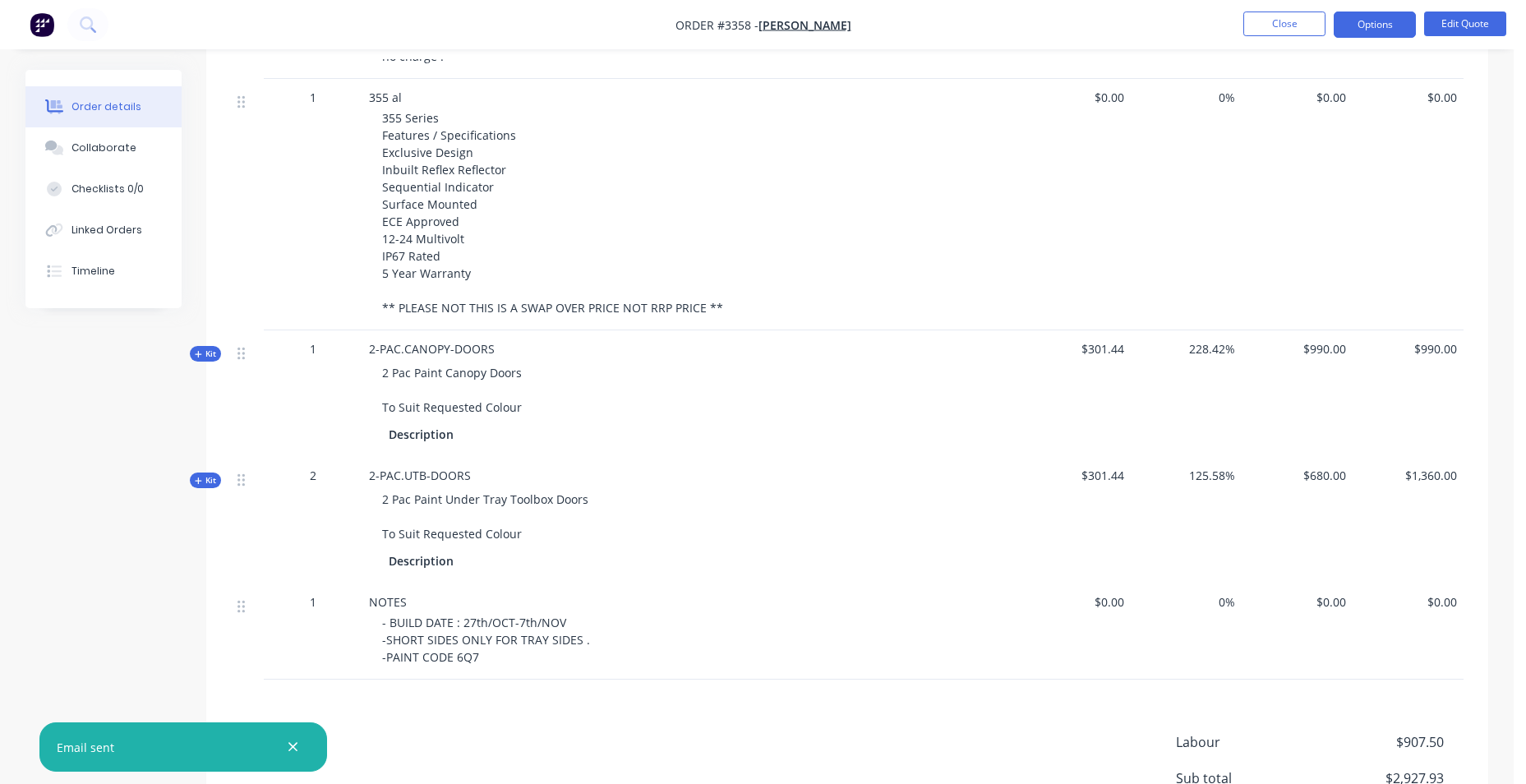
scroll to position [1063, 0]
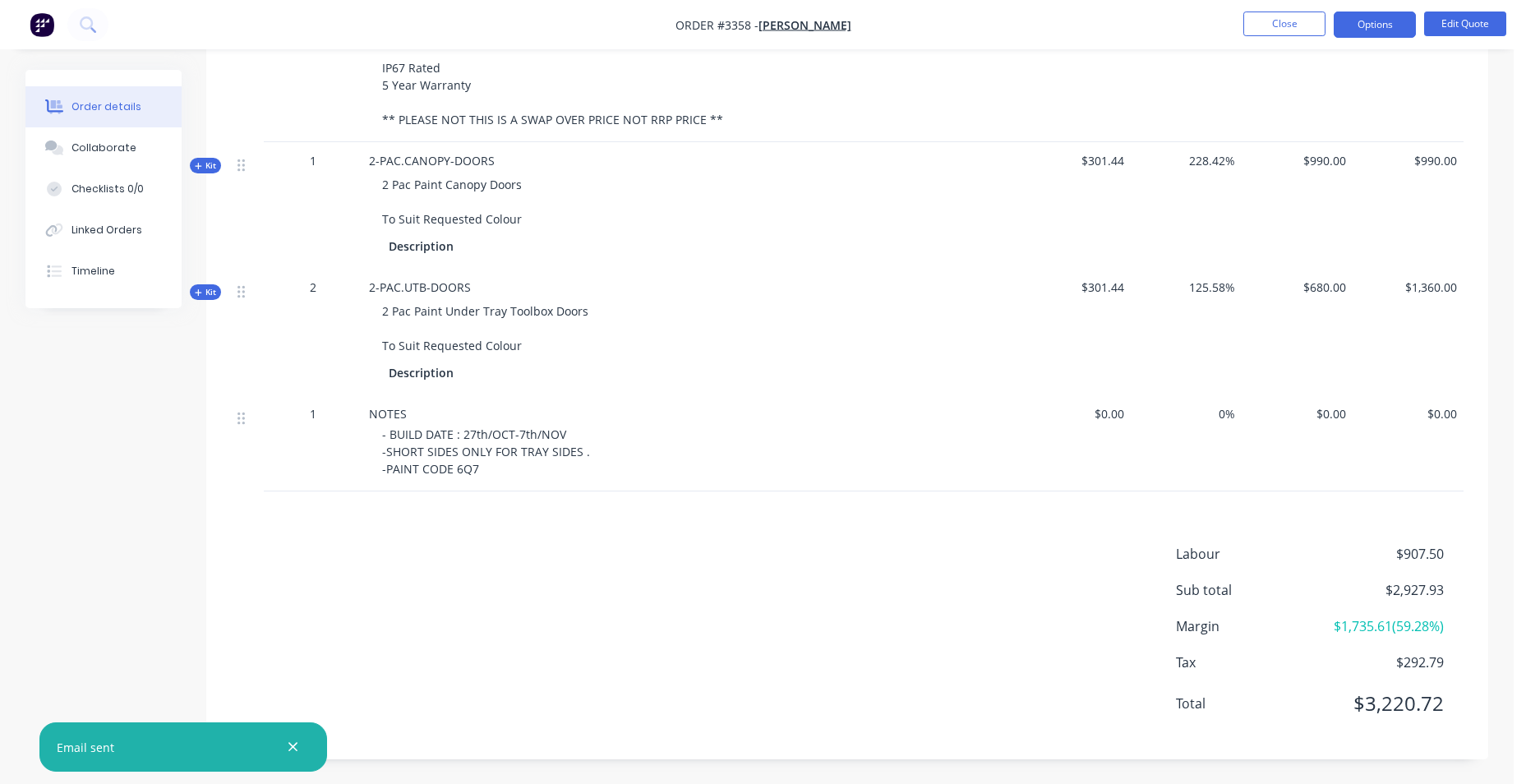
click at [571, 465] on div "- BUILD DATE : 27th/OCT-7th/NOV -SHORT SIDES ONLY FOR TRAY SIDES . -PAINT CODE …" at bounding box center [698, 452] width 631 height 52
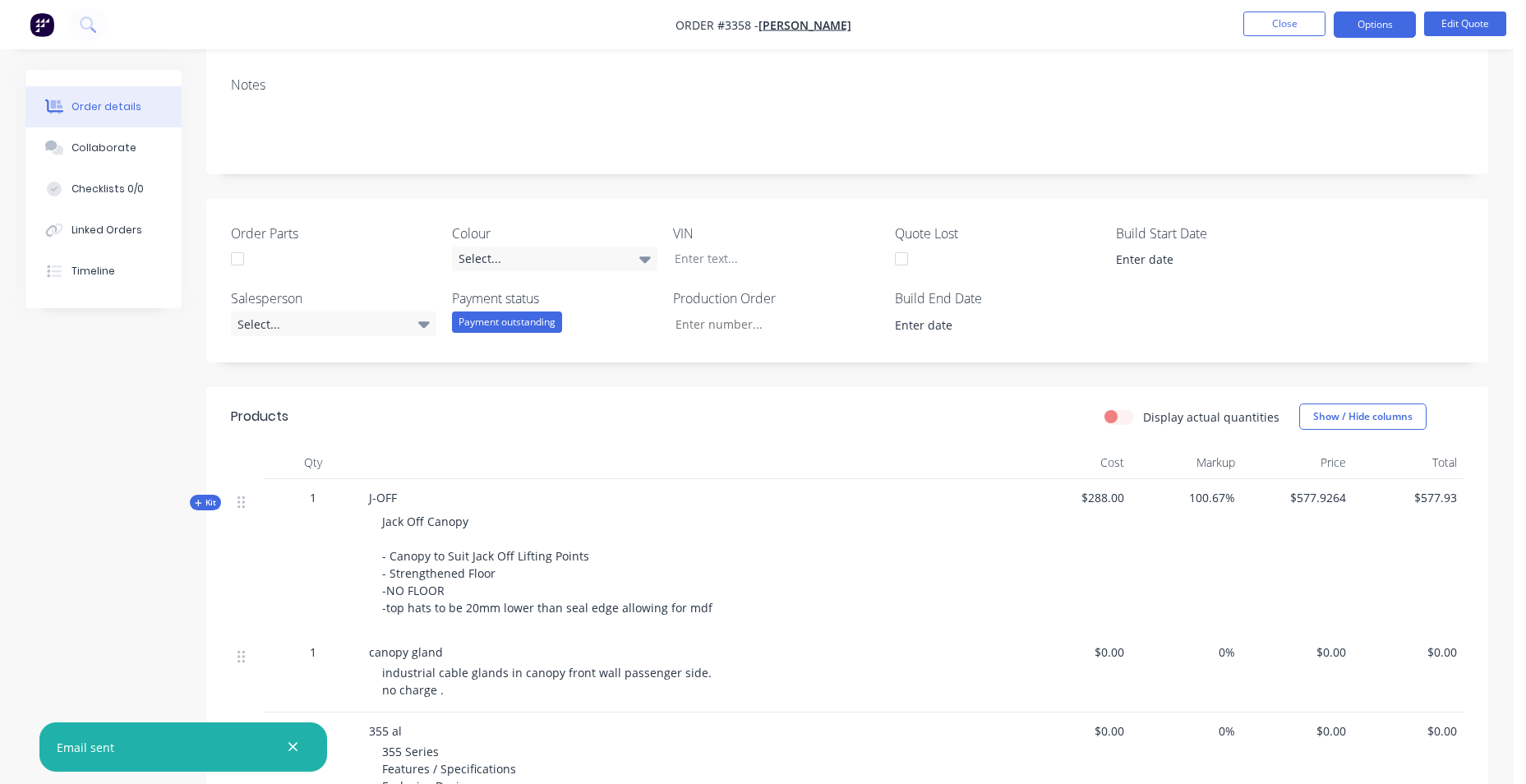
scroll to position [0, 0]
